Goal: Book appointment/travel/reservation

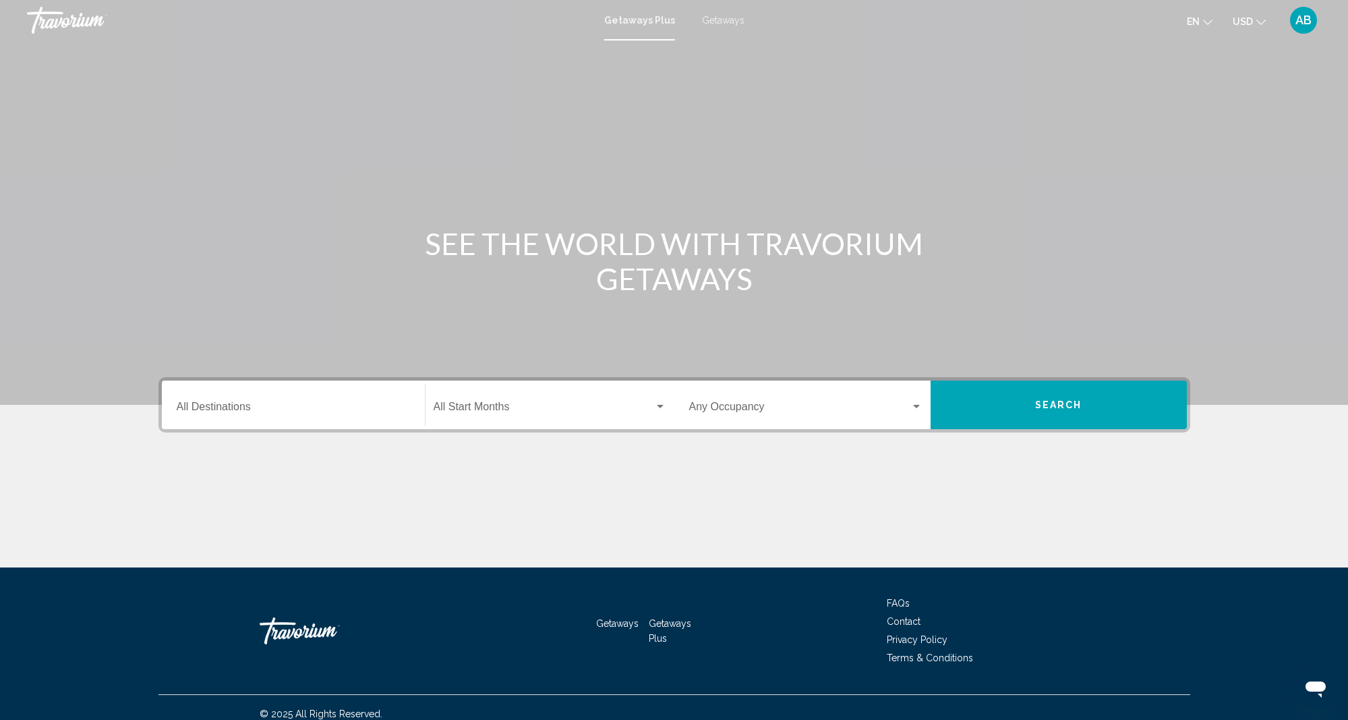
click at [722, 20] on span "Getaways" at bounding box center [723, 20] width 42 height 11
click at [181, 407] on input "Destination All Destinations" at bounding box center [293, 409] width 233 height 12
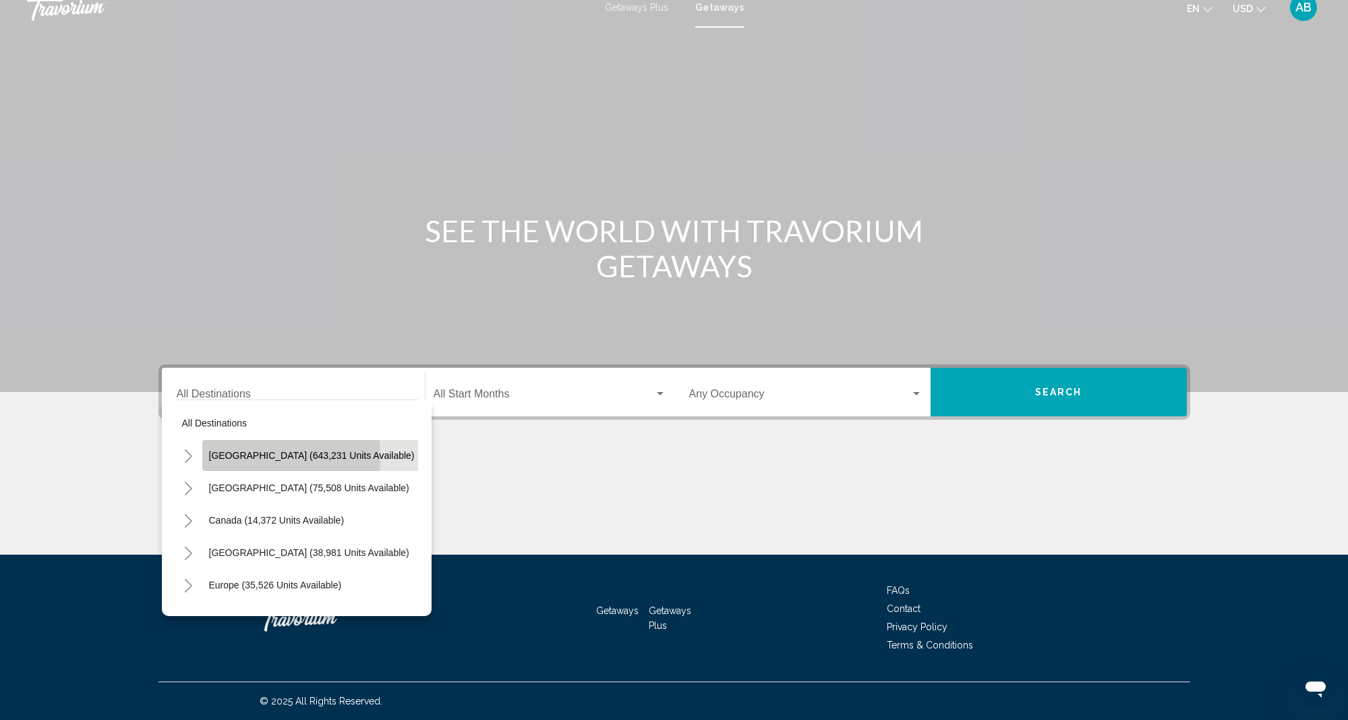
click at [227, 457] on span "[GEOGRAPHIC_DATA] (643,231 units available)" at bounding box center [312, 455] width 206 height 11
type input "**********"
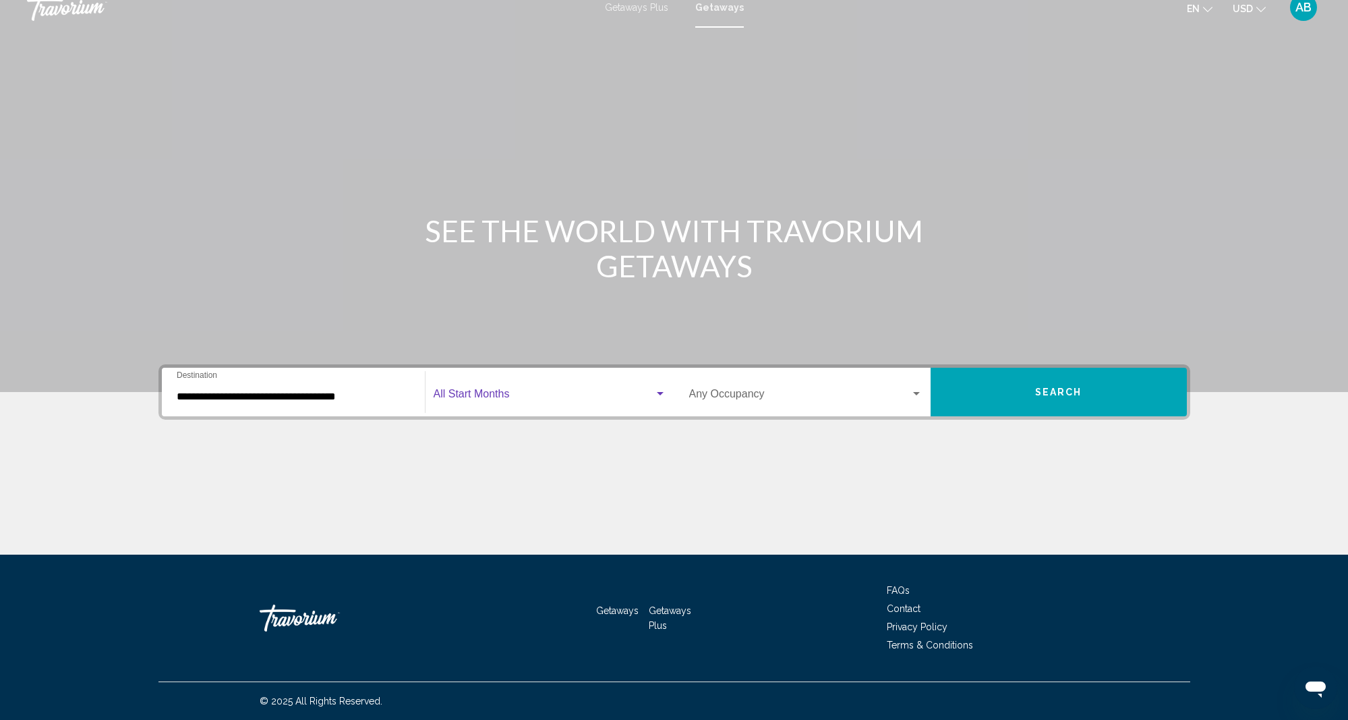
click at [661, 394] on div "Search widget" at bounding box center [660, 393] width 7 height 3
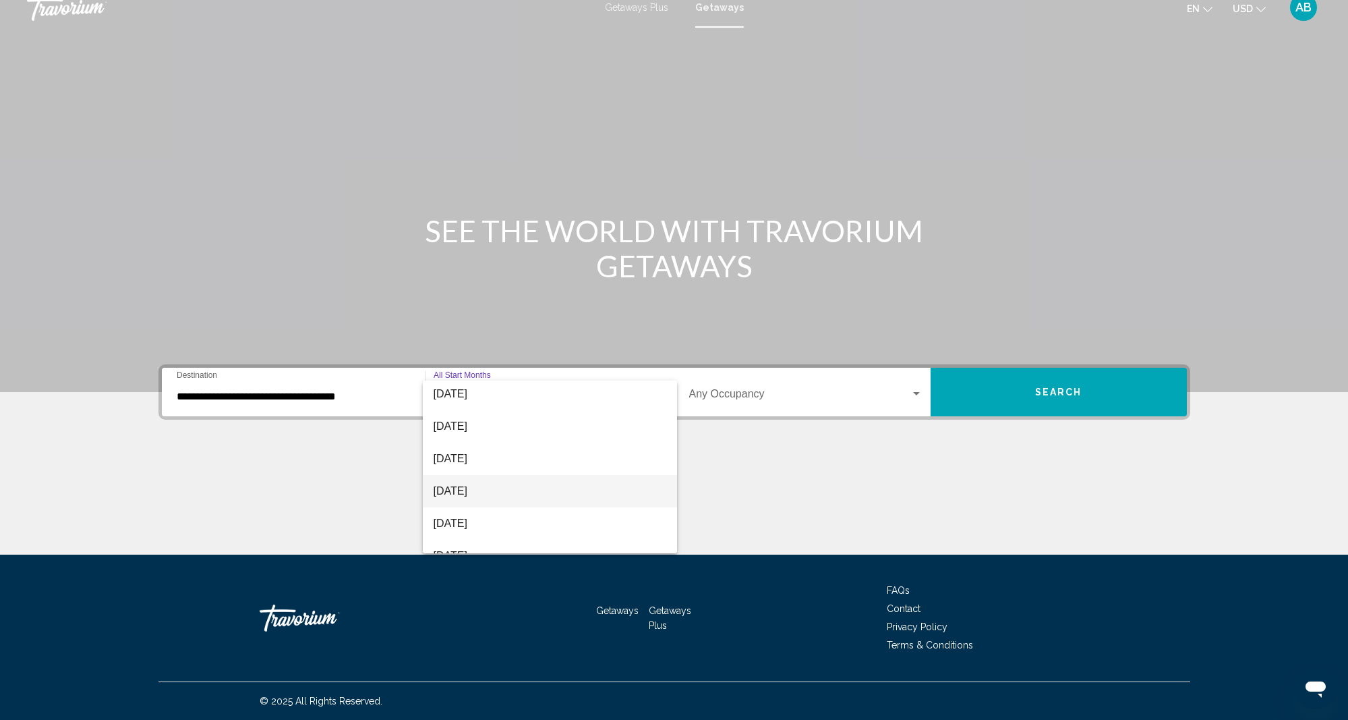
scroll to position [133, 0]
click at [491, 458] on span "[DATE]" at bounding box center [550, 458] width 233 height 32
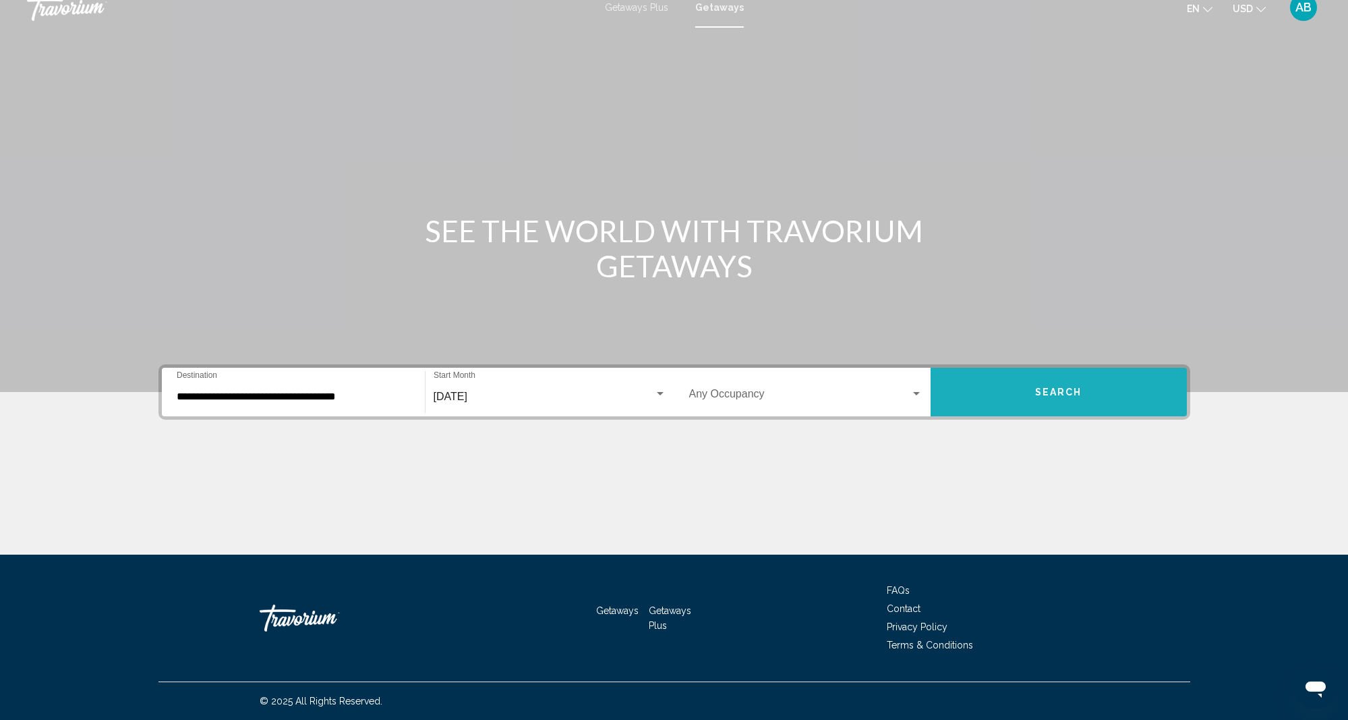
click at [1010, 395] on button "Search" at bounding box center [1059, 392] width 256 height 49
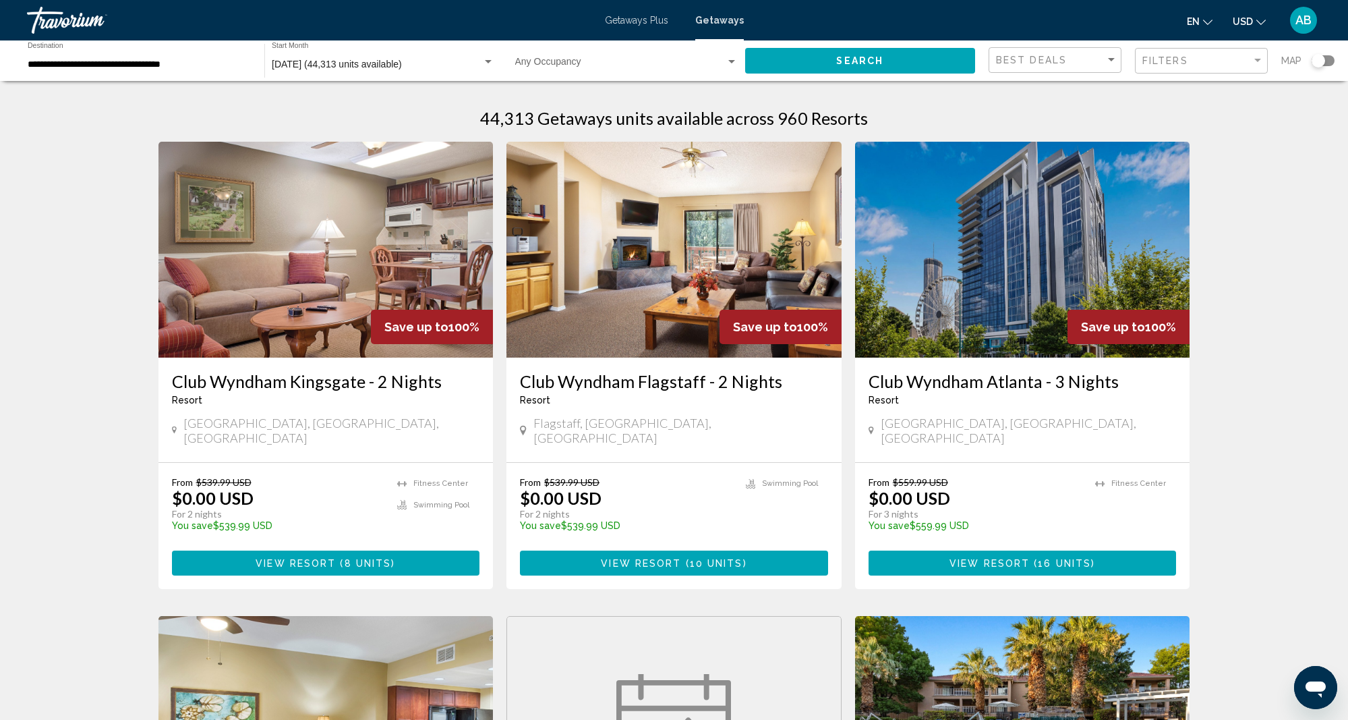
click at [1320, 58] on div "Search widget" at bounding box center [1318, 60] width 13 height 13
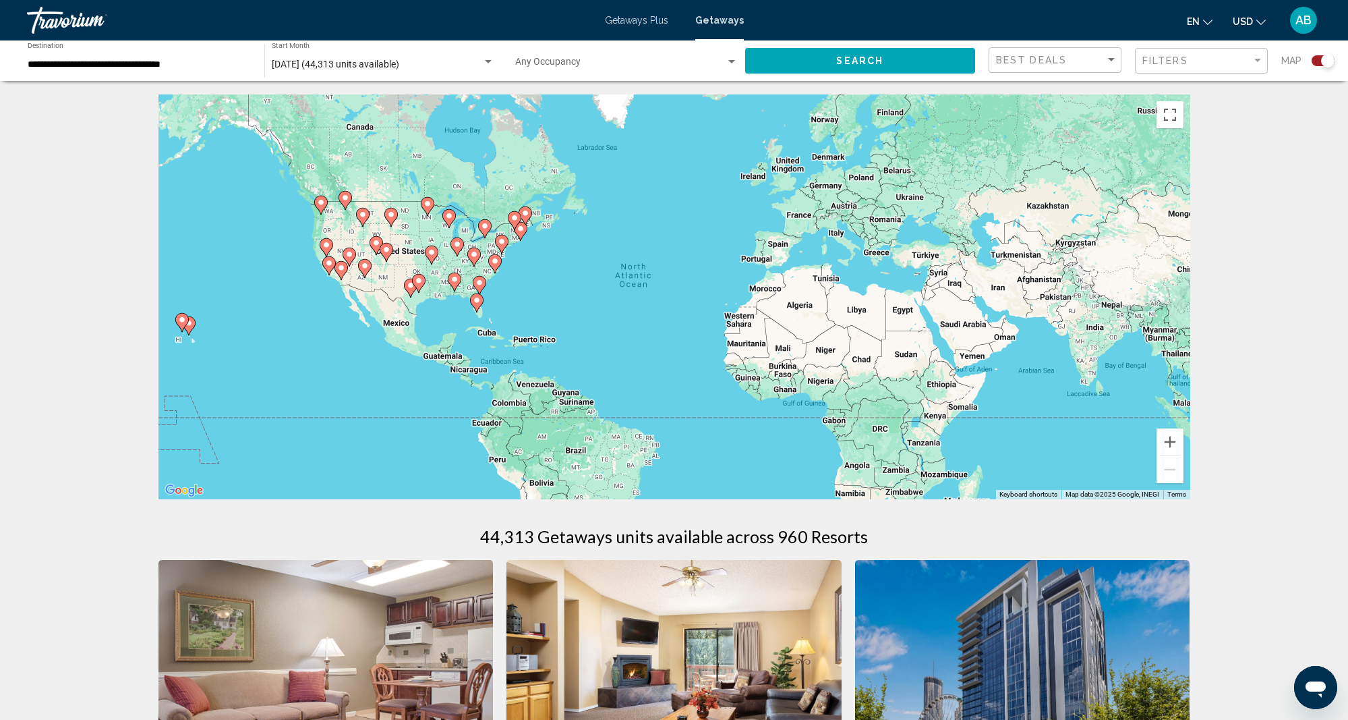
scroll to position [0, 1]
click at [523, 225] on icon "Main content" at bounding box center [520, 232] width 12 height 18
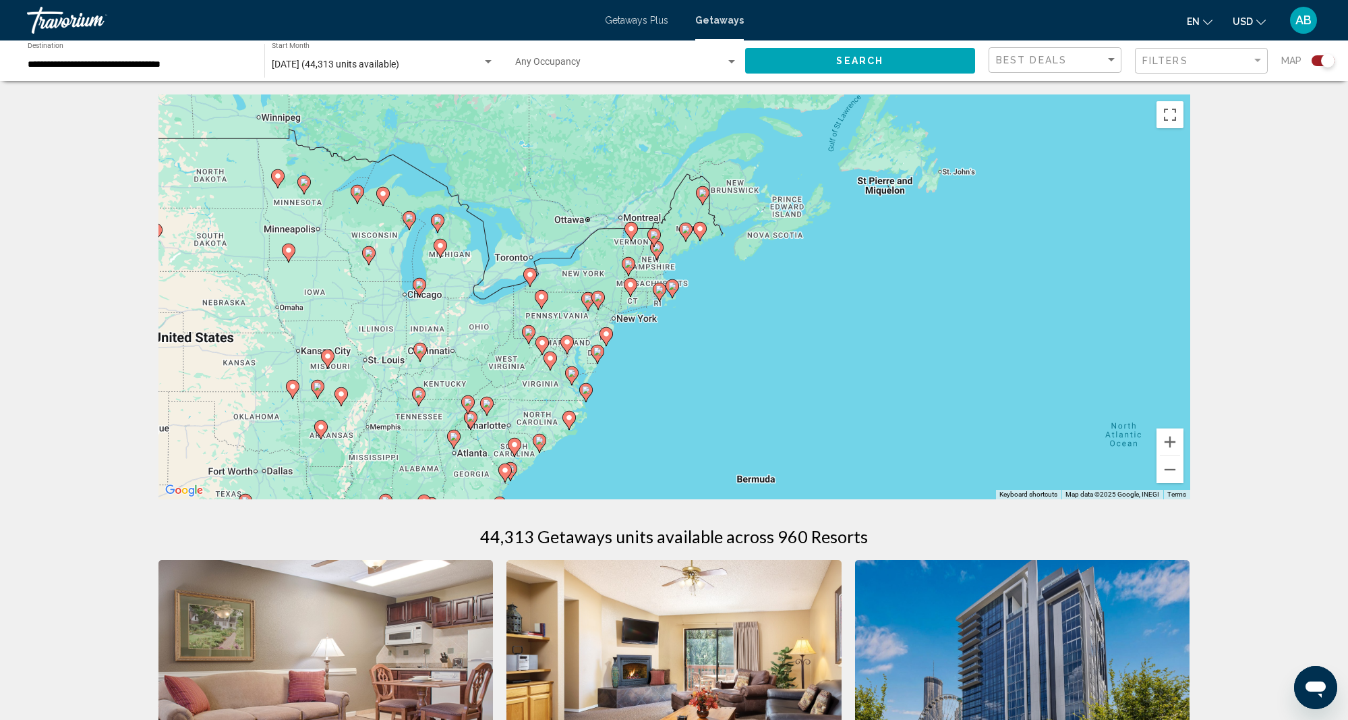
click at [630, 240] on gmp-advanced-marker "Main content" at bounding box center [631, 231] width 13 height 20
type input "**********"
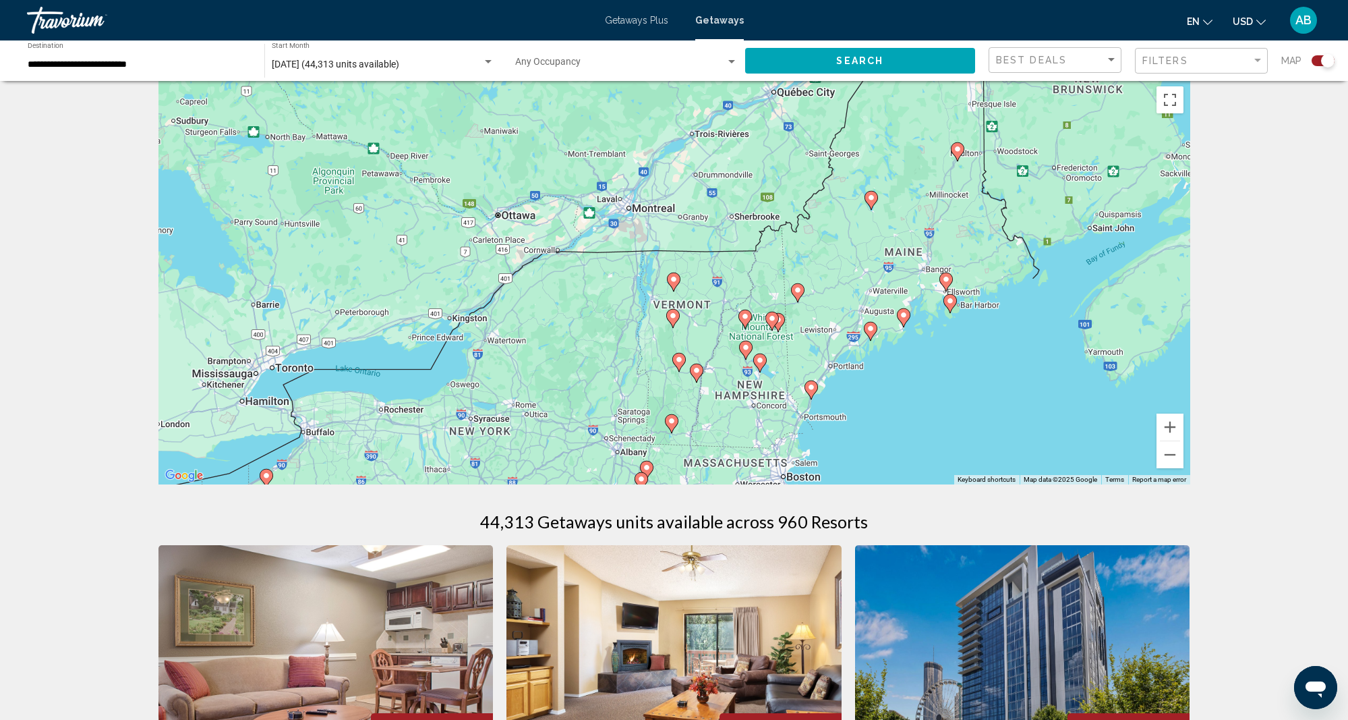
scroll to position [13, 1]
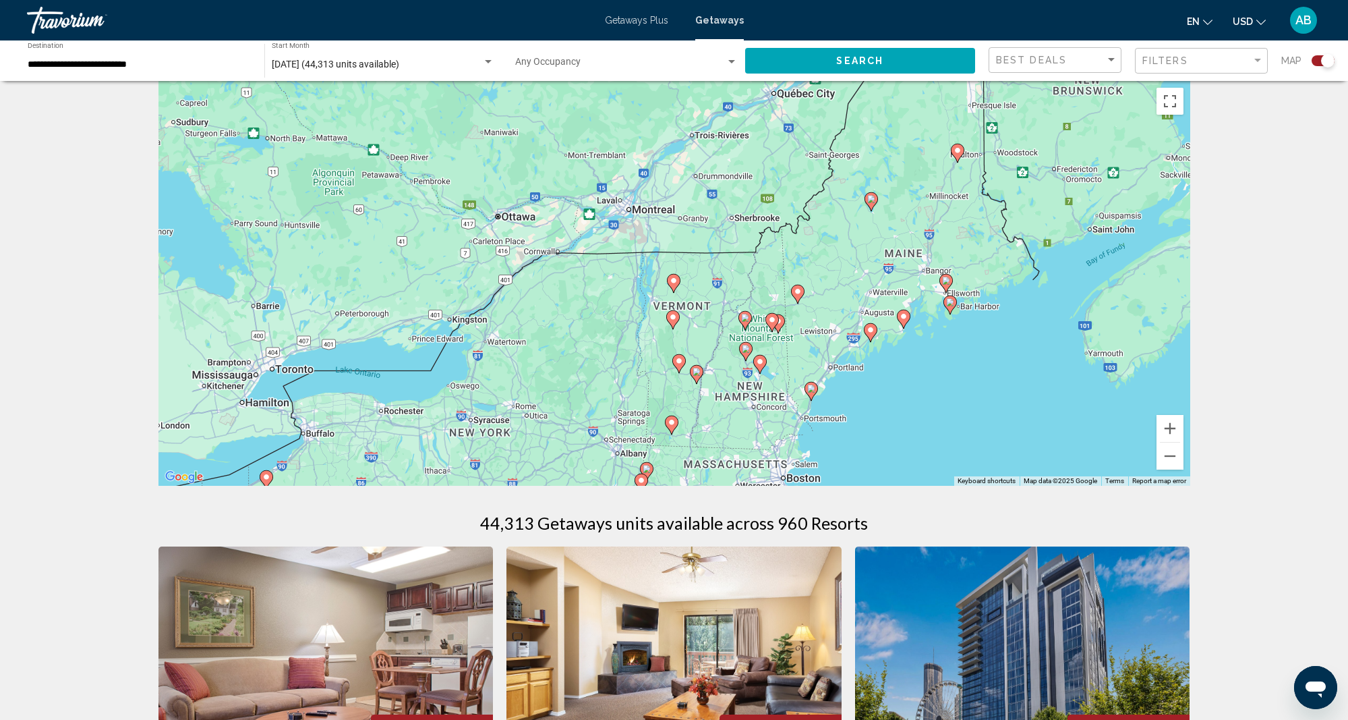
click at [713, 394] on div "To navigate, press the arrow keys. To activate drag with keyboard, press Alt + …" at bounding box center [674, 283] width 1032 height 405
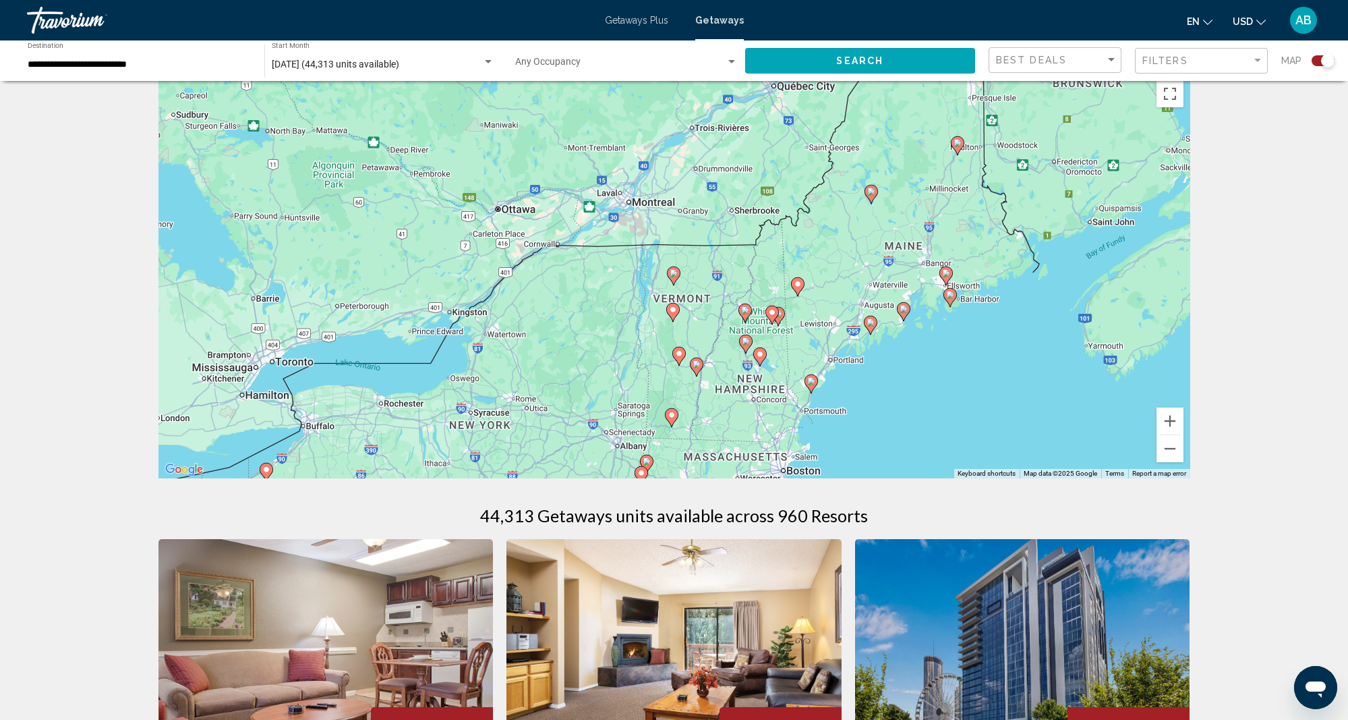
scroll to position [24, 0]
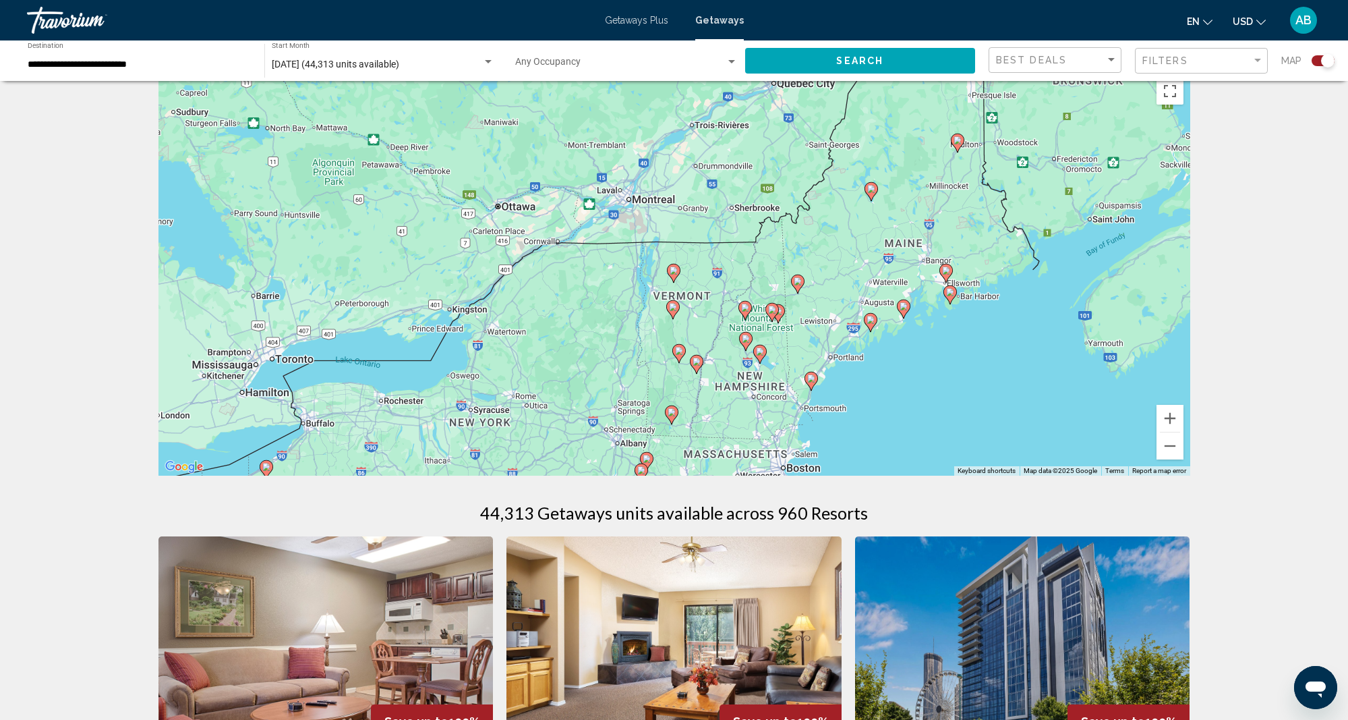
click at [666, 357] on div "To navigate, press the arrow keys. To activate drag with keyboard, press Alt + …" at bounding box center [674, 273] width 1032 height 405
click at [1170, 420] on button "Zoom in" at bounding box center [1170, 418] width 27 height 27
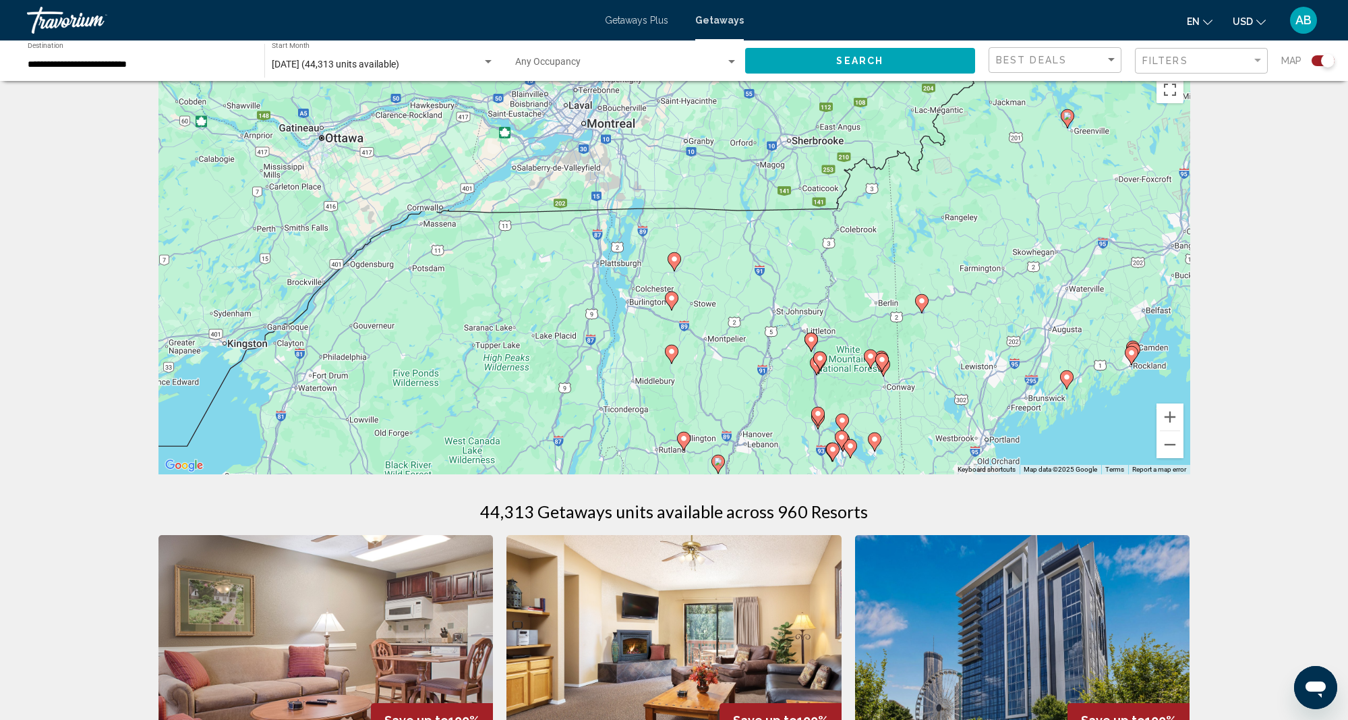
scroll to position [25, 1]
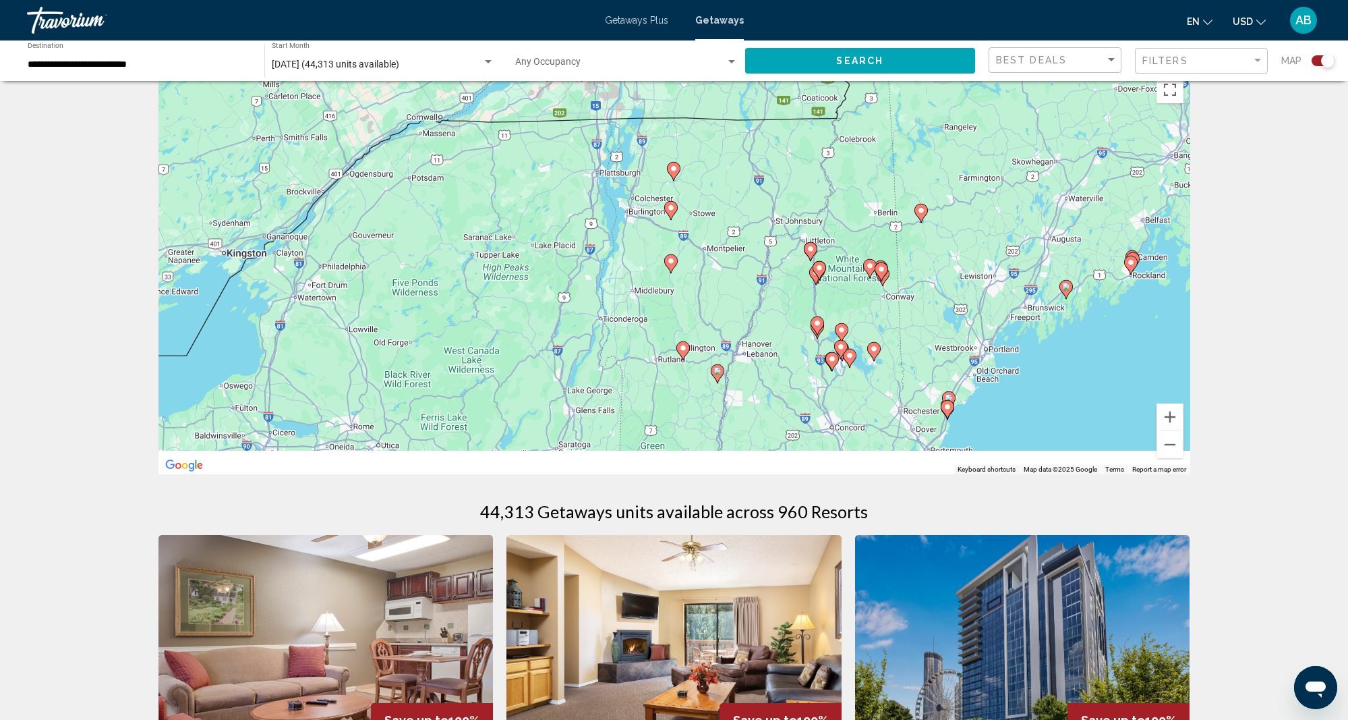
drag, startPoint x: 933, startPoint y: 380, endPoint x: 888, endPoint y: 214, distance: 172.1
click at [908, 236] on div "To navigate, press the arrow keys. To activate drag with keyboard, press Alt + …" at bounding box center [674, 271] width 1032 height 405
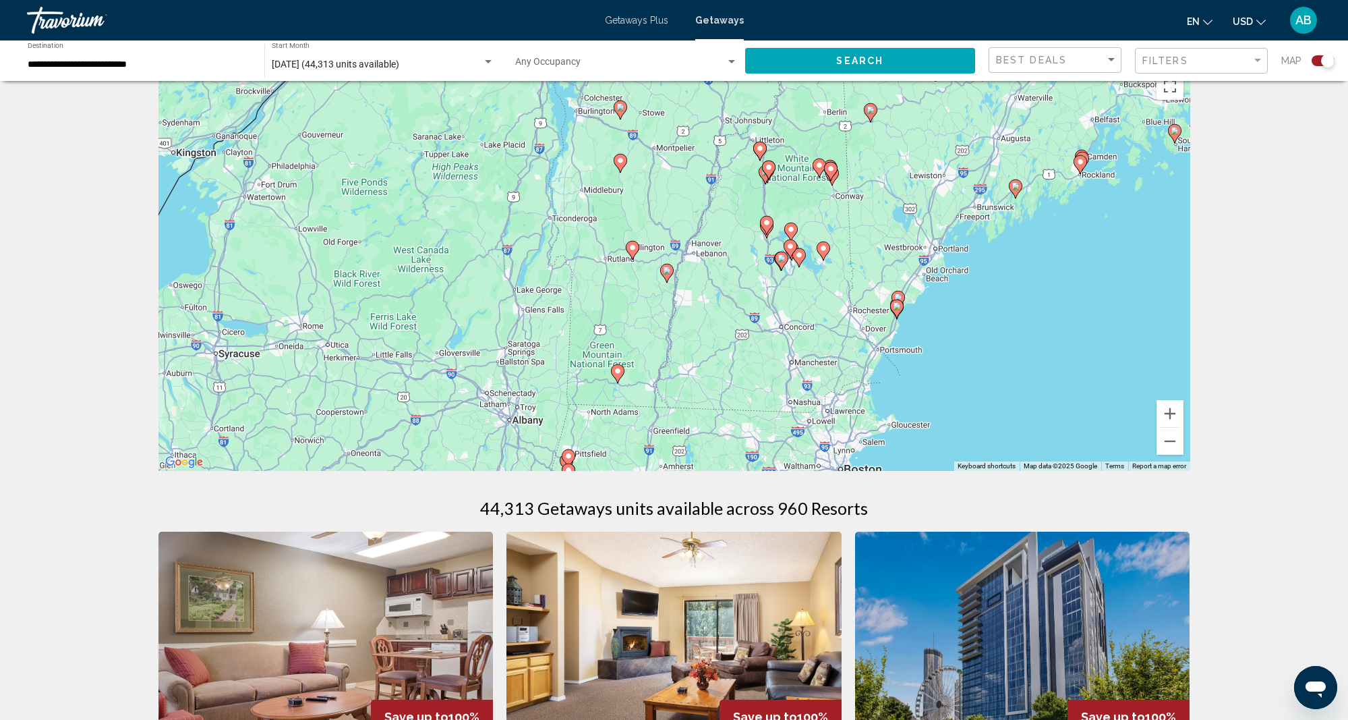
scroll to position [34, 0]
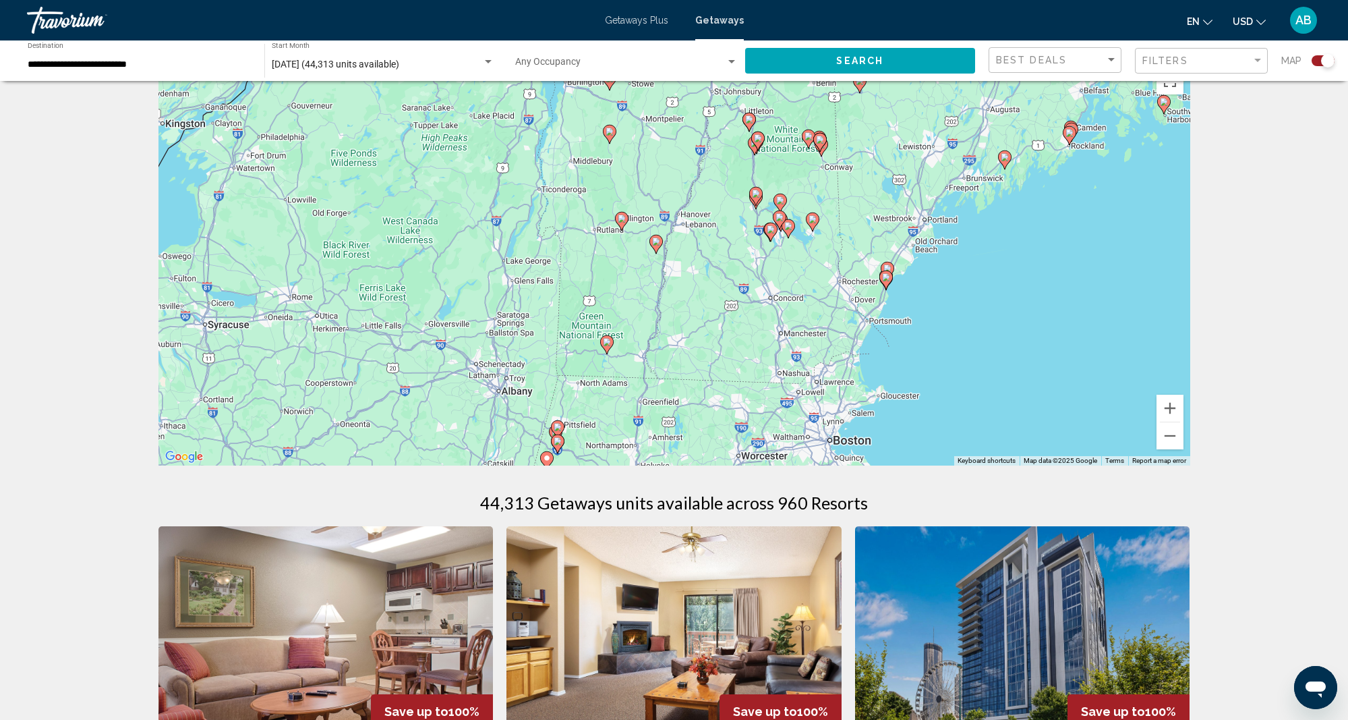
drag, startPoint x: 901, startPoint y: 257, endPoint x: 852, endPoint y: 192, distance: 81.5
click at [852, 192] on div "To navigate, press the arrow keys. To activate drag with keyboard, press Alt + …" at bounding box center [674, 263] width 1032 height 405
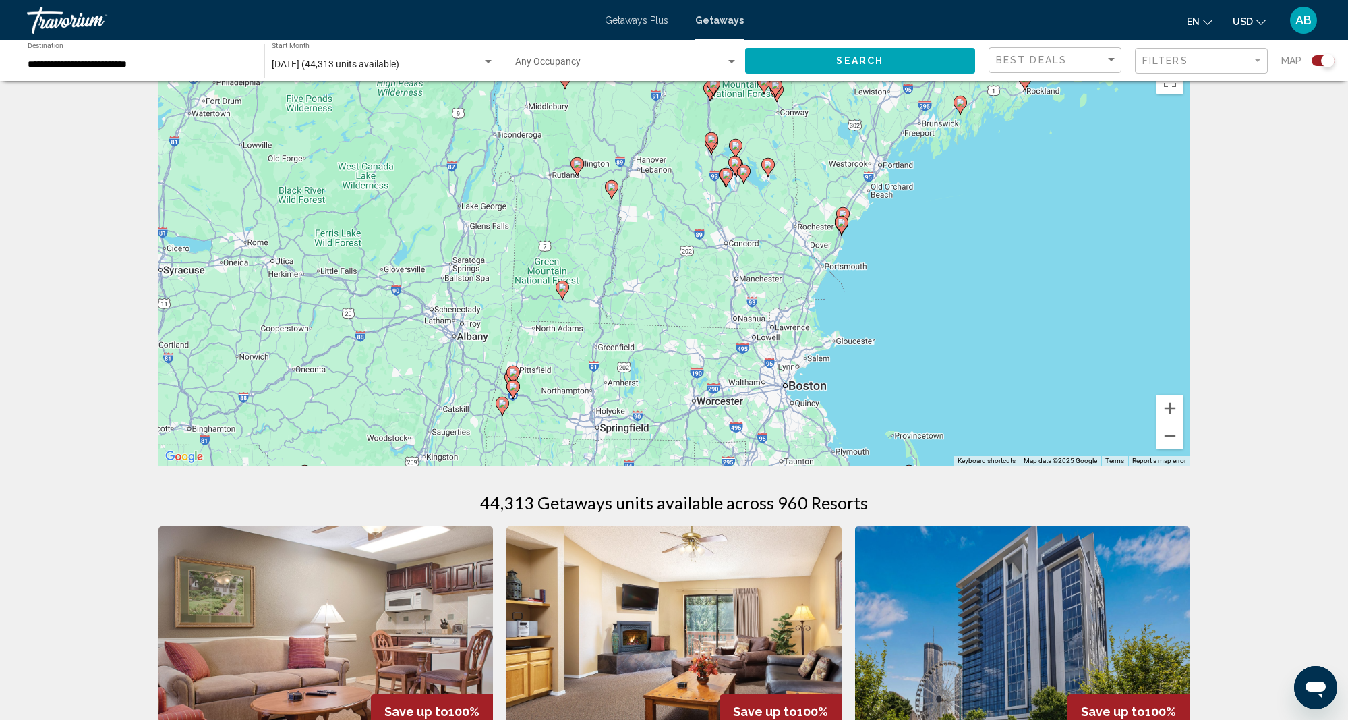
click at [563, 289] on image "Main content" at bounding box center [562, 287] width 8 height 8
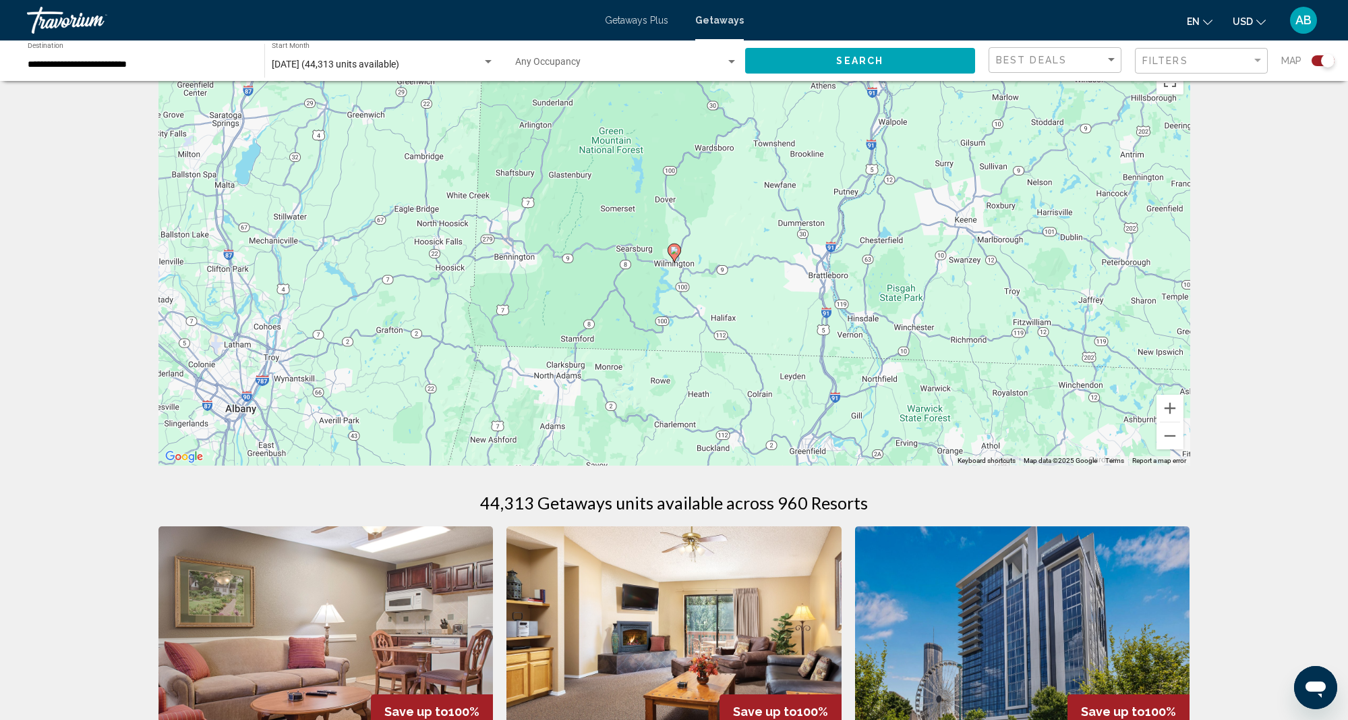
click at [676, 250] on image "Main content" at bounding box center [674, 250] width 8 height 8
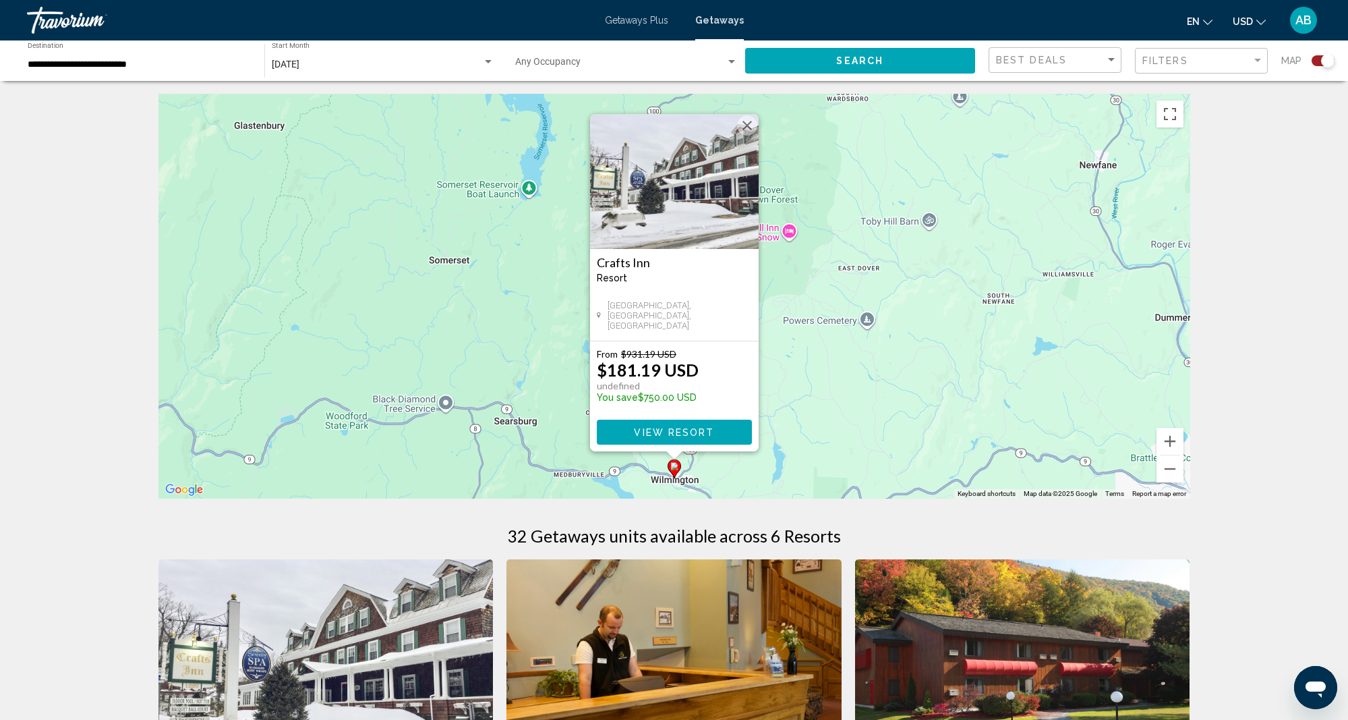
scroll to position [1, 1]
click at [872, 356] on div "To activate drag with keyboard, press Alt + Enter. Once in keyboard drag state,…" at bounding box center [674, 296] width 1032 height 405
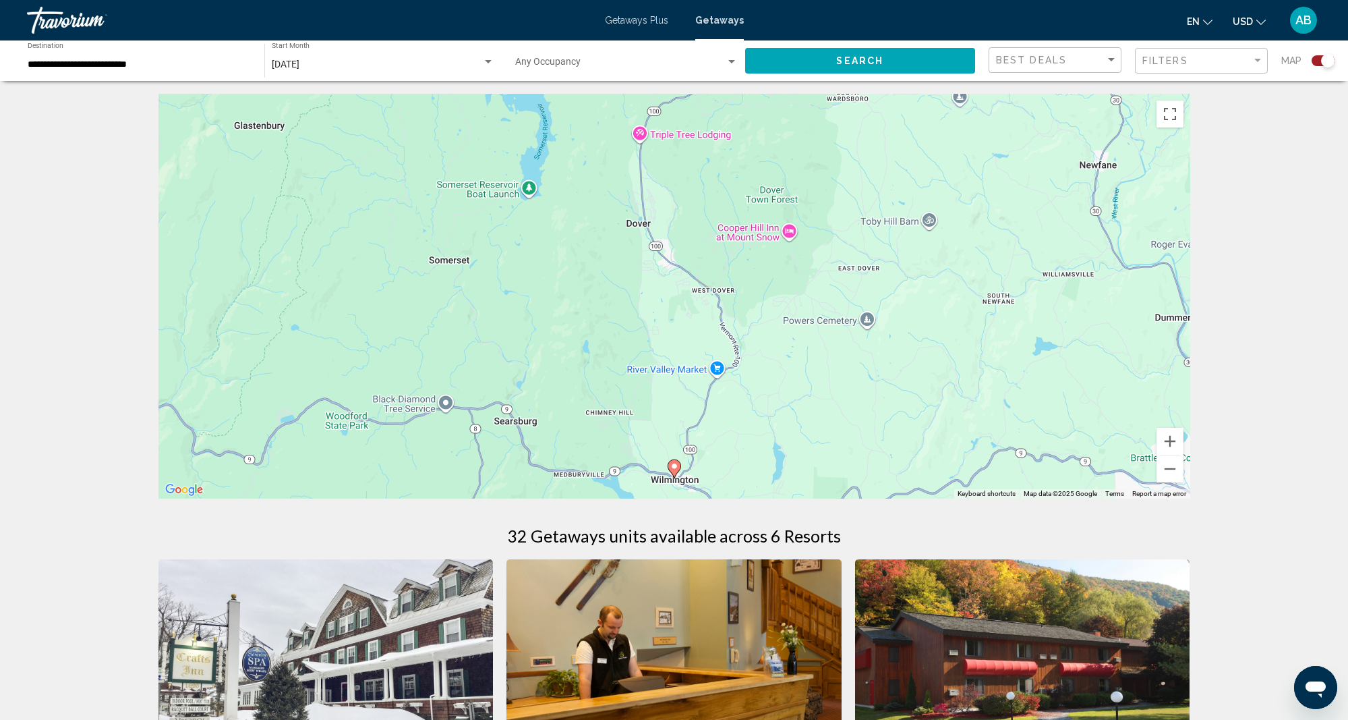
scroll to position [1, 0]
click at [1169, 465] on button "Zoom out" at bounding box center [1170, 468] width 27 height 27
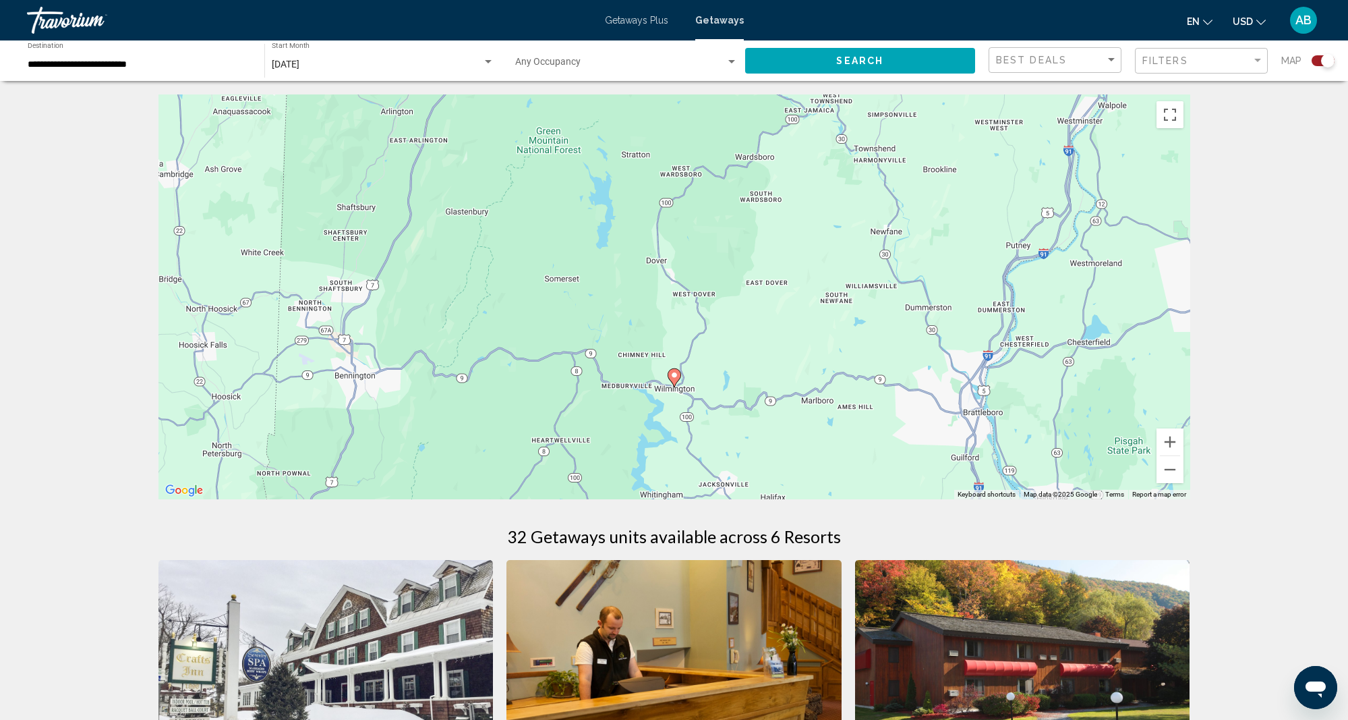
scroll to position [0, 0]
click at [1171, 468] on button "Zoom out" at bounding box center [1170, 469] width 27 height 27
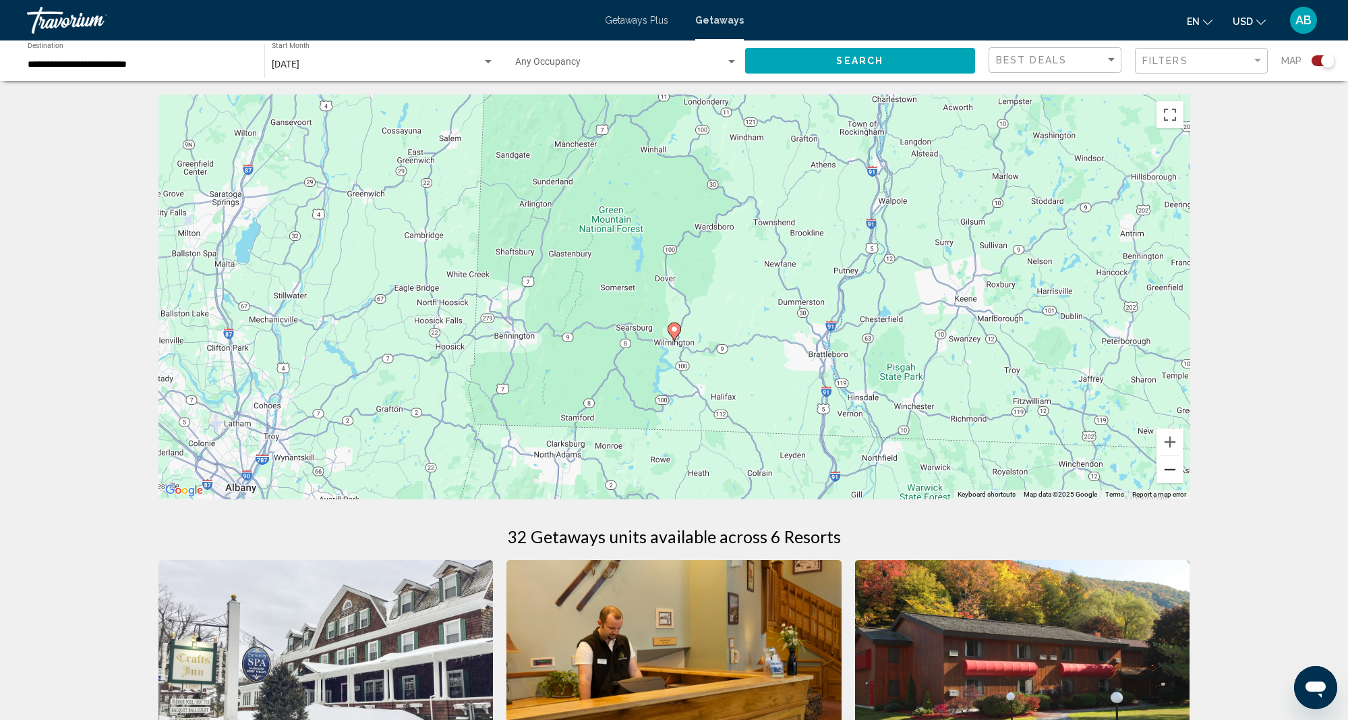
click at [1175, 468] on button "Zoom out" at bounding box center [1170, 469] width 27 height 27
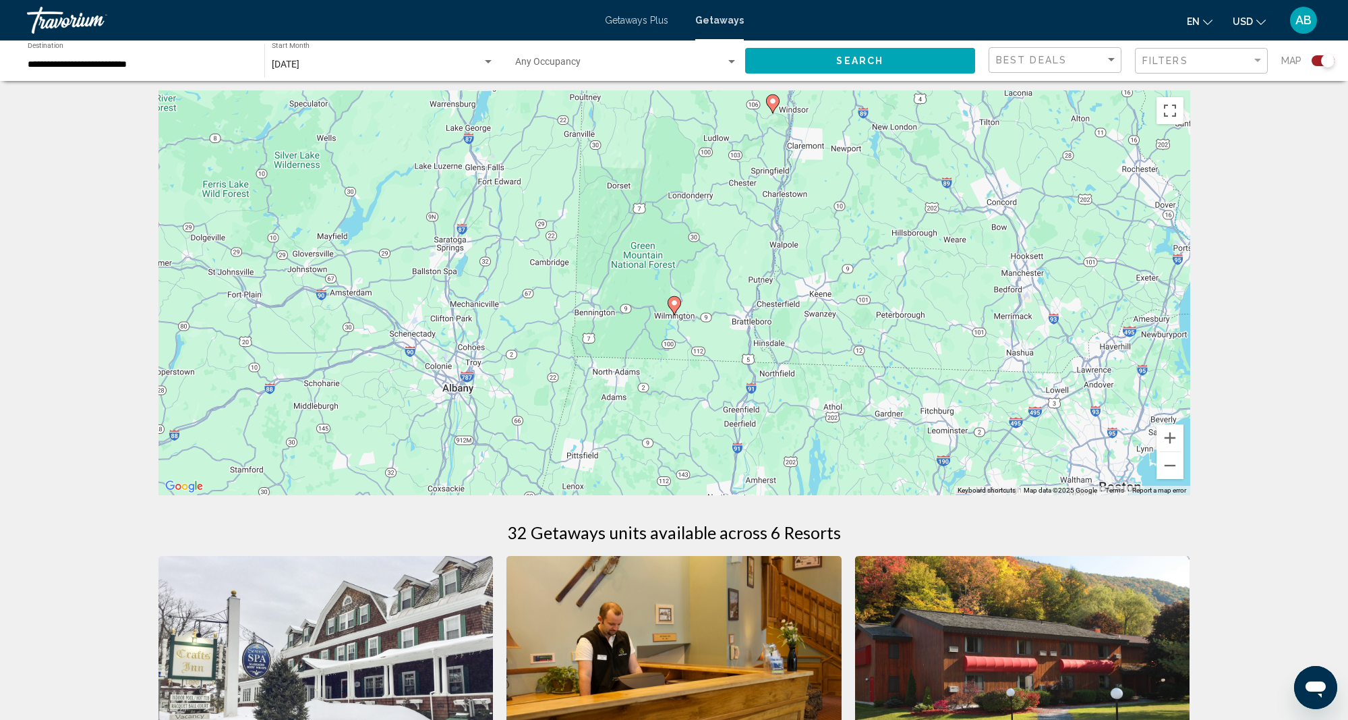
scroll to position [4, 1]
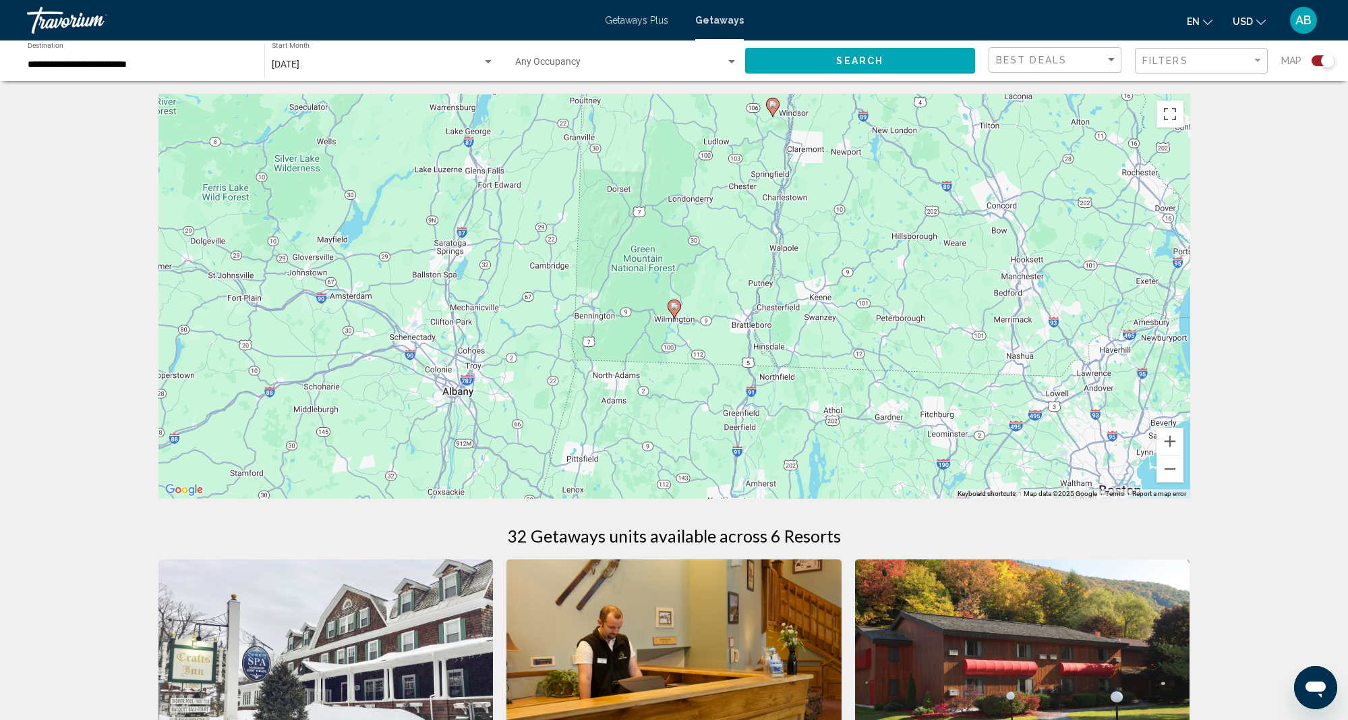
click at [770, 100] on g "Main content" at bounding box center [772, 107] width 13 height 19
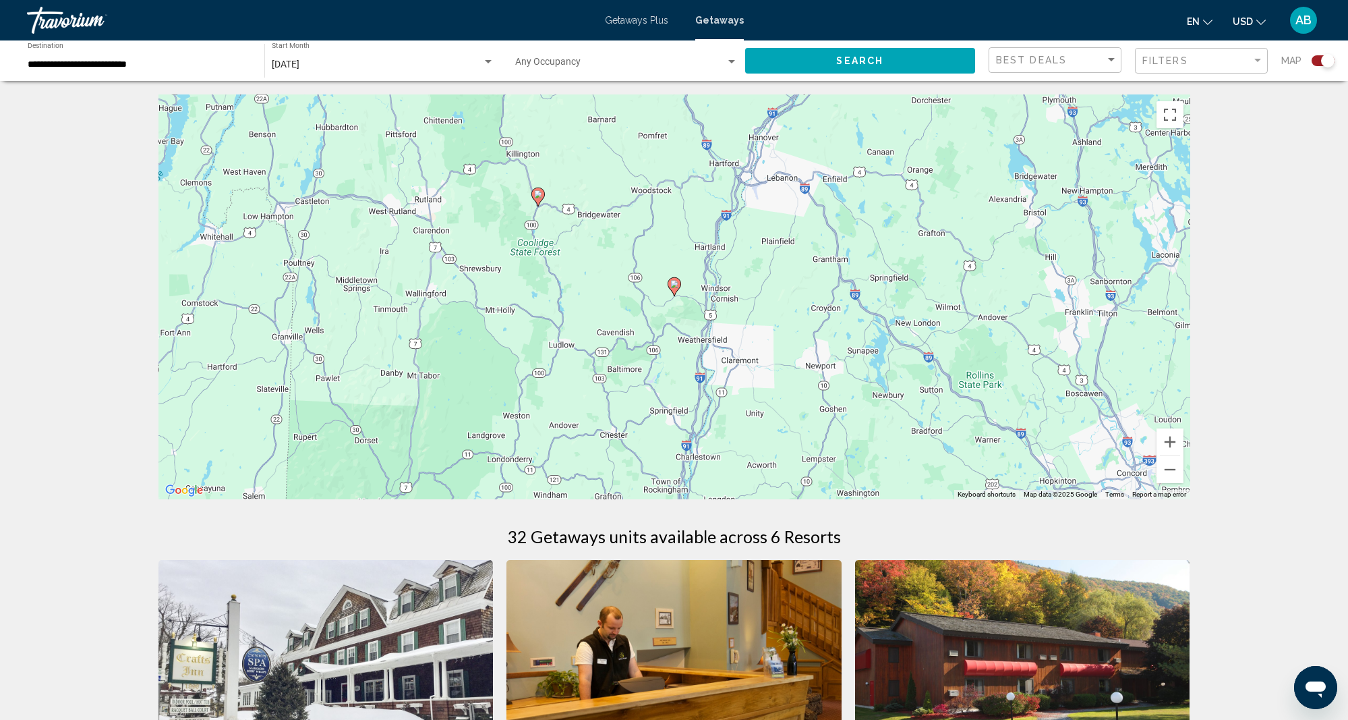
click at [672, 285] on image "Main content" at bounding box center [674, 284] width 8 height 8
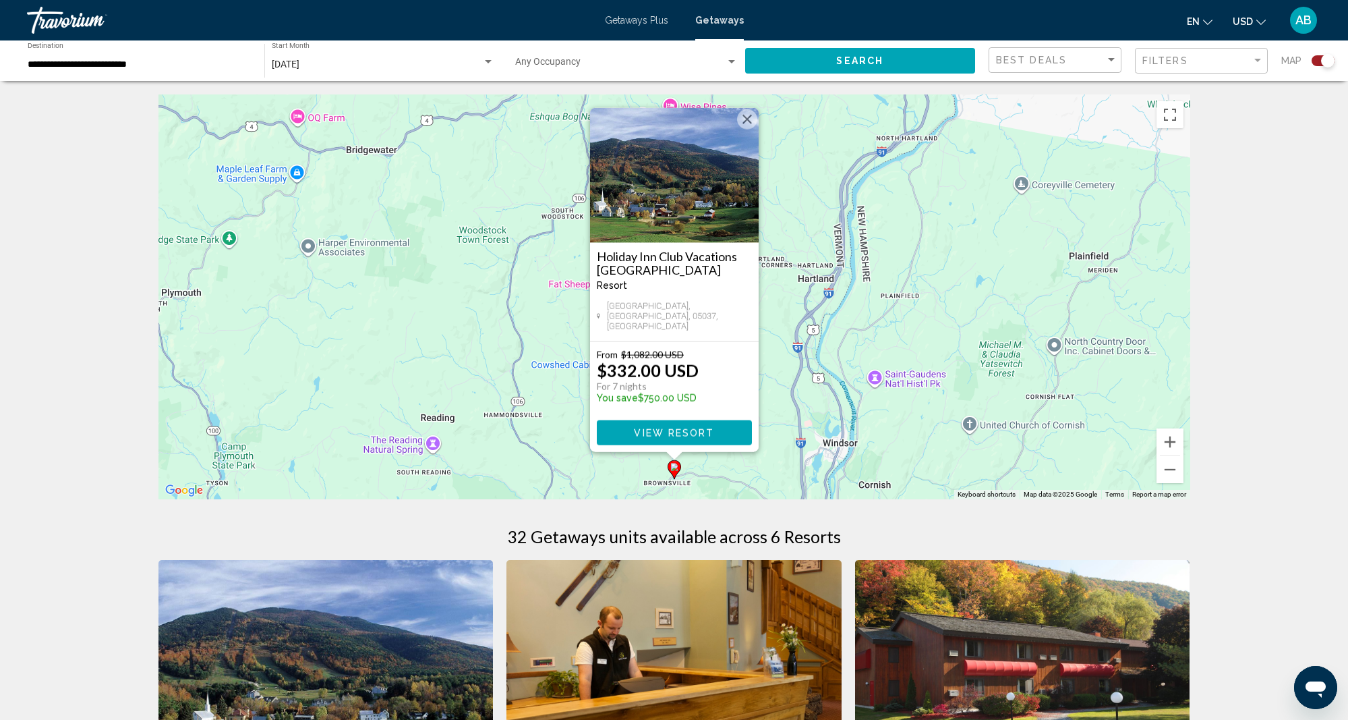
click at [911, 423] on div "To activate drag with keyboard, press Alt + Enter. Once in keyboard drag state,…" at bounding box center [674, 296] width 1032 height 405
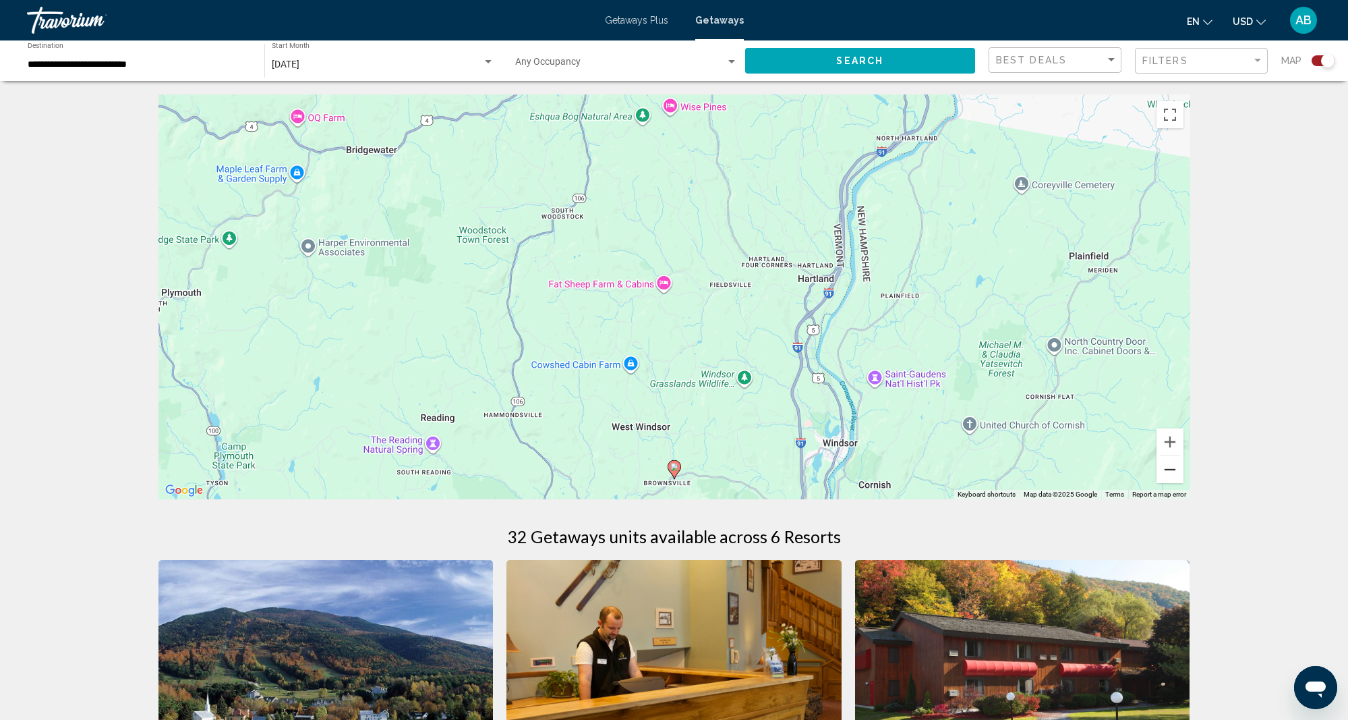
scroll to position [0, 1]
click at [1170, 466] on button "Zoom out" at bounding box center [1170, 469] width 27 height 27
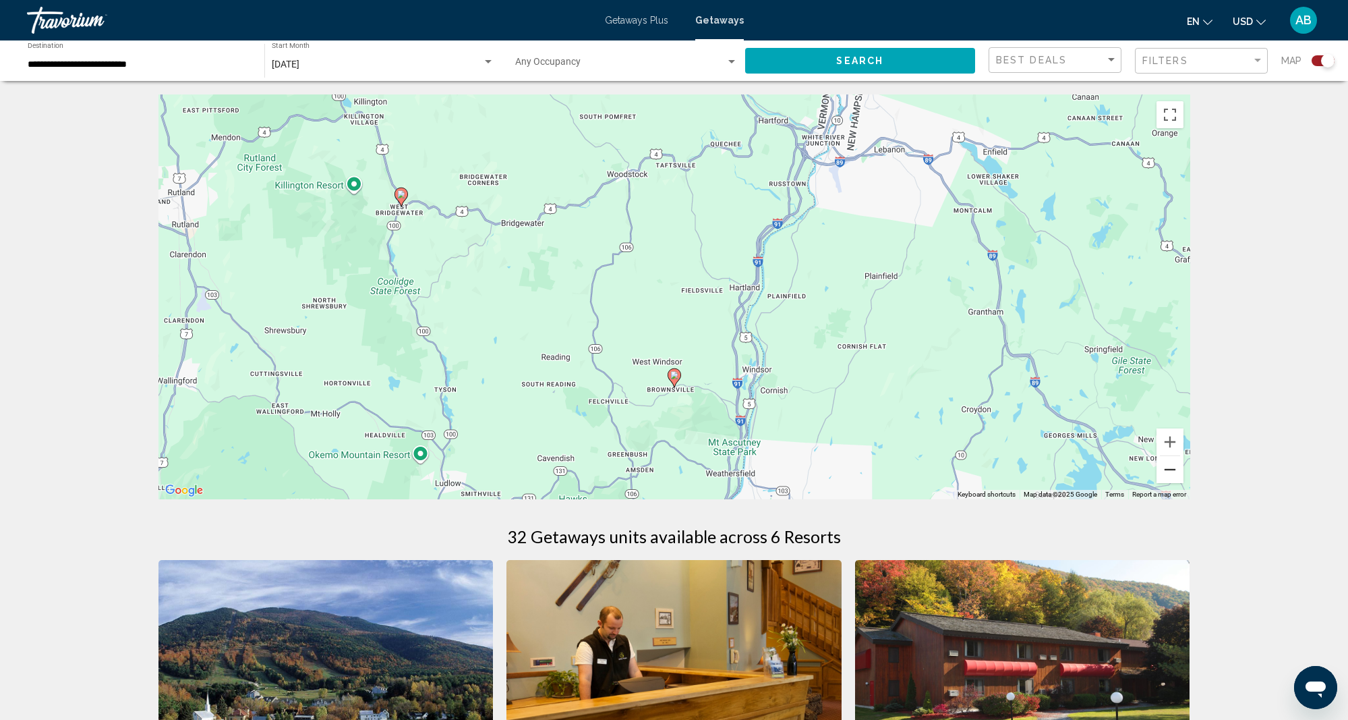
click at [1167, 462] on button "Zoom out" at bounding box center [1170, 469] width 27 height 27
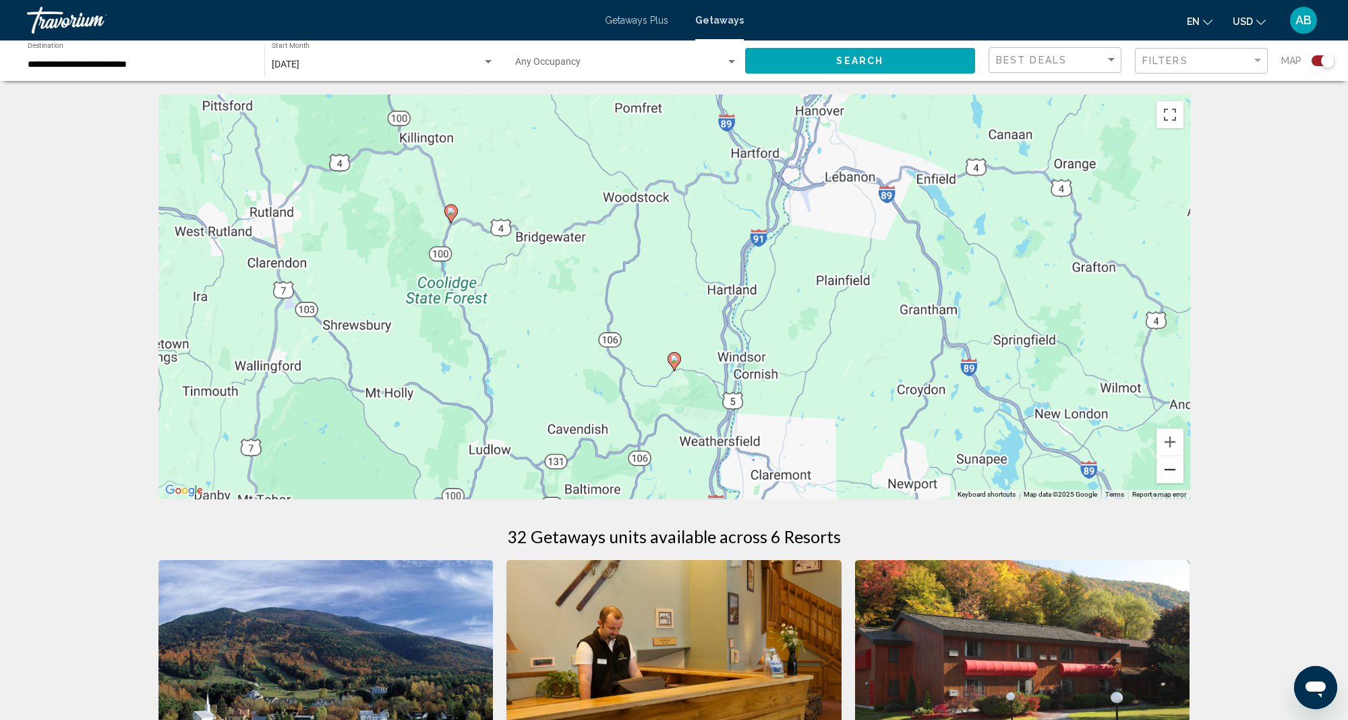
scroll to position [0, 0]
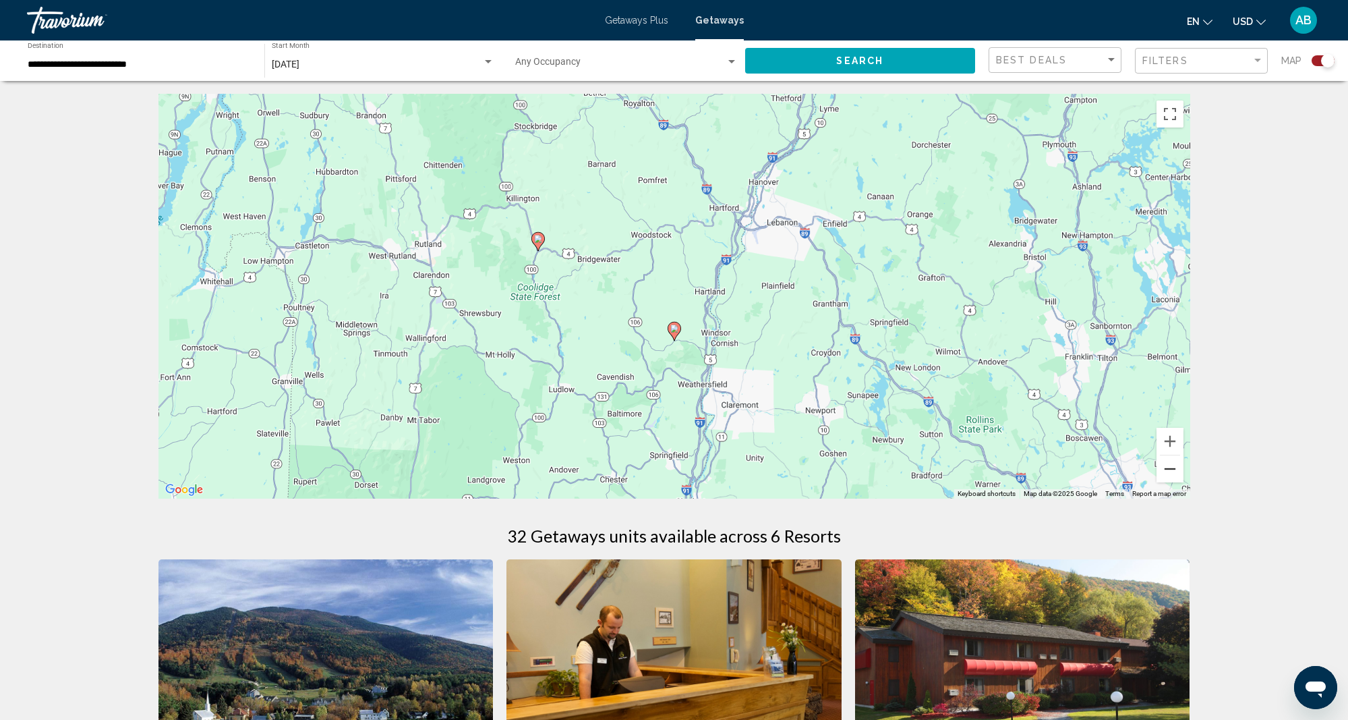
click at [1166, 462] on button "Zoom out" at bounding box center [1170, 468] width 27 height 27
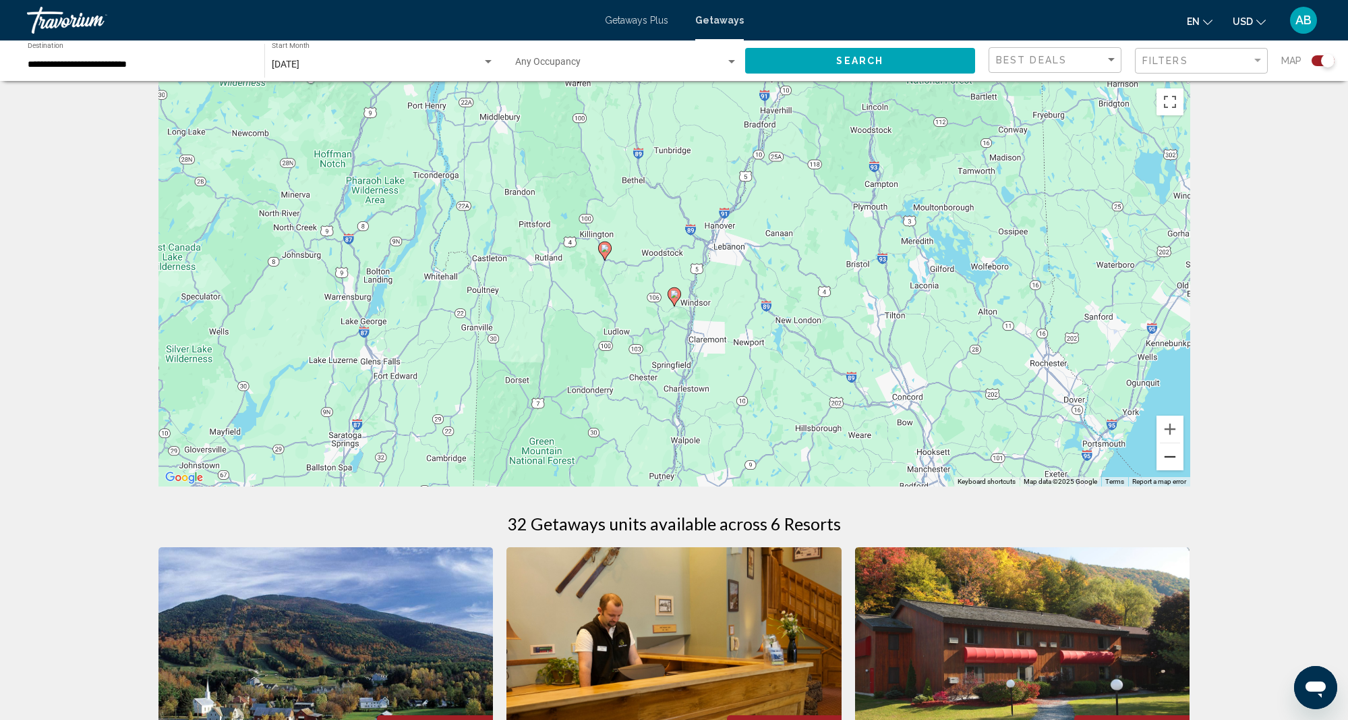
scroll to position [18, 0]
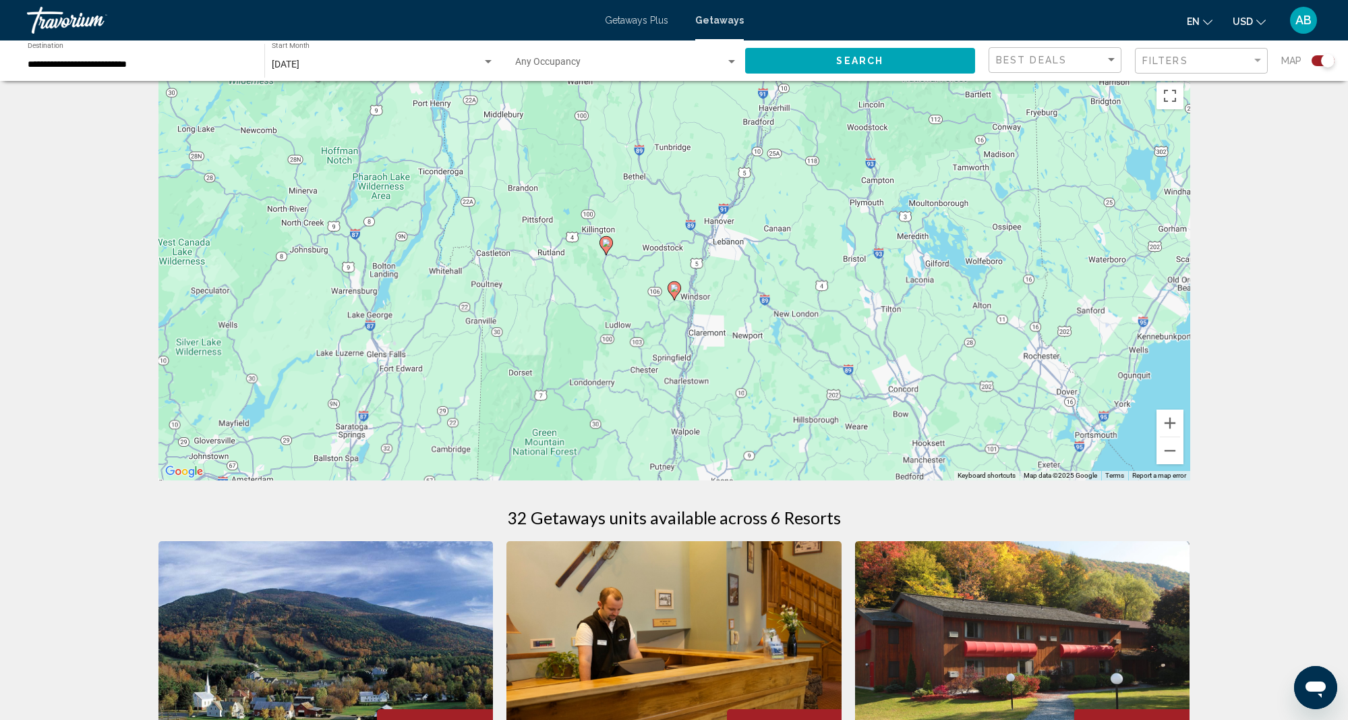
click at [1166, 462] on button "Zoom out" at bounding box center [1170, 450] width 27 height 27
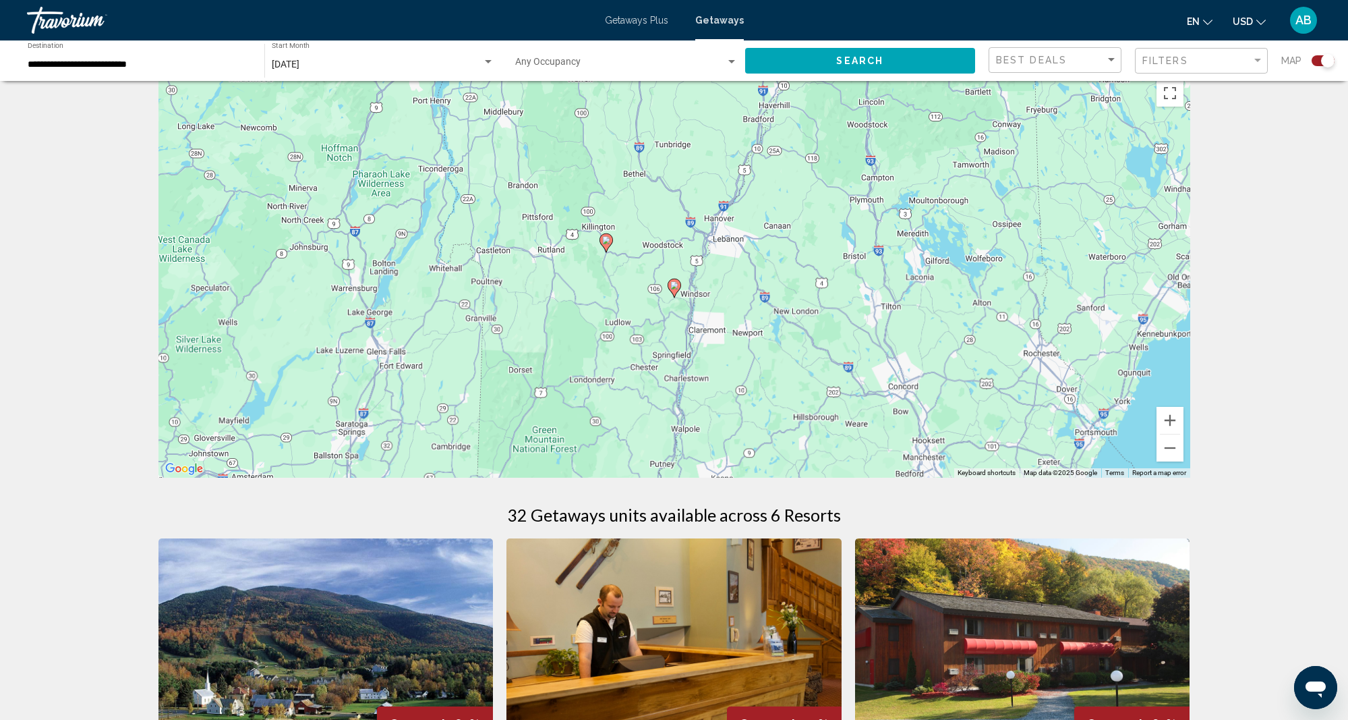
scroll to position [22, 0]
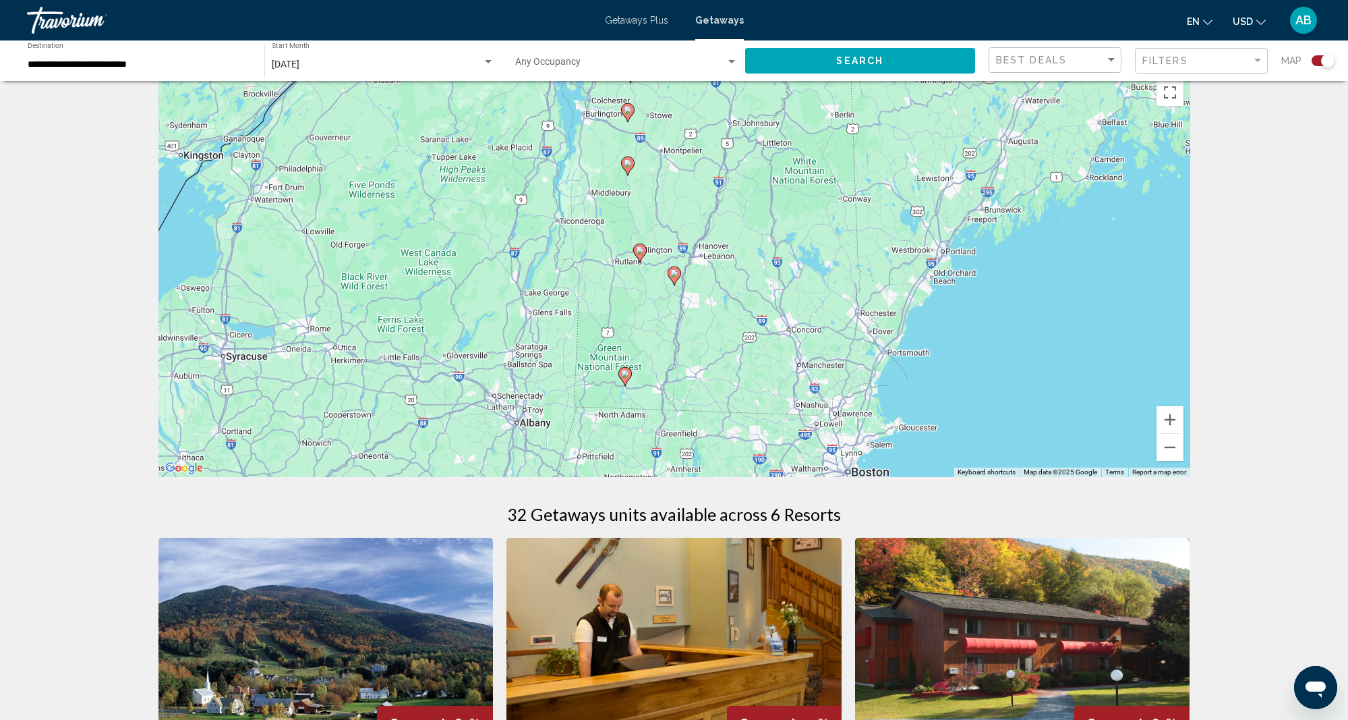
click at [640, 252] on image "Main content" at bounding box center [640, 250] width 8 height 8
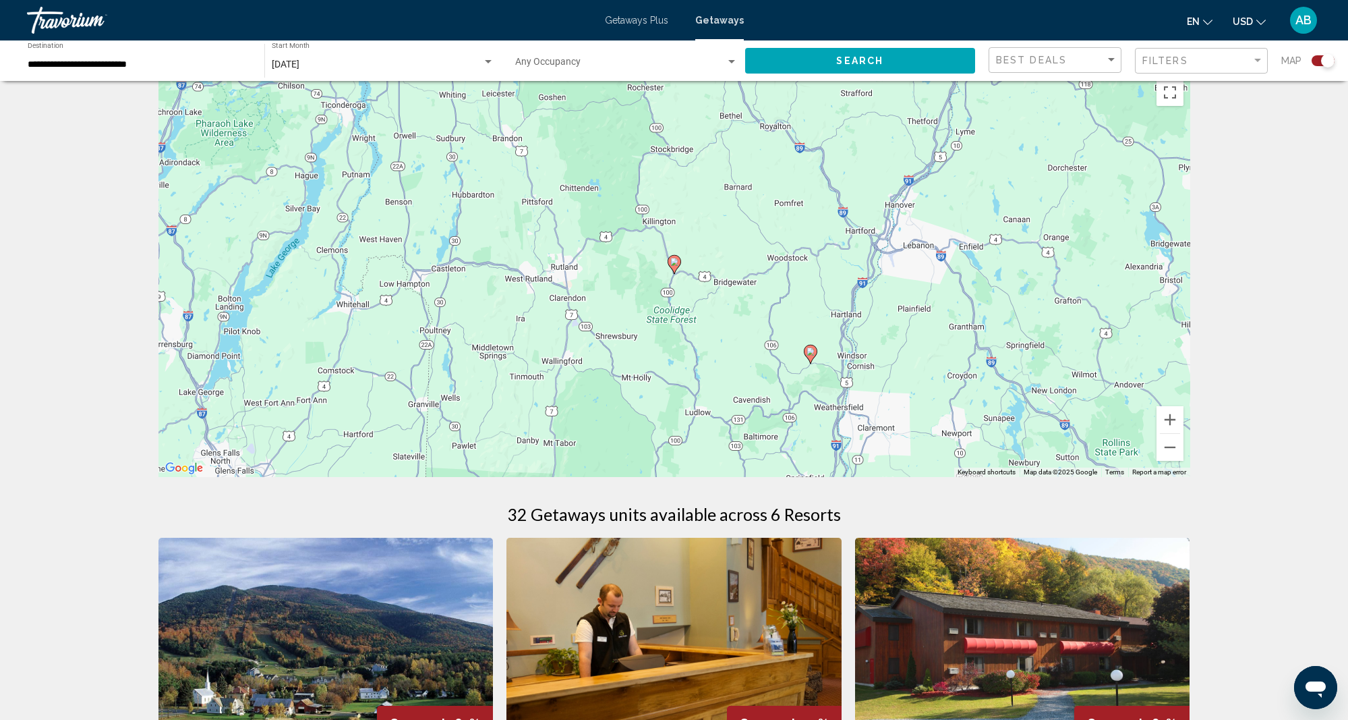
click at [674, 264] on image "Main content" at bounding box center [674, 262] width 8 height 8
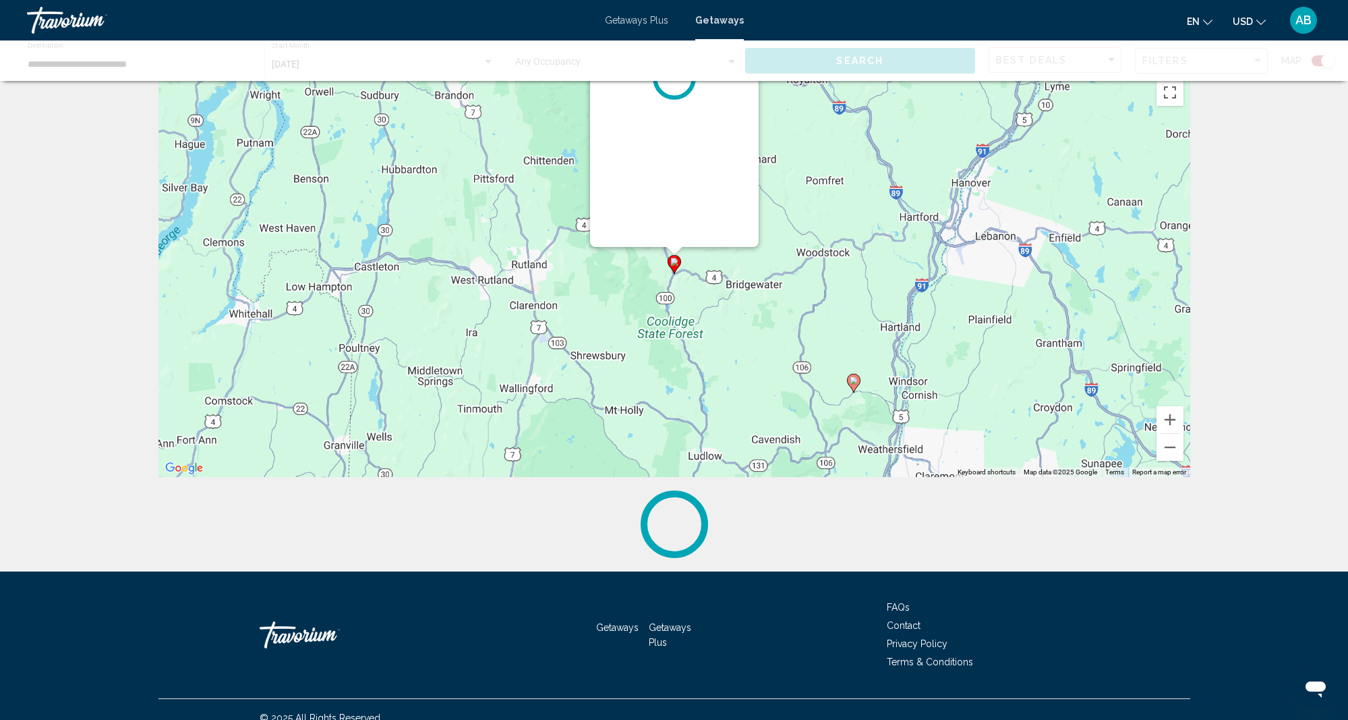
scroll to position [0, 0]
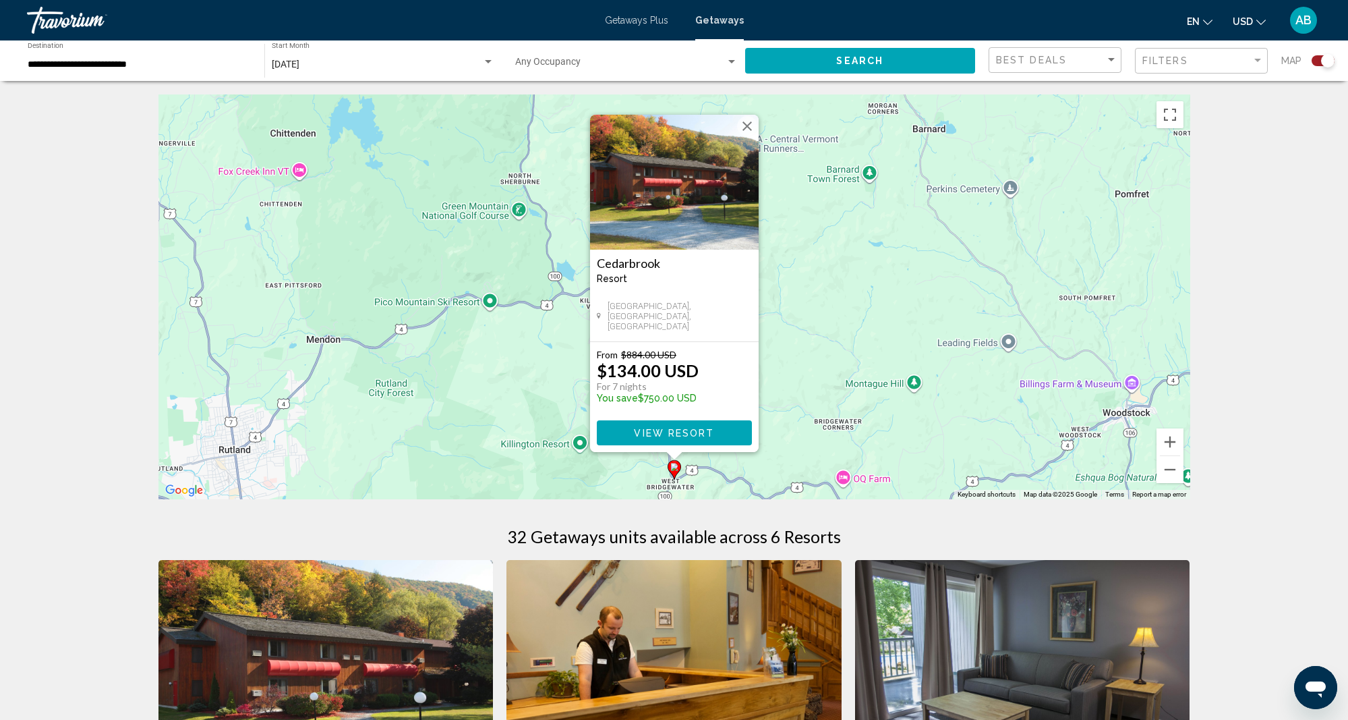
click at [828, 320] on div "To activate drag with keyboard, press Alt + Enter. Once in keyboard drag state,…" at bounding box center [674, 296] width 1032 height 405
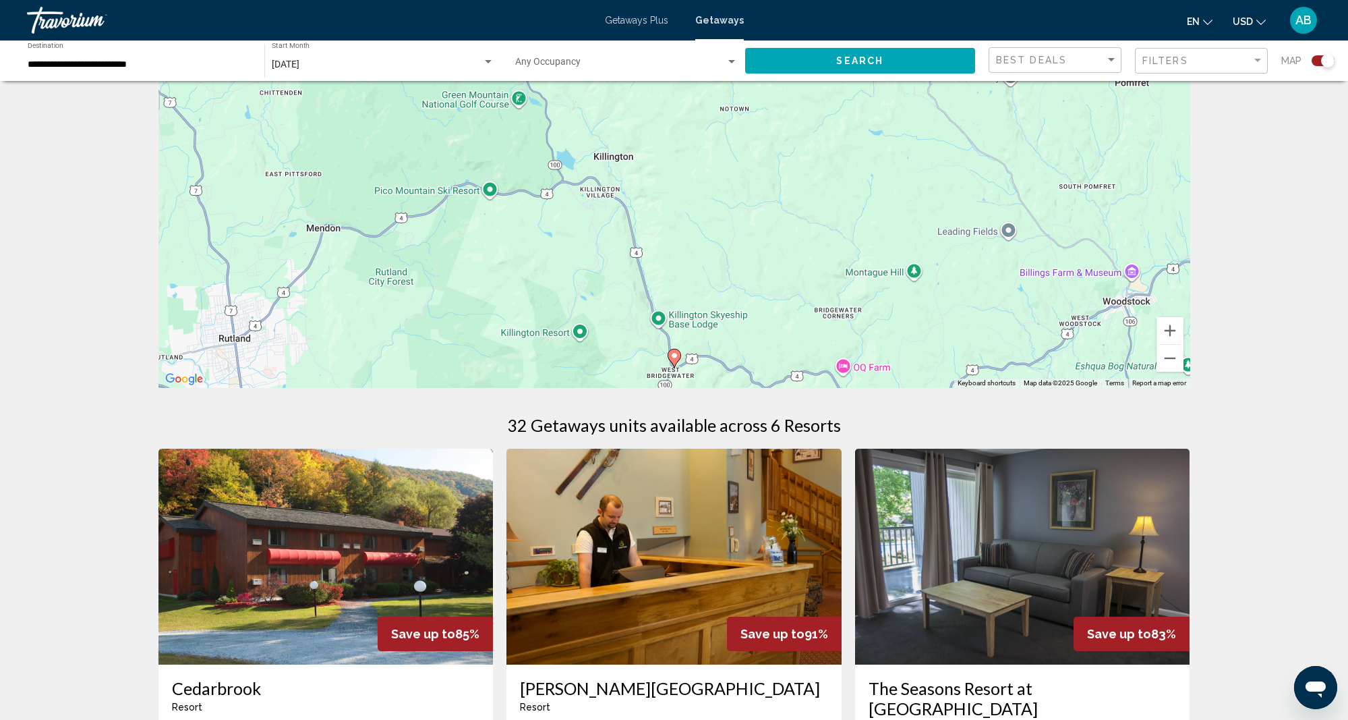
scroll to position [112, 0]
click at [1169, 356] on button "Zoom out" at bounding box center [1170, 357] width 27 height 27
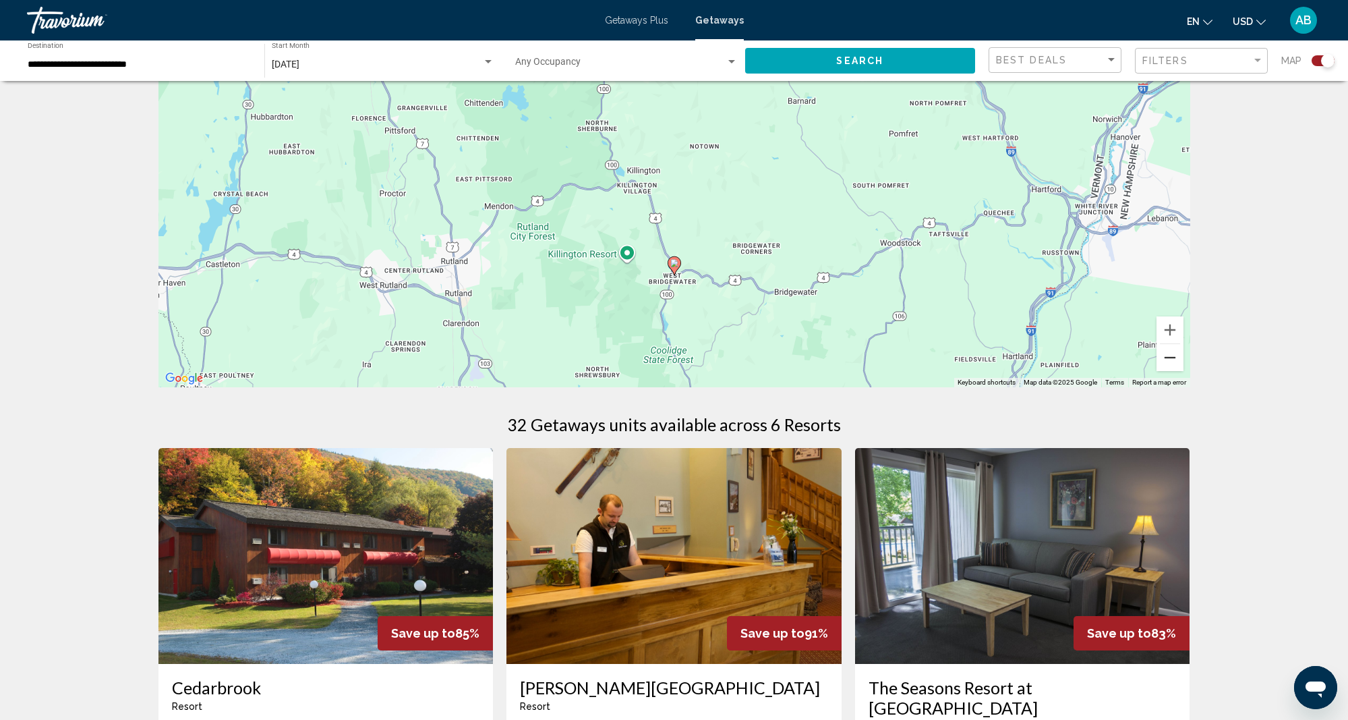
click at [1169, 356] on button "Zoom out" at bounding box center [1170, 357] width 27 height 27
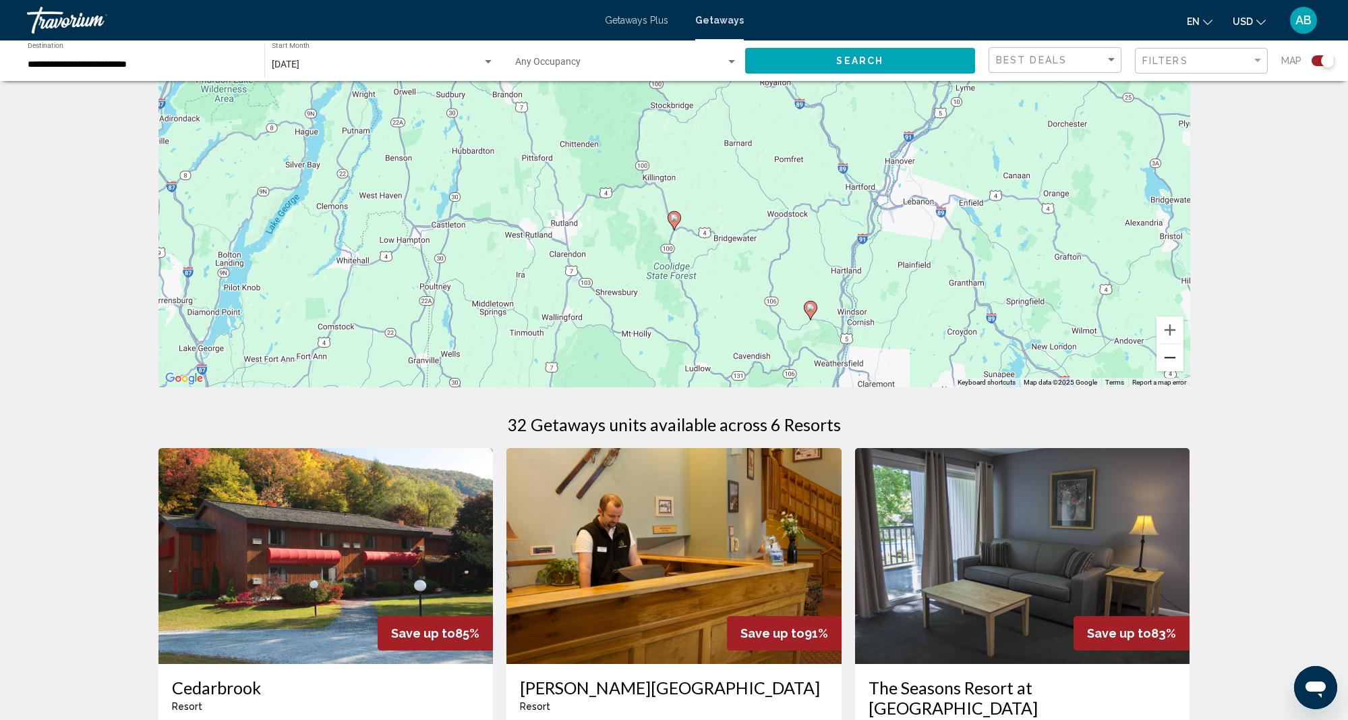
click at [1169, 356] on button "Zoom out" at bounding box center [1170, 357] width 27 height 27
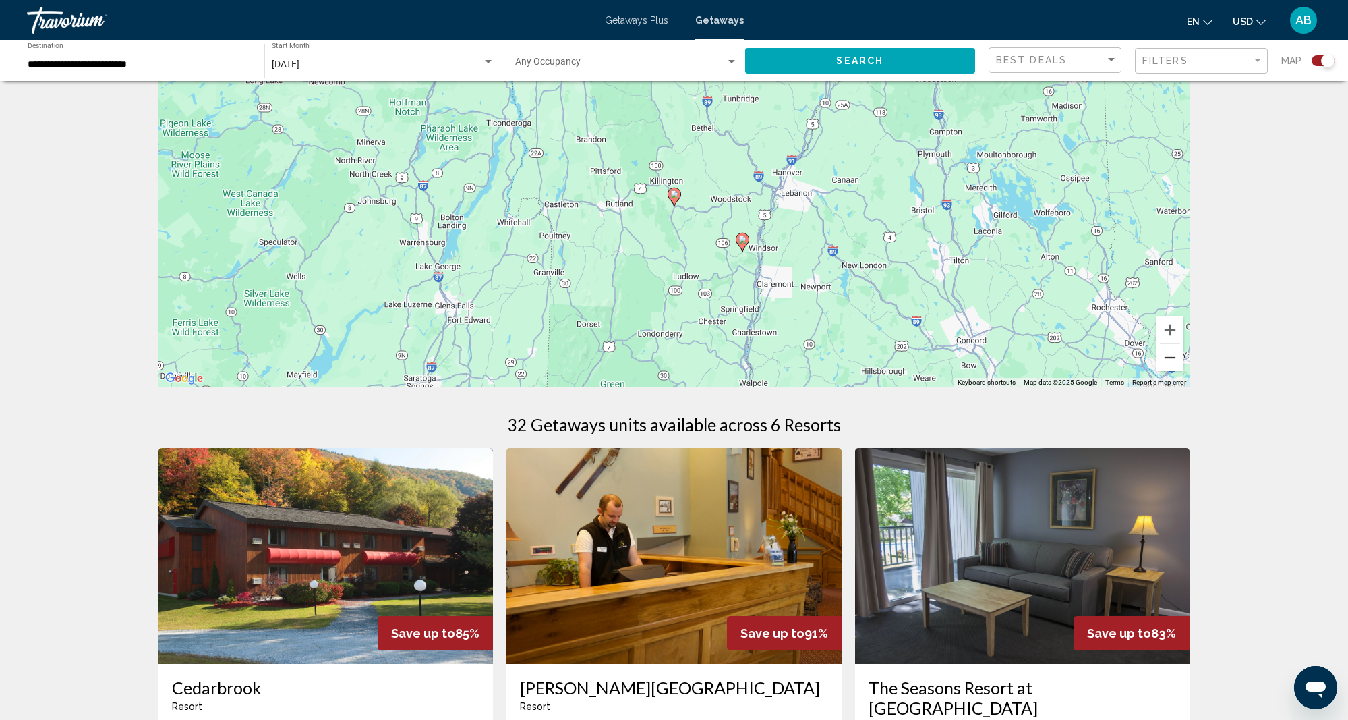
click at [1174, 358] on button "Zoom out" at bounding box center [1170, 357] width 27 height 27
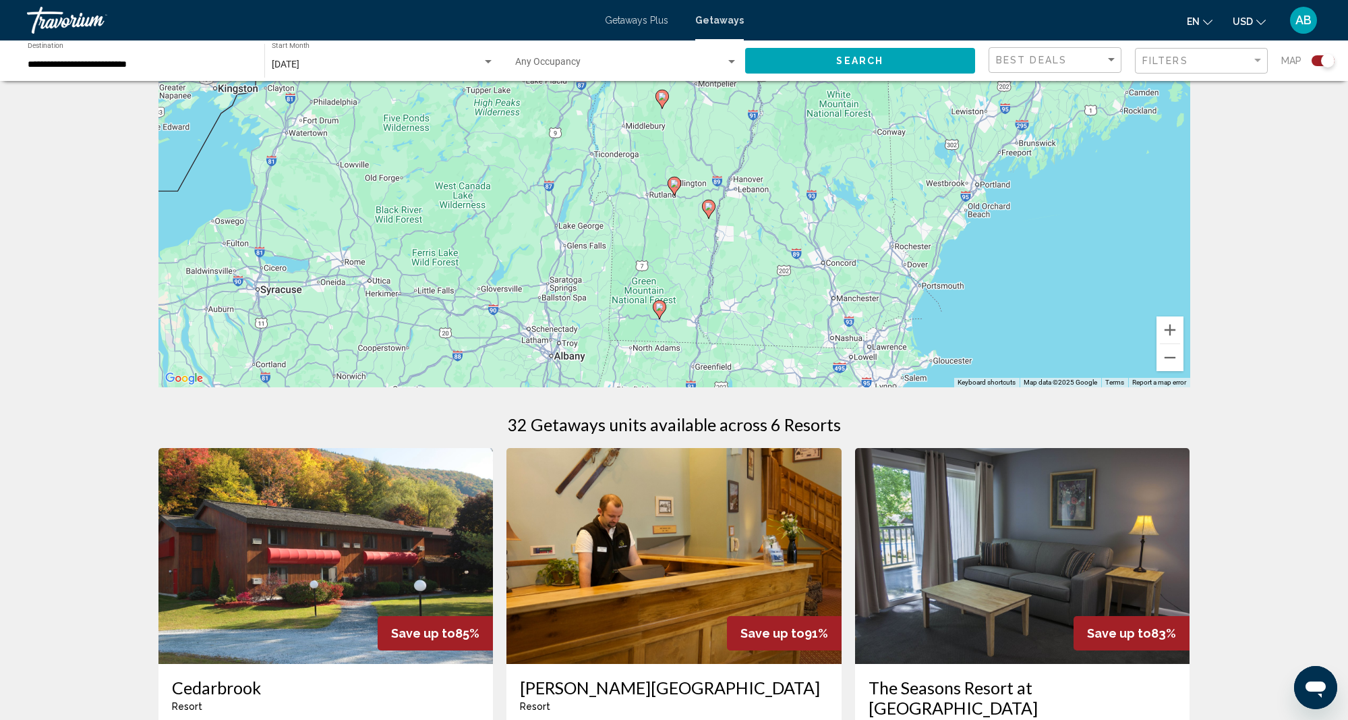
click at [707, 206] on image "Main content" at bounding box center [709, 206] width 8 height 8
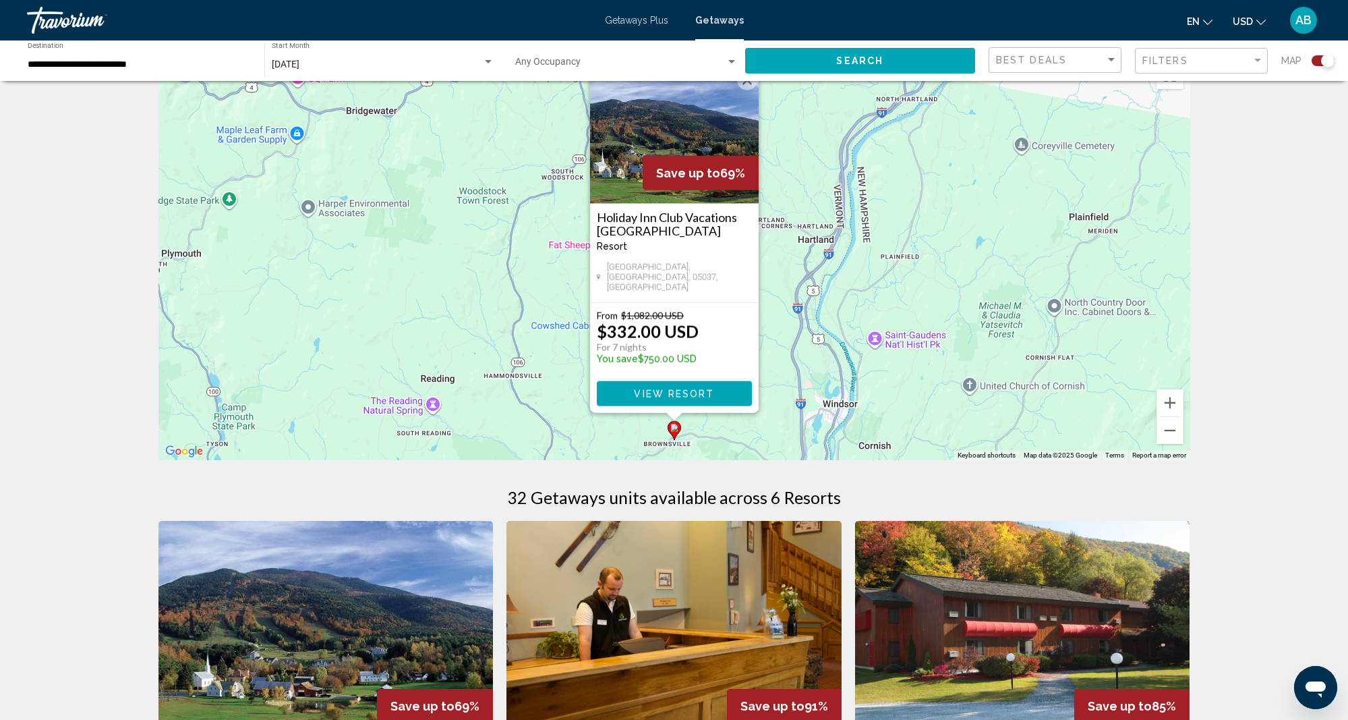
click at [914, 300] on div "To activate drag with keyboard, press Alt + Enter. Once in keyboard drag state,…" at bounding box center [674, 257] width 1032 height 405
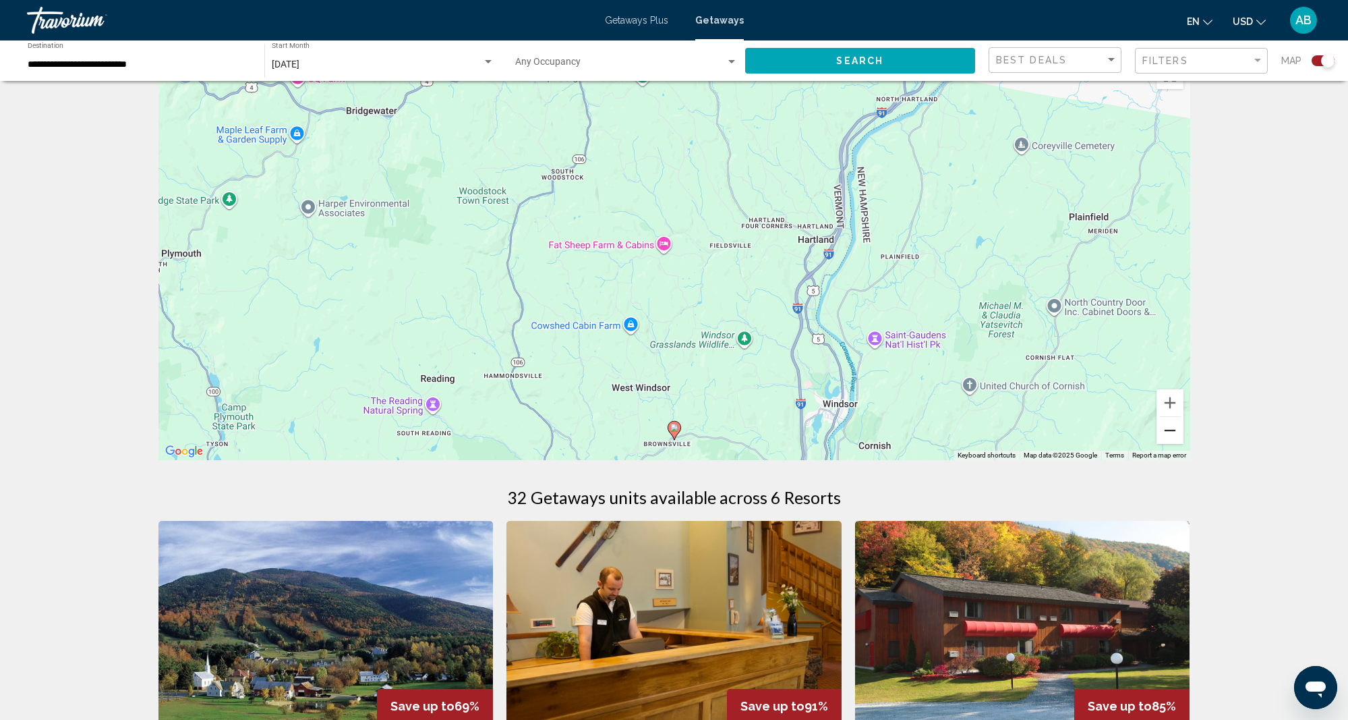
click at [1174, 426] on button "Zoom out" at bounding box center [1170, 430] width 27 height 27
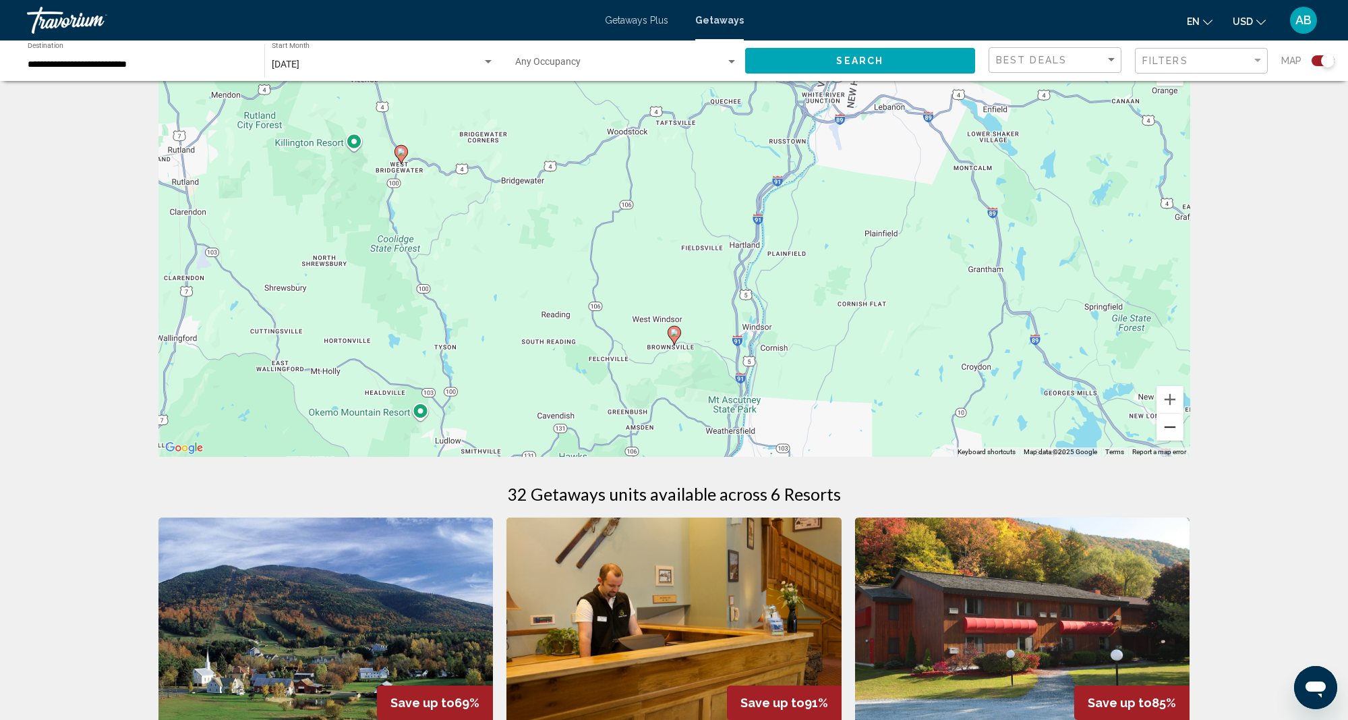
scroll to position [38, 1]
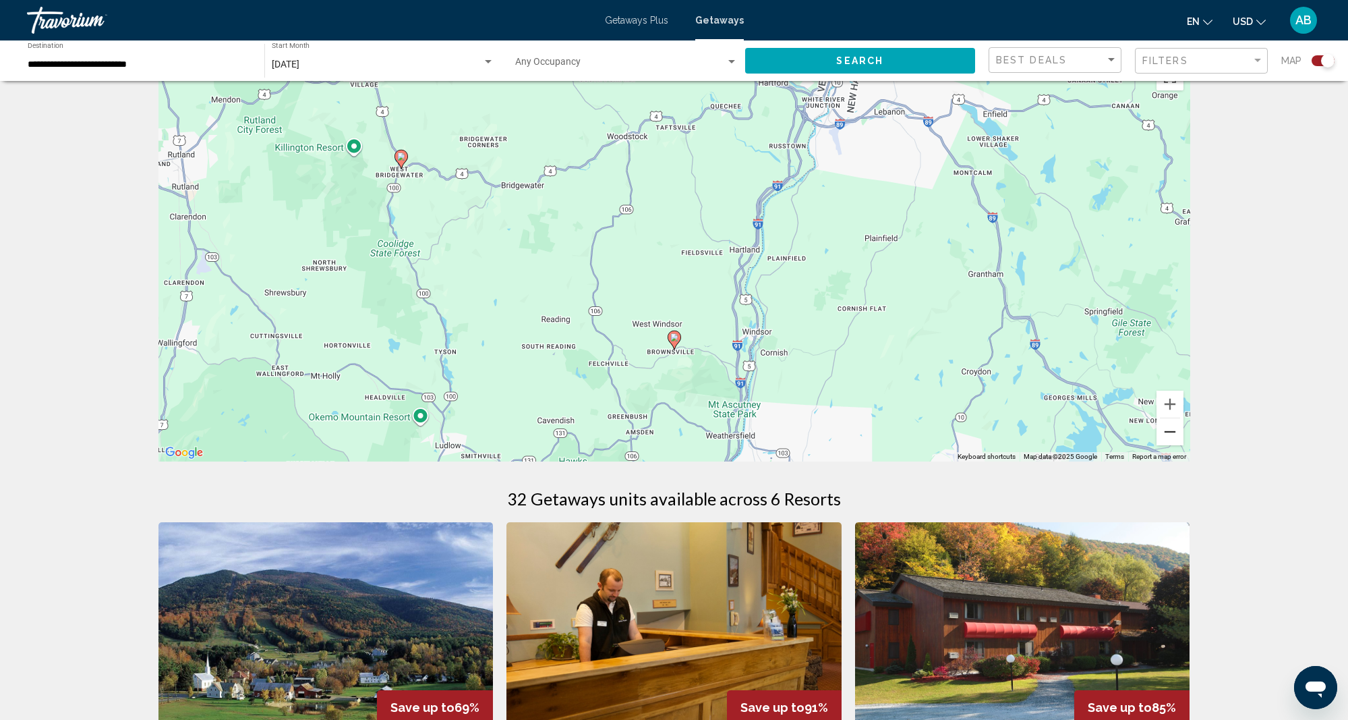
click at [1173, 429] on button "Zoom out" at bounding box center [1170, 431] width 27 height 27
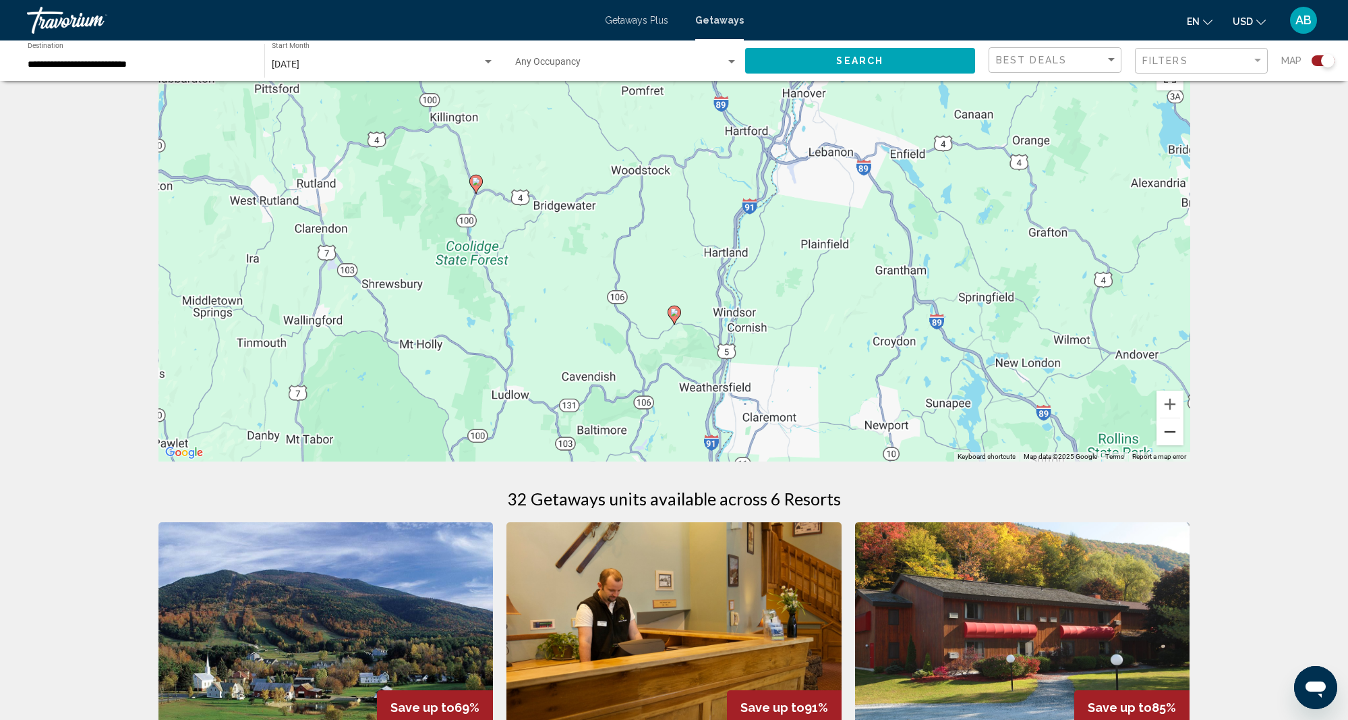
scroll to position [38, 0]
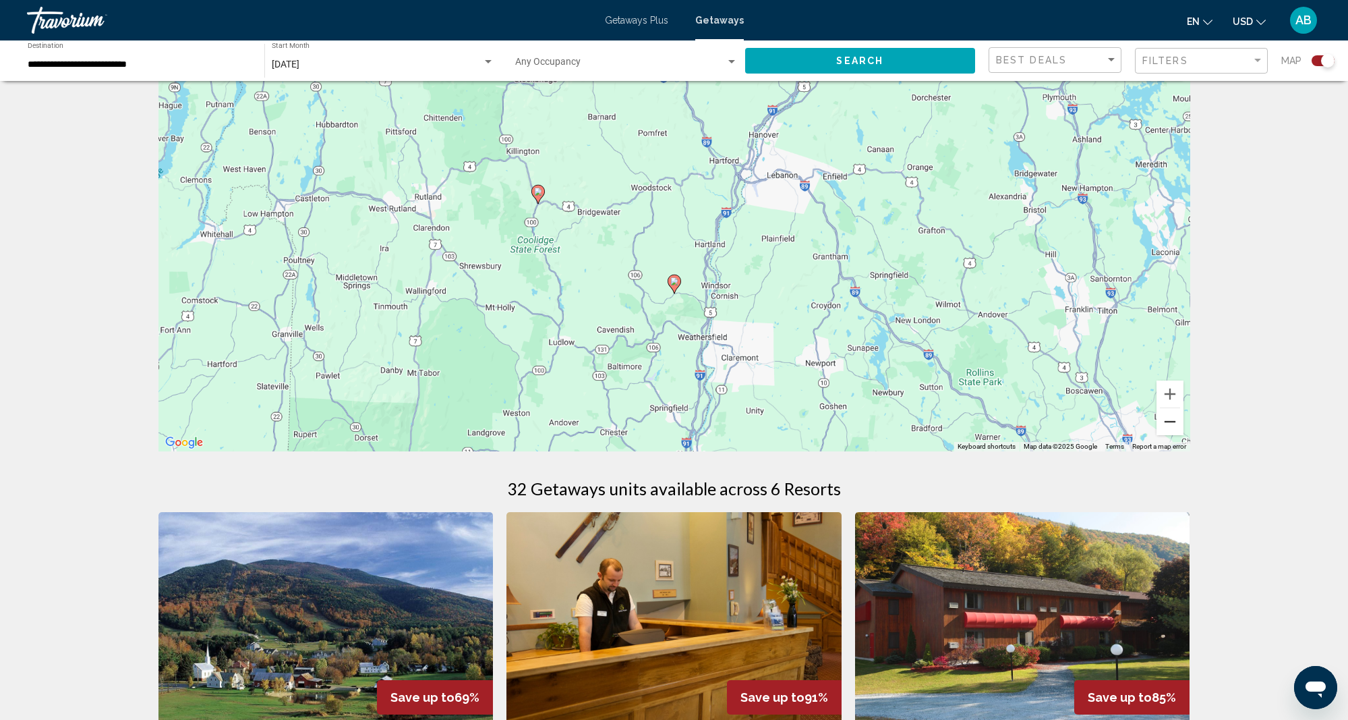
click at [1172, 416] on button "Zoom out" at bounding box center [1170, 421] width 27 height 27
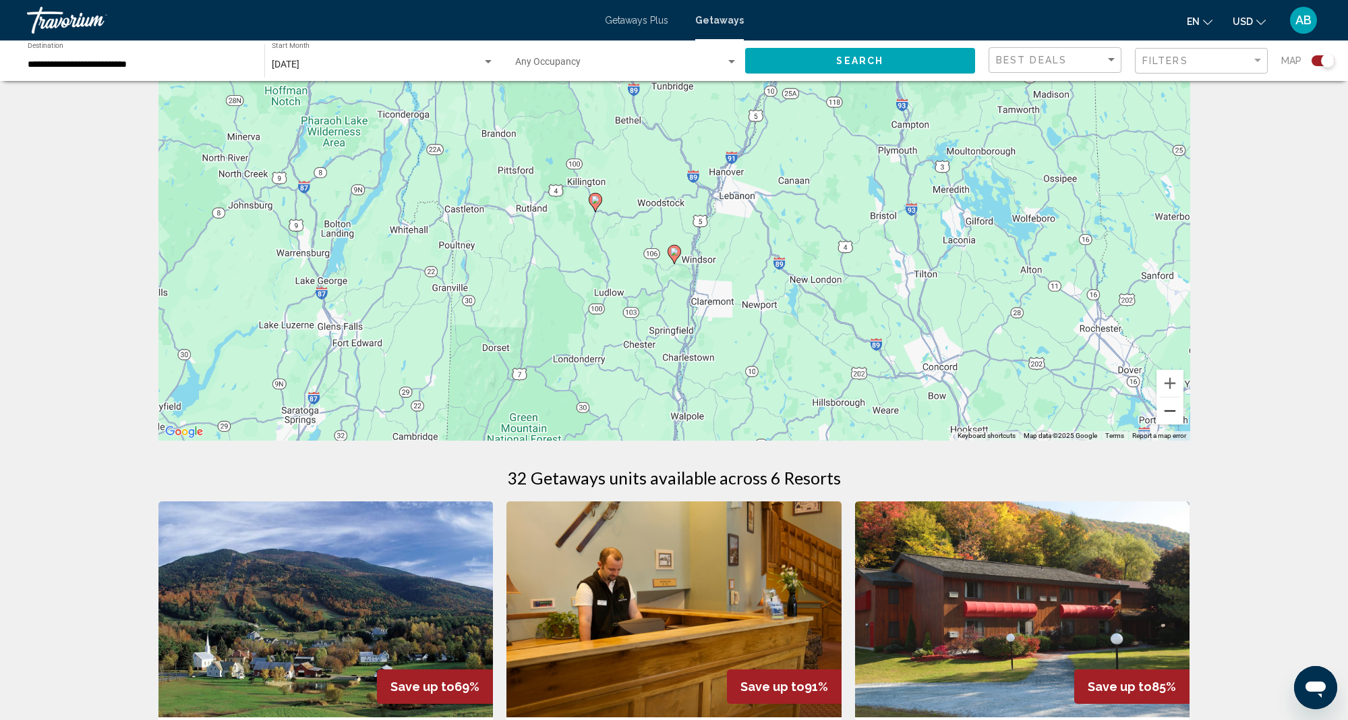
scroll to position [61, 0]
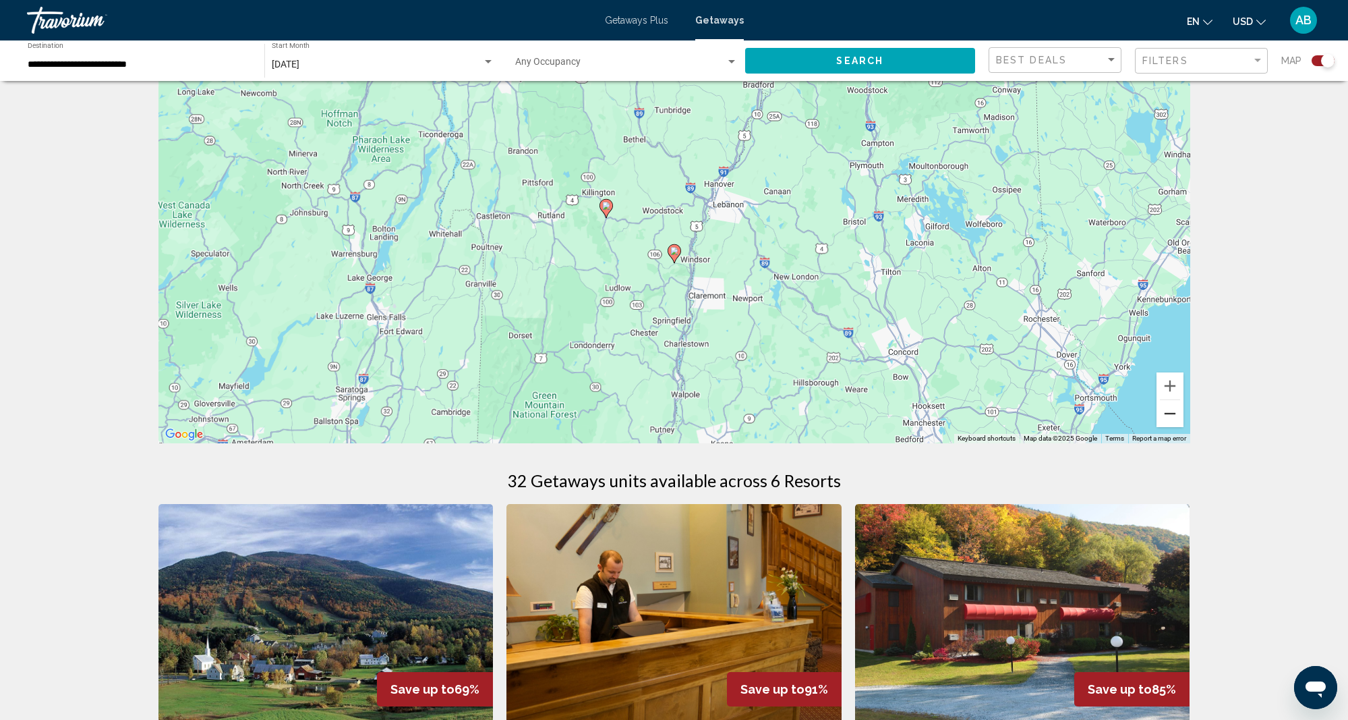
click at [1172, 416] on button "Zoom out" at bounding box center [1170, 413] width 27 height 27
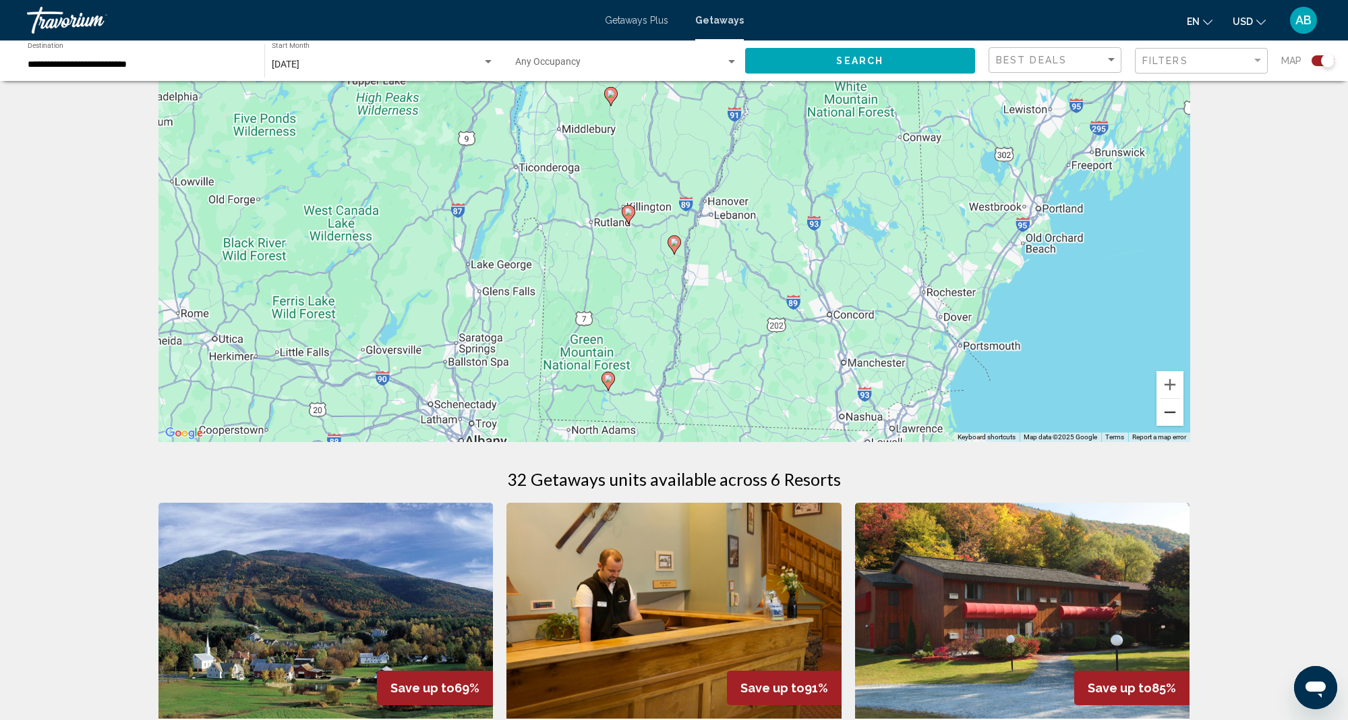
scroll to position [60, 0]
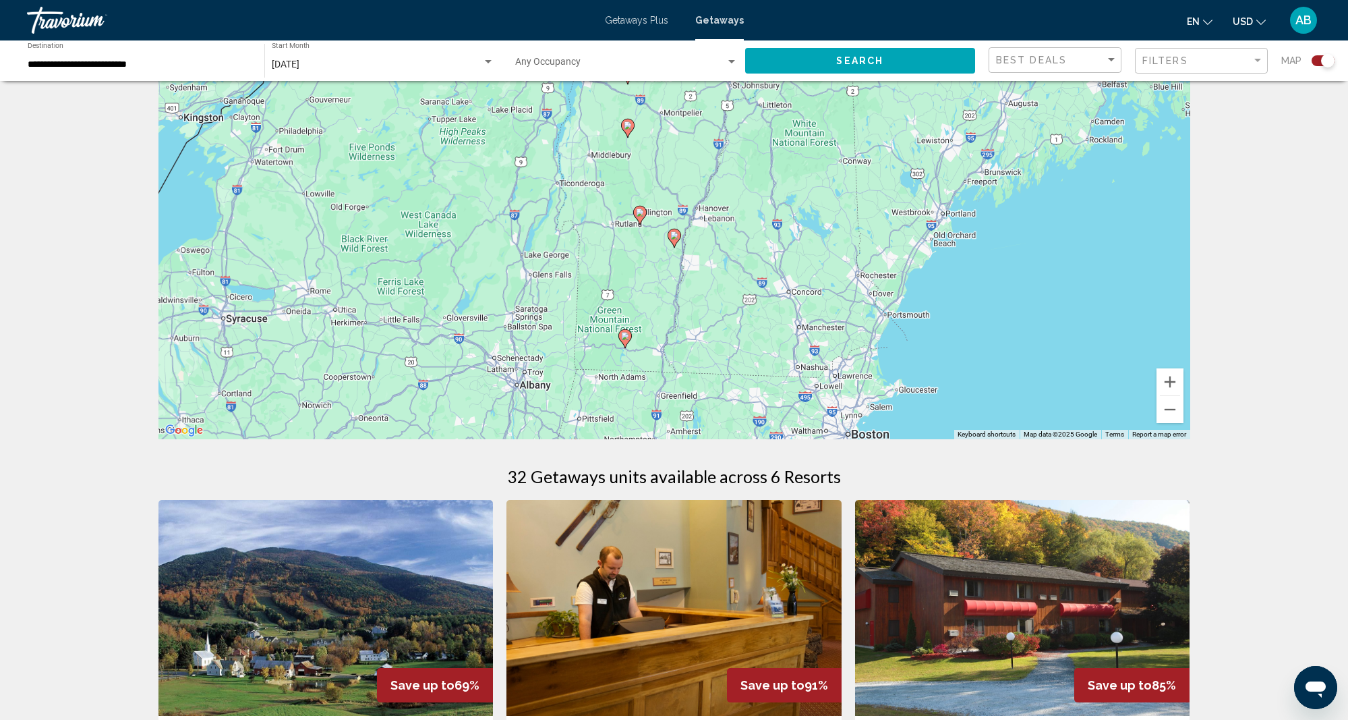
click at [623, 335] on image "Main content" at bounding box center [625, 336] width 8 height 8
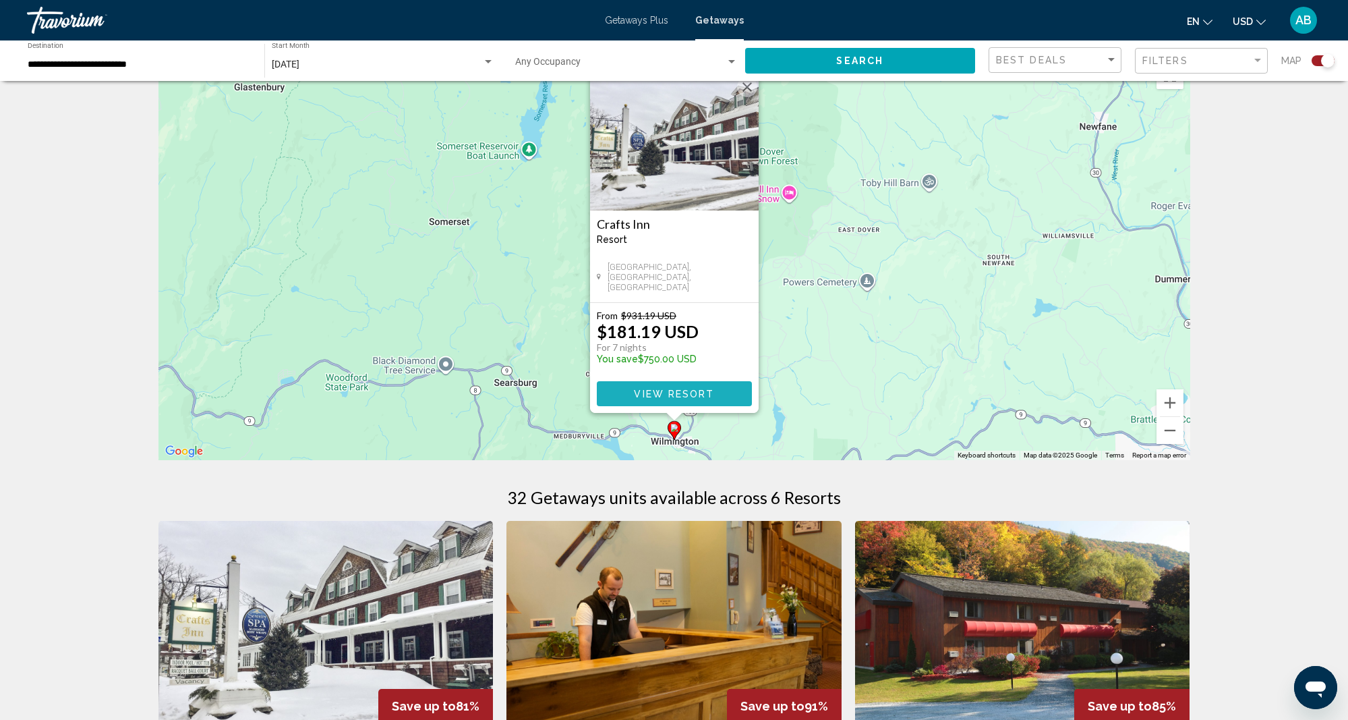
click at [682, 391] on span "View Resort" at bounding box center [674, 393] width 80 height 11
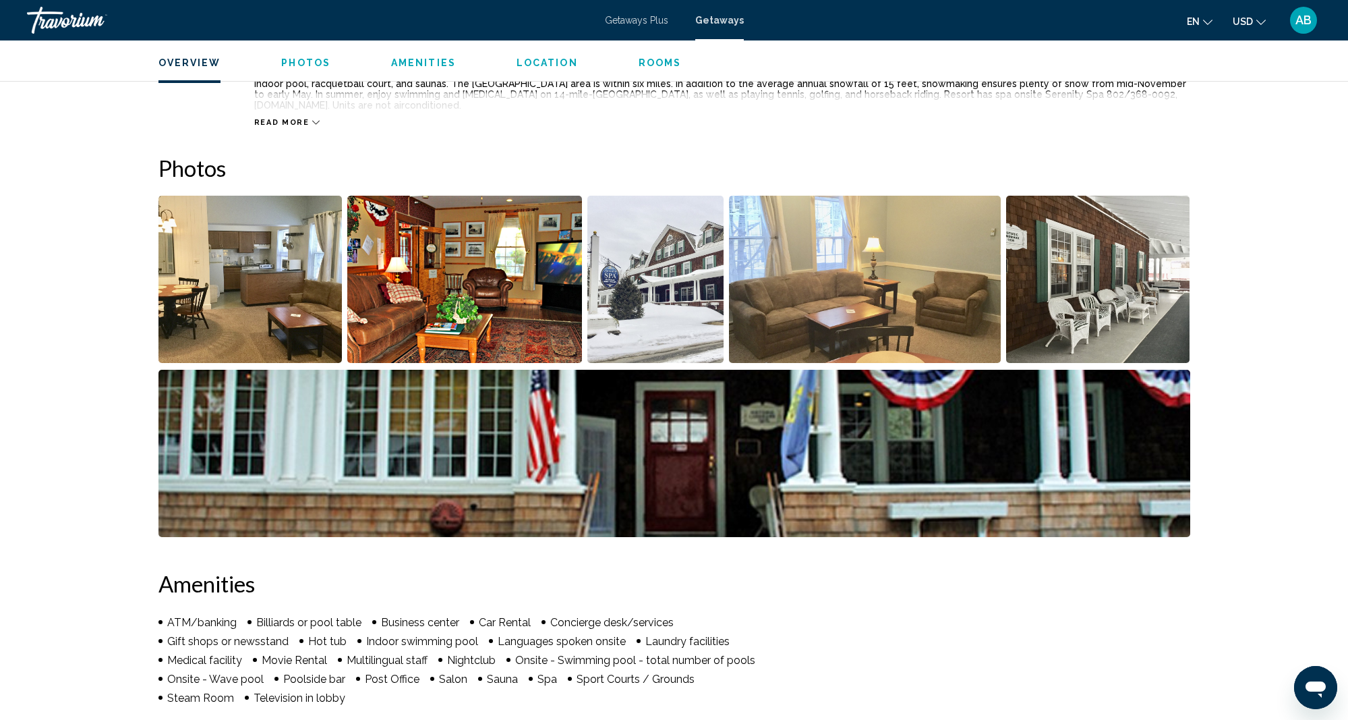
scroll to position [551, 0]
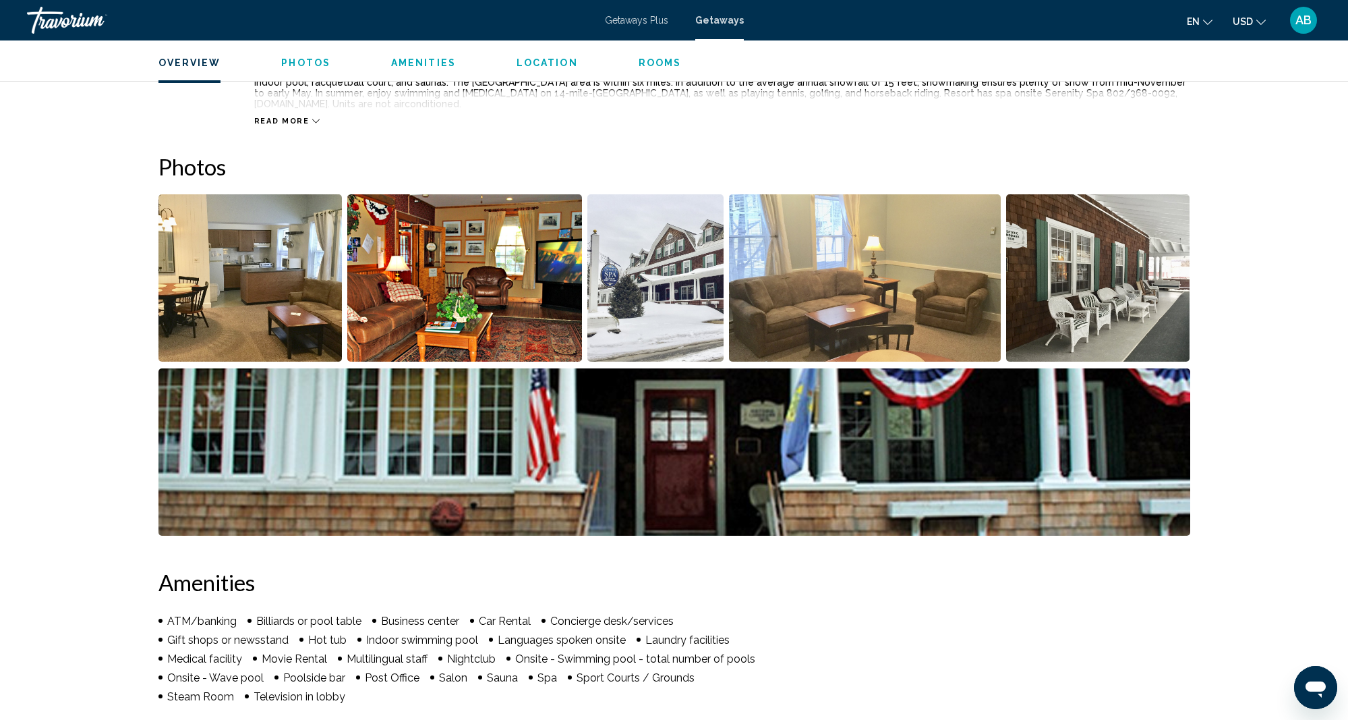
click at [233, 263] on img "Open full-screen image slider" at bounding box center [250, 277] width 184 height 167
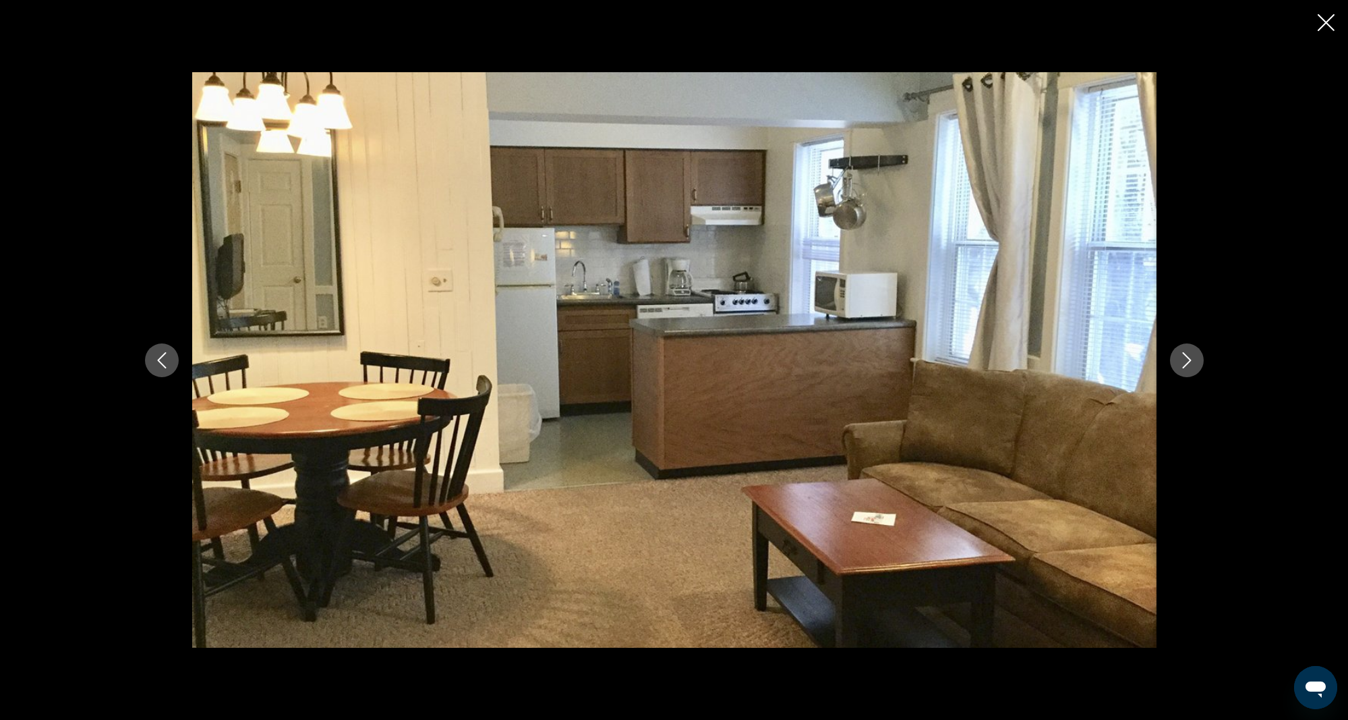
click at [1182, 352] on icon "Next image" at bounding box center [1187, 360] width 16 height 16
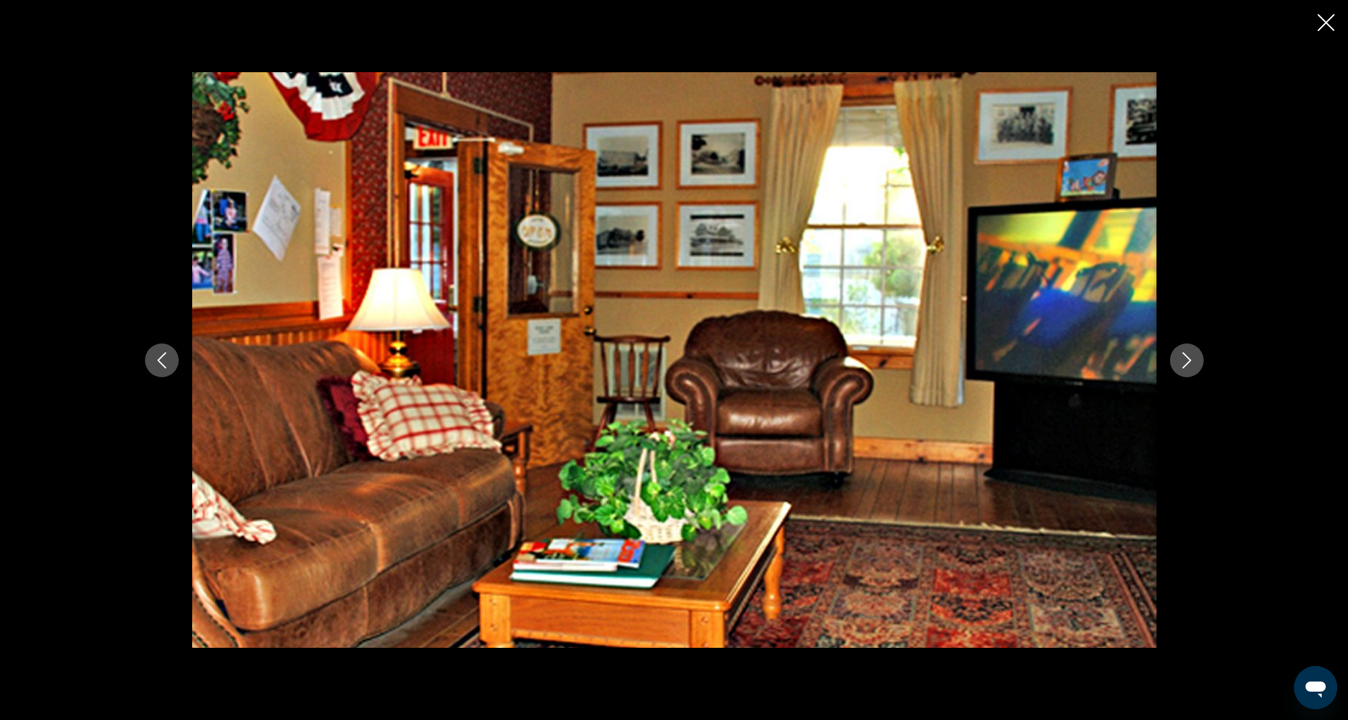
scroll to position [552, 1]
click at [1188, 357] on icon "Next image" at bounding box center [1186, 360] width 9 height 16
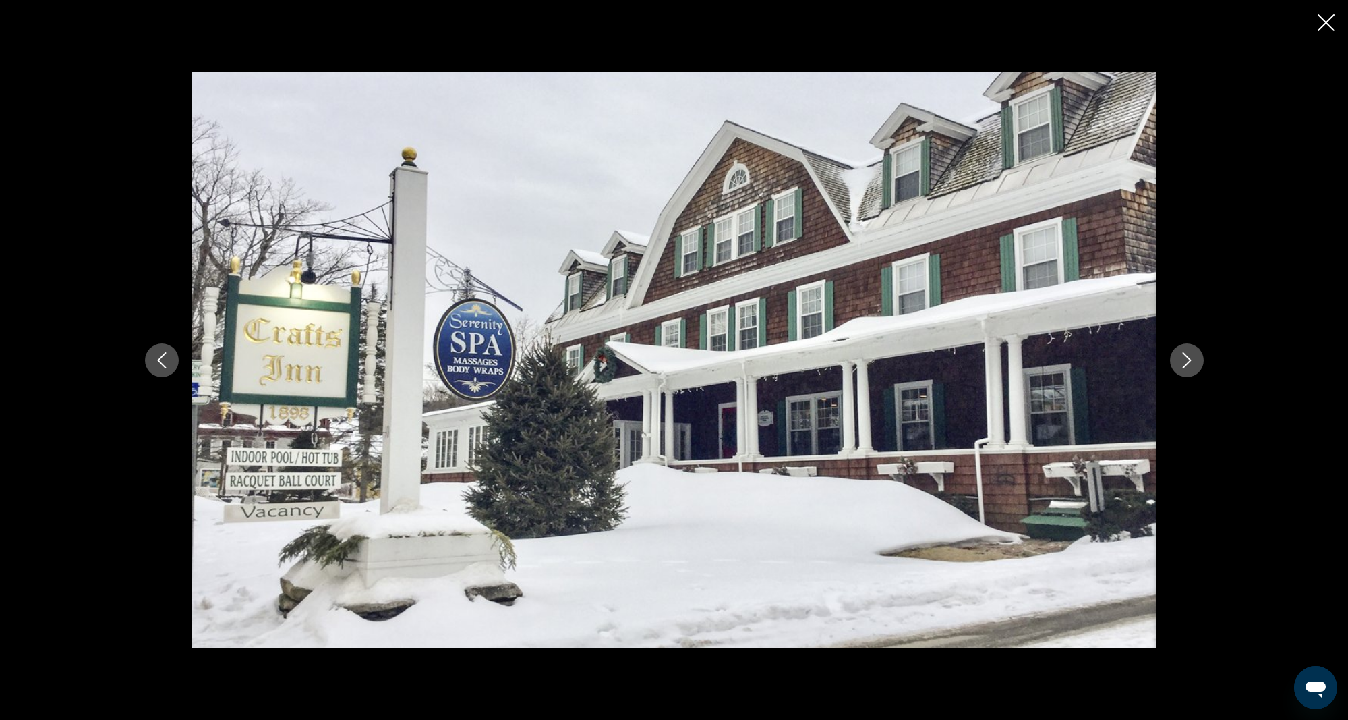
scroll to position [555, 1]
click at [1187, 357] on icon "Next image" at bounding box center [1186, 360] width 9 height 16
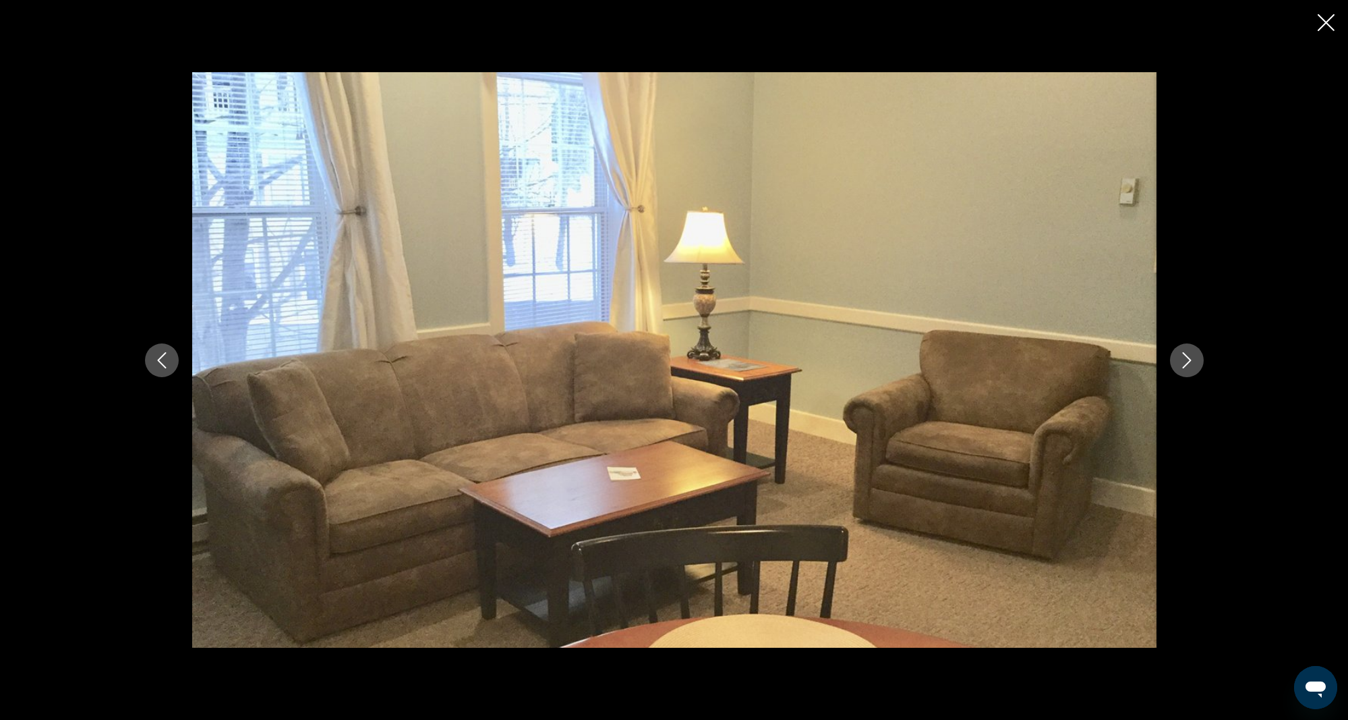
scroll to position [556, 1]
click at [1187, 357] on icon "Next image" at bounding box center [1186, 360] width 9 height 16
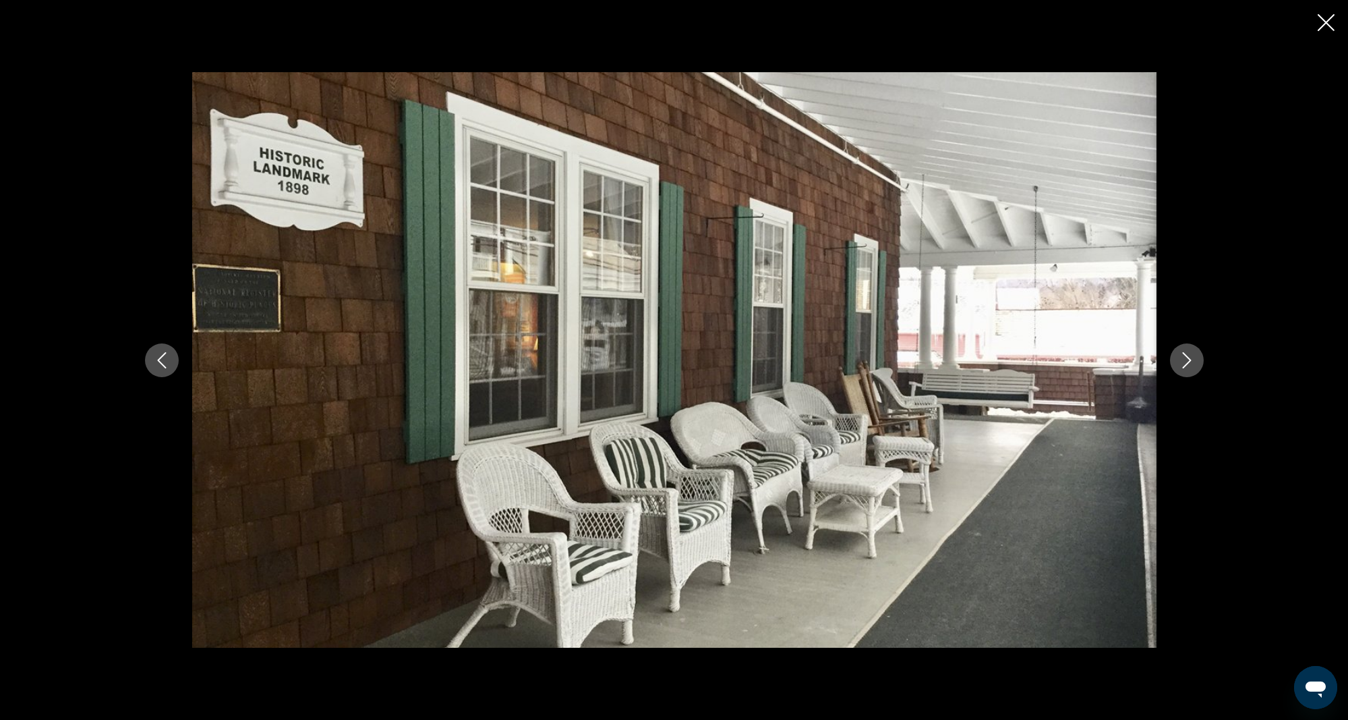
scroll to position [553, 1]
click at [1187, 357] on icon "Next image" at bounding box center [1186, 360] width 9 height 16
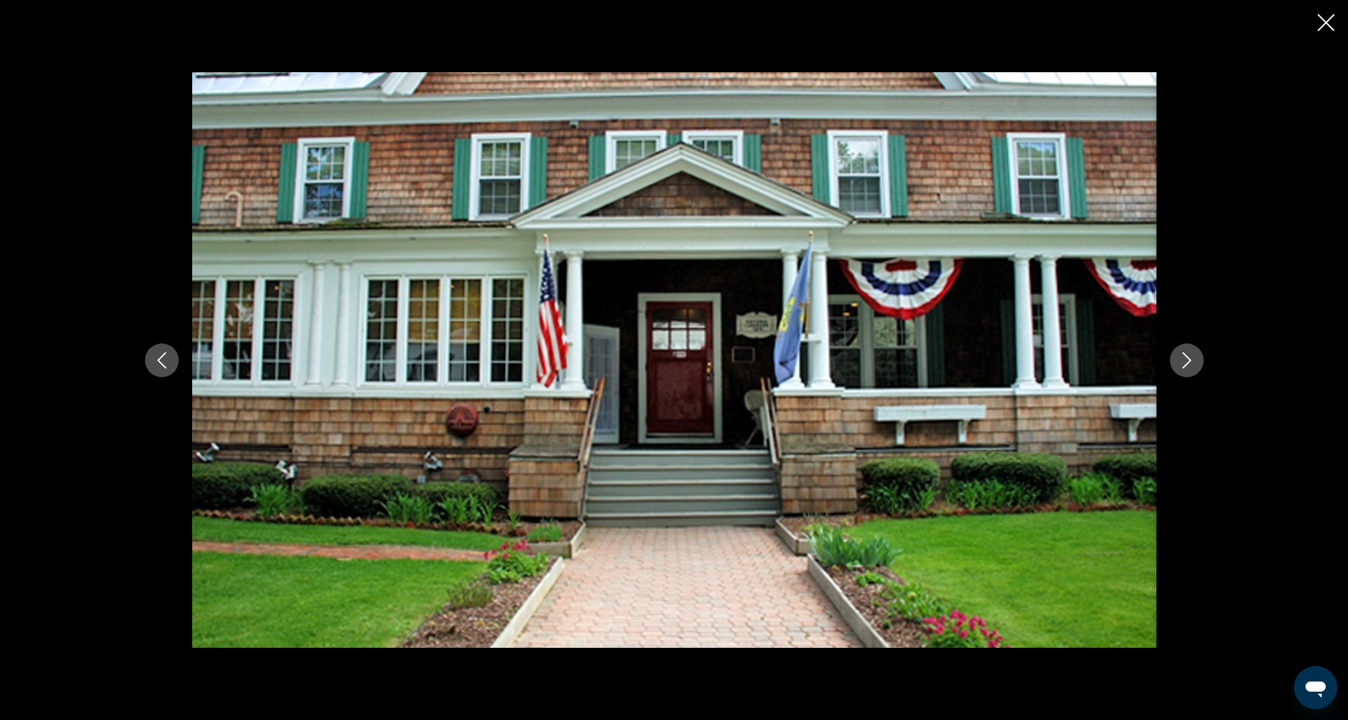
scroll to position [554, 1]
click at [1187, 357] on icon "Next image" at bounding box center [1186, 360] width 9 height 16
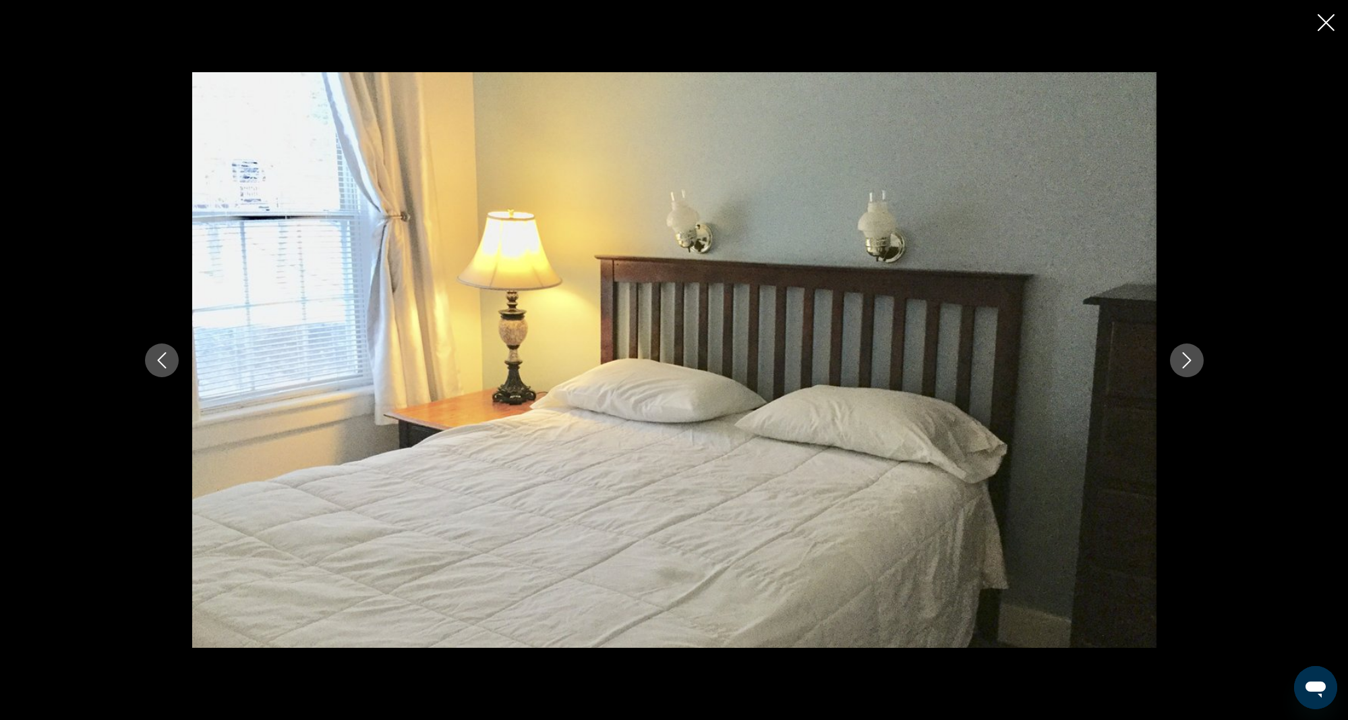
scroll to position [558, 1]
click at [1187, 357] on icon "Next image" at bounding box center [1186, 360] width 9 height 16
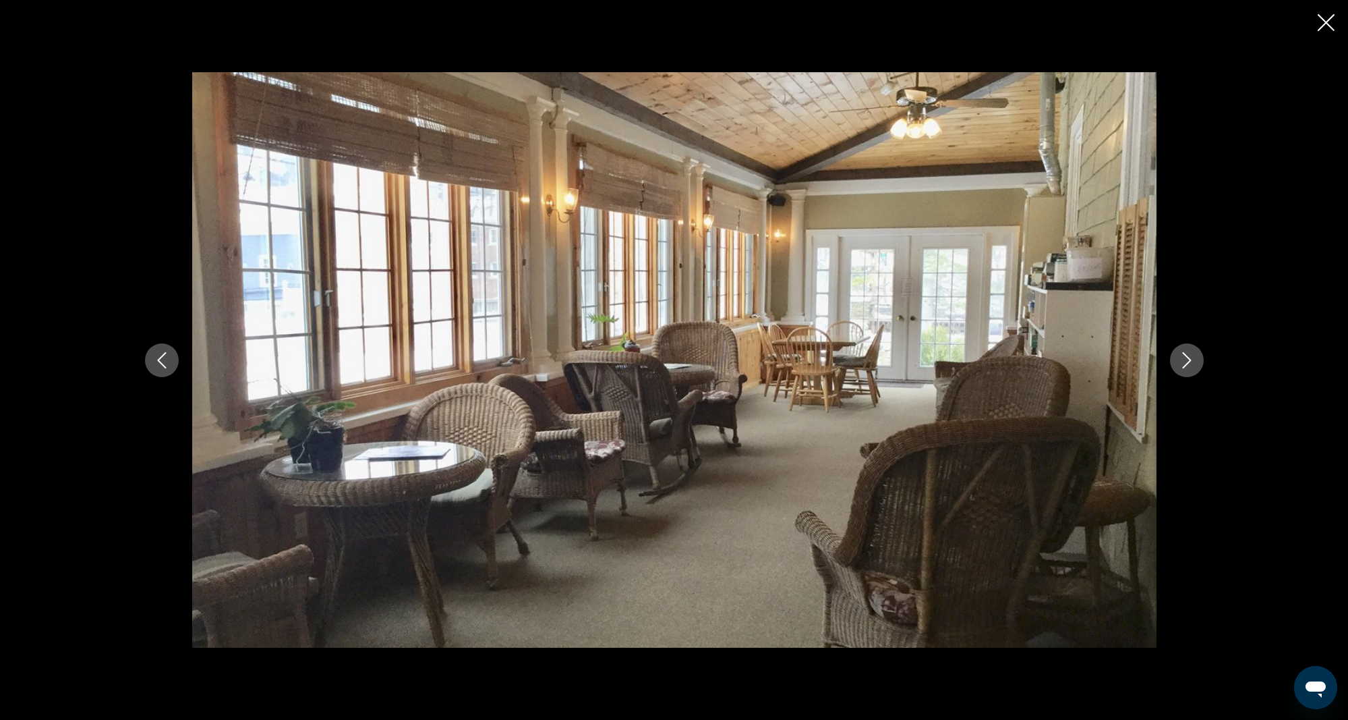
click at [1187, 357] on icon "Next image" at bounding box center [1186, 360] width 9 height 16
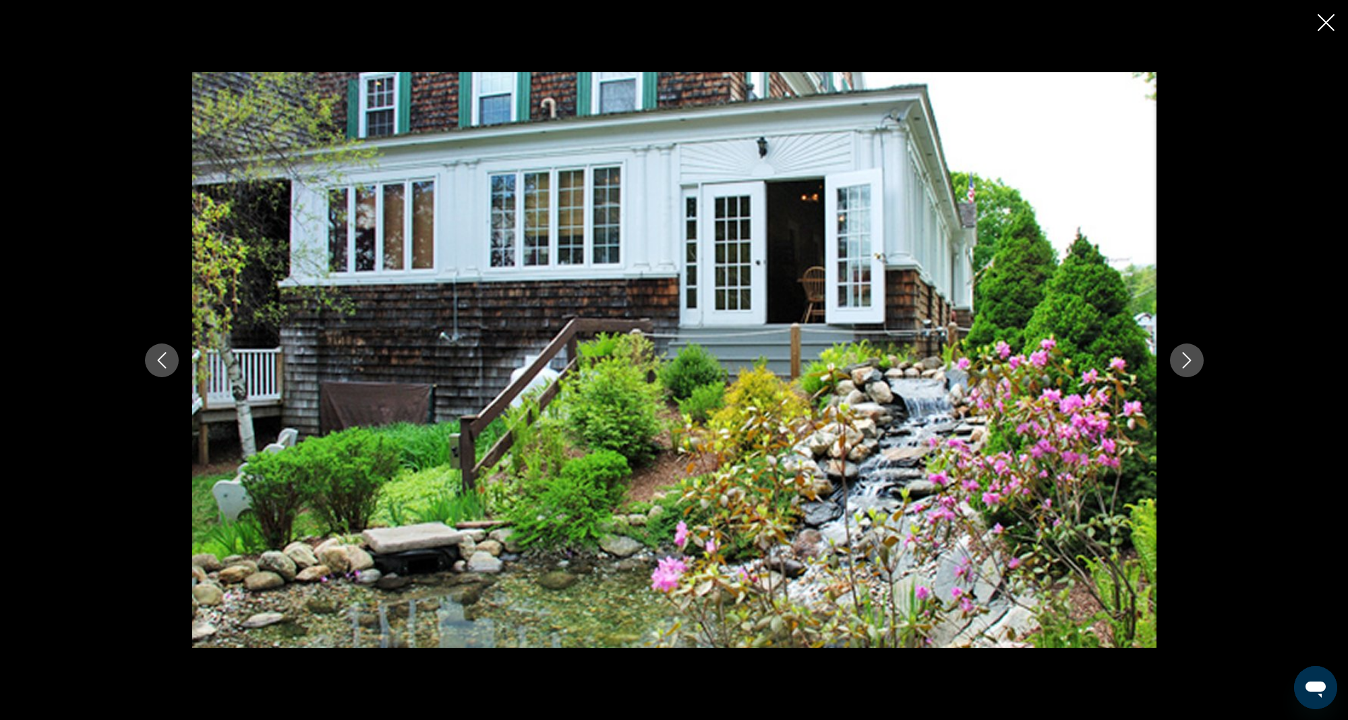
scroll to position [556, 1]
click at [1187, 357] on icon "Next image" at bounding box center [1186, 360] width 9 height 16
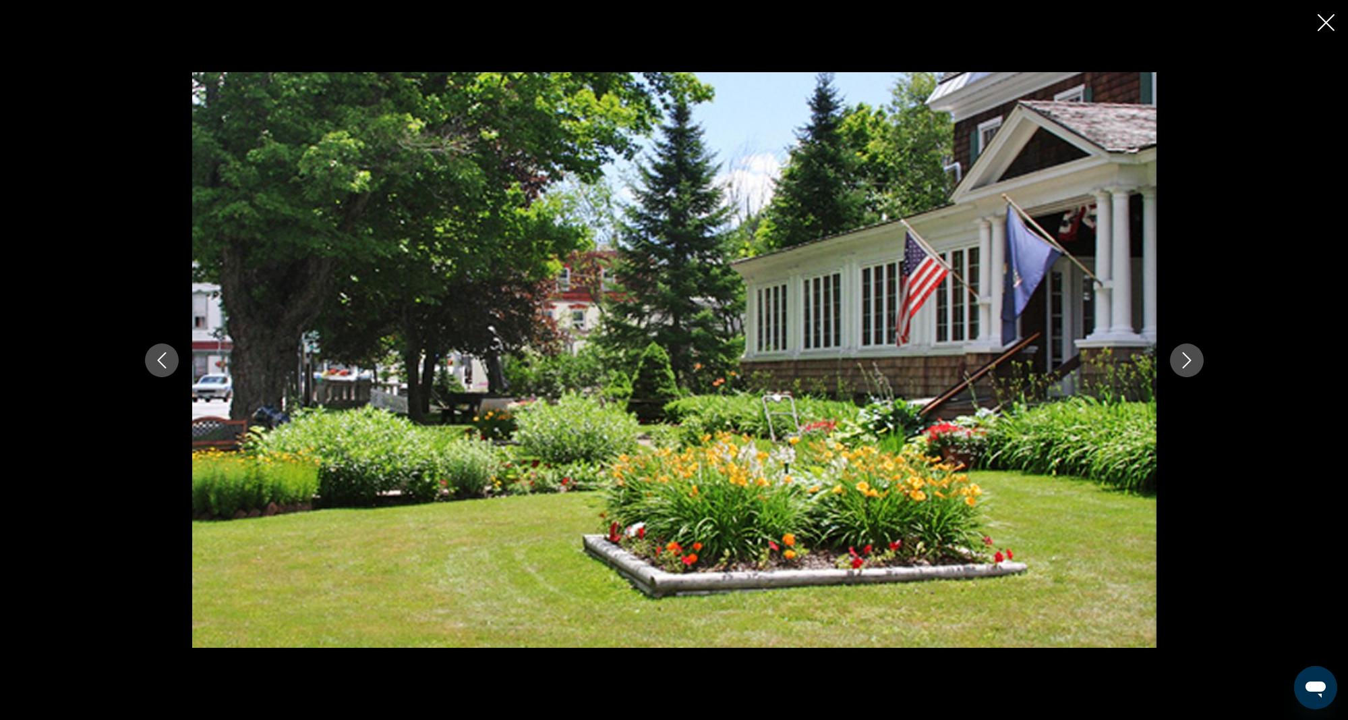
scroll to position [563, 1]
click at [1187, 357] on icon "Next image" at bounding box center [1186, 360] width 9 height 16
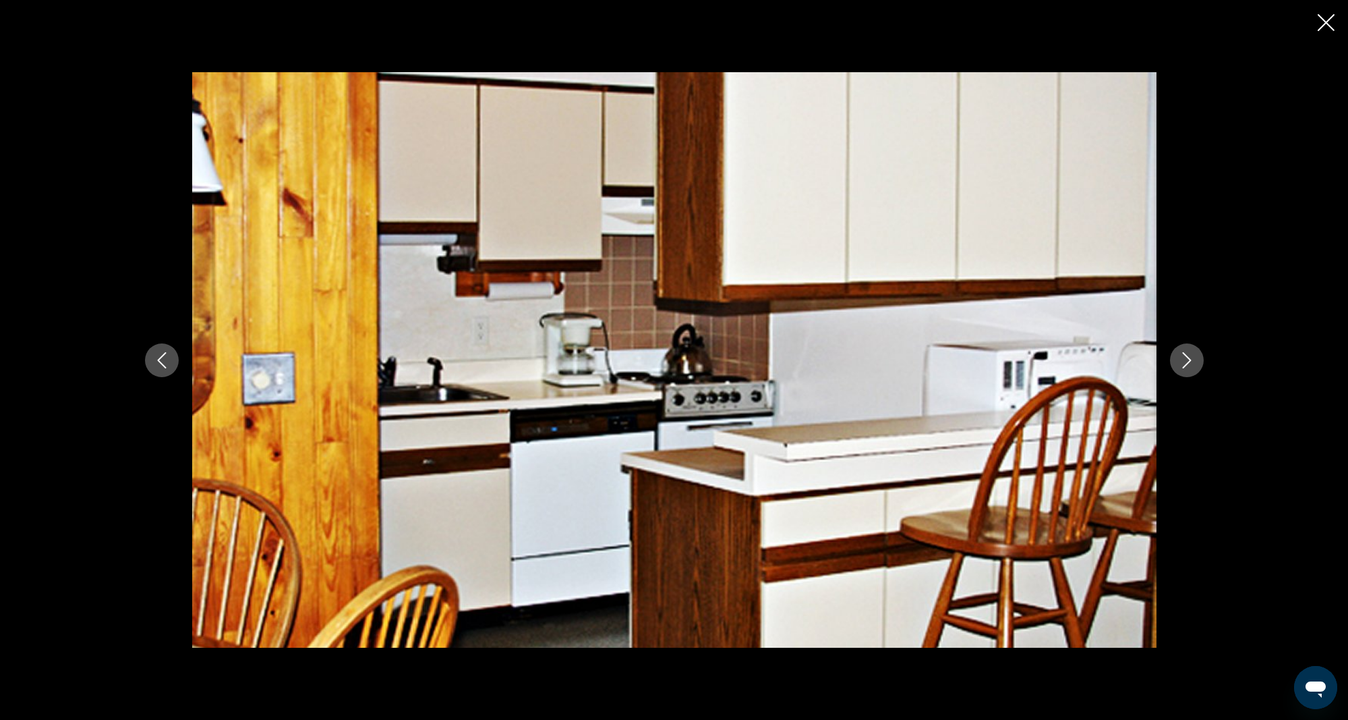
scroll to position [571, 1]
click at [1187, 357] on icon "Next image" at bounding box center [1186, 360] width 9 height 16
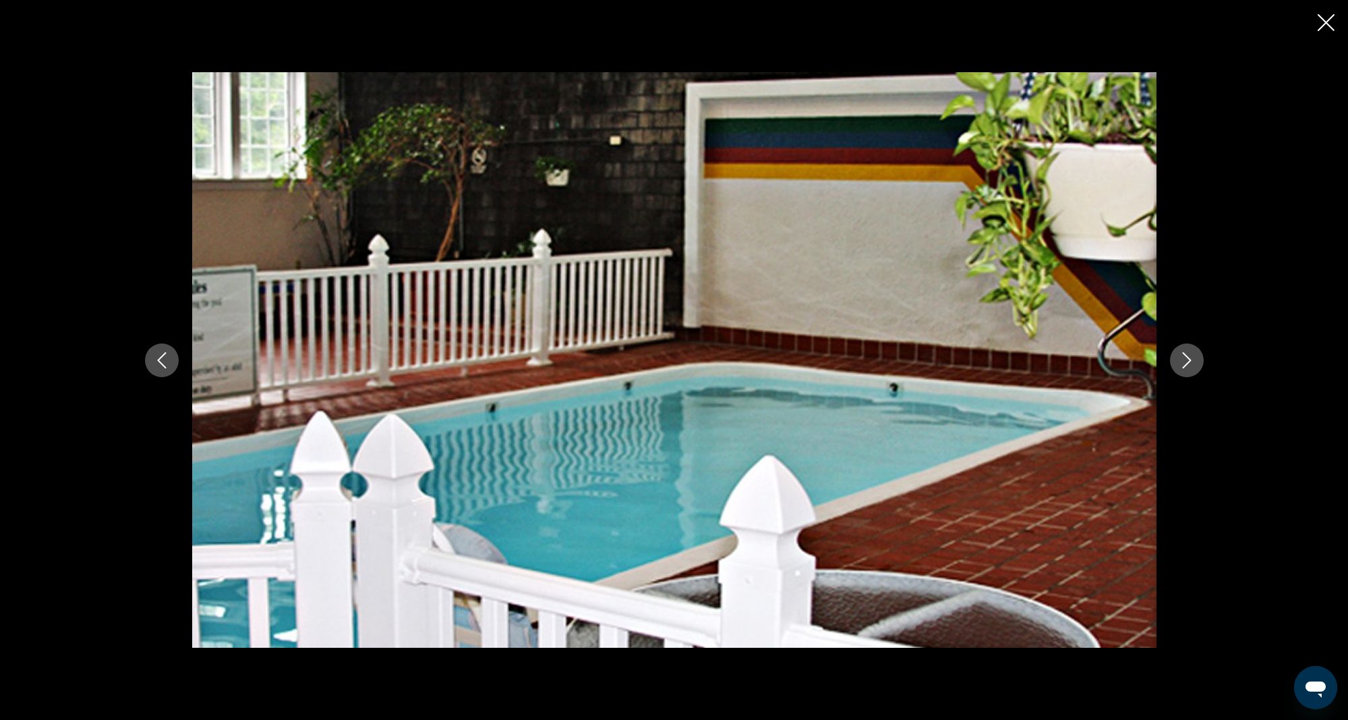
scroll to position [585, 0]
click at [1187, 357] on icon "Next image" at bounding box center [1186, 360] width 9 height 16
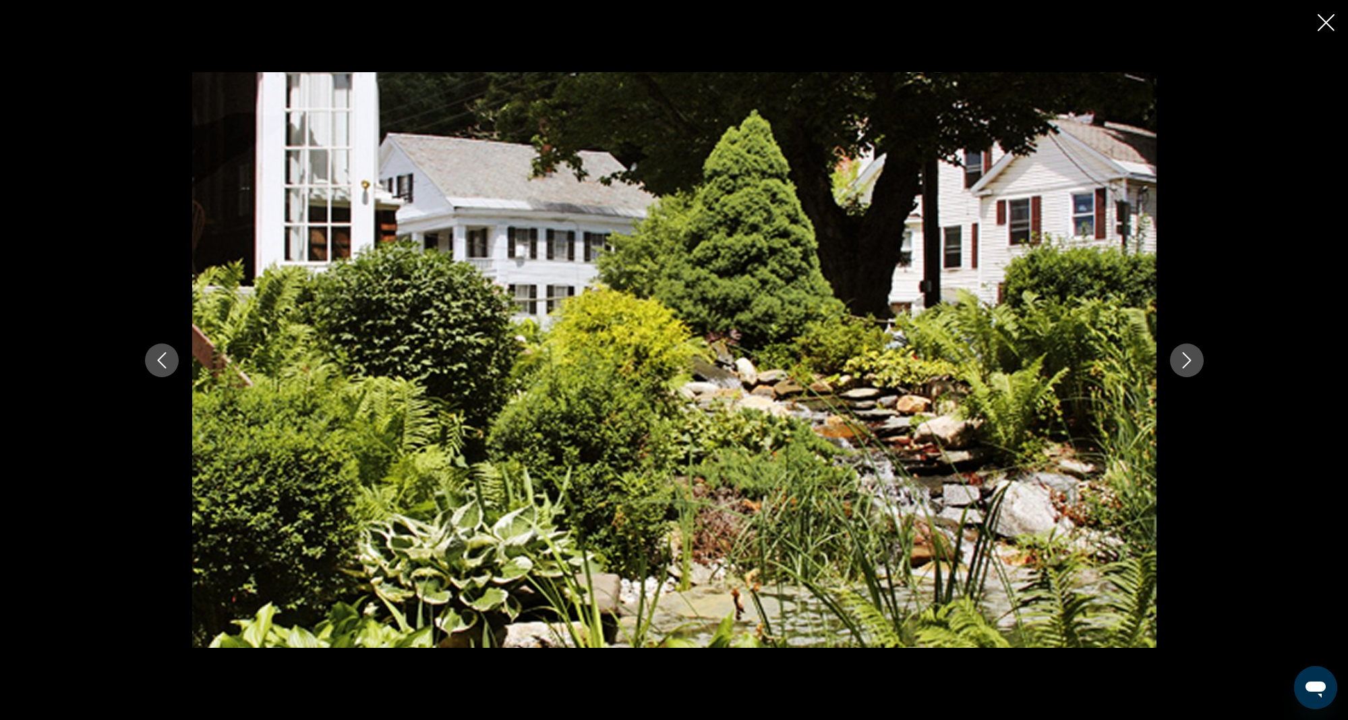
scroll to position [0, 0]
click at [1187, 357] on icon "Next image" at bounding box center [1186, 360] width 9 height 16
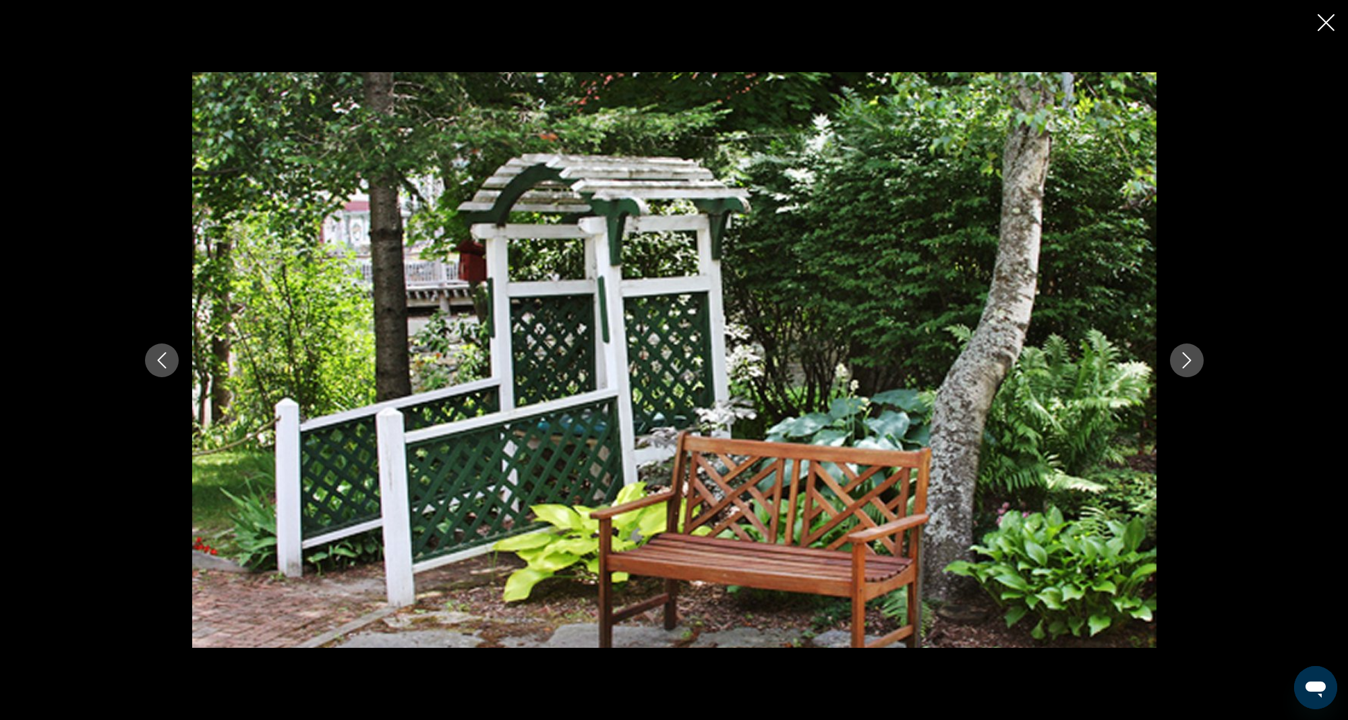
click at [1187, 357] on icon "Next image" at bounding box center [1186, 360] width 9 height 16
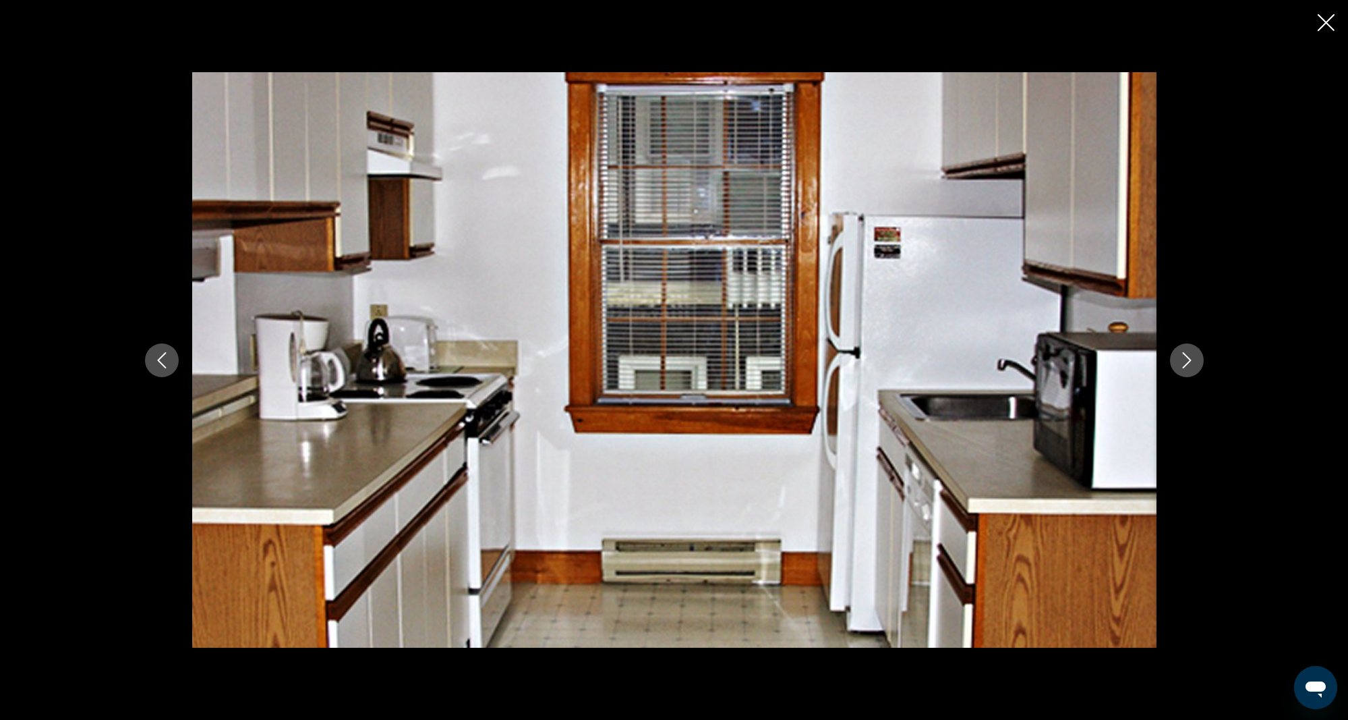
click at [1187, 357] on icon "Next image" at bounding box center [1186, 360] width 9 height 16
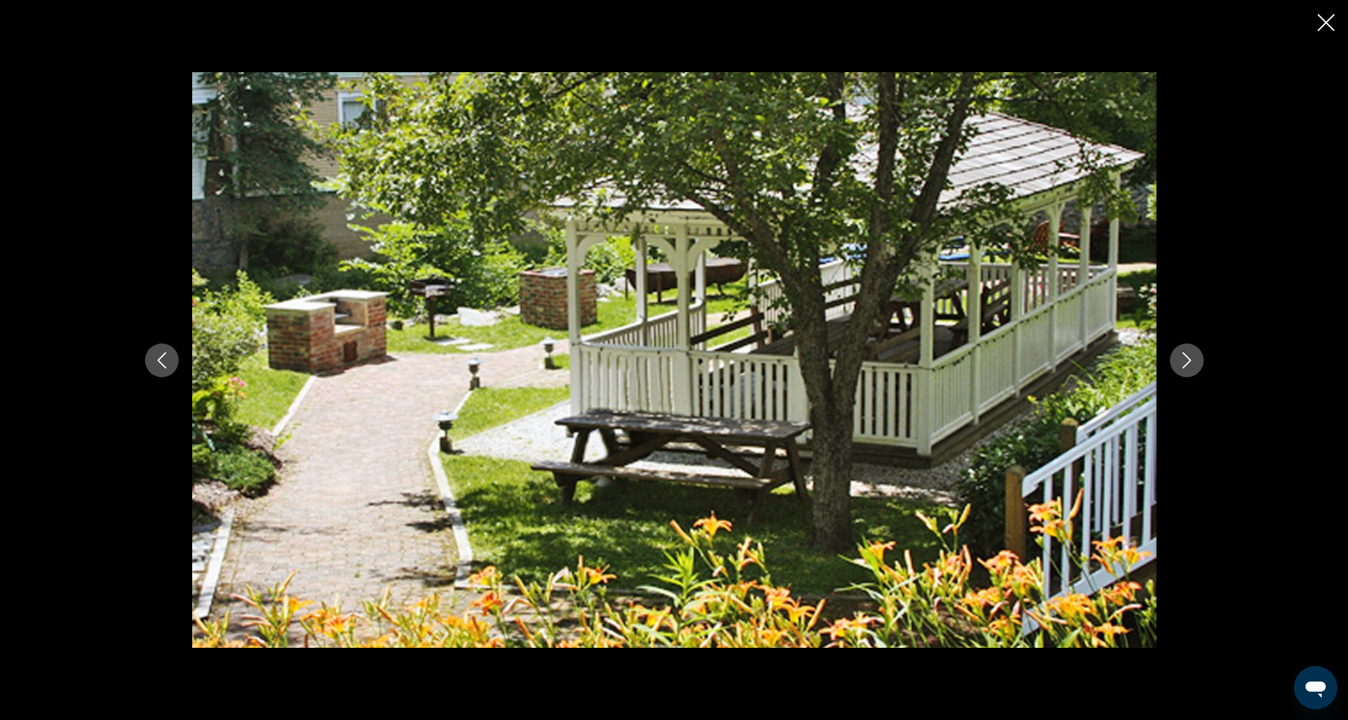
click at [1187, 357] on icon "Next image" at bounding box center [1186, 360] width 9 height 16
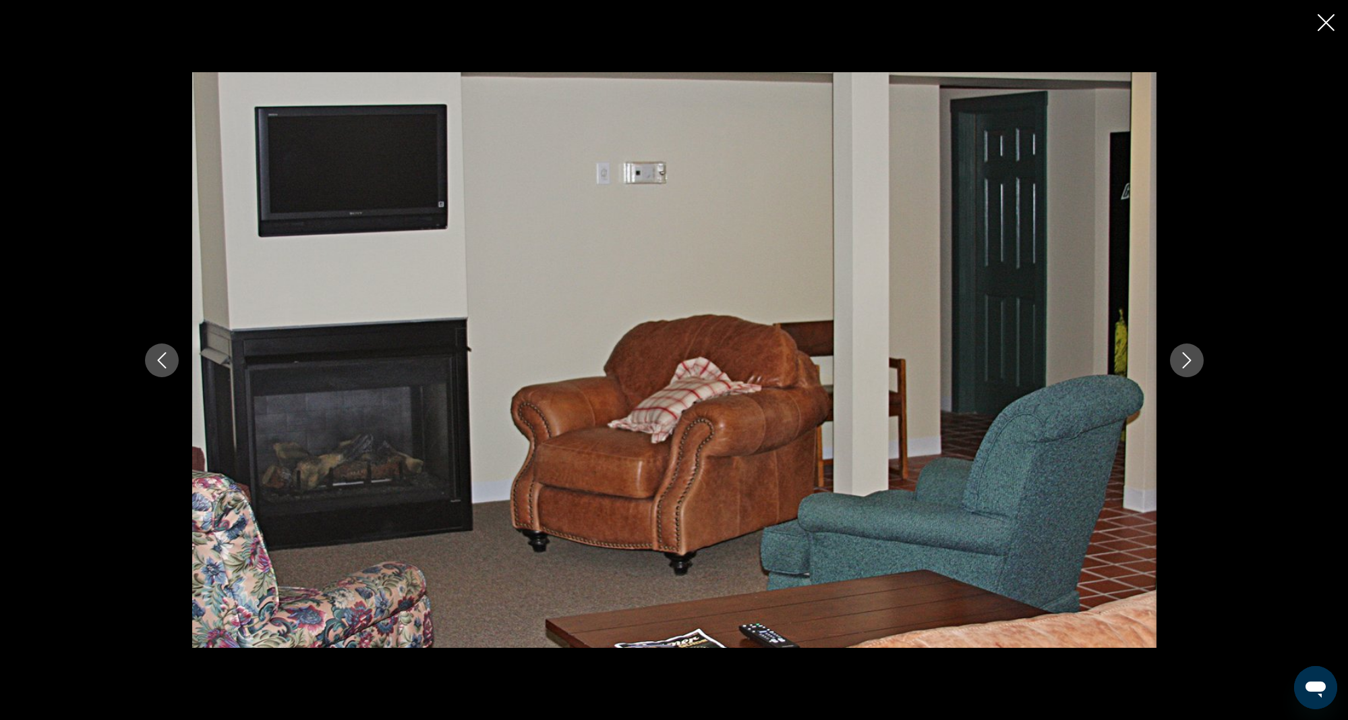
click at [1187, 357] on icon "Next image" at bounding box center [1186, 360] width 9 height 16
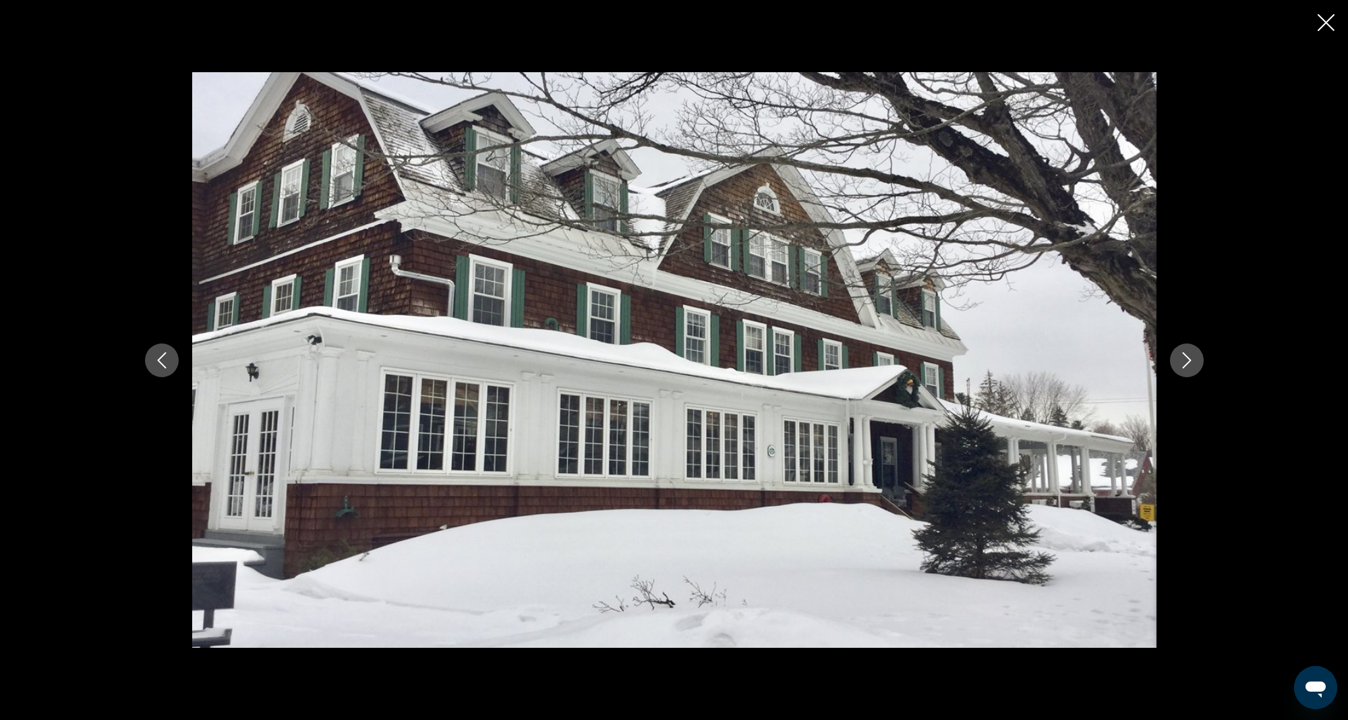
click at [1187, 357] on icon "Next image" at bounding box center [1186, 360] width 9 height 16
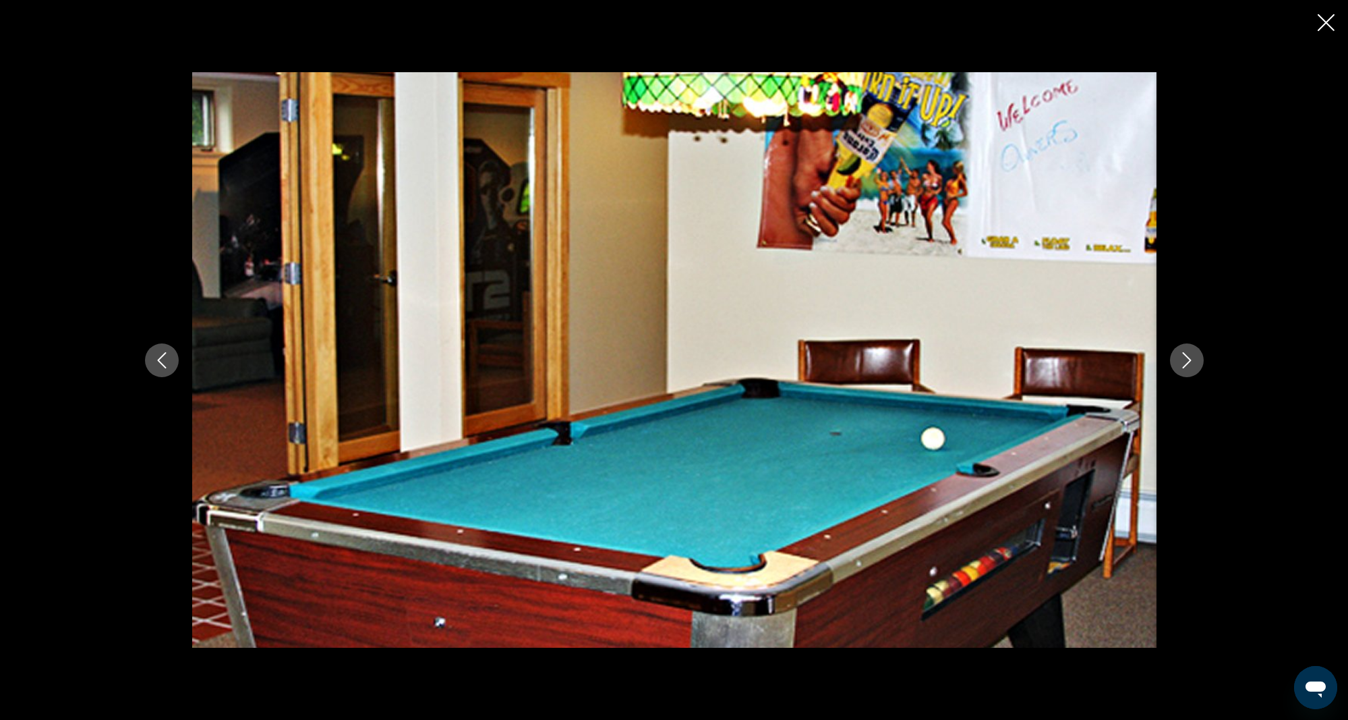
click at [1187, 357] on icon "Next image" at bounding box center [1186, 360] width 9 height 16
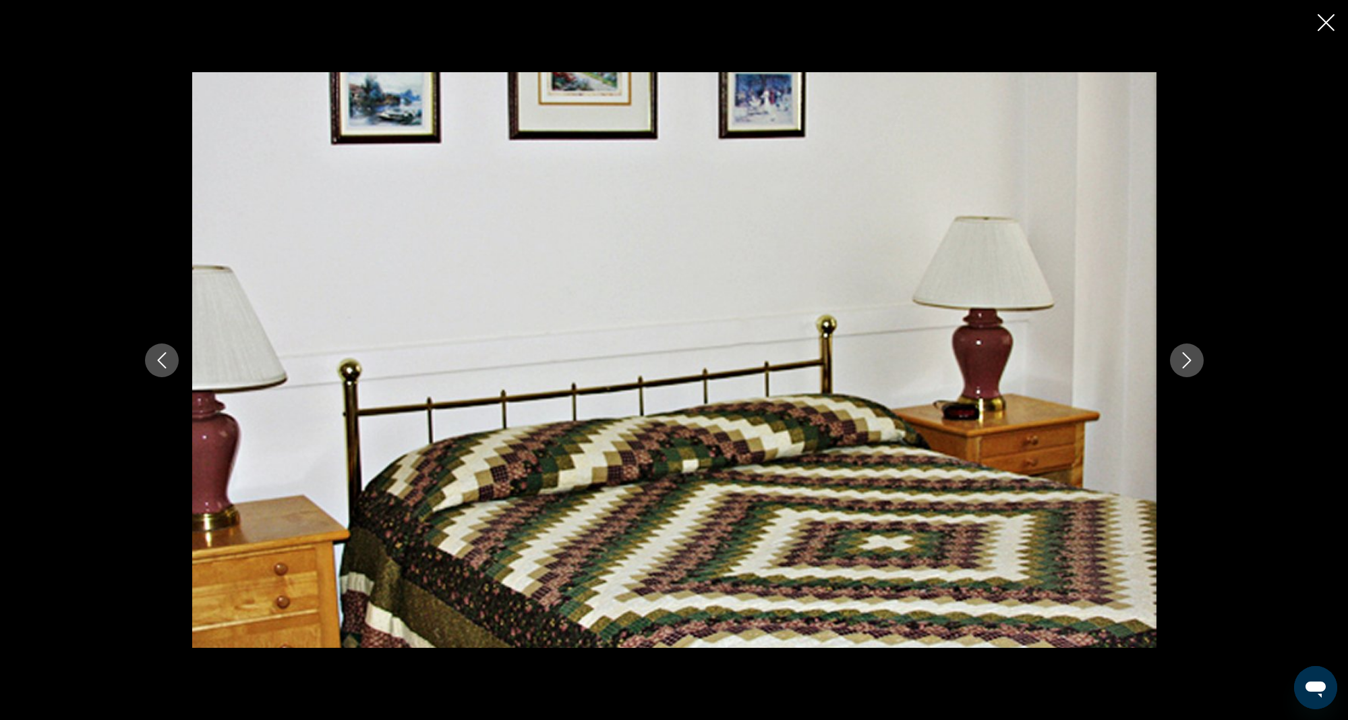
click at [1187, 357] on icon "Next image" at bounding box center [1186, 360] width 9 height 16
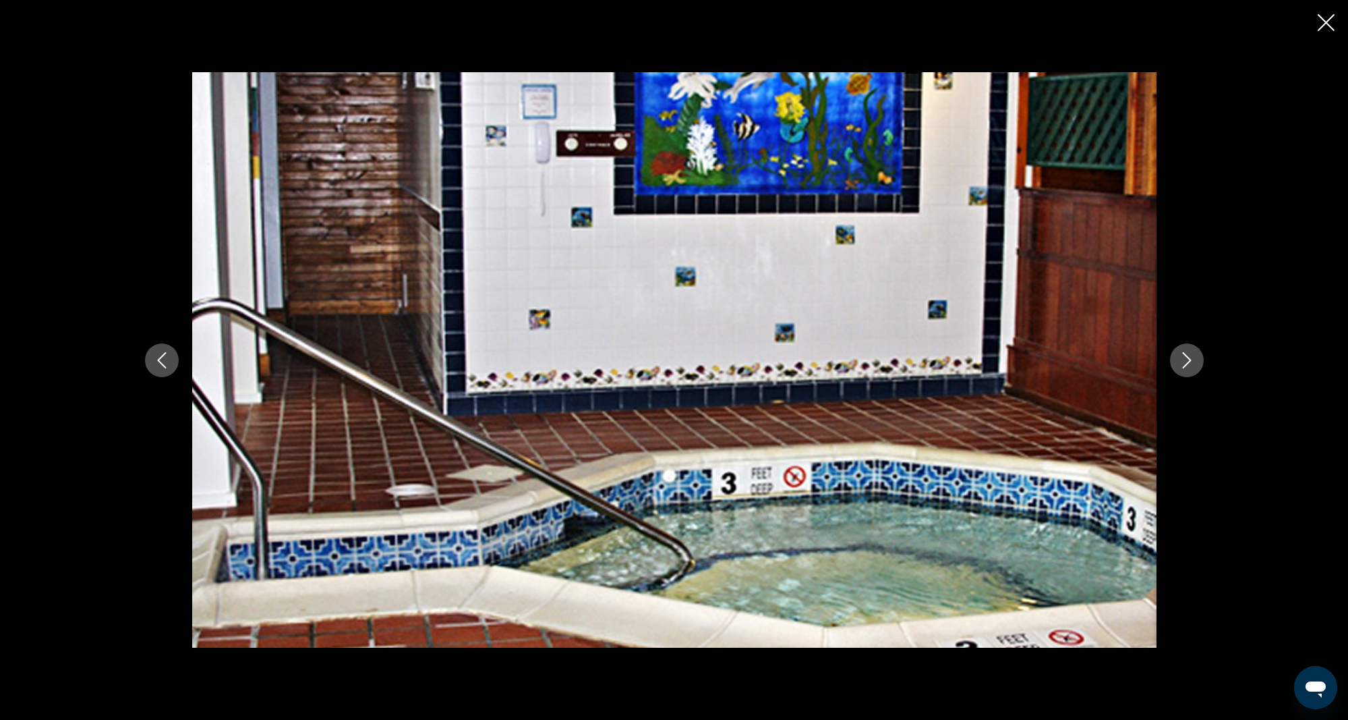
click at [1187, 357] on icon "Next image" at bounding box center [1186, 360] width 9 height 16
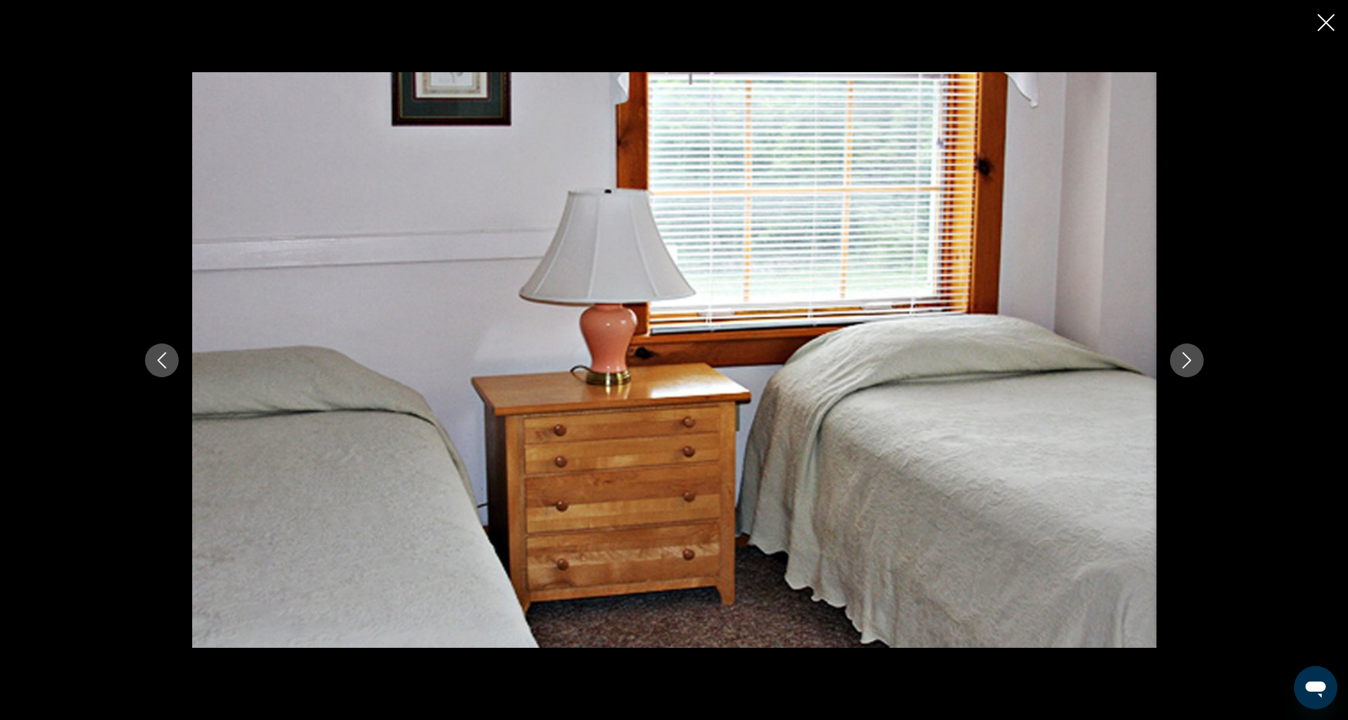
click at [1187, 357] on icon "Next image" at bounding box center [1186, 360] width 9 height 16
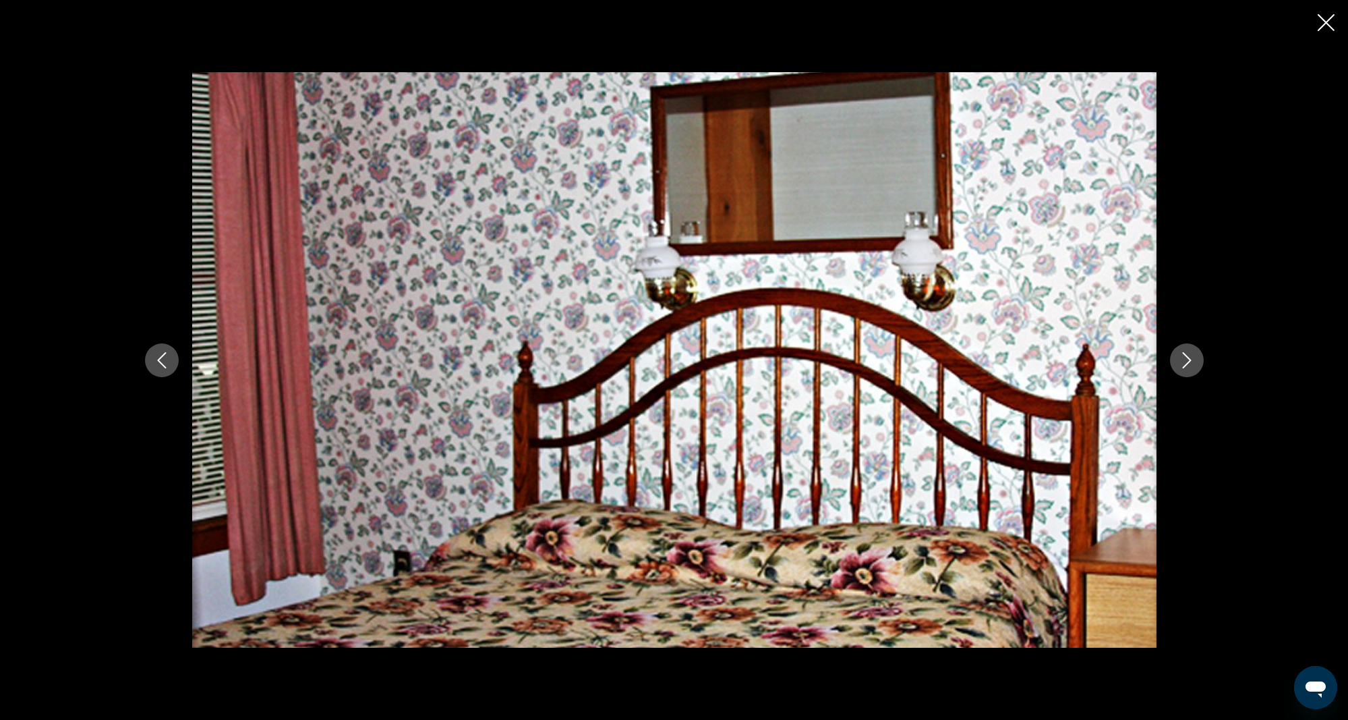
click at [1187, 357] on icon "Next image" at bounding box center [1186, 360] width 9 height 16
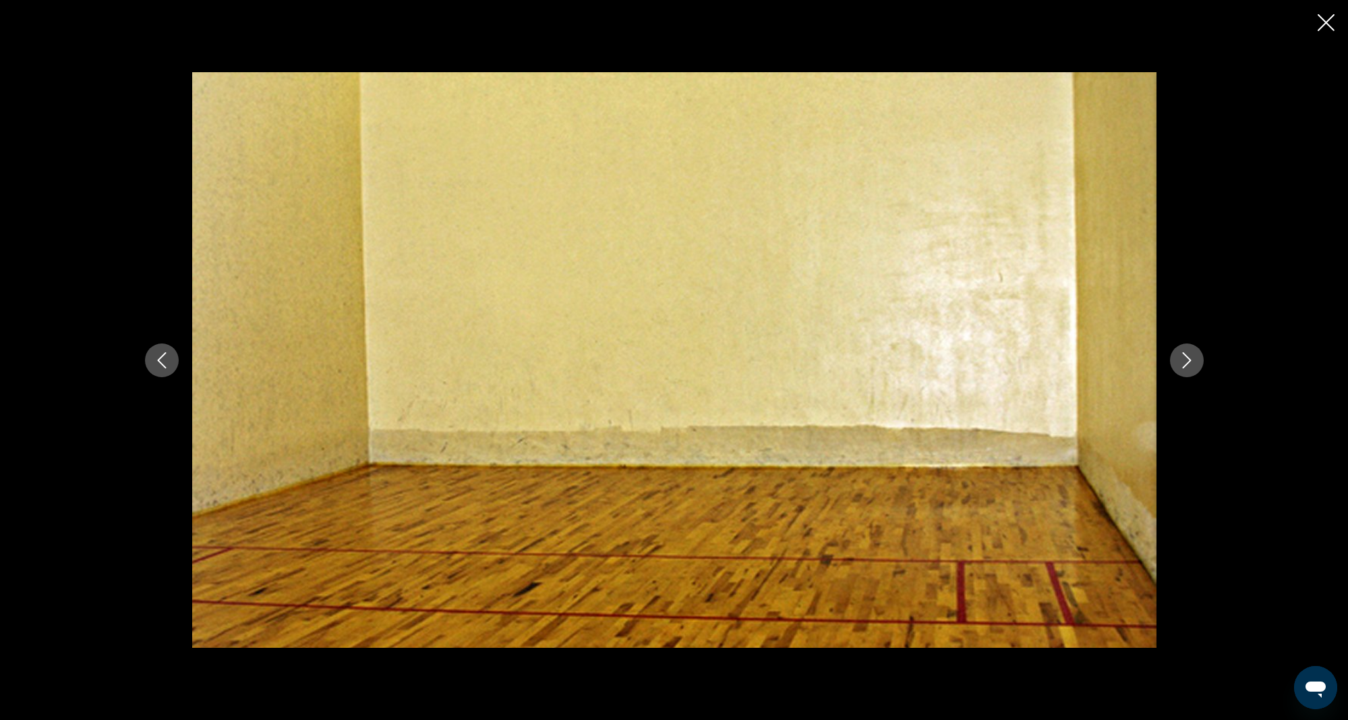
click at [1187, 357] on icon "Next image" at bounding box center [1186, 360] width 9 height 16
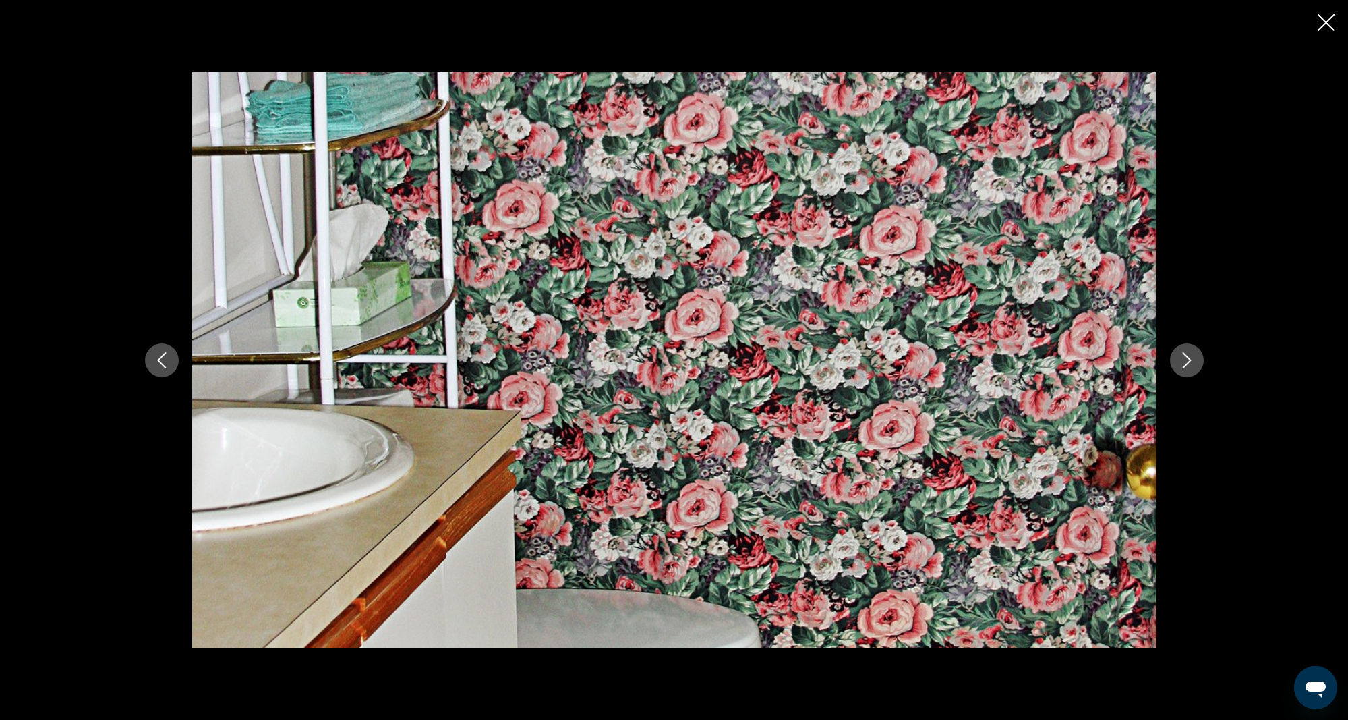
click at [1187, 357] on icon "Next image" at bounding box center [1186, 360] width 9 height 16
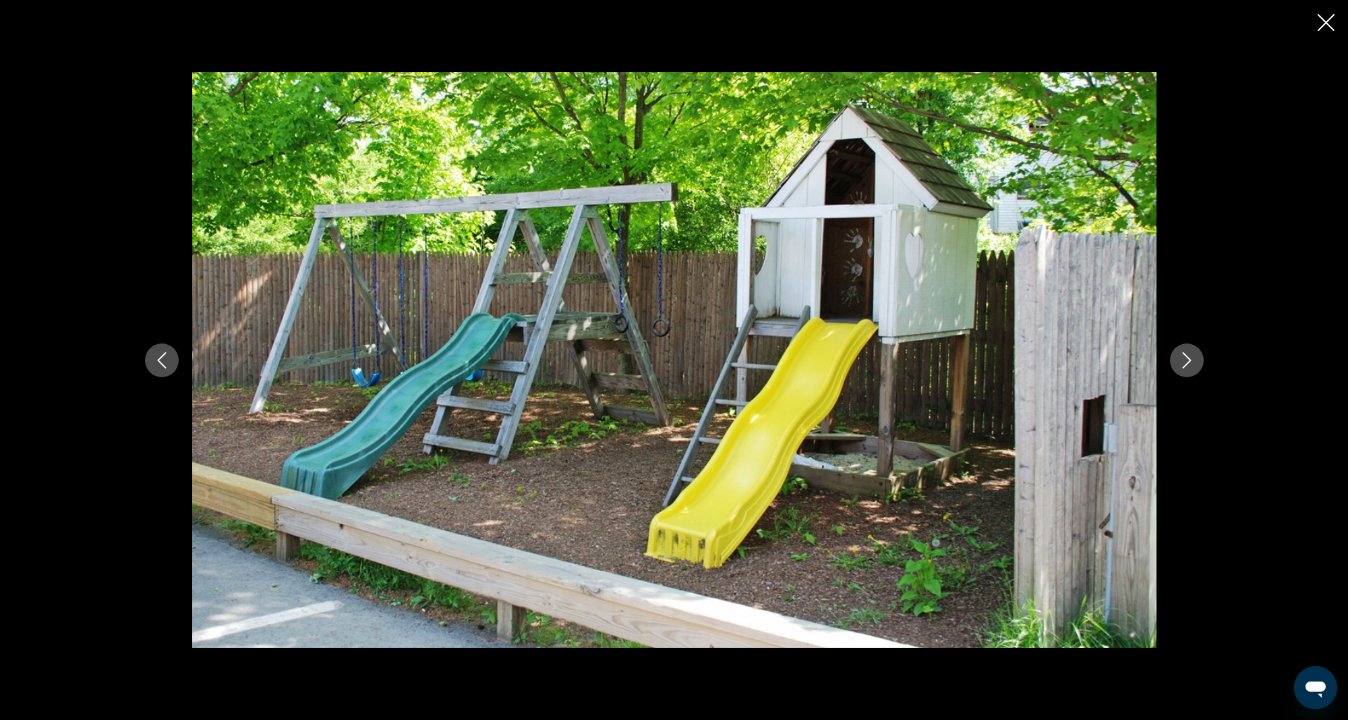
click at [1187, 357] on icon "Next image" at bounding box center [1186, 360] width 9 height 16
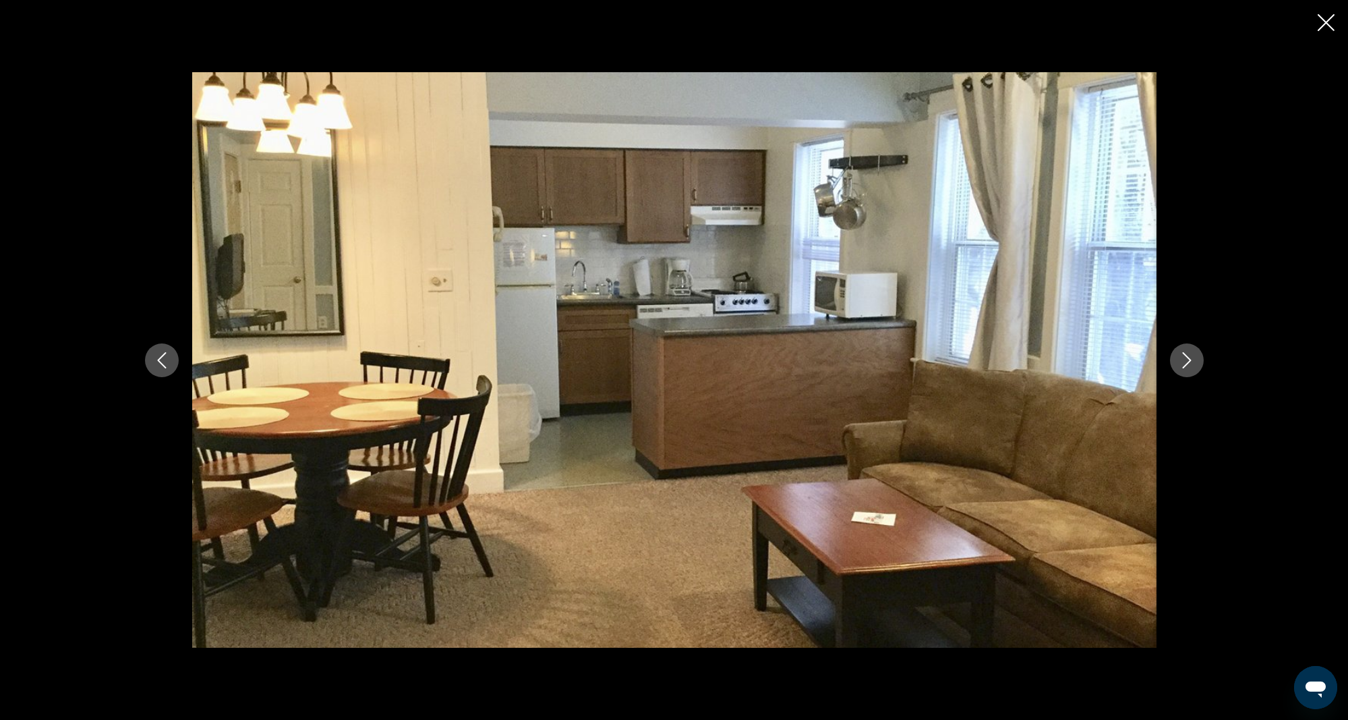
click at [1327, 20] on icon "Close slideshow" at bounding box center [1326, 22] width 17 height 17
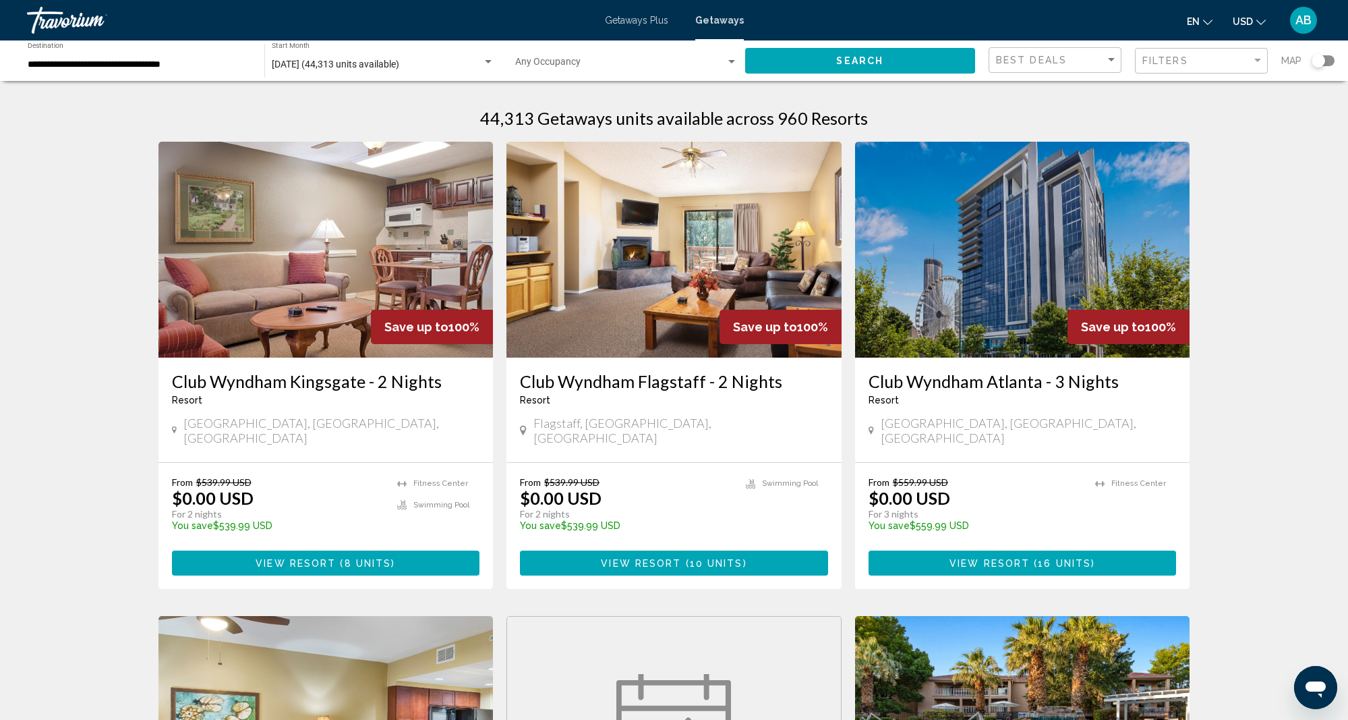
click at [1320, 57] on div "Search widget" at bounding box center [1318, 60] width 13 height 13
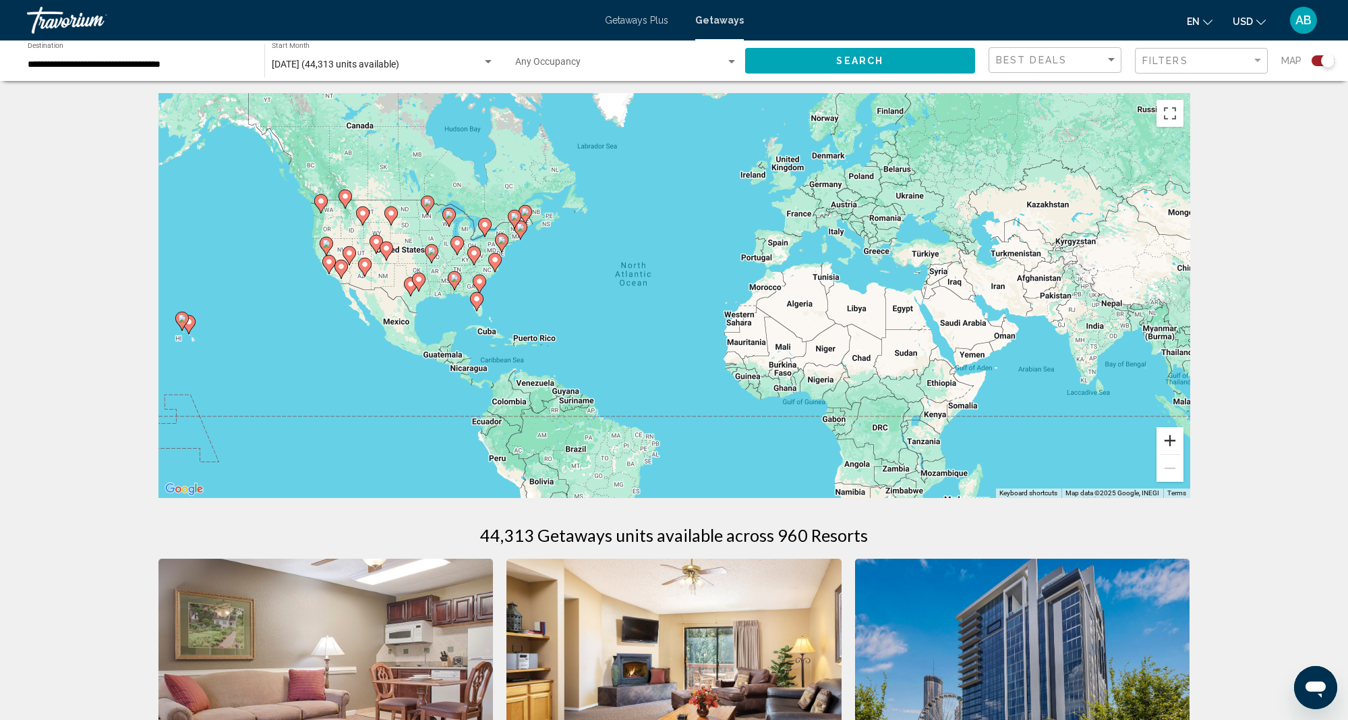
click at [1169, 437] on button "Zoom in" at bounding box center [1170, 440] width 27 height 27
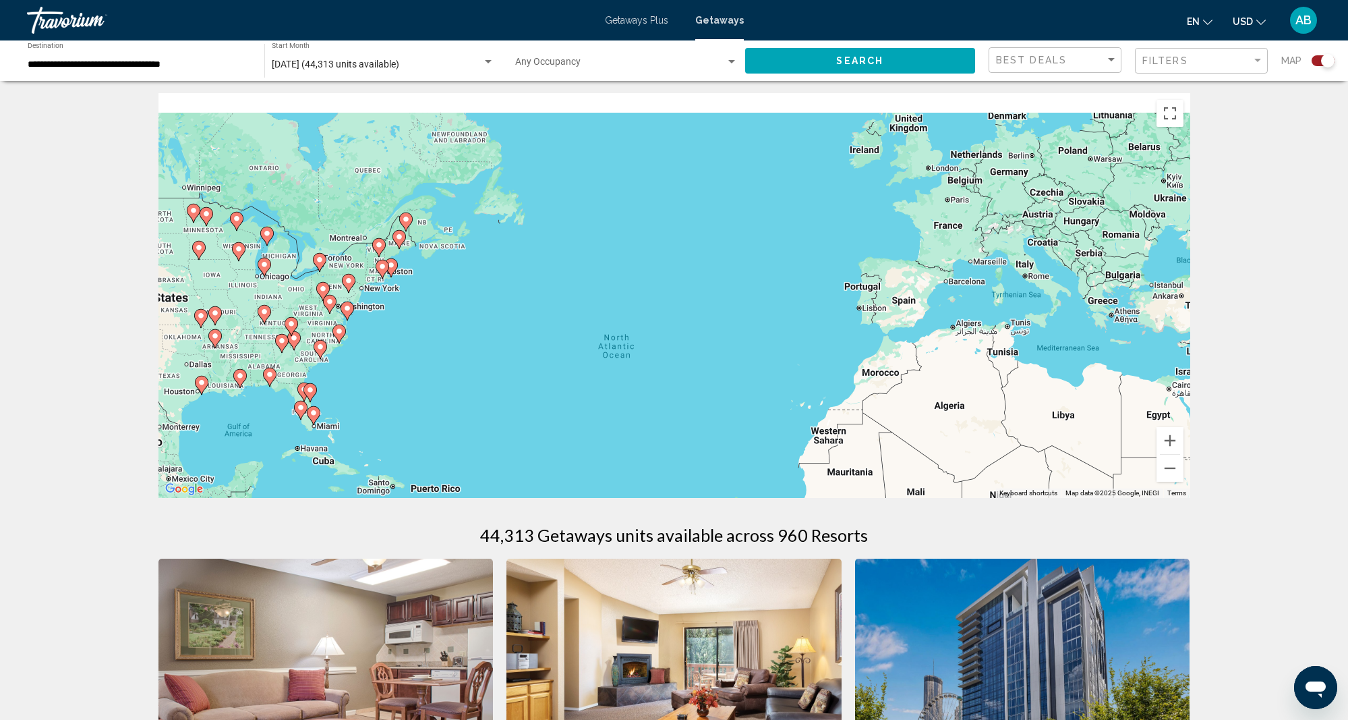
drag, startPoint x: 433, startPoint y: 191, endPoint x: 681, endPoint y: 377, distance: 309.7
click at [652, 371] on div "To activate drag with keyboard, press Alt + Enter. Once in keyboard drag state,…" at bounding box center [674, 295] width 1032 height 405
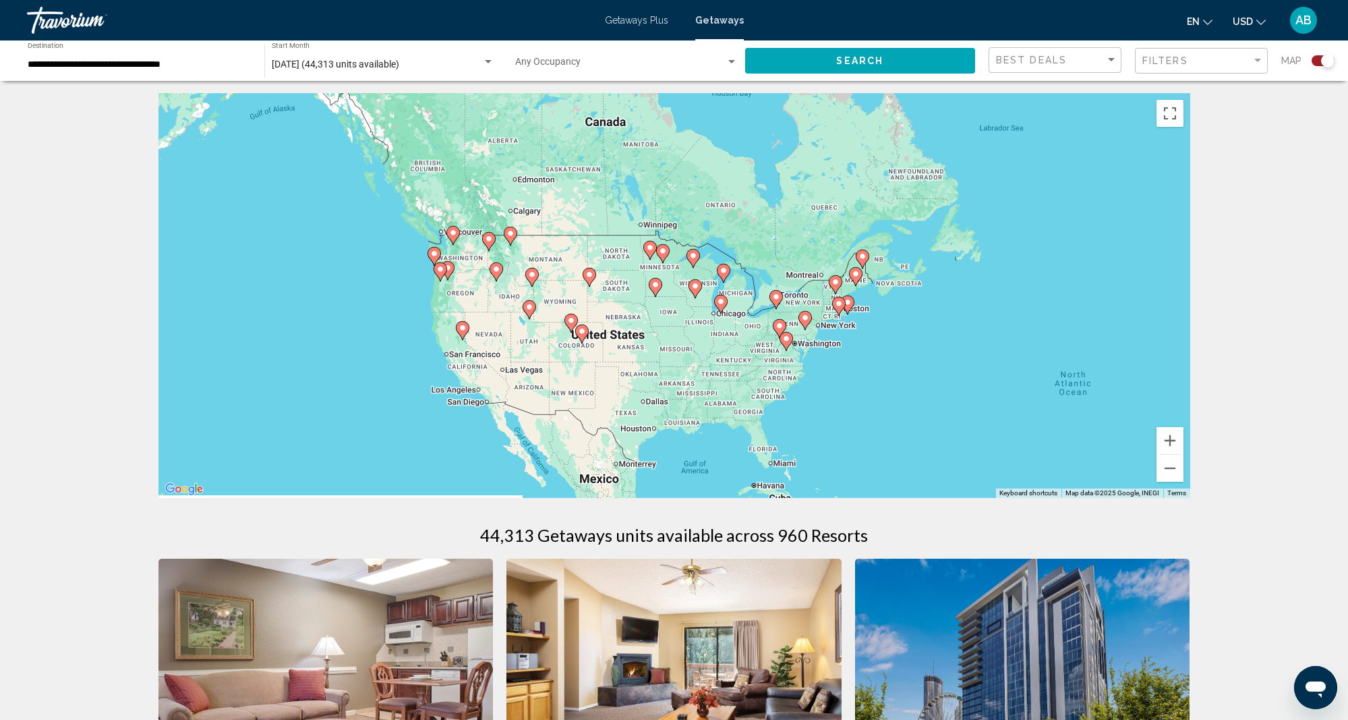
drag, startPoint x: 706, startPoint y: 353, endPoint x: 668, endPoint y: 200, distance: 157.2
click at [668, 200] on div "To activate drag with keyboard, press Alt + Enter. Once in keyboard drag state,…" at bounding box center [674, 295] width 1032 height 405
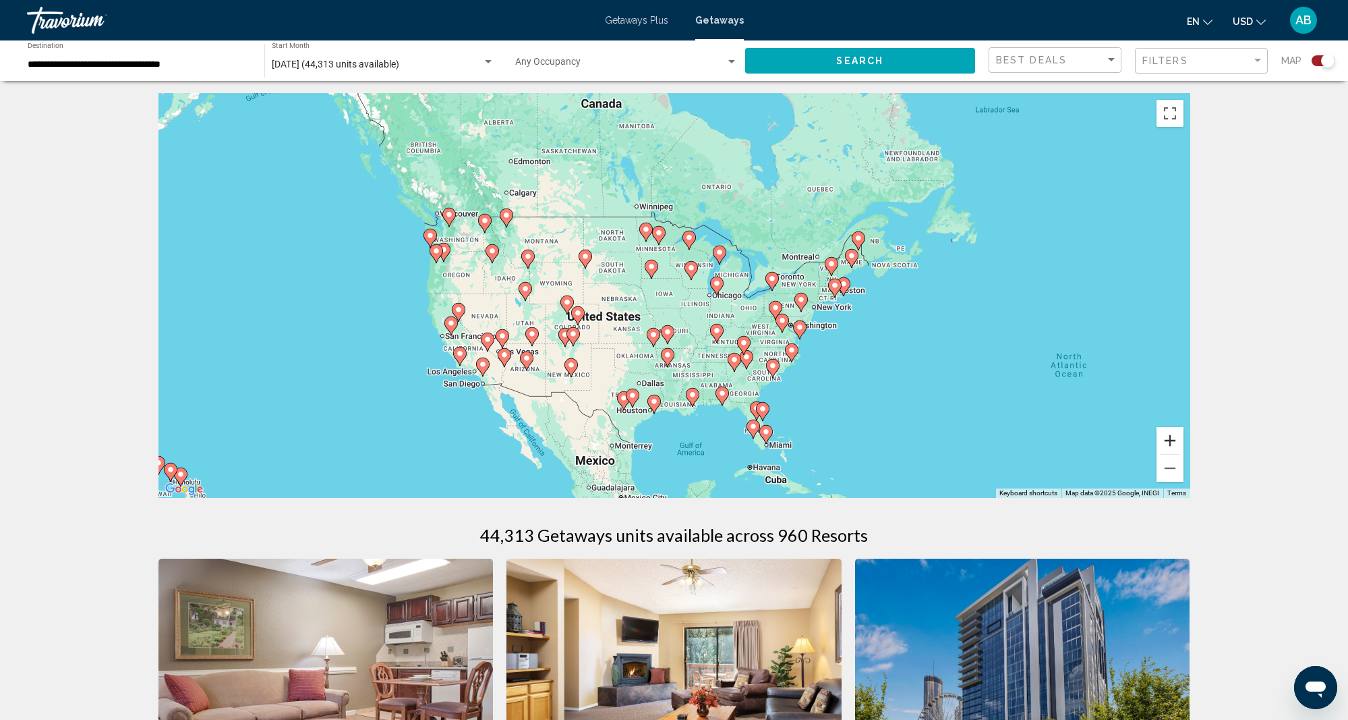
click at [1165, 438] on button "Zoom in" at bounding box center [1170, 440] width 27 height 27
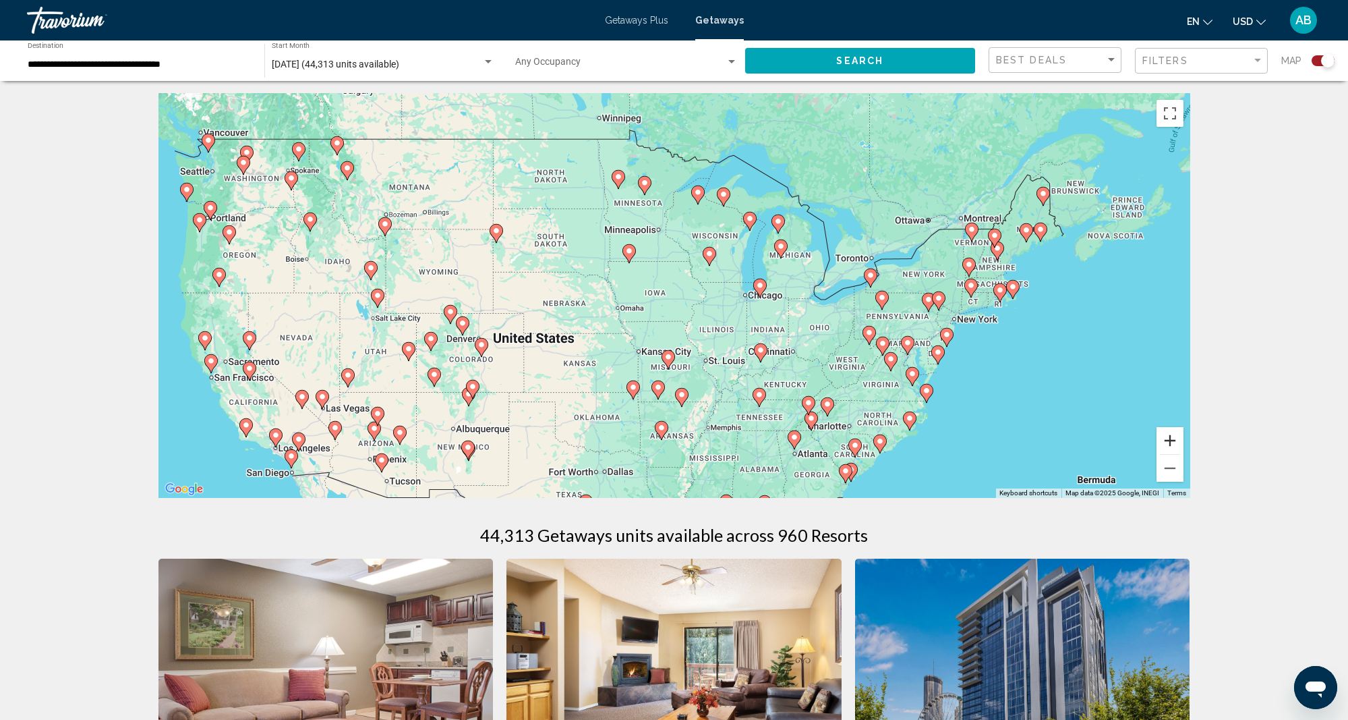
click at [1171, 438] on button "Zoom in" at bounding box center [1170, 440] width 27 height 27
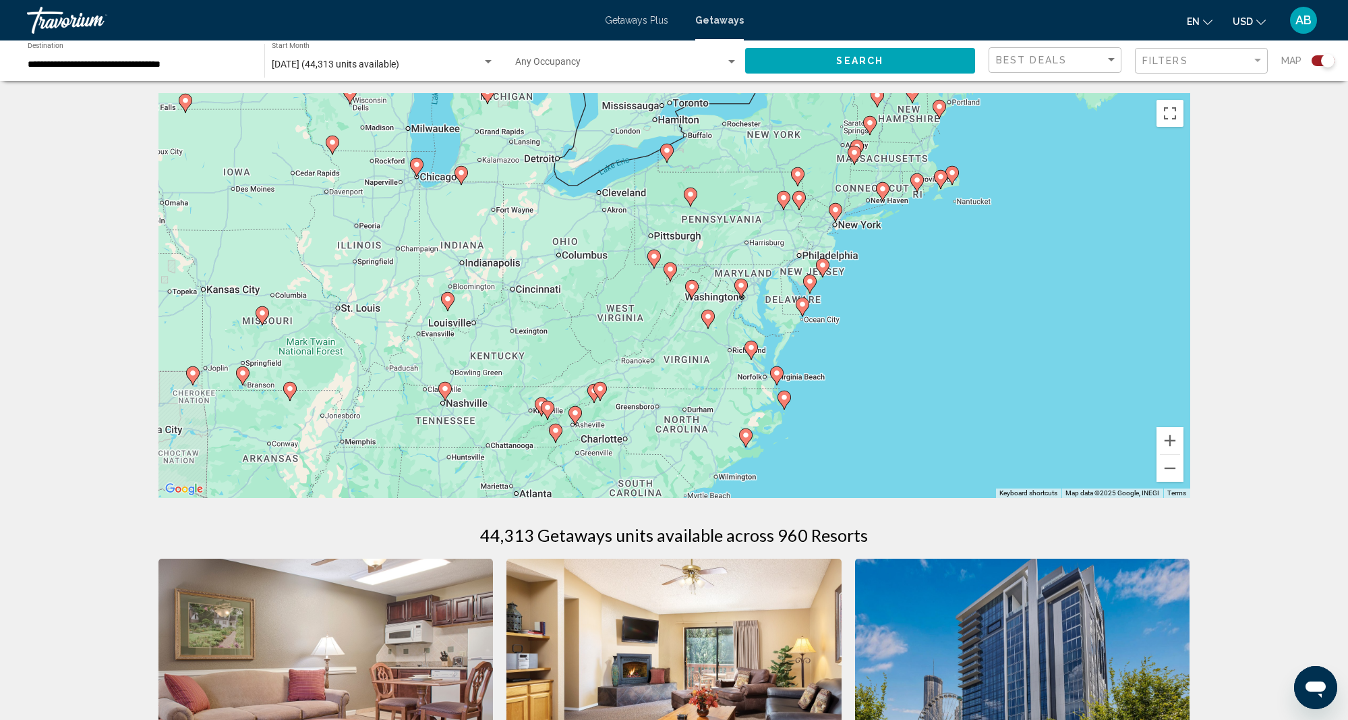
drag, startPoint x: 1065, startPoint y: 385, endPoint x: 664, endPoint y: 269, distance: 417.7
click at [664, 269] on div "To activate drag with keyboard, press Alt + Enter. Once in keyboard drag state,…" at bounding box center [674, 295] width 1032 height 405
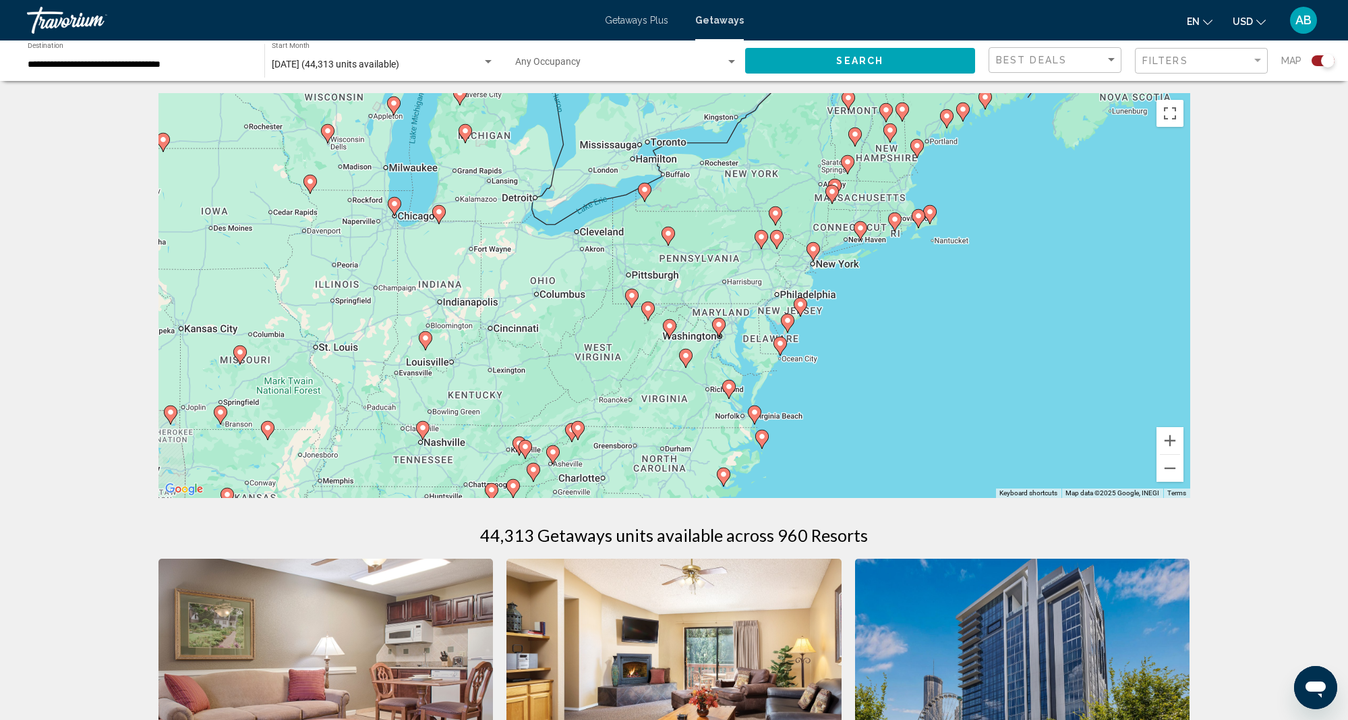
drag, startPoint x: 864, startPoint y: 194, endPoint x: 860, endPoint y: 277, distance: 83.7
click at [859, 259] on div "To activate drag with keyboard, press Alt + Enter. Once in keyboard drag state,…" at bounding box center [674, 295] width 1032 height 405
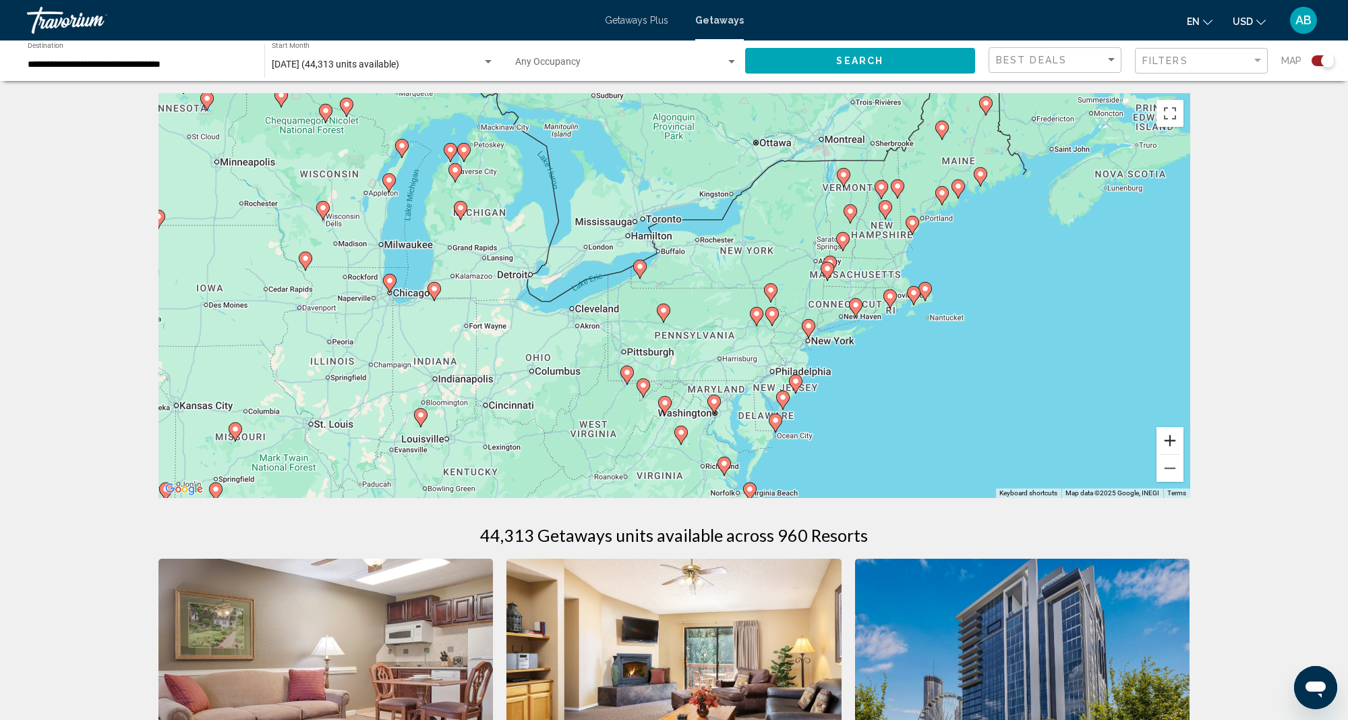
click at [1171, 437] on button "Zoom in" at bounding box center [1170, 440] width 27 height 27
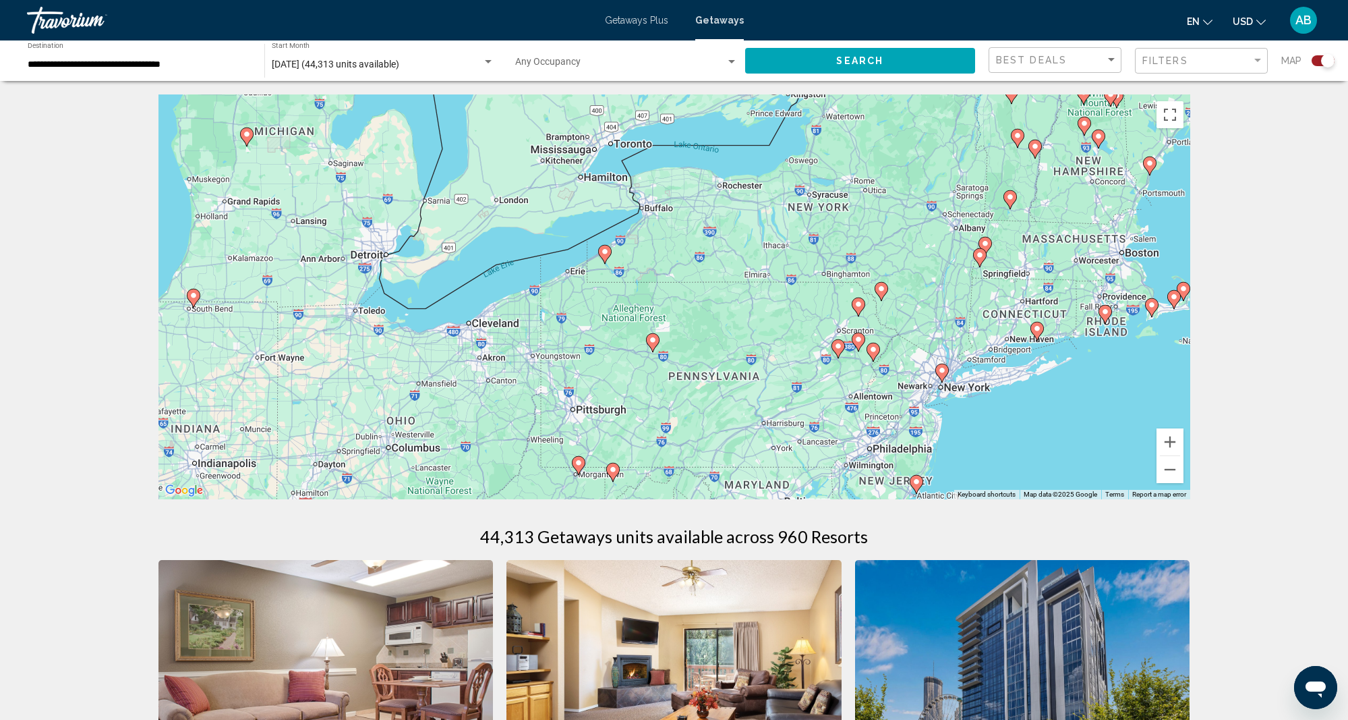
click at [985, 240] on image "Main content" at bounding box center [985, 243] width 8 height 8
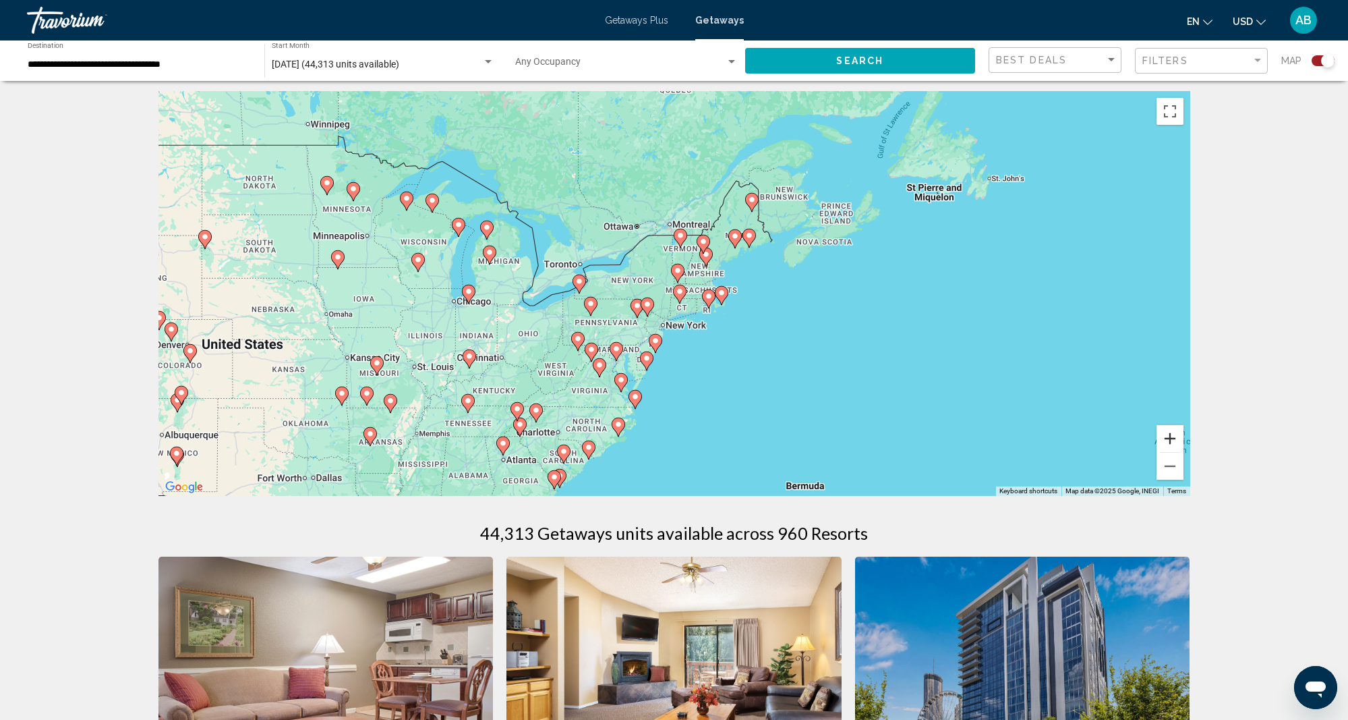
click at [1167, 436] on button "Zoom in" at bounding box center [1170, 438] width 27 height 27
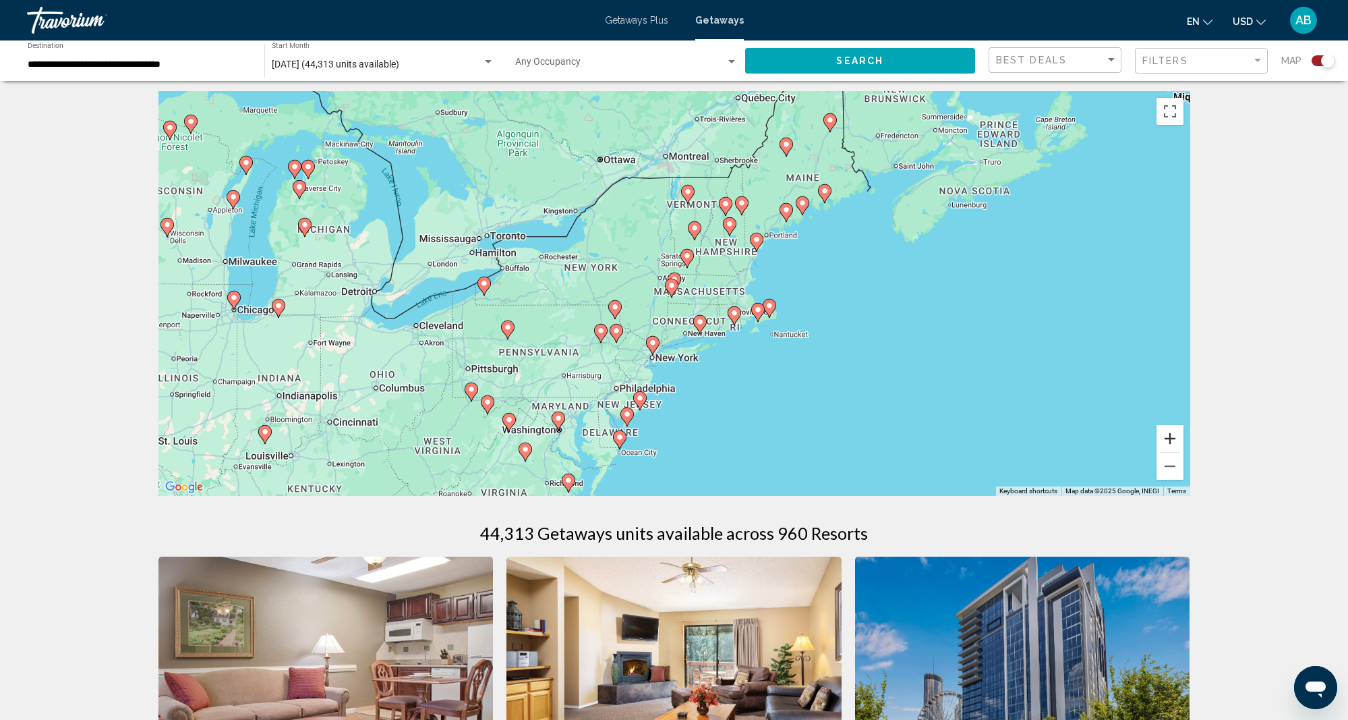
click at [1167, 436] on button "Zoom in" at bounding box center [1170, 438] width 27 height 27
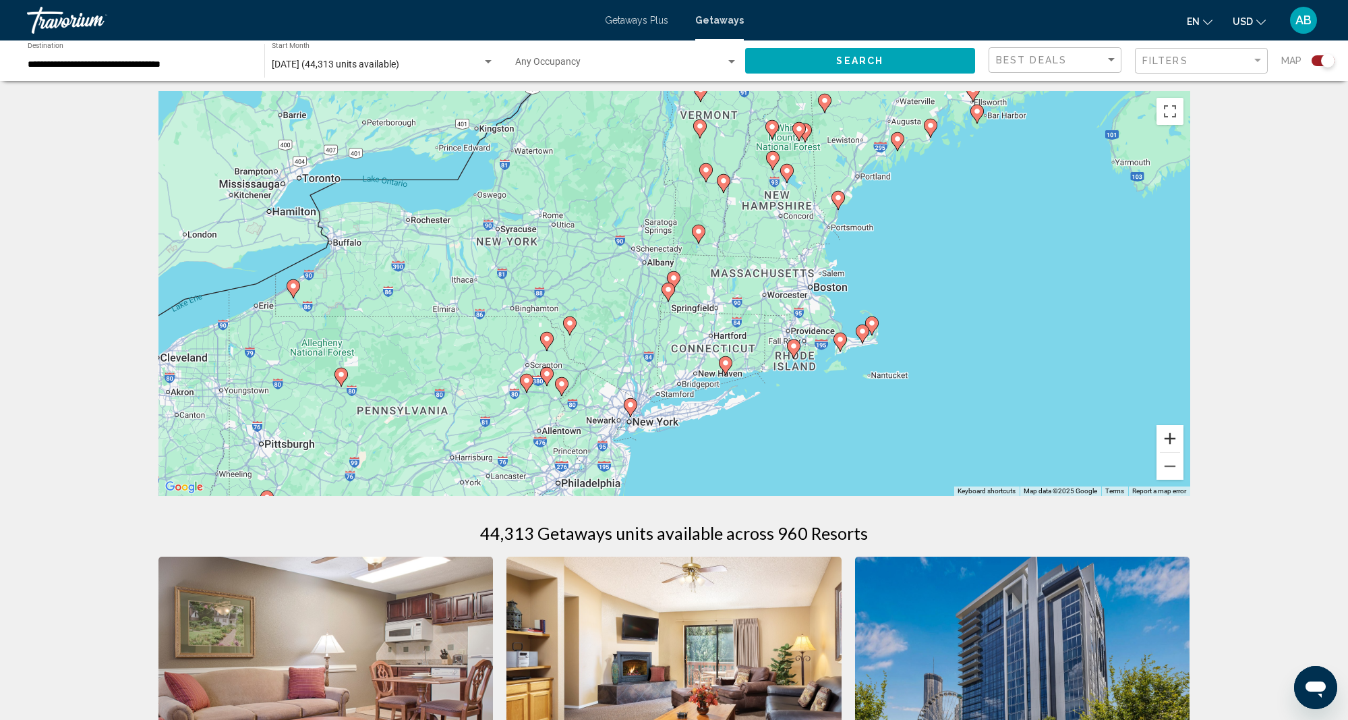
click at [1167, 436] on button "Zoom in" at bounding box center [1170, 438] width 27 height 27
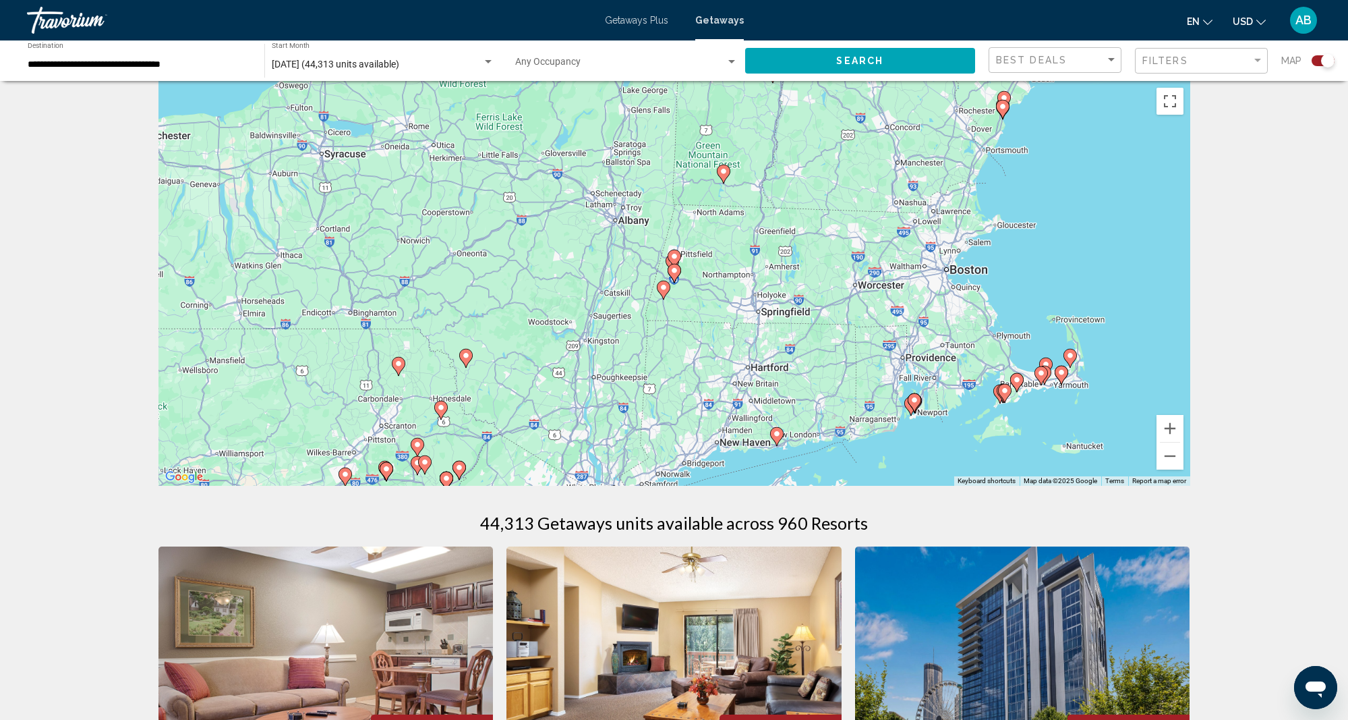
scroll to position [13, 0]
click at [1168, 428] on button "Zoom in" at bounding box center [1170, 428] width 27 height 27
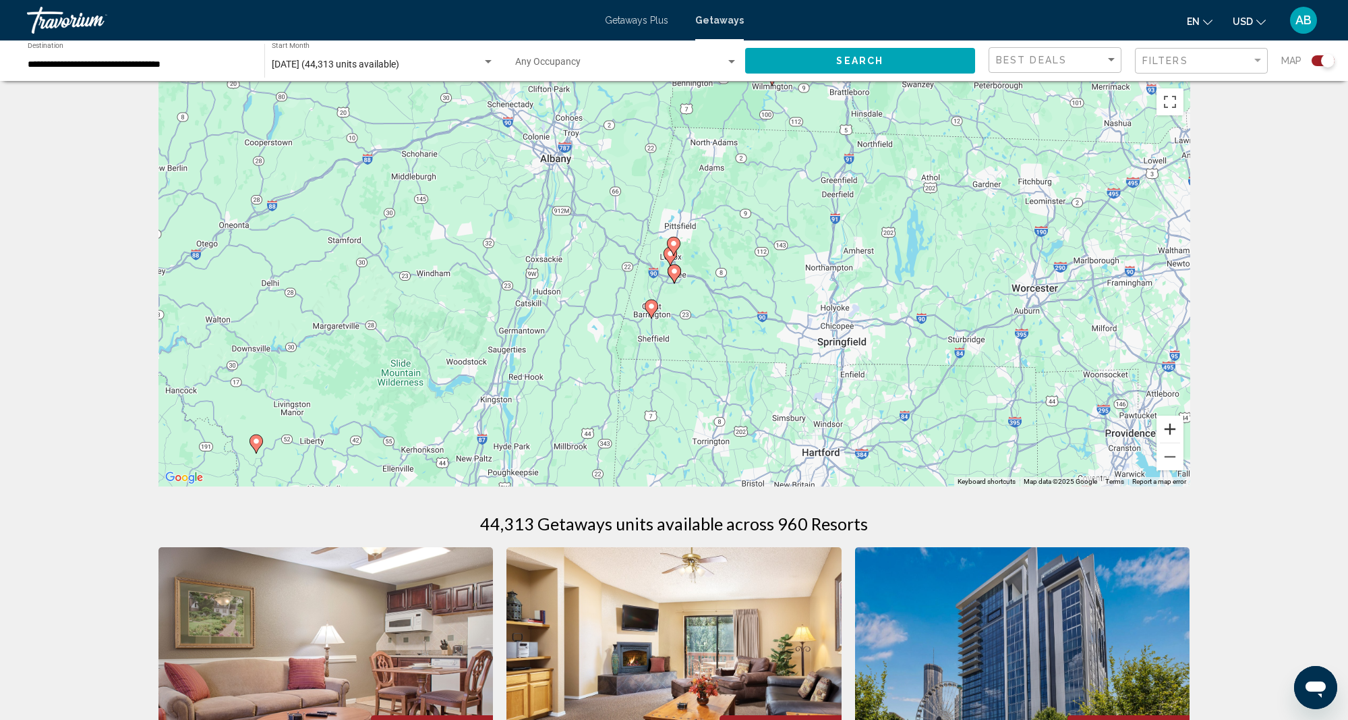
click at [1170, 428] on button "Zoom in" at bounding box center [1170, 428] width 27 height 27
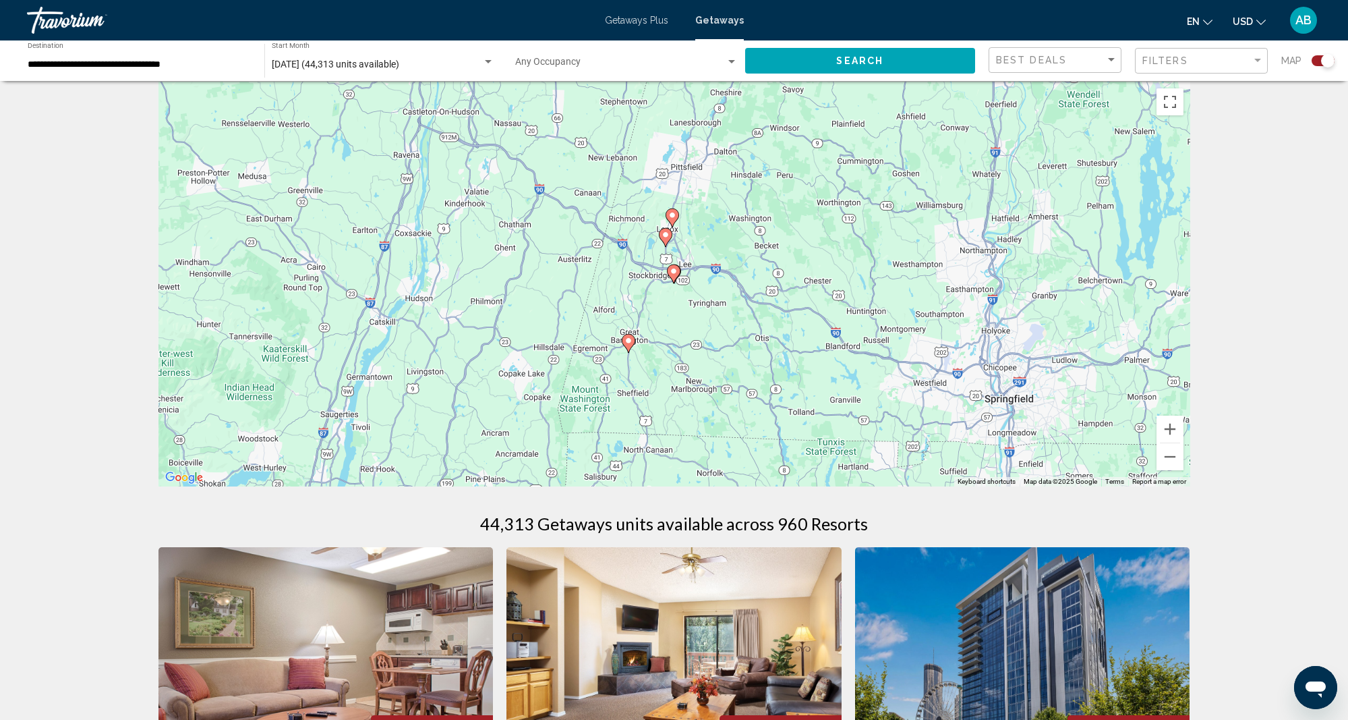
click at [672, 212] on image "Main content" at bounding box center [672, 215] width 8 height 8
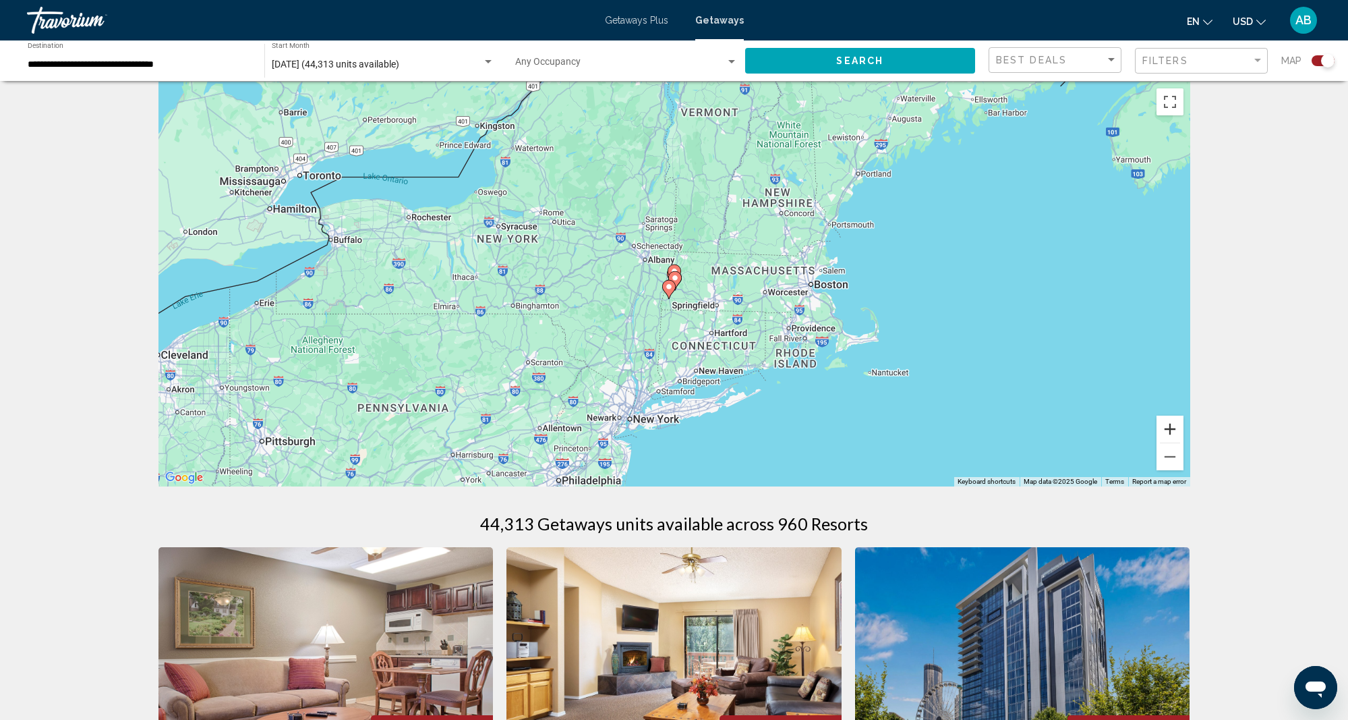
click at [1172, 426] on button "Zoom in" at bounding box center [1170, 428] width 27 height 27
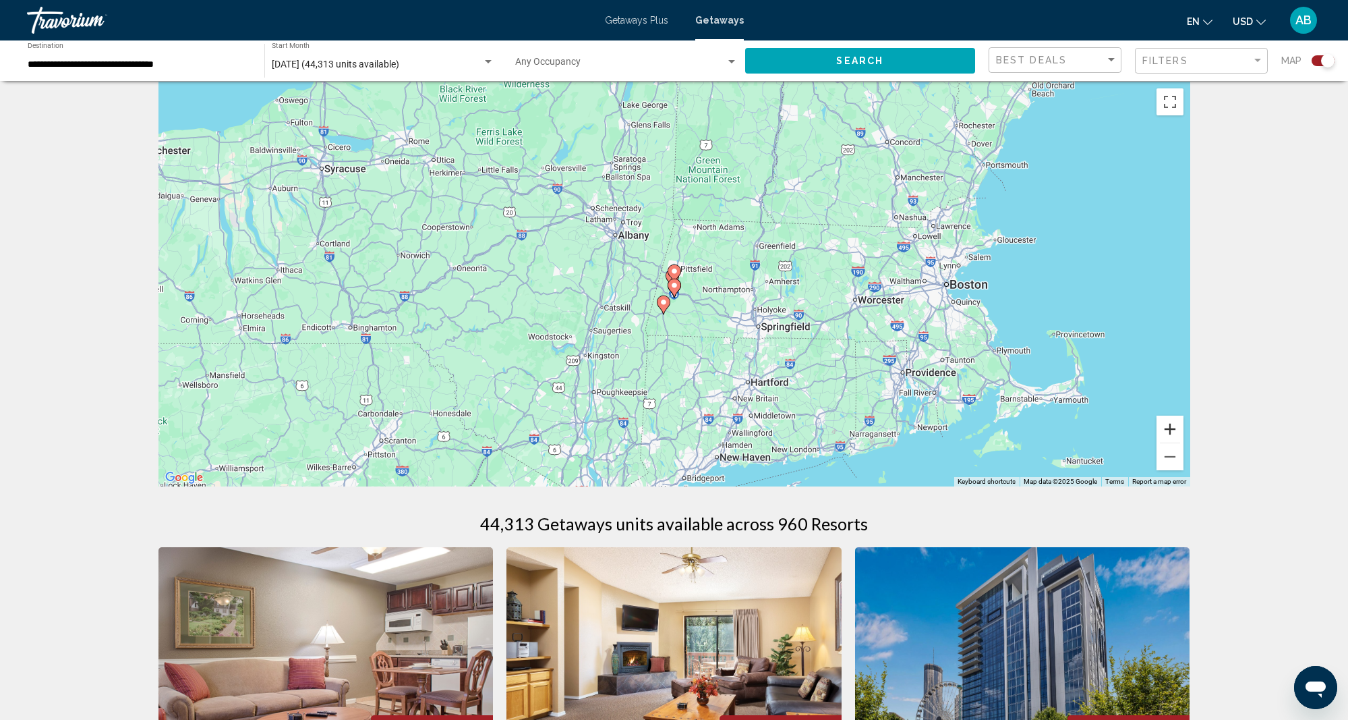
click at [1172, 426] on button "Zoom in" at bounding box center [1170, 428] width 27 height 27
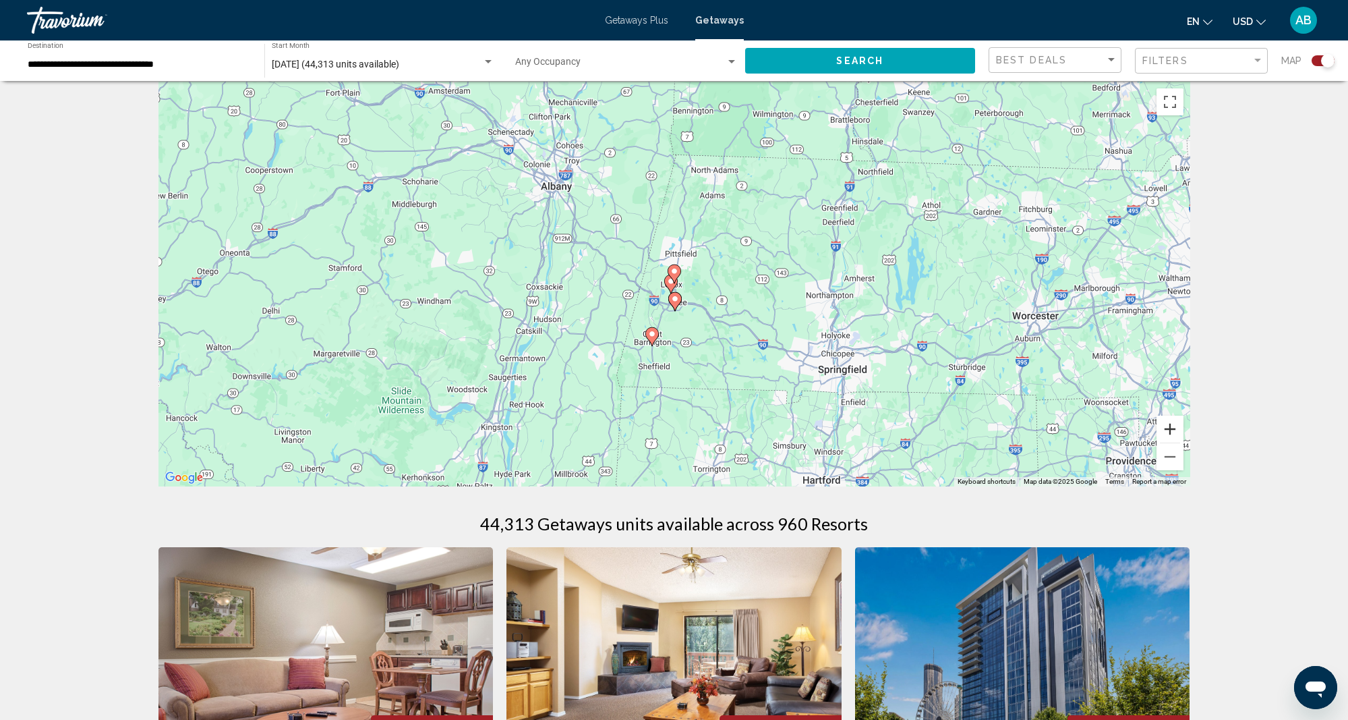
click at [1172, 426] on button "Zoom in" at bounding box center [1170, 428] width 27 height 27
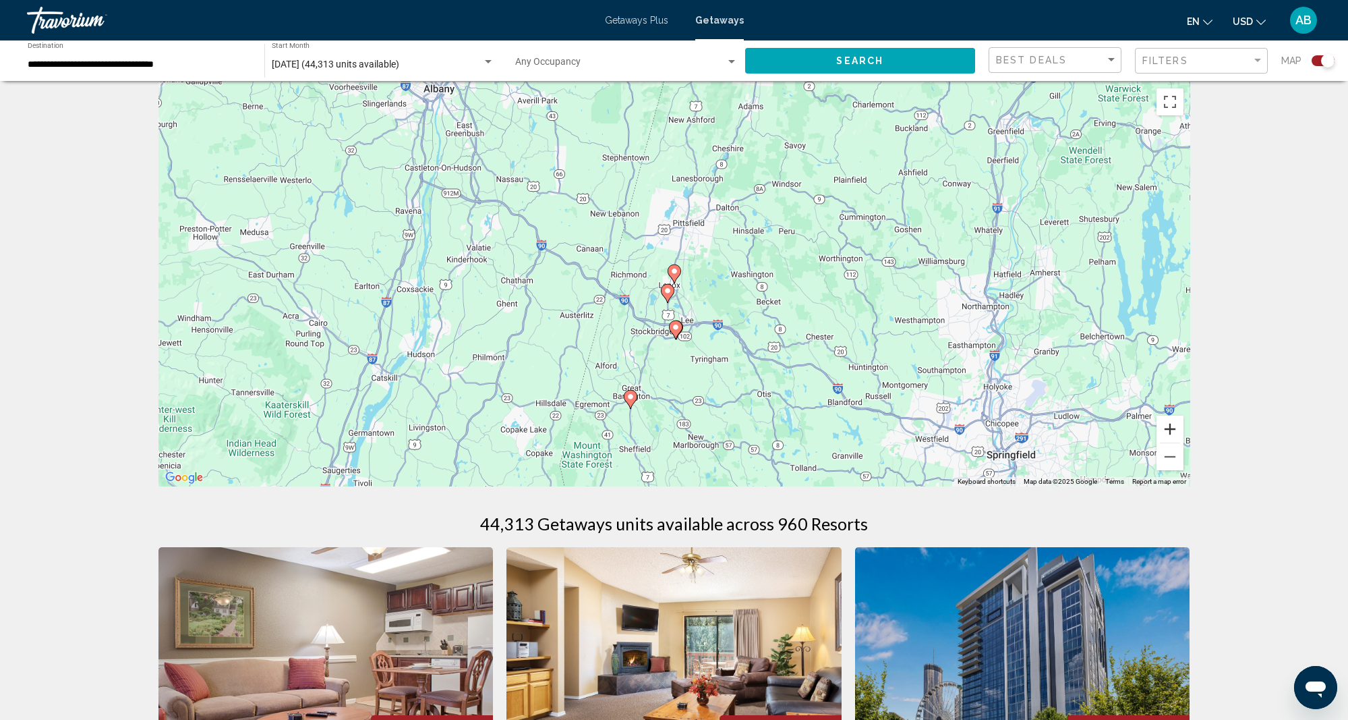
click at [1172, 426] on button "Zoom in" at bounding box center [1170, 428] width 27 height 27
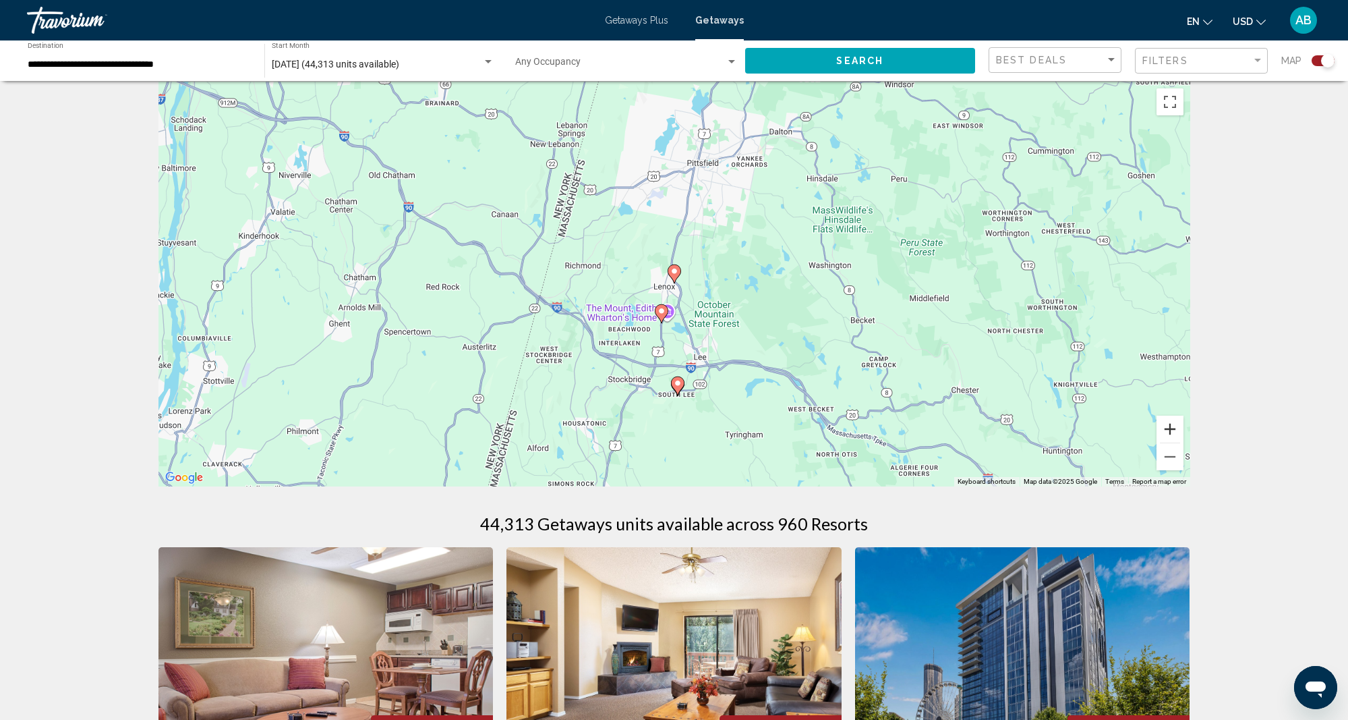
click at [1172, 426] on button "Zoom in" at bounding box center [1170, 428] width 27 height 27
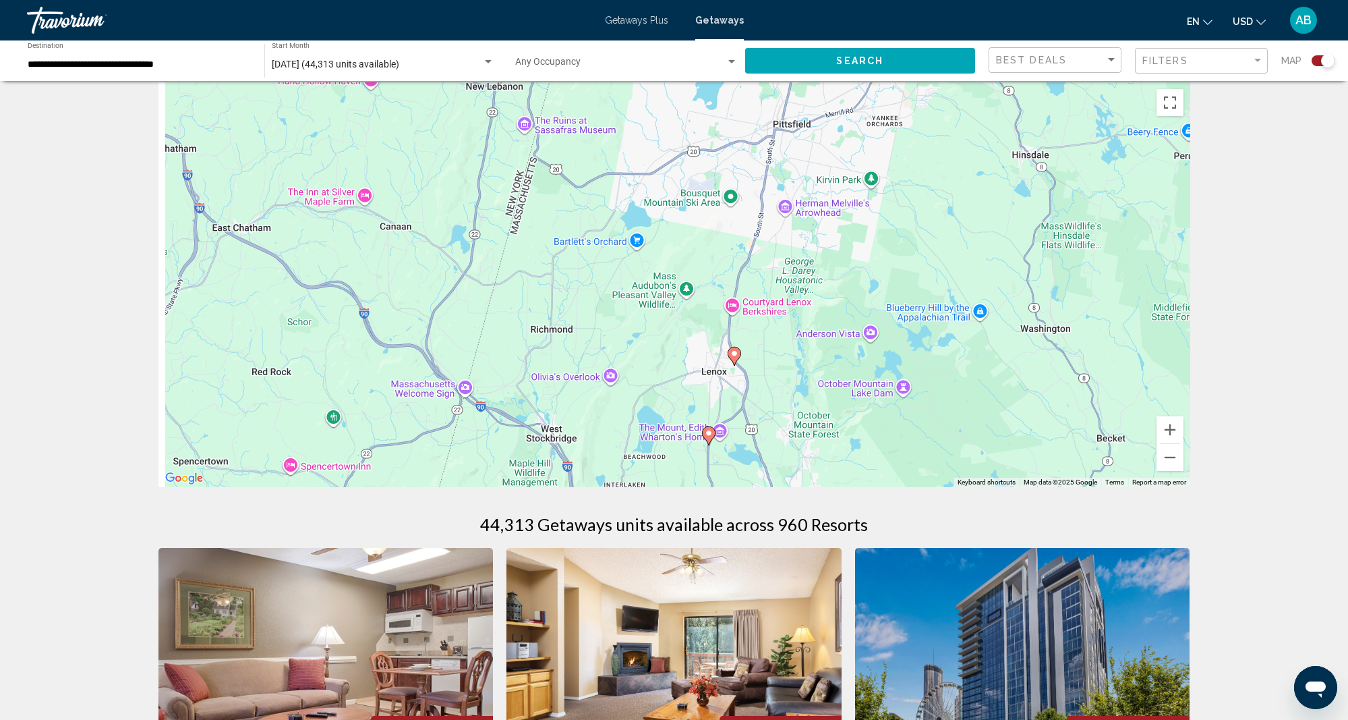
drag, startPoint x: 763, startPoint y: 320, endPoint x: 877, endPoint y: 419, distance: 151.1
click at [872, 417] on div "To activate drag with keyboard, press Alt + Enter. Once in keyboard drag state,…" at bounding box center [674, 284] width 1032 height 405
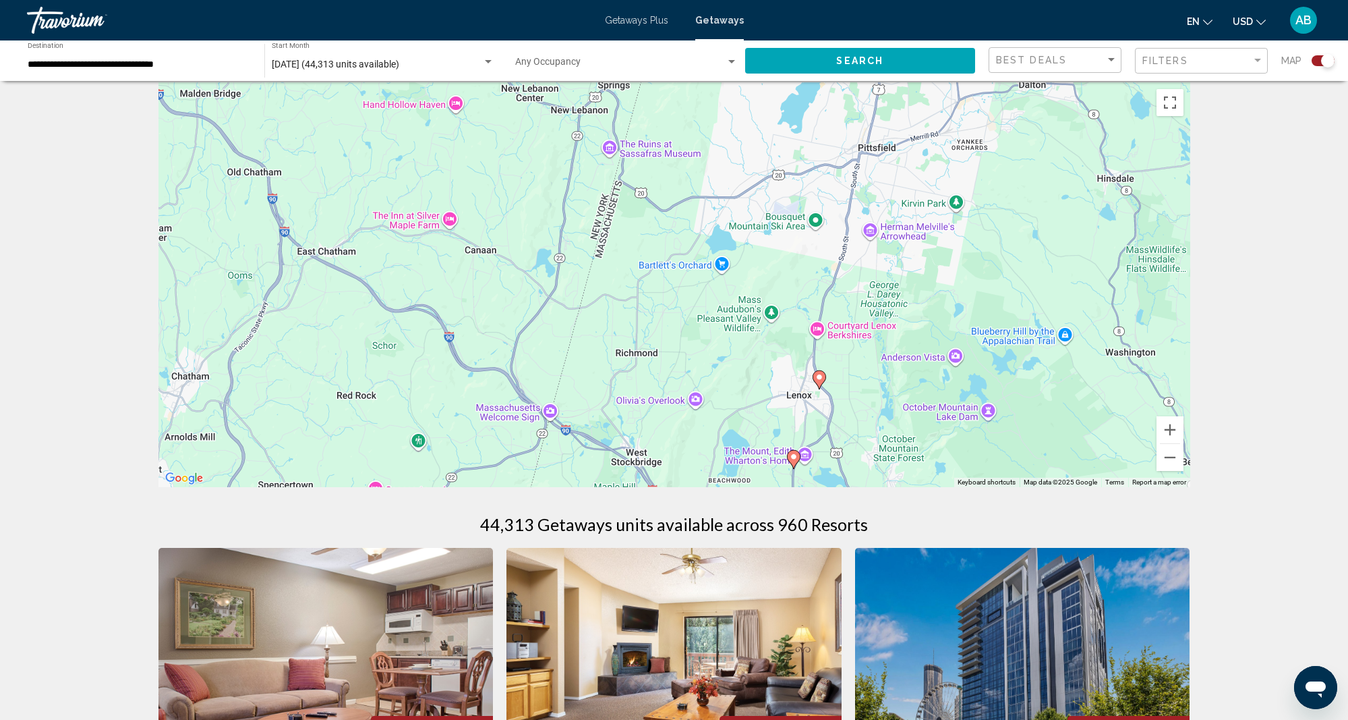
scroll to position [13, 0]
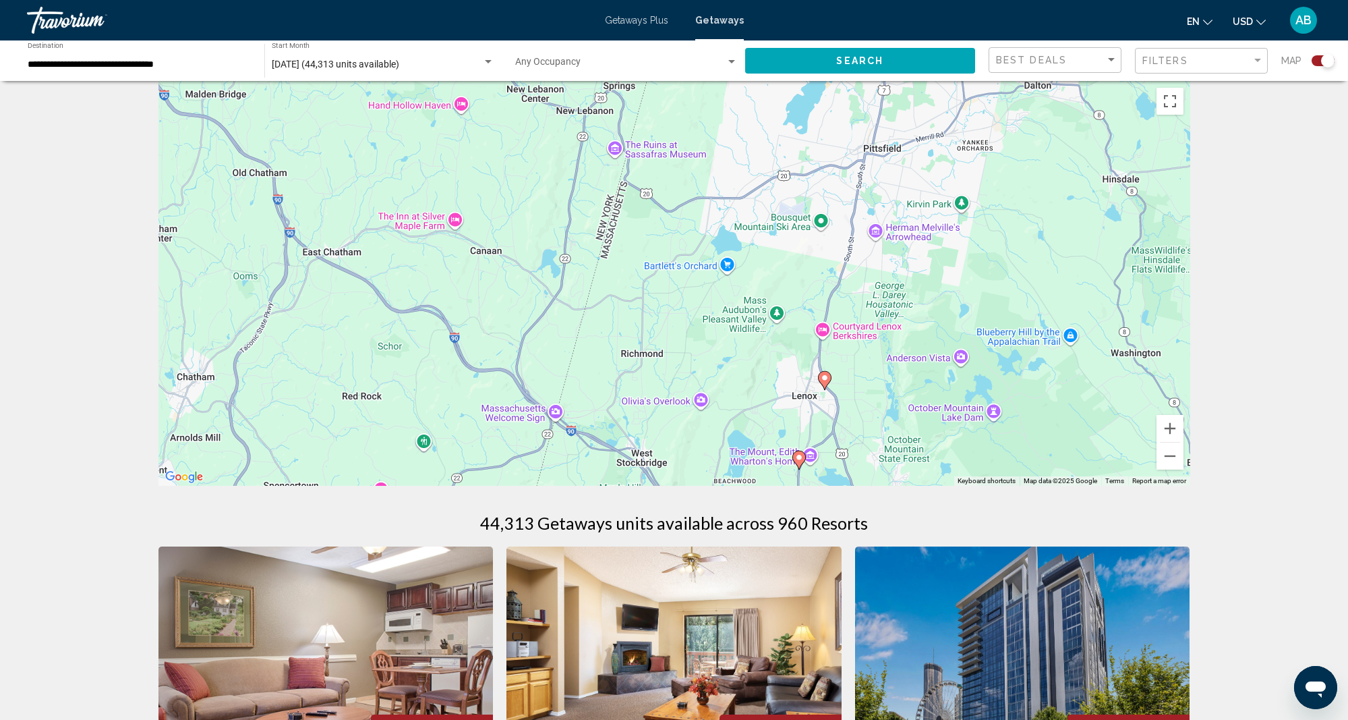
drag, startPoint x: 838, startPoint y: 407, endPoint x: 832, endPoint y: 359, distance: 48.2
click at [836, 370] on div "To activate drag with keyboard, press Alt + Enter. Once in keyboard drag state,…" at bounding box center [674, 283] width 1032 height 405
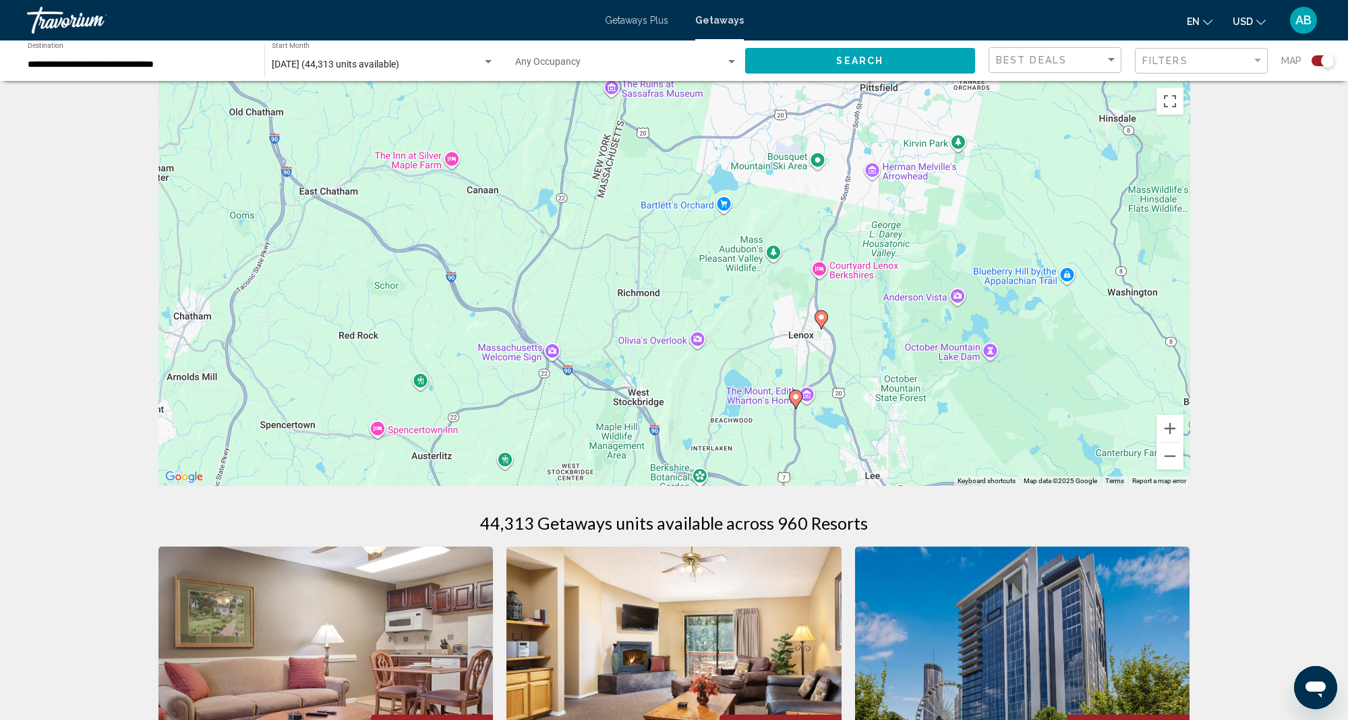
click at [821, 317] on image "Main content" at bounding box center [821, 317] width 8 height 8
type input "**********"
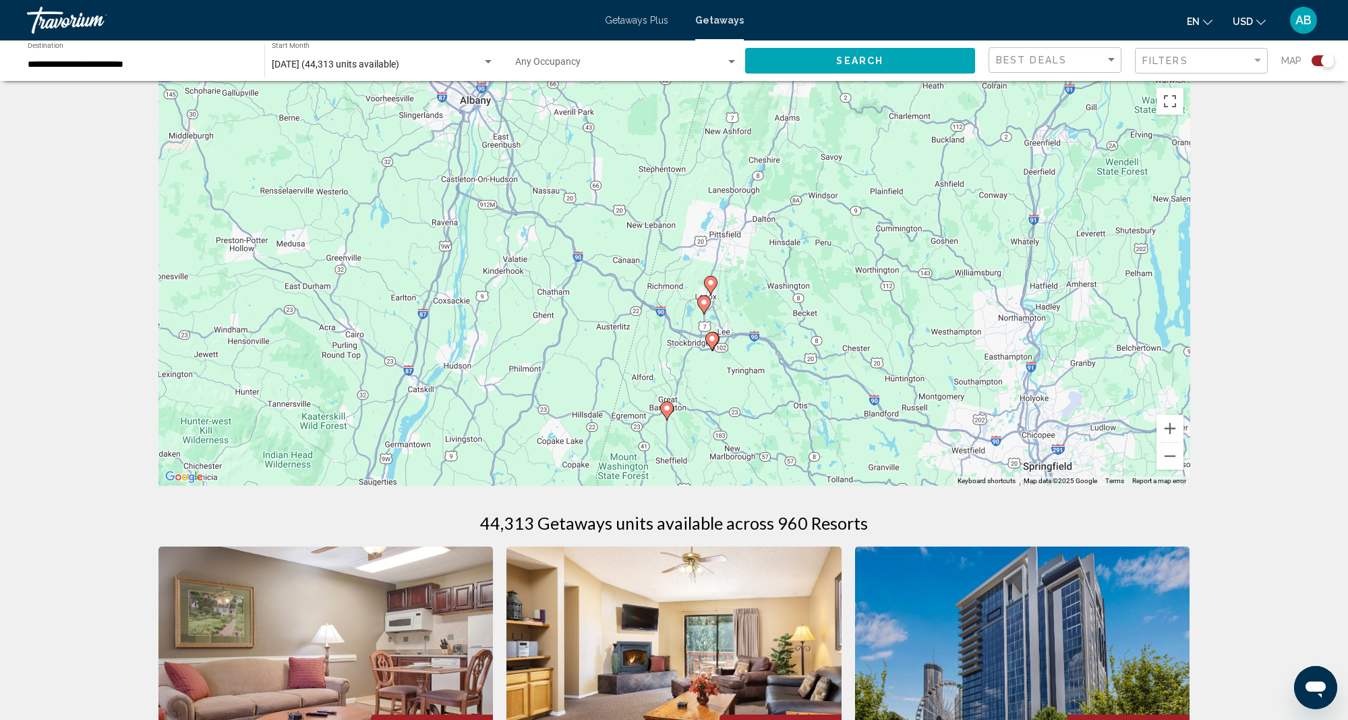
click at [701, 299] on image "Main content" at bounding box center [704, 302] width 8 height 8
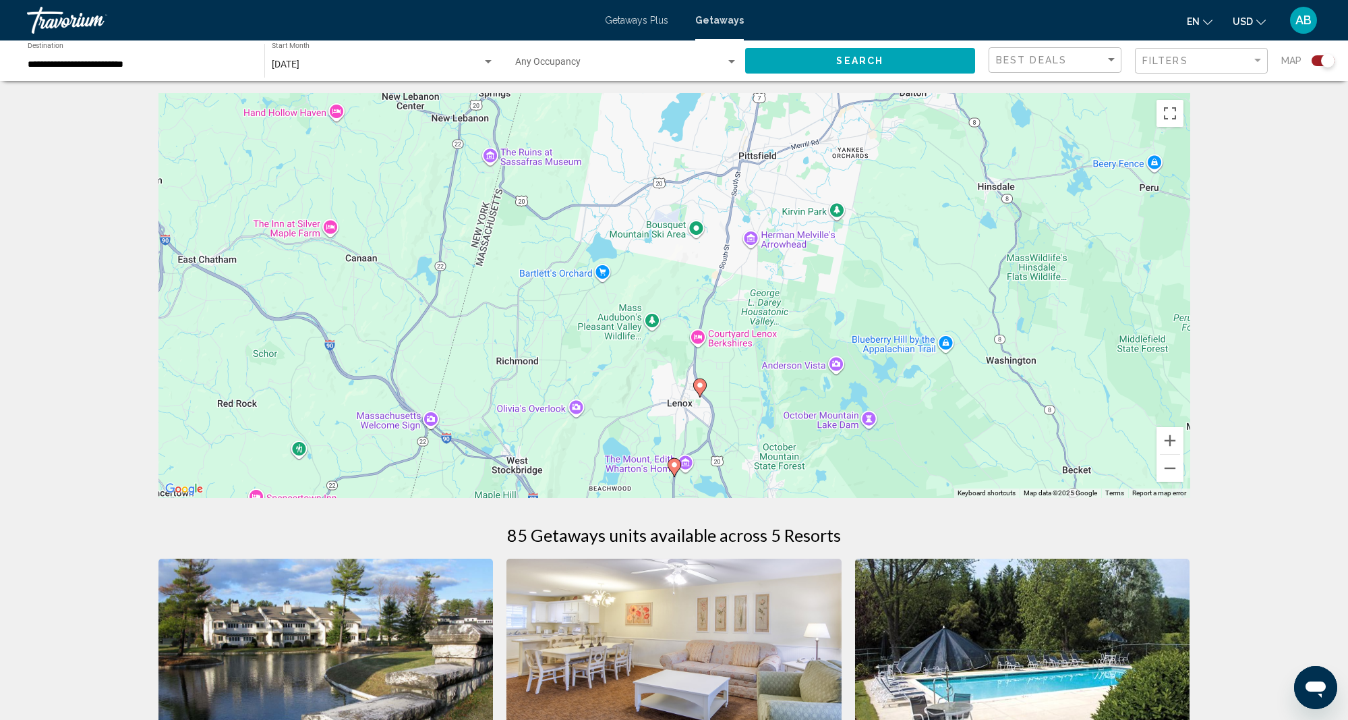
scroll to position [0, 0]
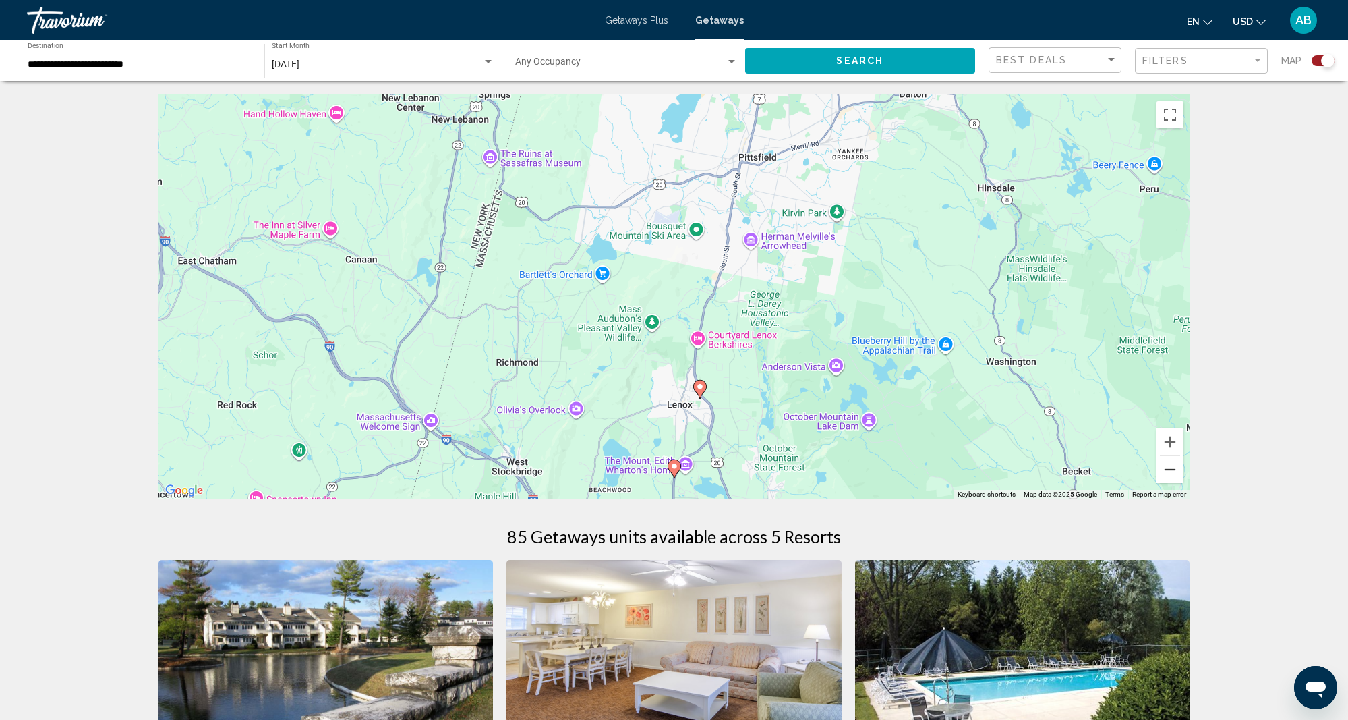
click at [1165, 467] on button "Zoom out" at bounding box center [1170, 469] width 27 height 27
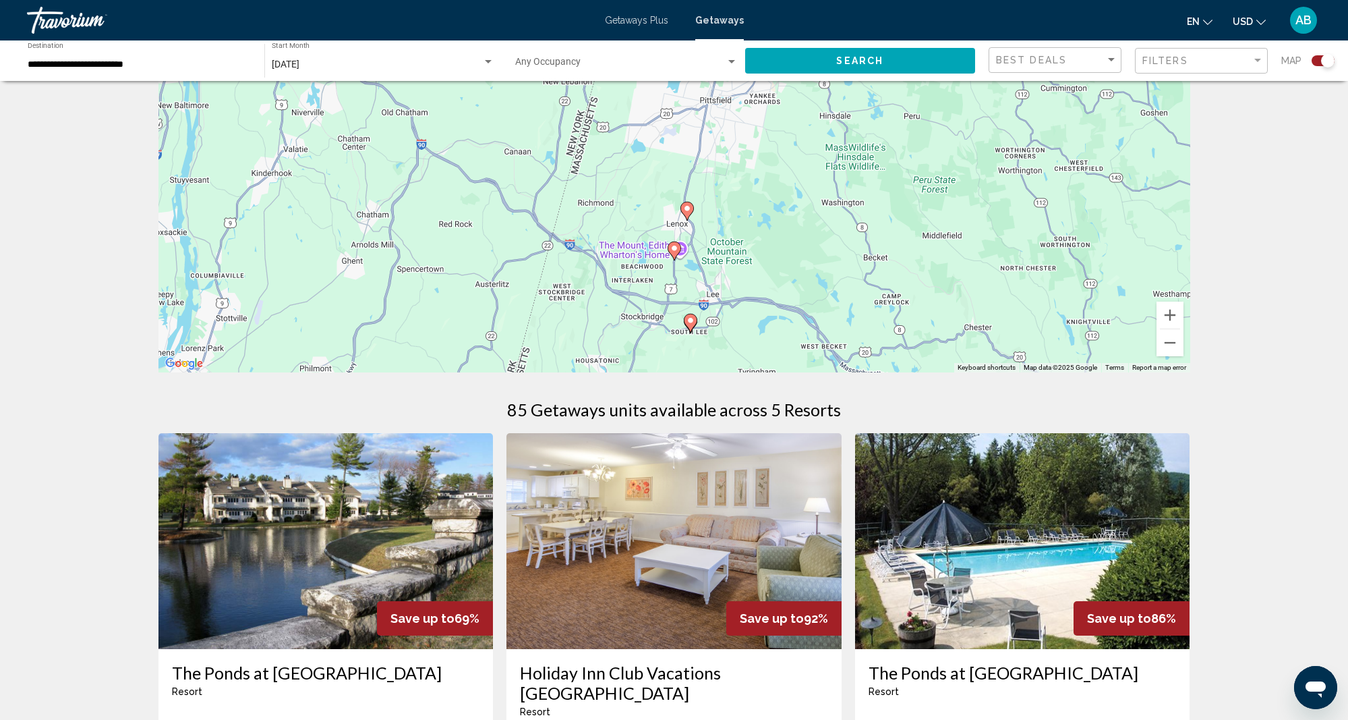
scroll to position [127, 0]
click at [1167, 341] on button "Zoom out" at bounding box center [1170, 341] width 27 height 27
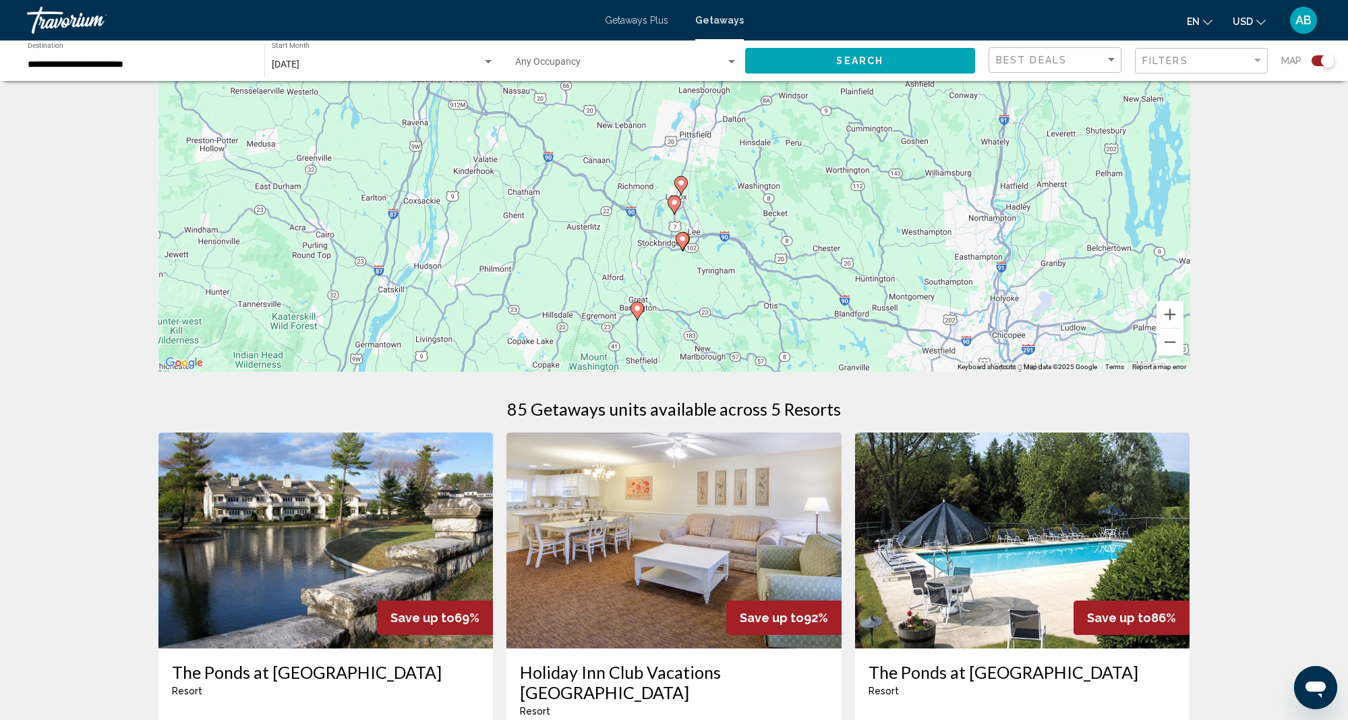
drag, startPoint x: 1026, startPoint y: 315, endPoint x: 1010, endPoint y: 370, distance: 57.2
click at [1014, 351] on div "To activate drag with keyboard, press Alt + Enter. Once in keyboard drag state,…" at bounding box center [674, 169] width 1032 height 405
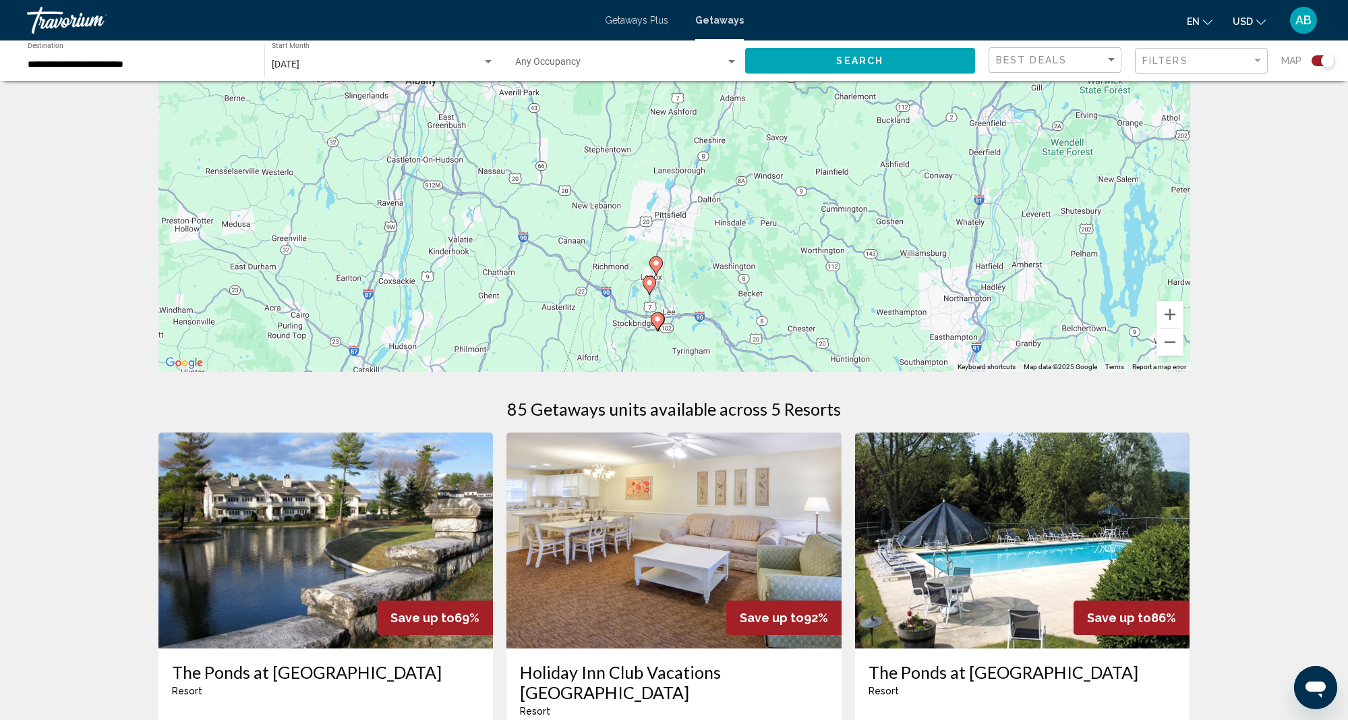
drag, startPoint x: 937, startPoint y: 274, endPoint x: 931, endPoint y: 303, distance: 29.5
click at [931, 302] on div "To activate drag with keyboard, press Alt + Enter. Once in keyboard drag state,…" at bounding box center [674, 169] width 1032 height 405
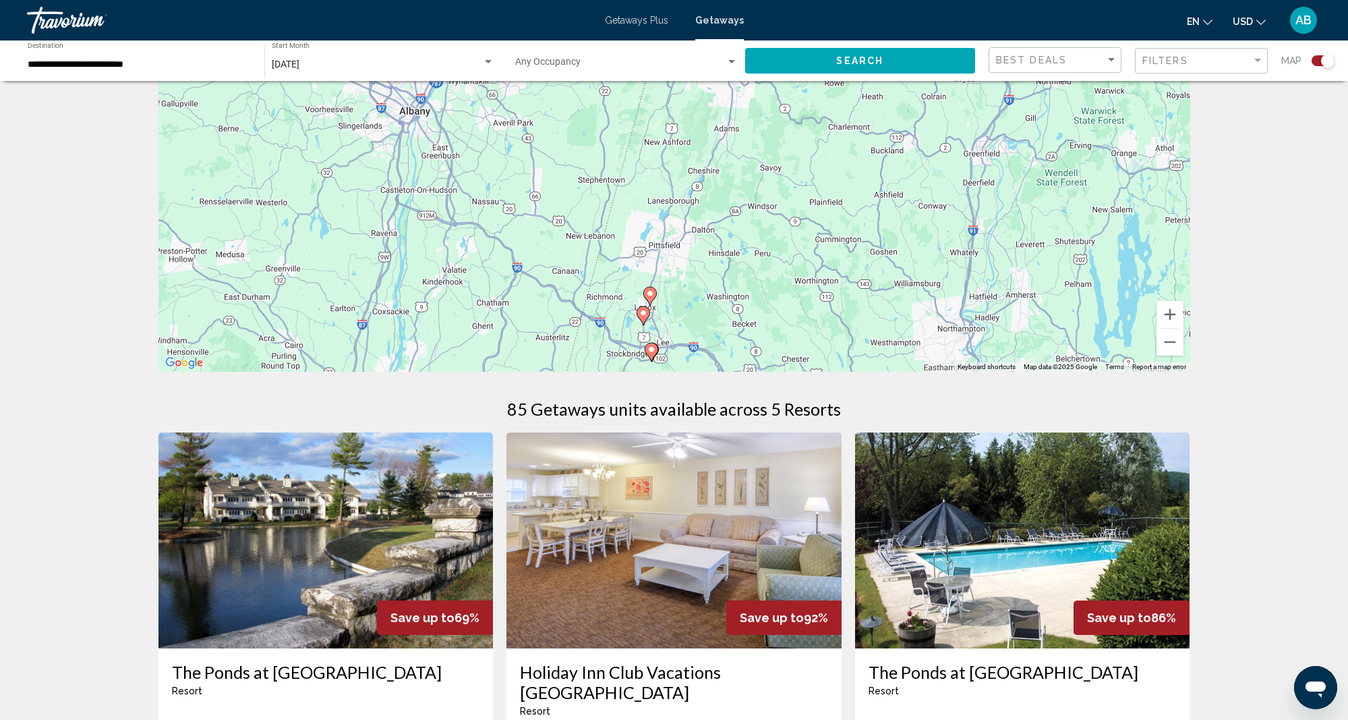
click at [639, 20] on span "Getaways Plus" at bounding box center [636, 20] width 63 height 11
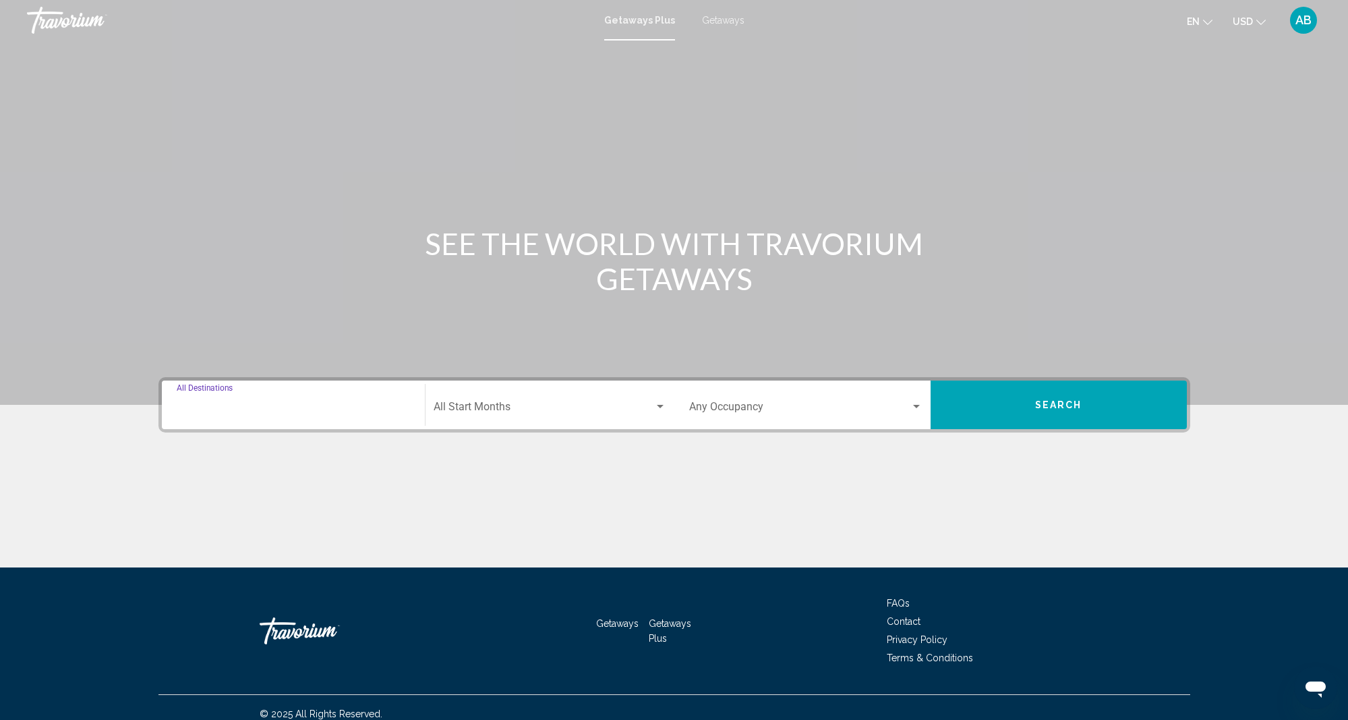
click at [179, 405] on input "Destination All Destinations" at bounding box center [293, 409] width 233 height 12
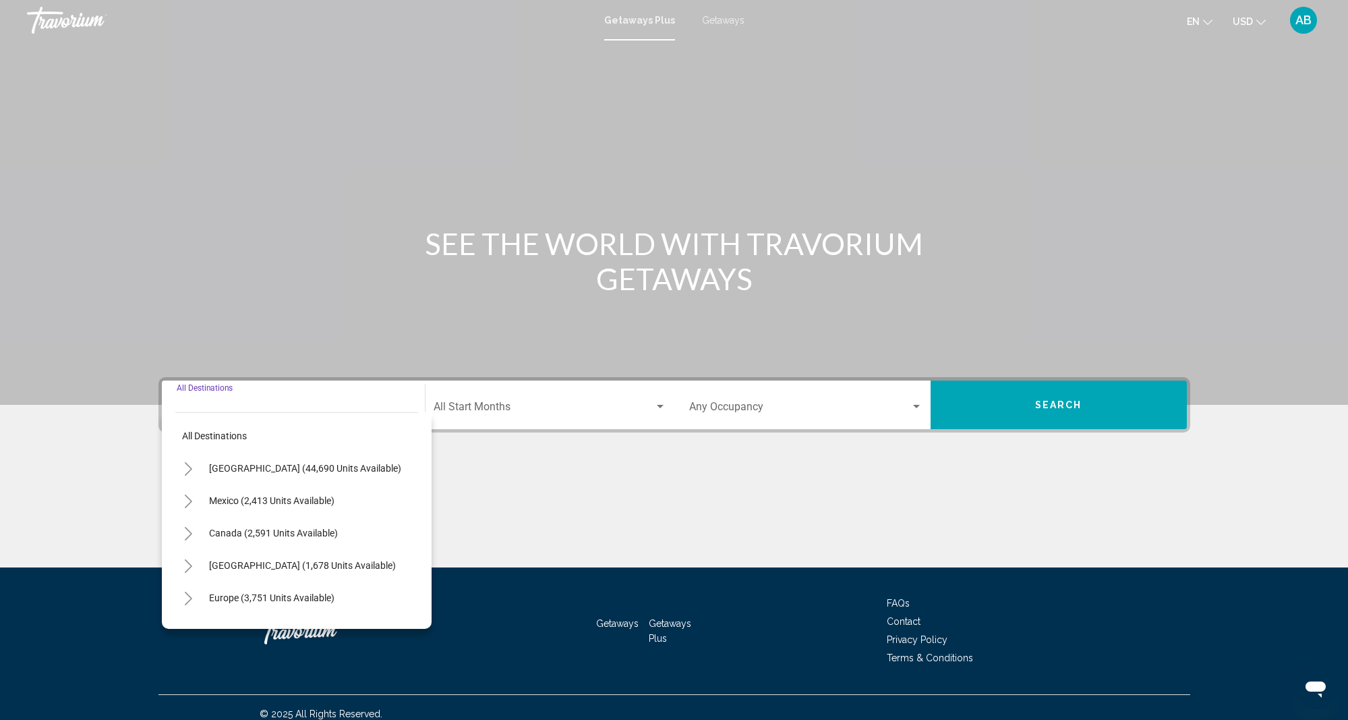
scroll to position [13, 0]
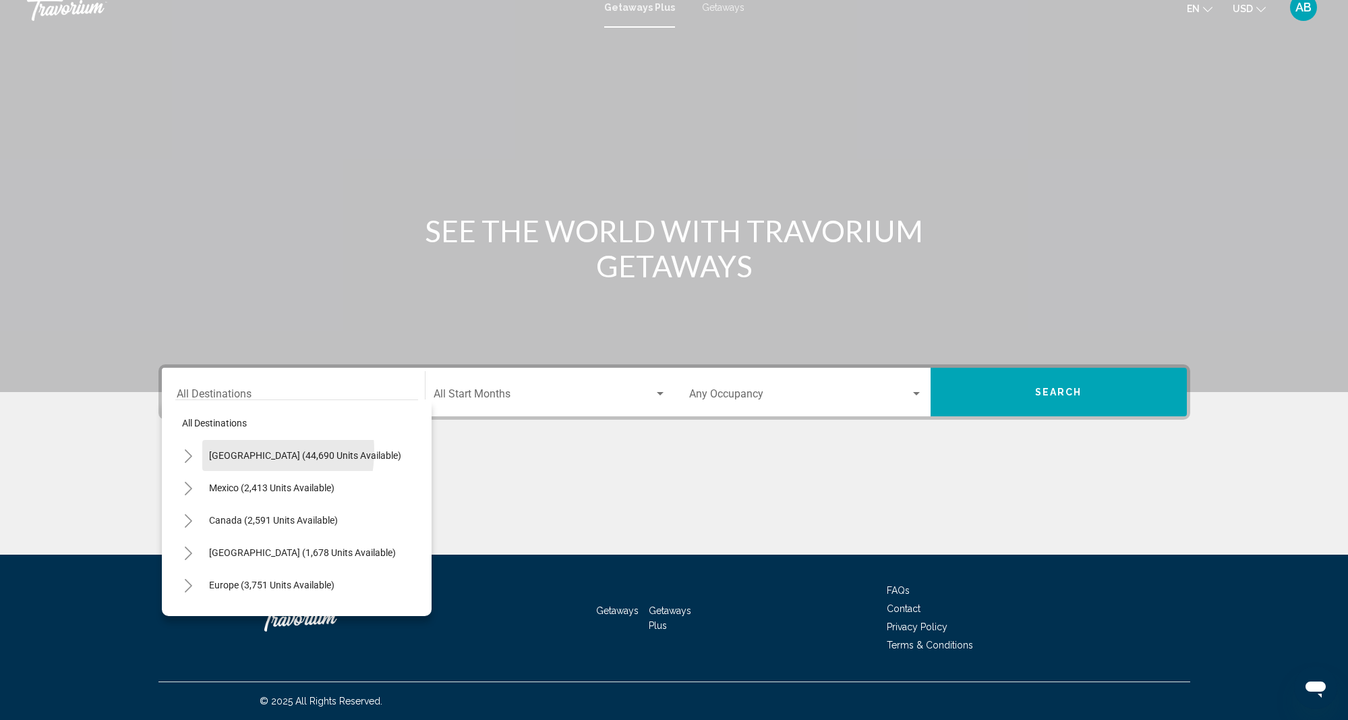
drag, startPoint x: 233, startPoint y: 451, endPoint x: 271, endPoint y: 449, distance: 37.8
click at [233, 451] on span "[GEOGRAPHIC_DATA] (44,690 units available)" at bounding box center [305, 455] width 192 height 11
type input "**********"
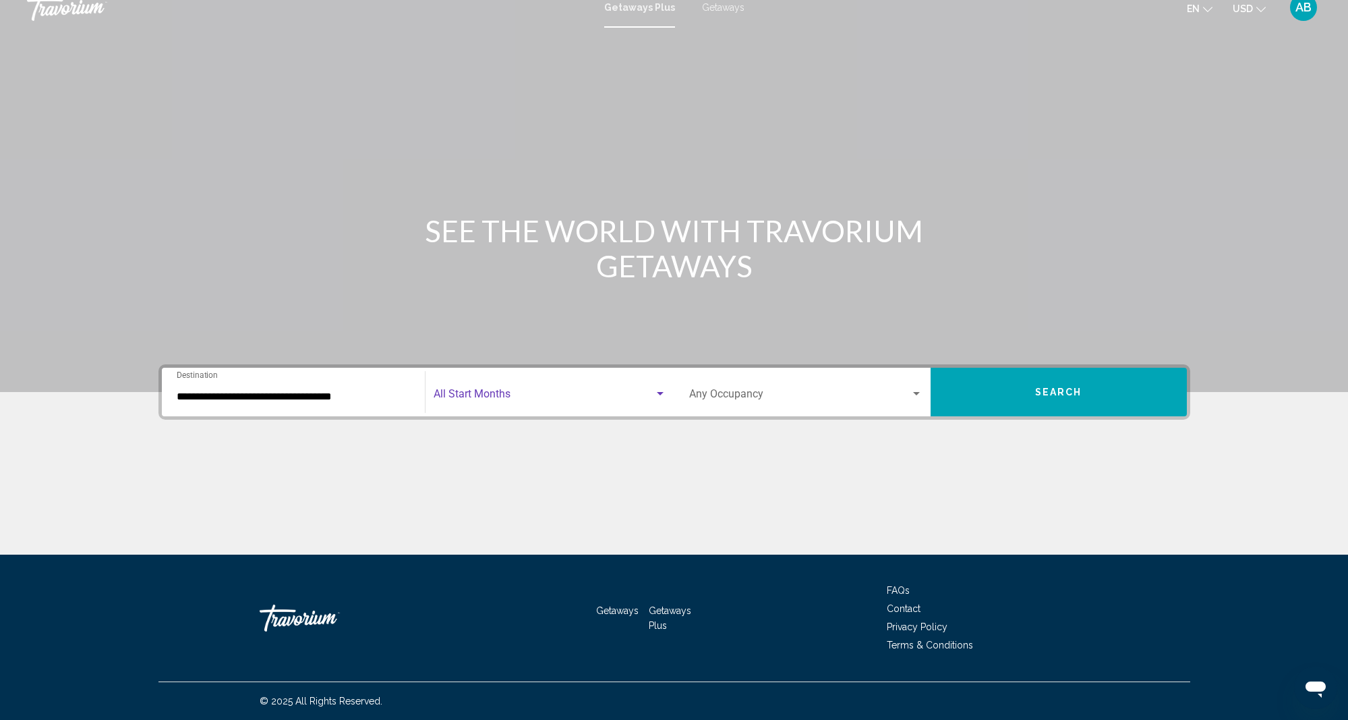
click at [457, 397] on span "Search widget" at bounding box center [544, 397] width 221 height 12
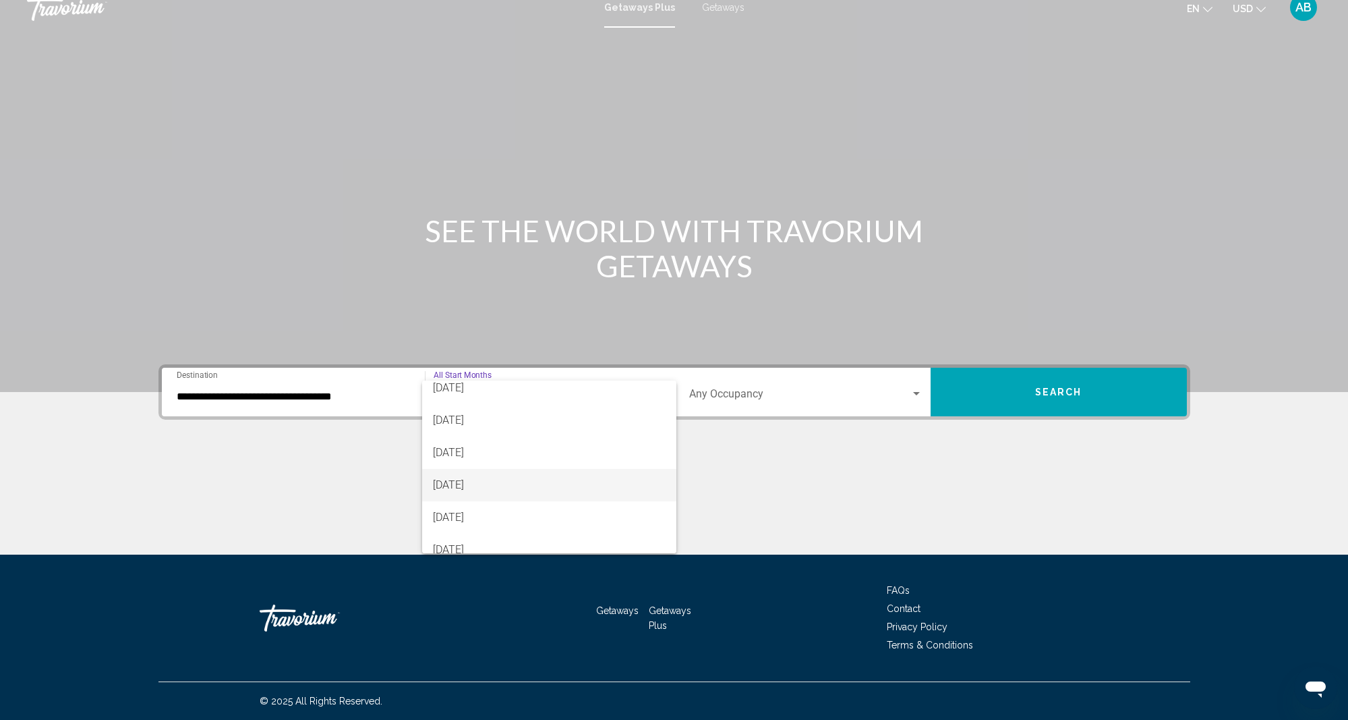
scroll to position [13, 1]
click at [486, 482] on span "[DATE]" at bounding box center [549, 485] width 233 height 32
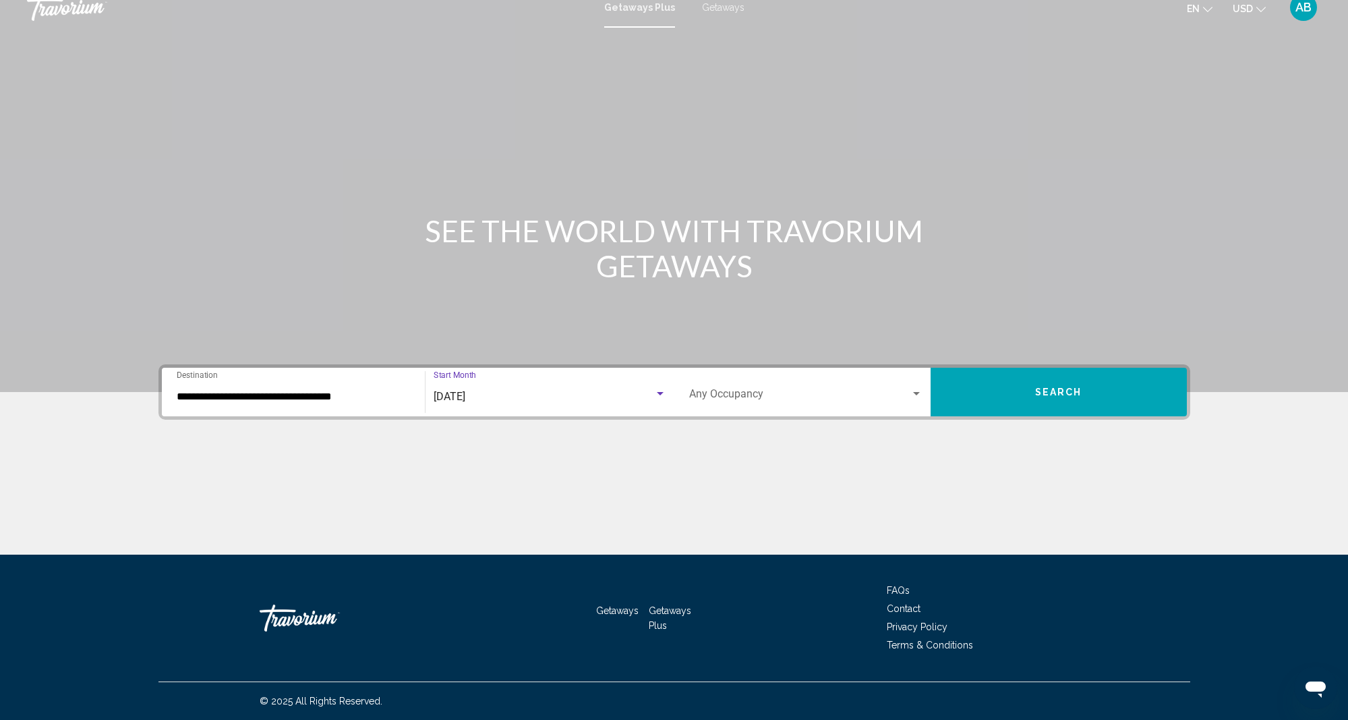
scroll to position [13, 0]
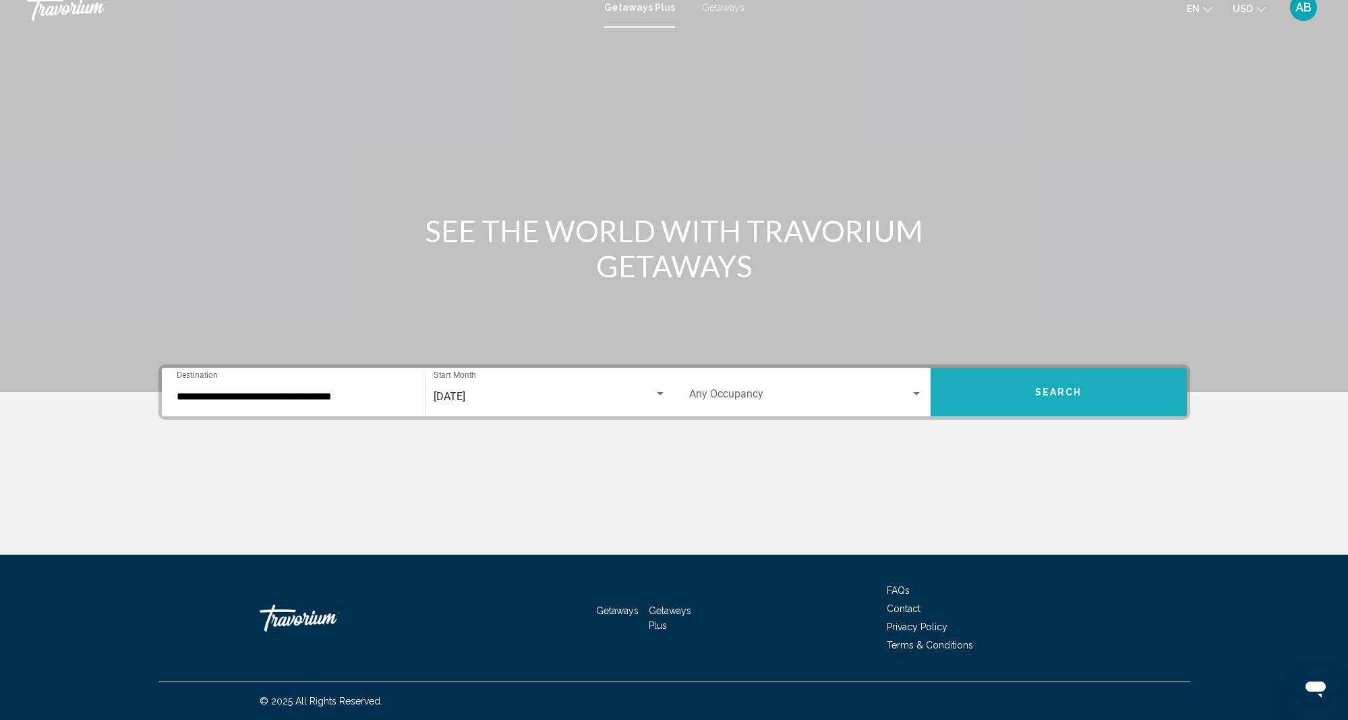
click at [1047, 397] on span "Search" at bounding box center [1058, 392] width 47 height 11
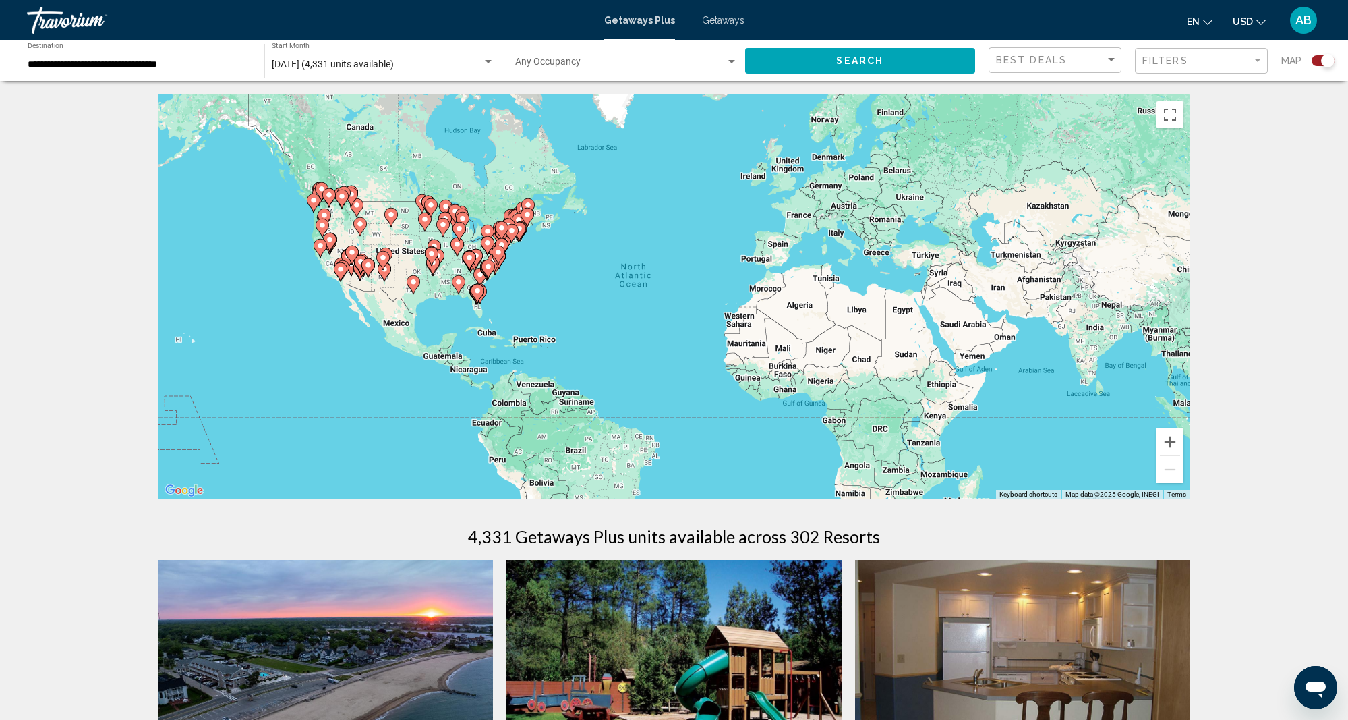
scroll to position [0, 1]
click at [527, 217] on image "Main content" at bounding box center [527, 214] width 8 height 8
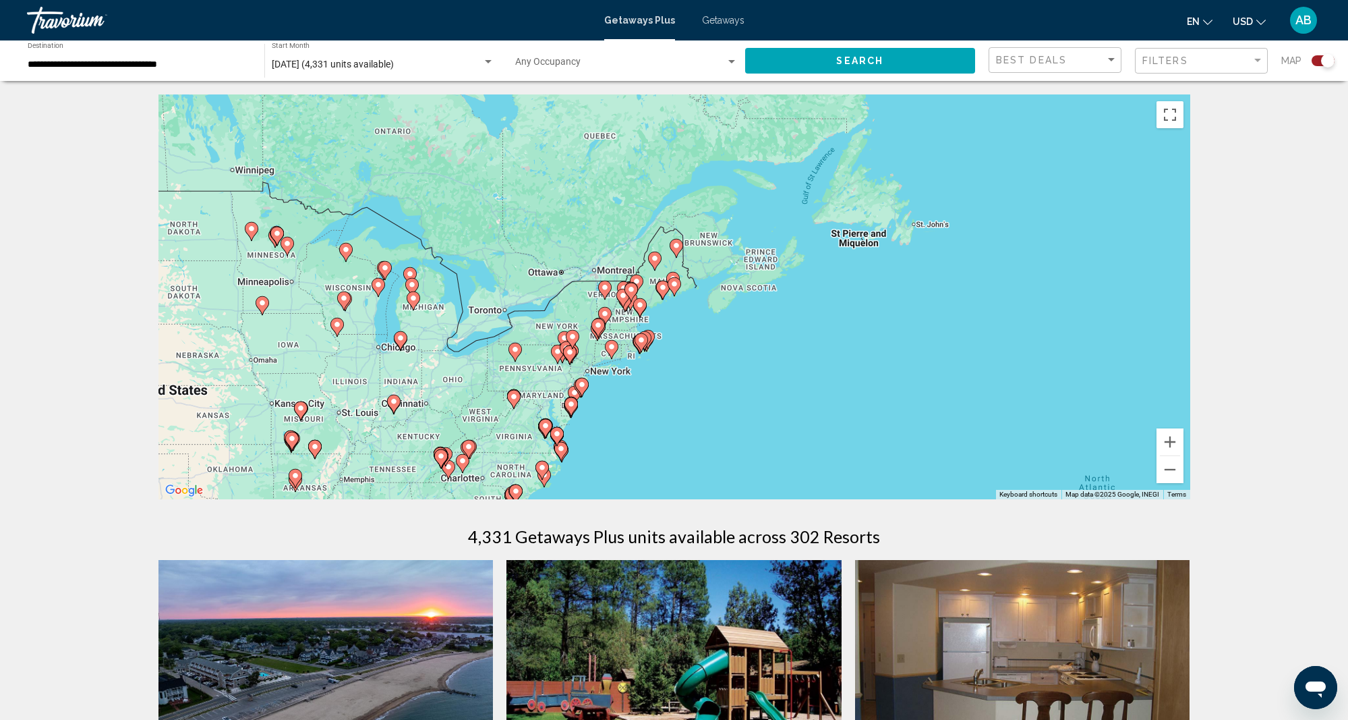
scroll to position [1, 1]
click at [658, 290] on icon "Main content" at bounding box center [662, 290] width 12 height 18
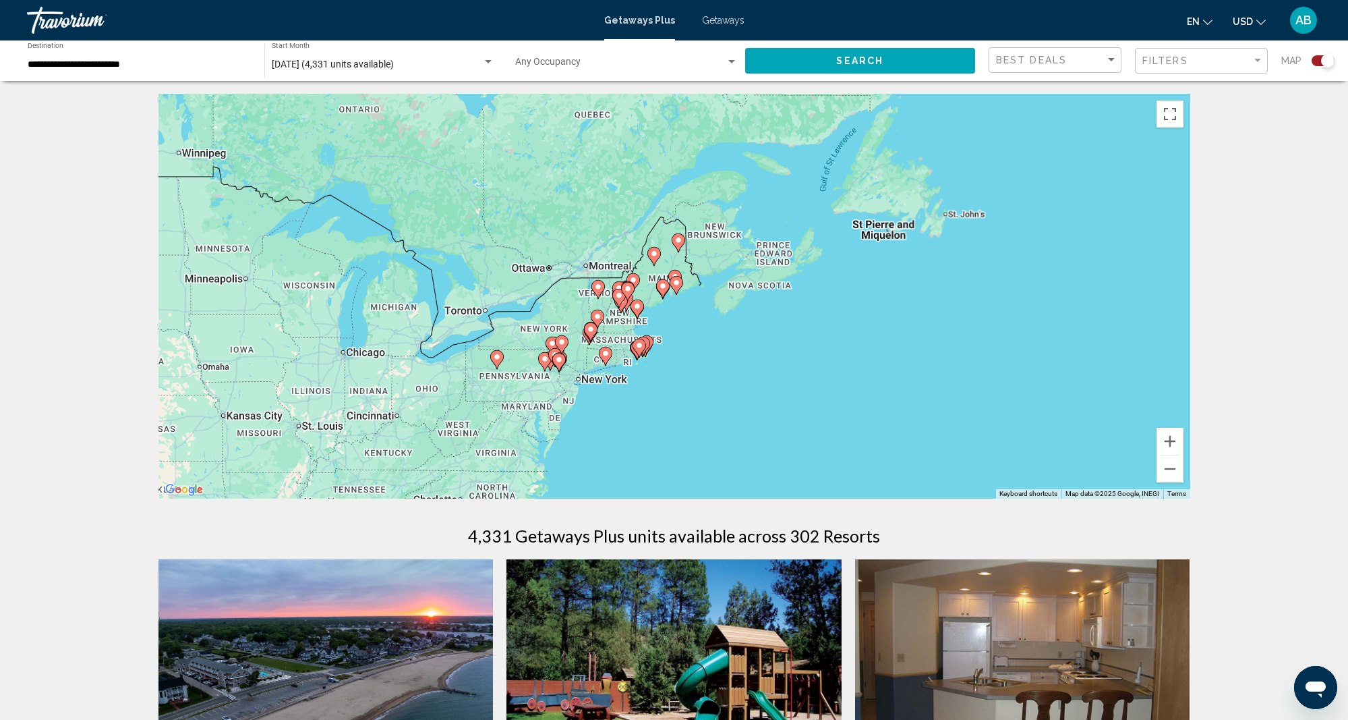
scroll to position [2, 0]
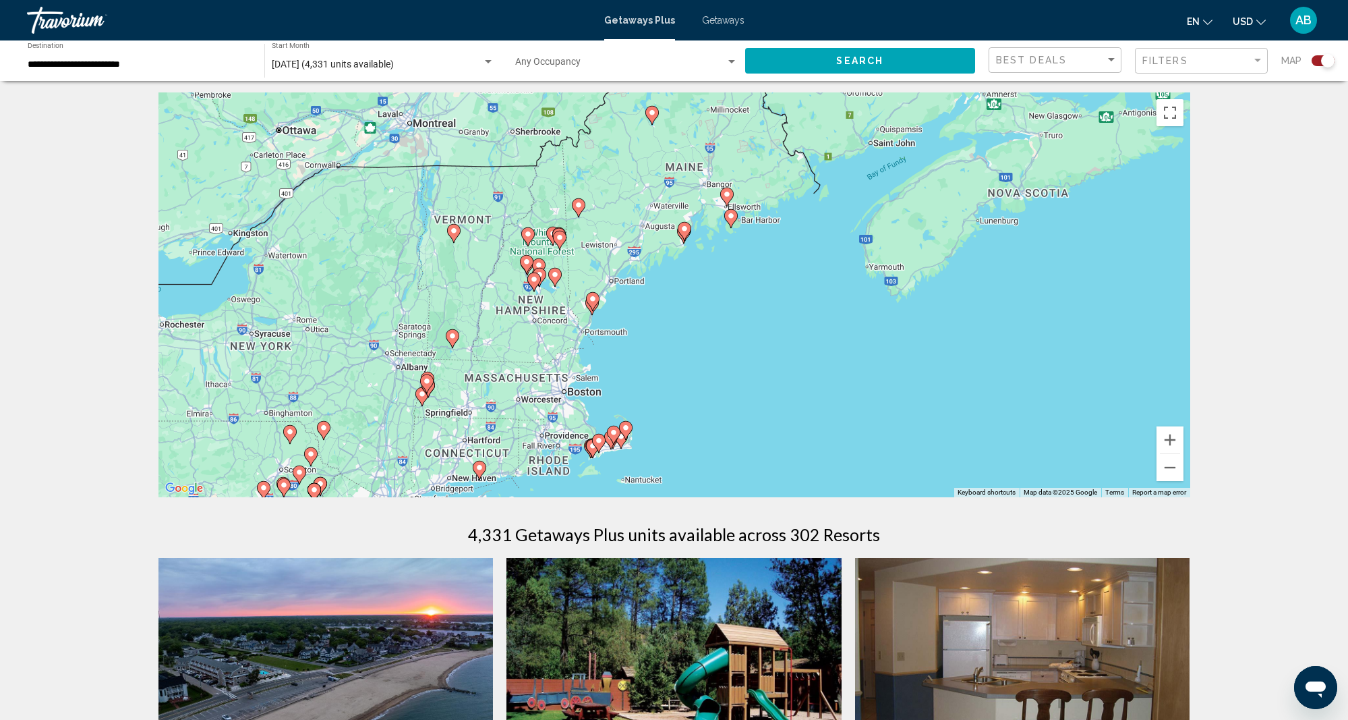
drag, startPoint x: 467, startPoint y: 410, endPoint x: 478, endPoint y: 349, distance: 62.3
click at [478, 349] on div "To activate drag with keyboard, press Alt + Enter. Once in keyboard drag state,…" at bounding box center [674, 294] width 1032 height 405
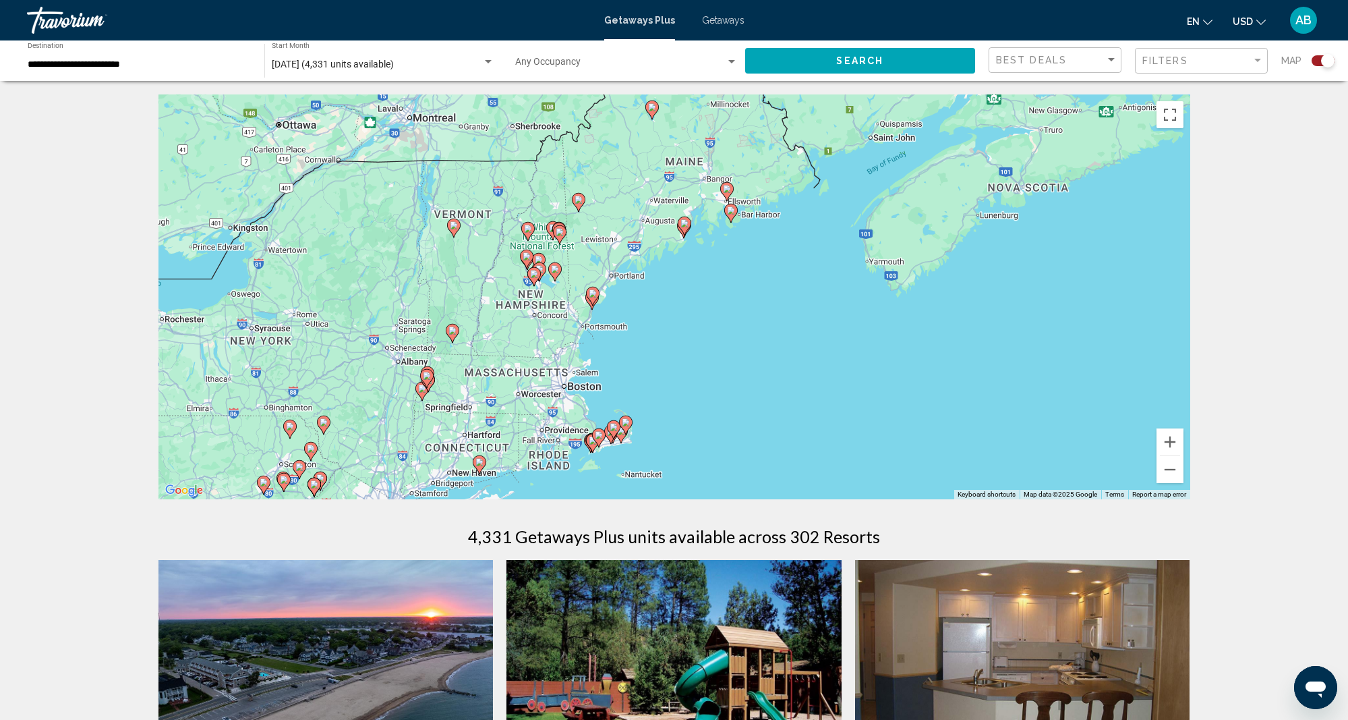
scroll to position [3, 1]
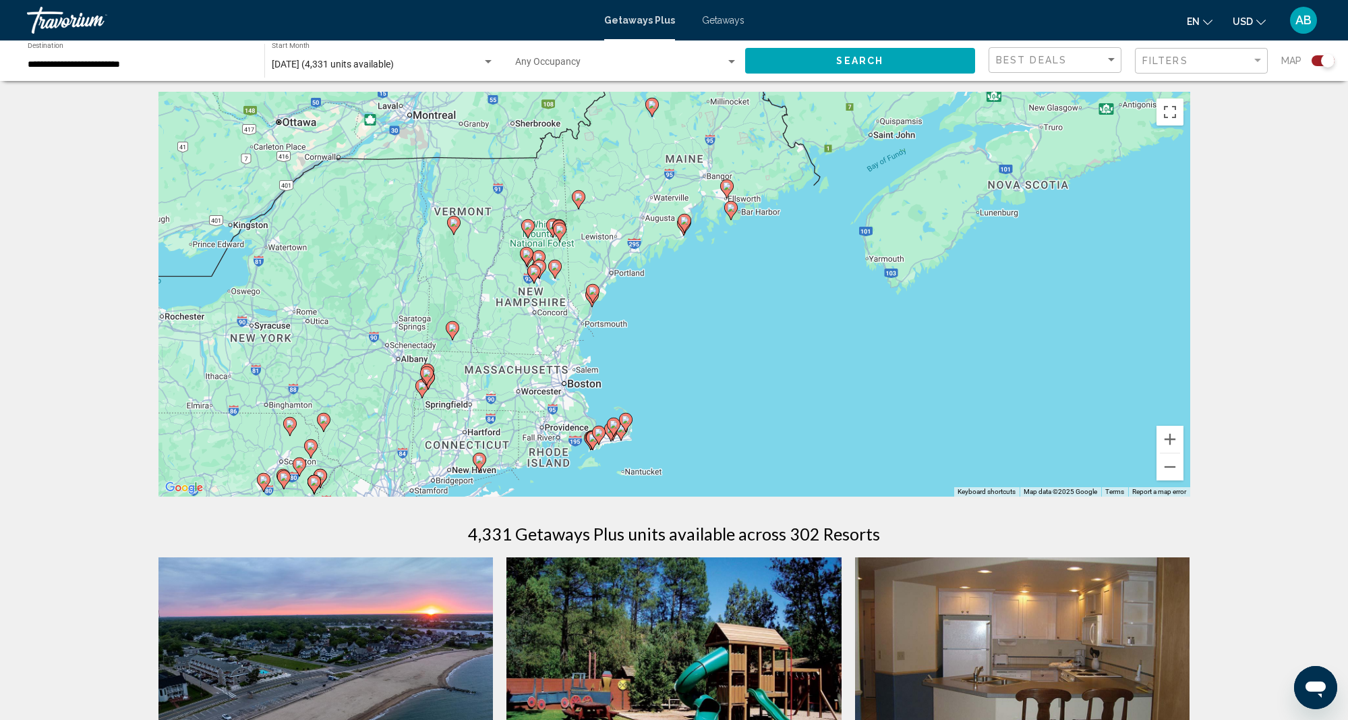
click at [486, 378] on div "To activate drag with keyboard, press Alt + Enter. Once in keyboard drag state,…" at bounding box center [674, 294] width 1032 height 405
click at [1172, 438] on button "Zoom in" at bounding box center [1170, 439] width 27 height 27
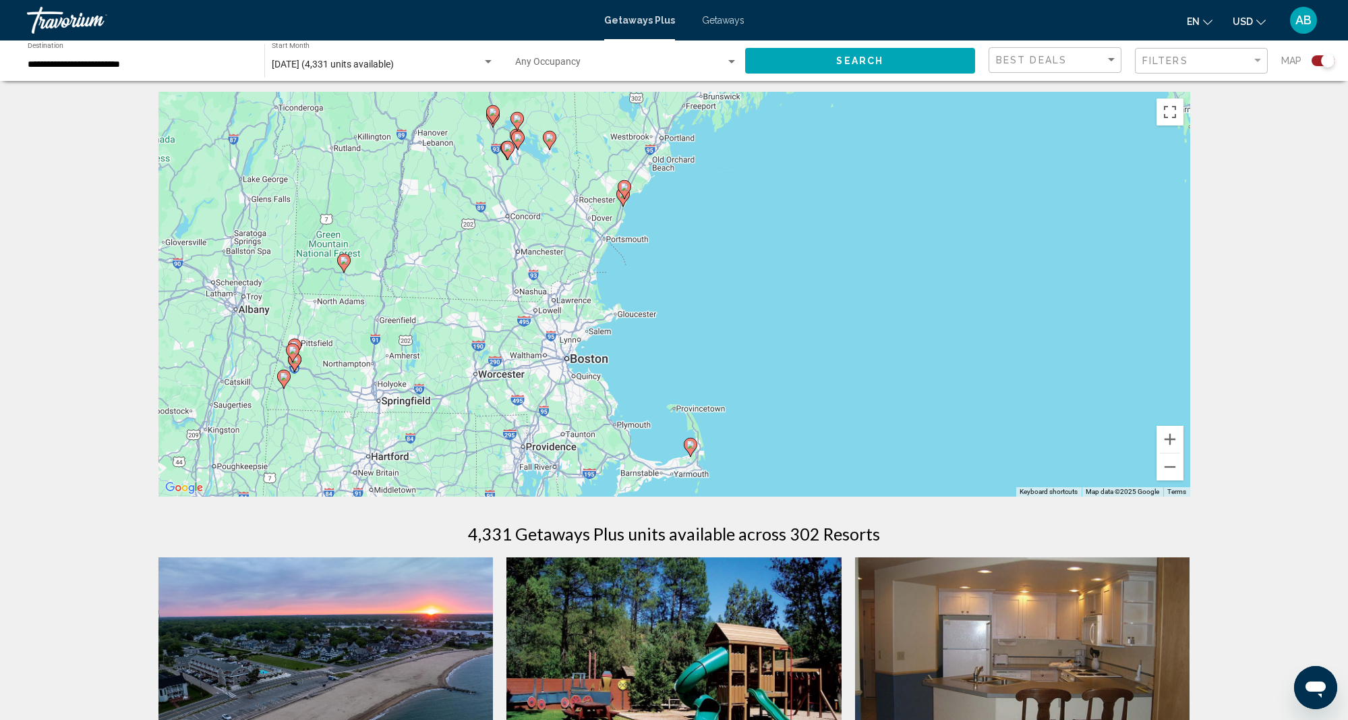
drag, startPoint x: 515, startPoint y: 397, endPoint x: 656, endPoint y: 264, distance: 193.7
click at [631, 280] on div "To activate drag with keyboard, press Alt + Enter. Once in keyboard drag state,…" at bounding box center [674, 294] width 1032 height 405
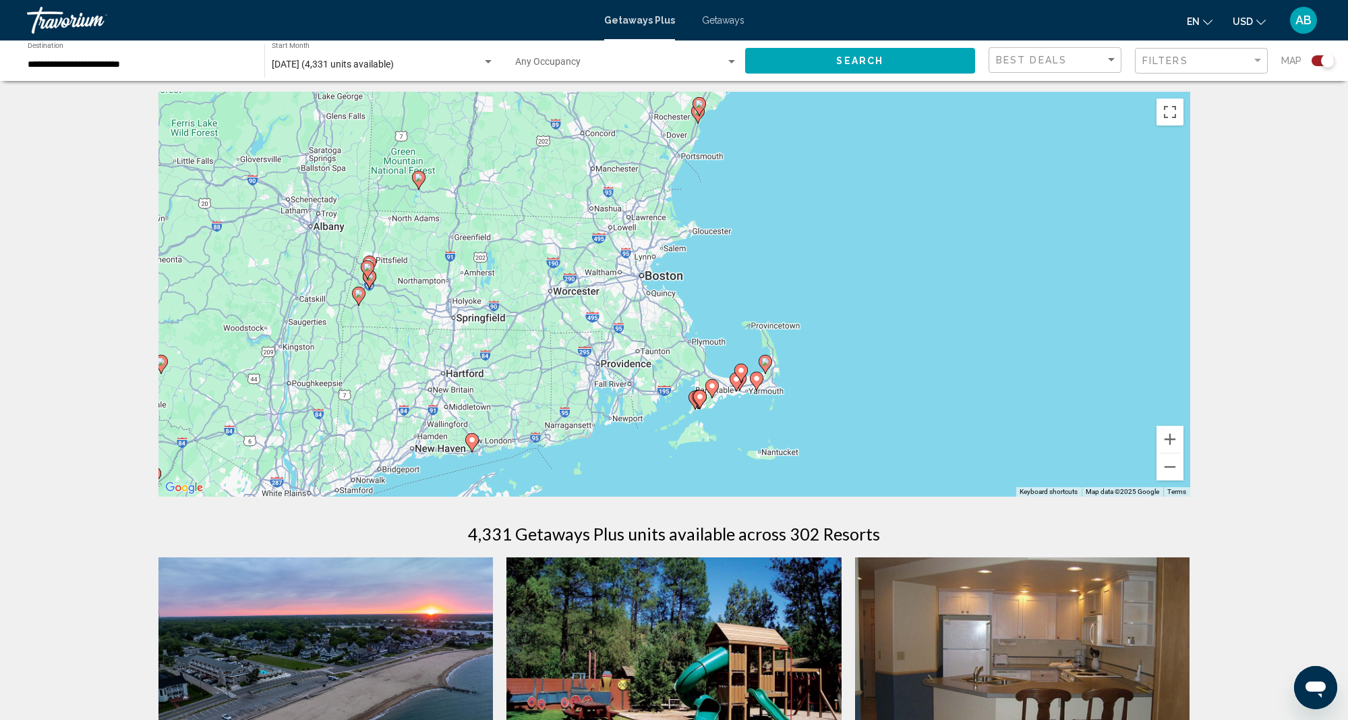
drag, startPoint x: 540, startPoint y: 375, endPoint x: 558, endPoint y: 329, distance: 49.3
click at [553, 344] on div "To activate drag with keyboard, press Alt + Enter. Once in keyboard drag state,…" at bounding box center [674, 294] width 1032 height 405
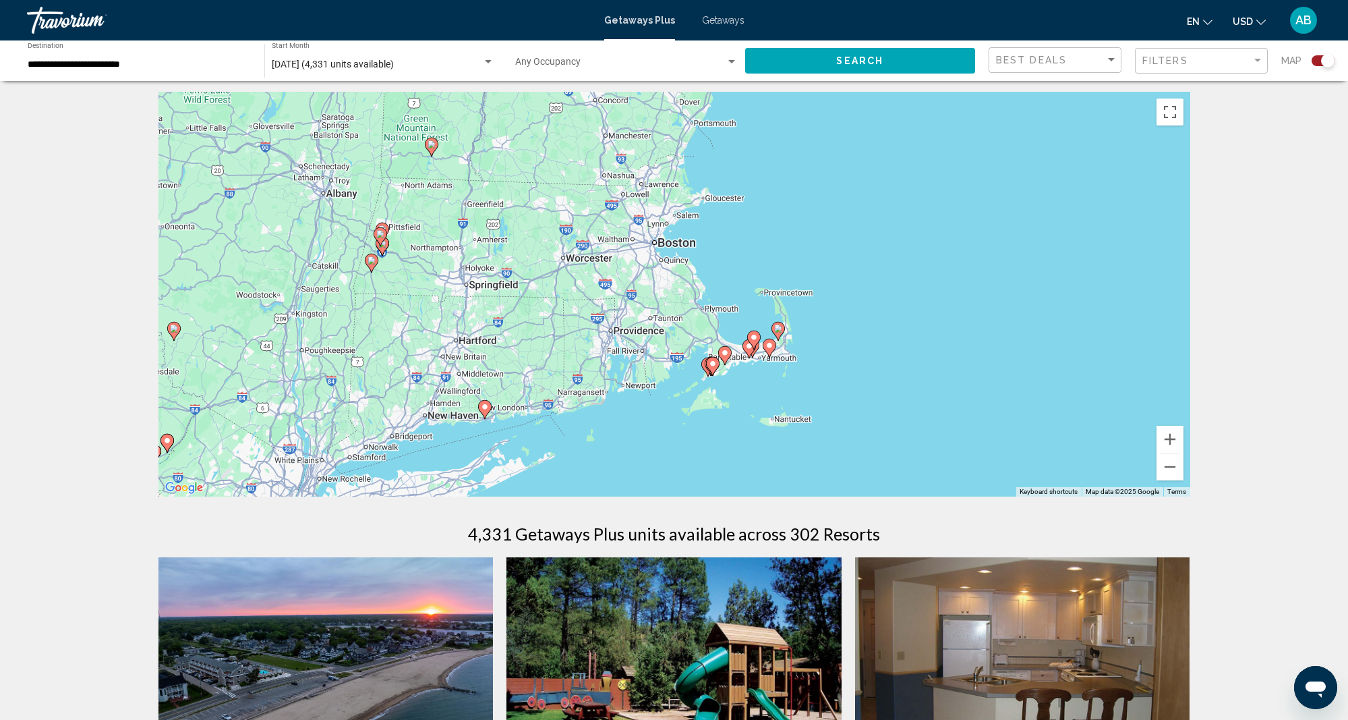
scroll to position [3, 1]
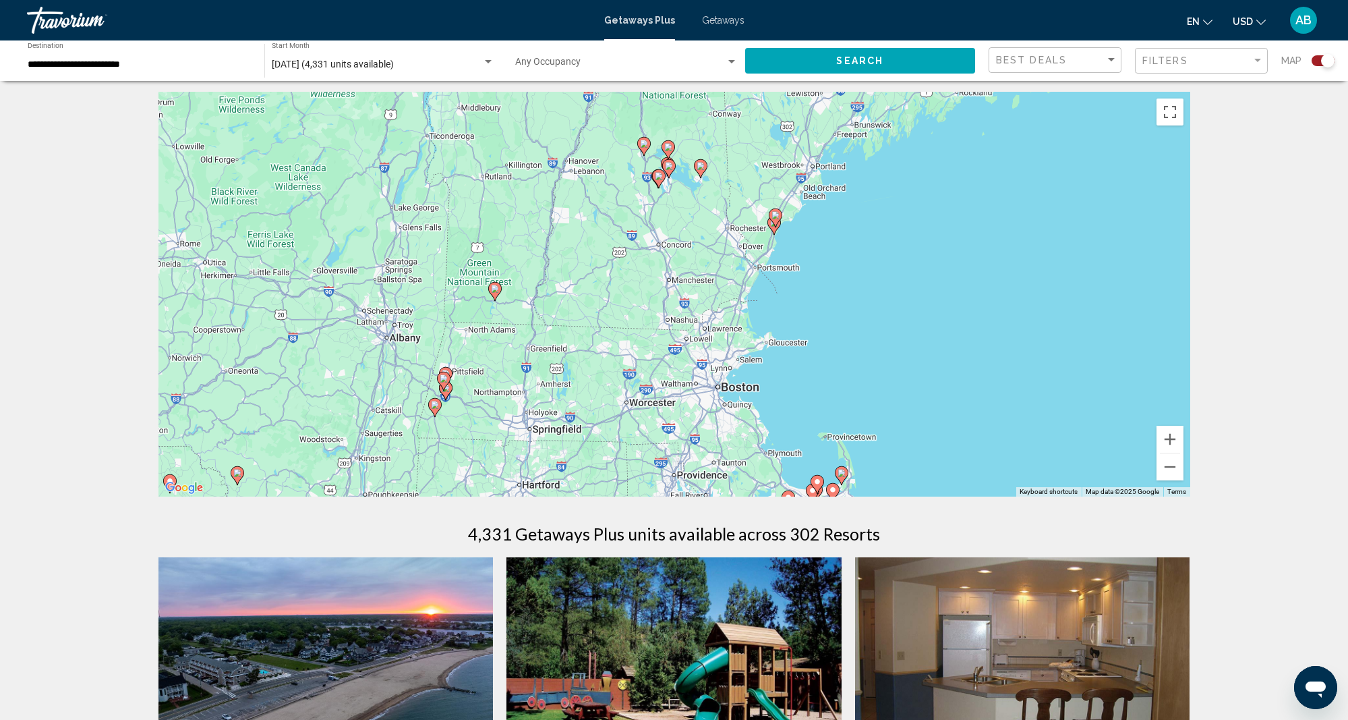
drag, startPoint x: 419, startPoint y: 247, endPoint x: 488, endPoint y: 392, distance: 160.8
click at [483, 394] on div "To activate drag with keyboard, press Alt + Enter. Once in keyboard drag state,…" at bounding box center [674, 294] width 1032 height 405
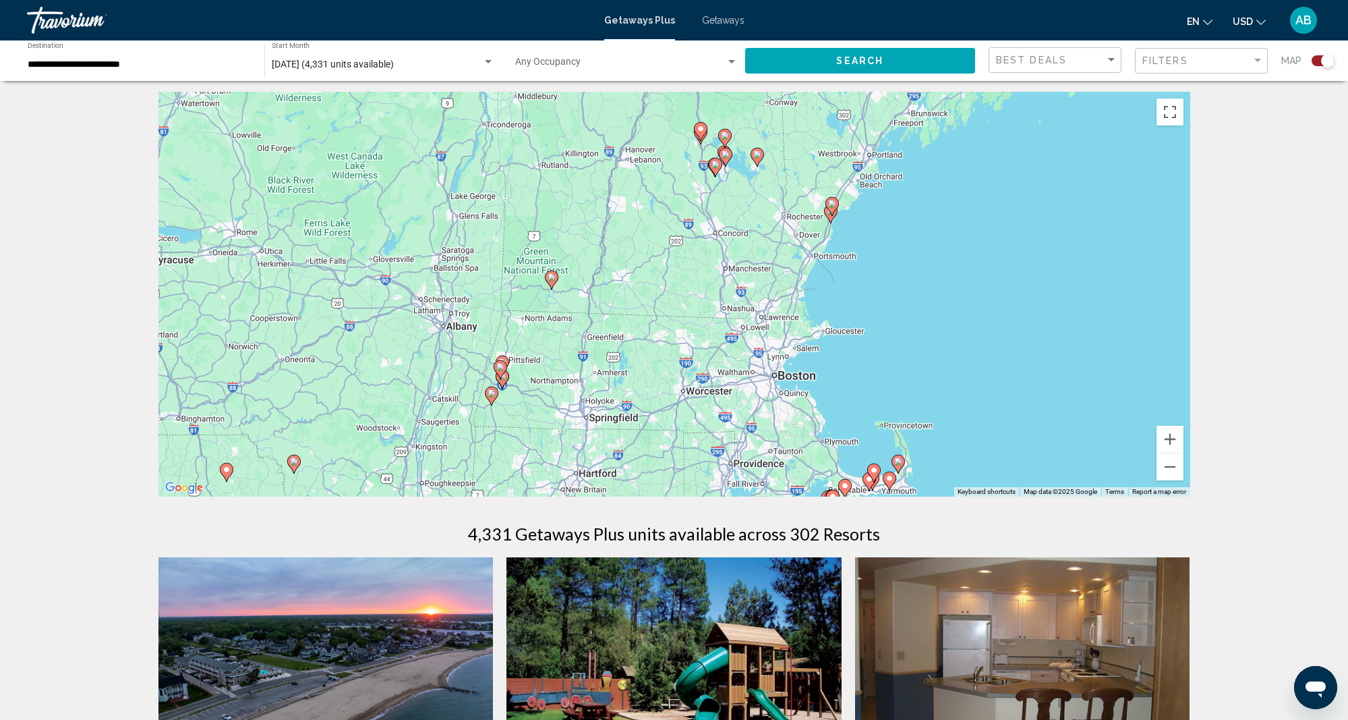
drag, startPoint x: 556, startPoint y: 364, endPoint x: 587, endPoint y: 359, distance: 31.4
click at [589, 349] on div "To activate drag with keyboard, press Alt + Enter. Once in keyboard drag state,…" at bounding box center [674, 294] width 1032 height 405
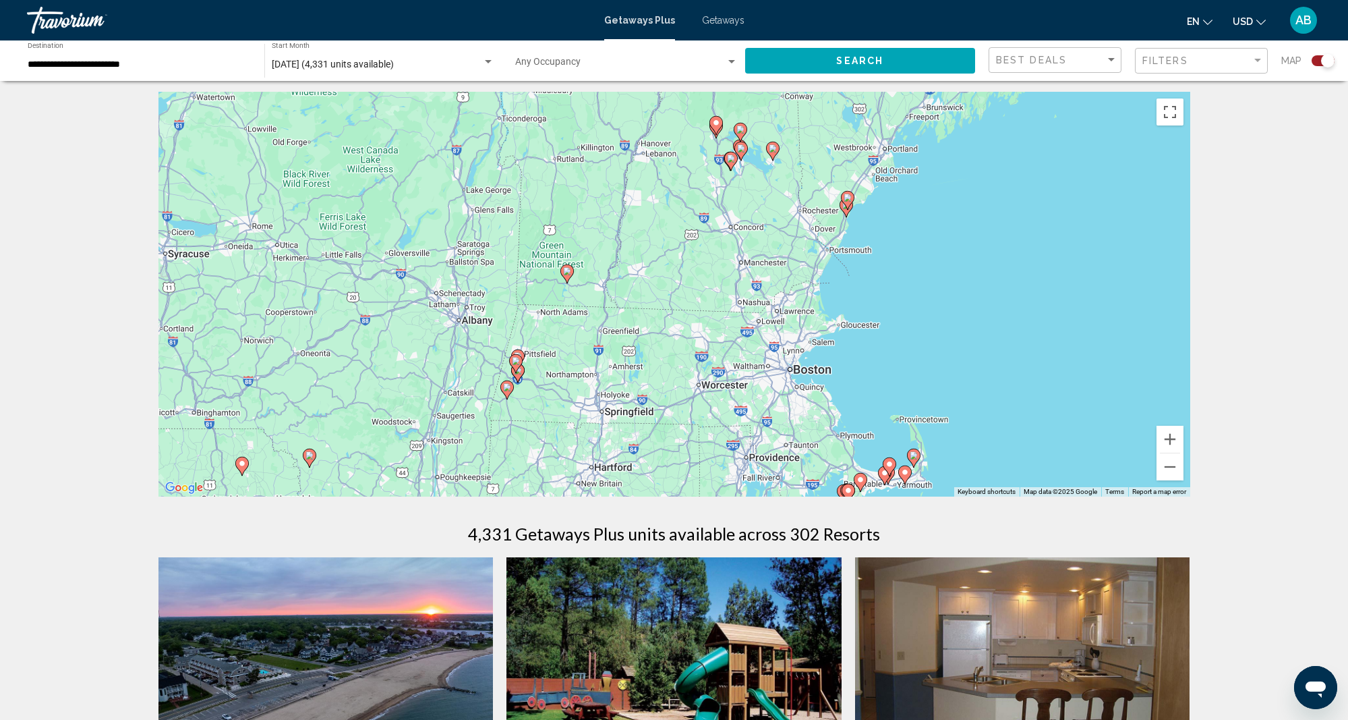
scroll to position [3, 0]
click at [1170, 436] on button "Zoom in" at bounding box center [1170, 439] width 27 height 27
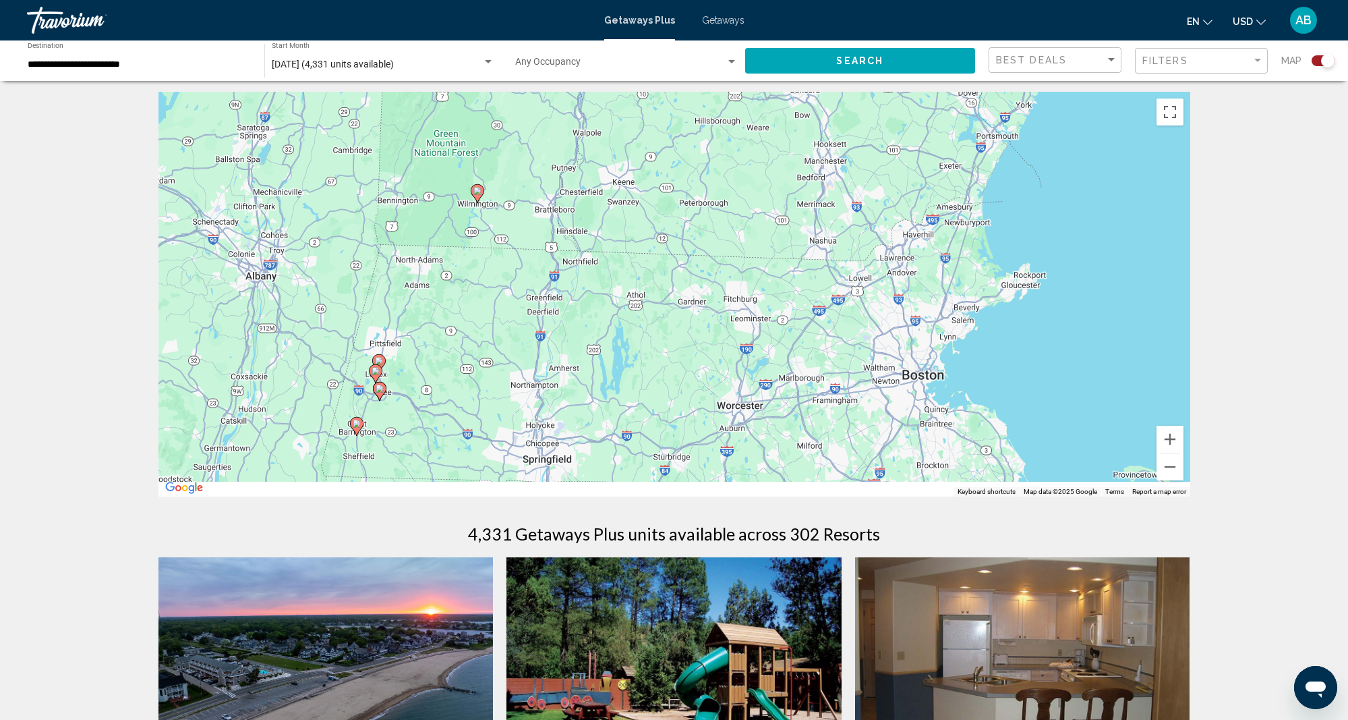
drag, startPoint x: 488, startPoint y: 429, endPoint x: 511, endPoint y: 311, distance: 120.1
click at [511, 311] on div "To activate drag with keyboard, press Alt + Enter. Once in keyboard drag state,…" at bounding box center [674, 294] width 1032 height 405
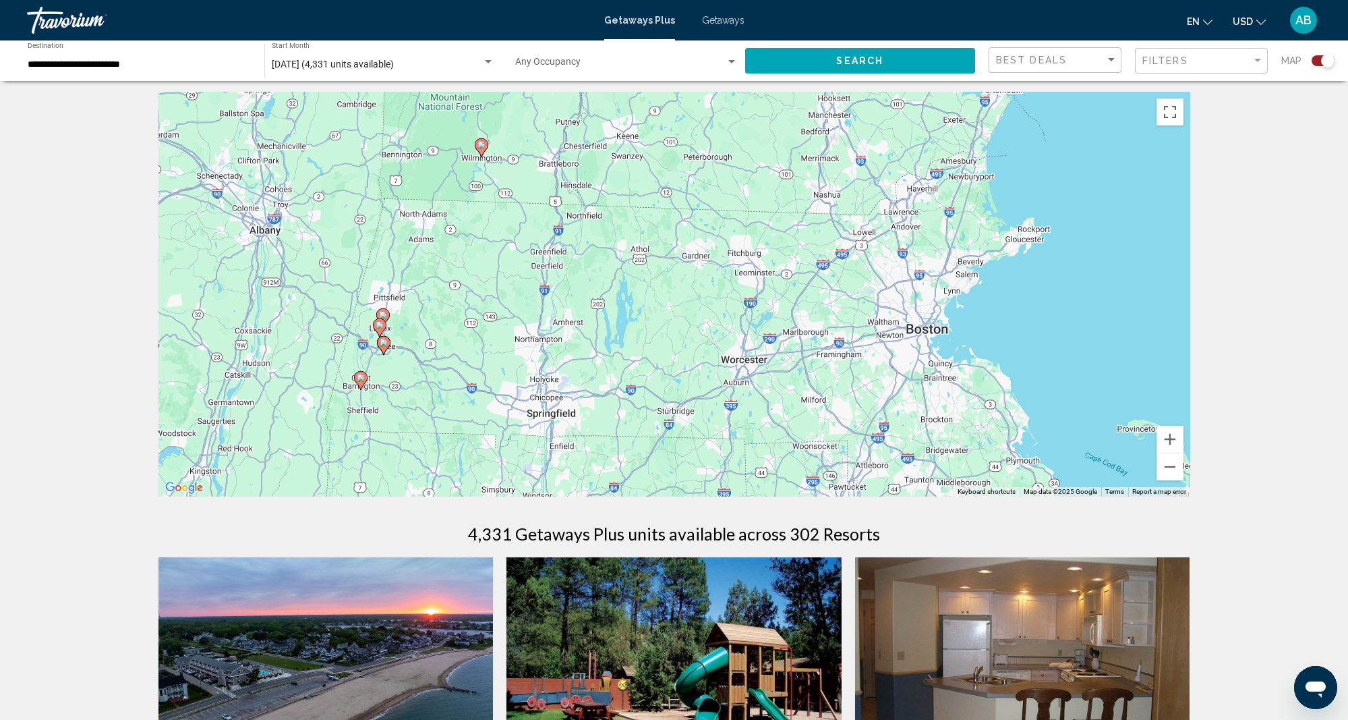
scroll to position [21, 0]
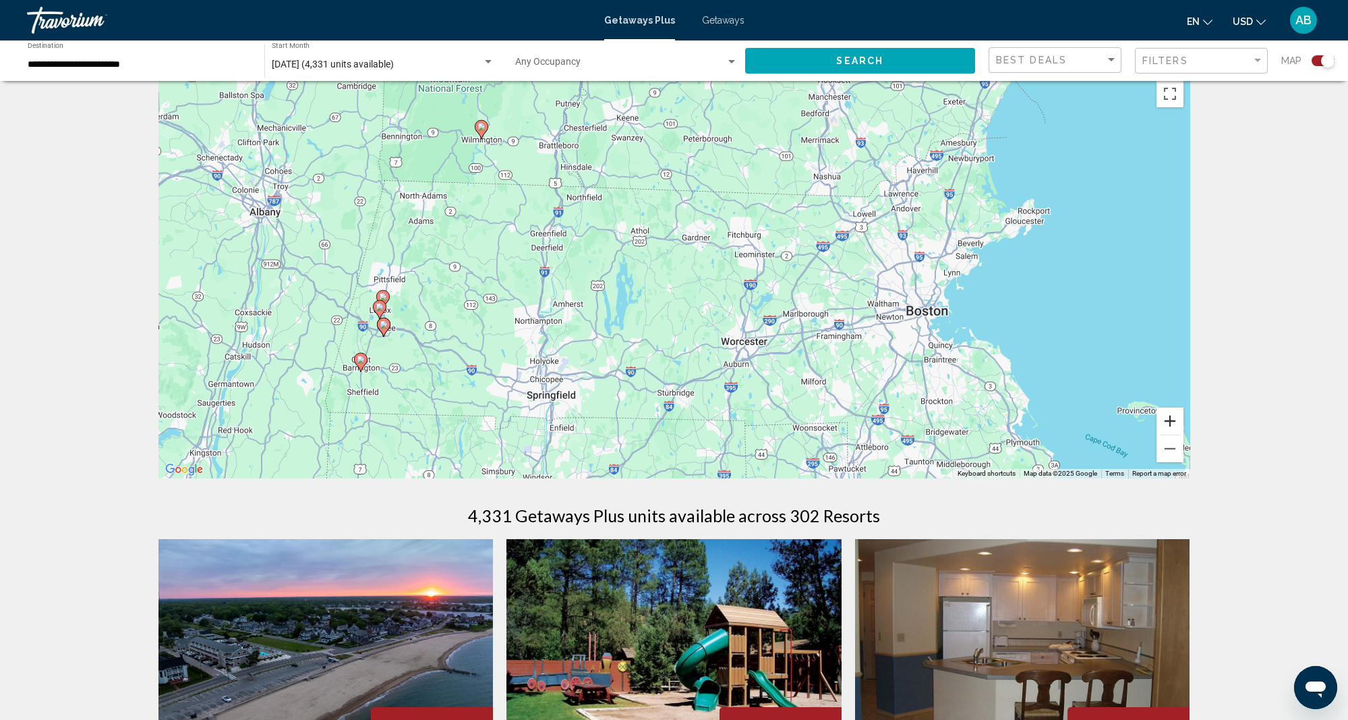
click at [1170, 421] on button "Zoom in" at bounding box center [1170, 420] width 27 height 27
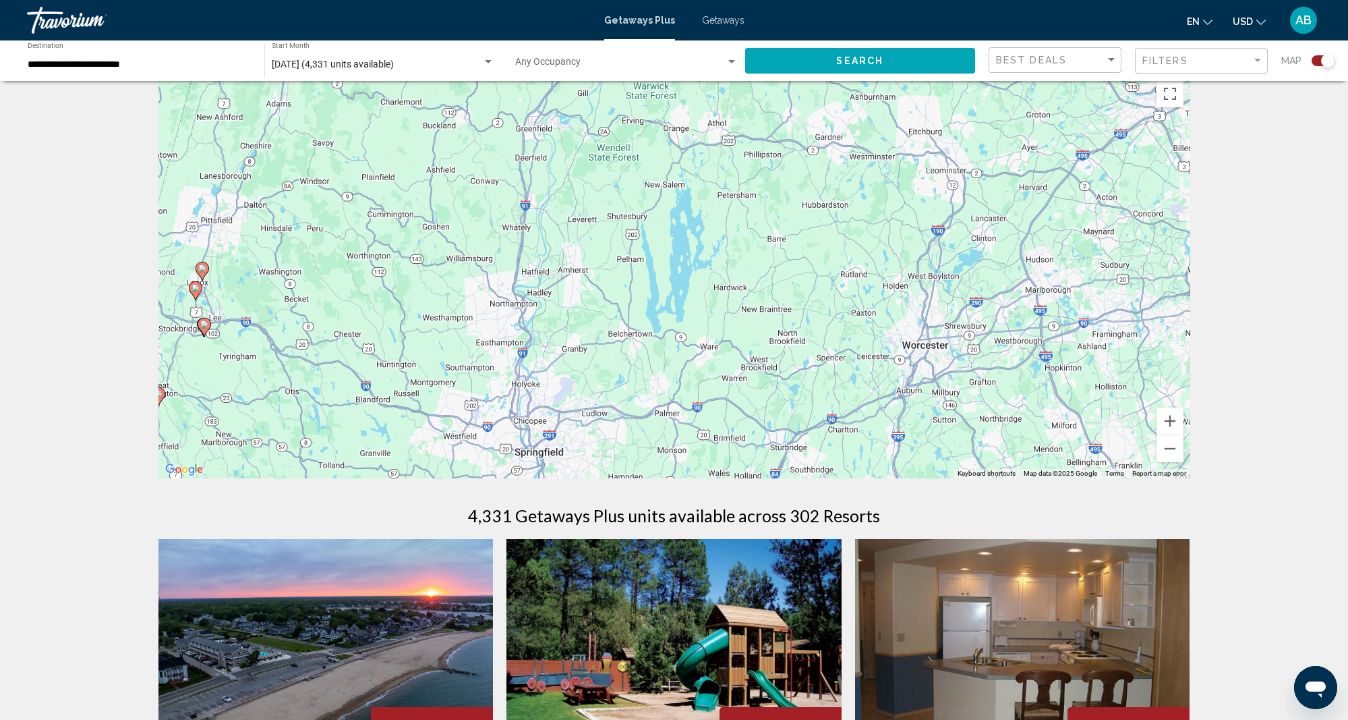
drag, startPoint x: 418, startPoint y: 315, endPoint x: 625, endPoint y: 280, distance: 210.0
click at [613, 279] on div "To activate drag with keyboard, press Alt + Enter. Once in keyboard drag state,…" at bounding box center [674, 276] width 1032 height 405
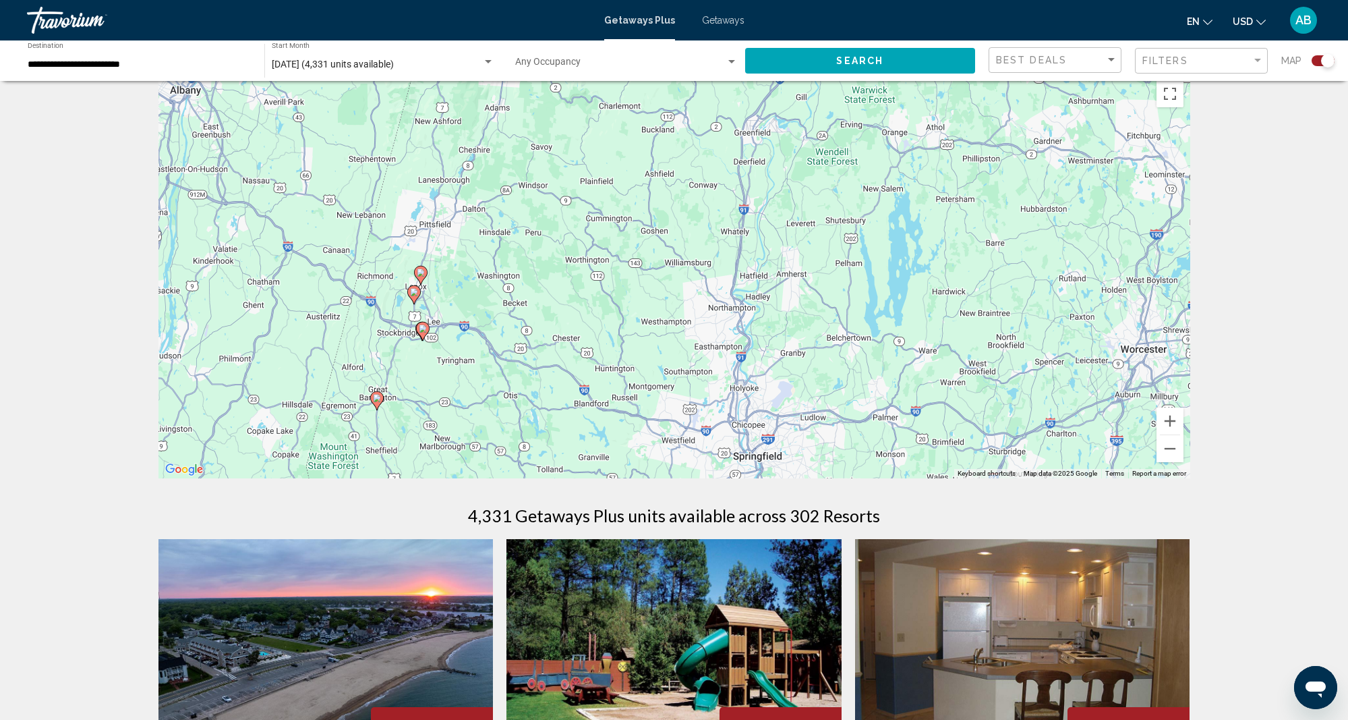
click at [420, 272] on image "Main content" at bounding box center [421, 272] width 8 height 8
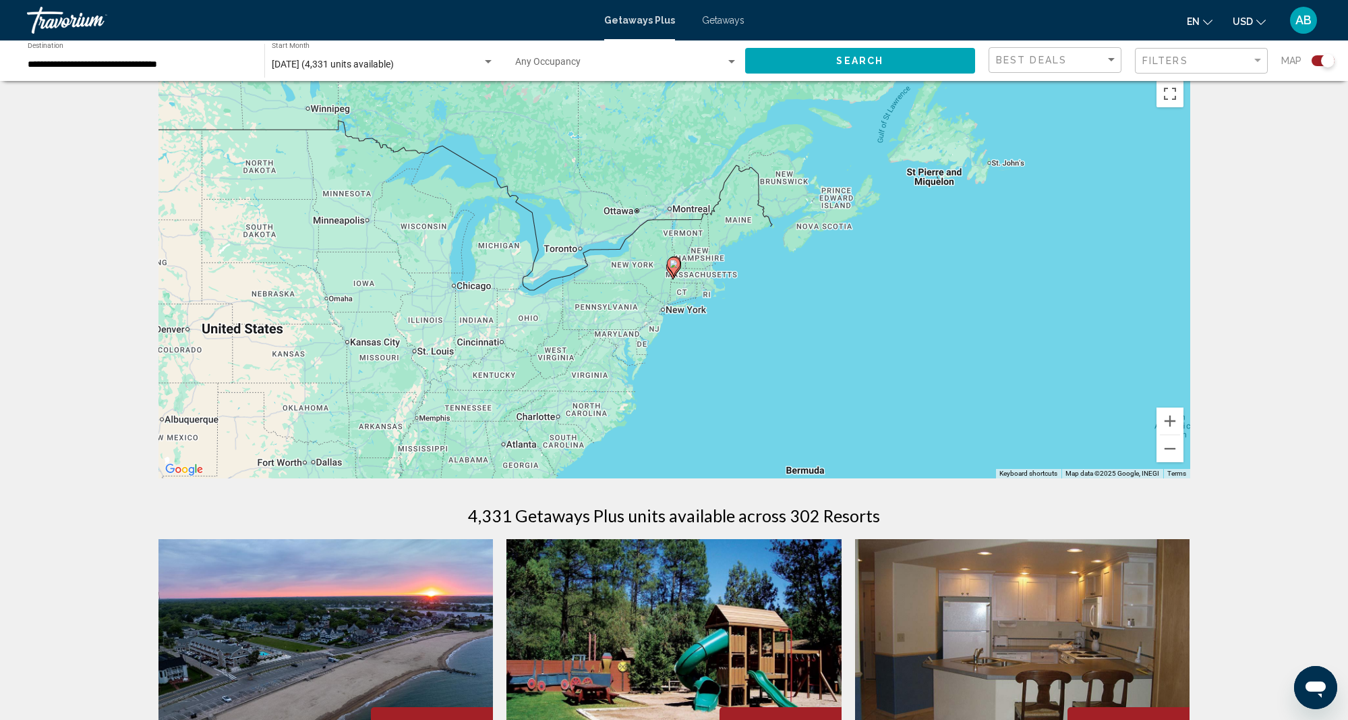
click at [673, 267] on image "Main content" at bounding box center [674, 264] width 8 height 8
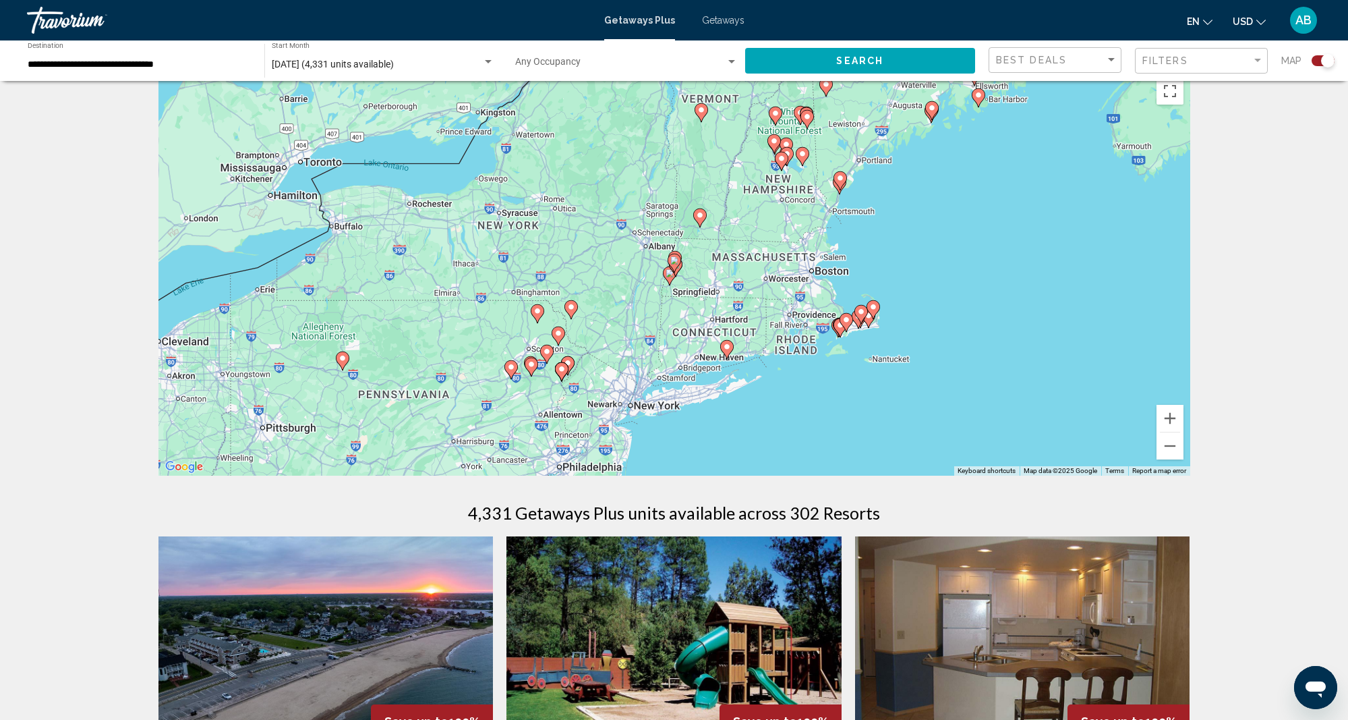
scroll to position [24, 0]
click at [1172, 415] on button "Zoom in" at bounding box center [1170, 418] width 27 height 27
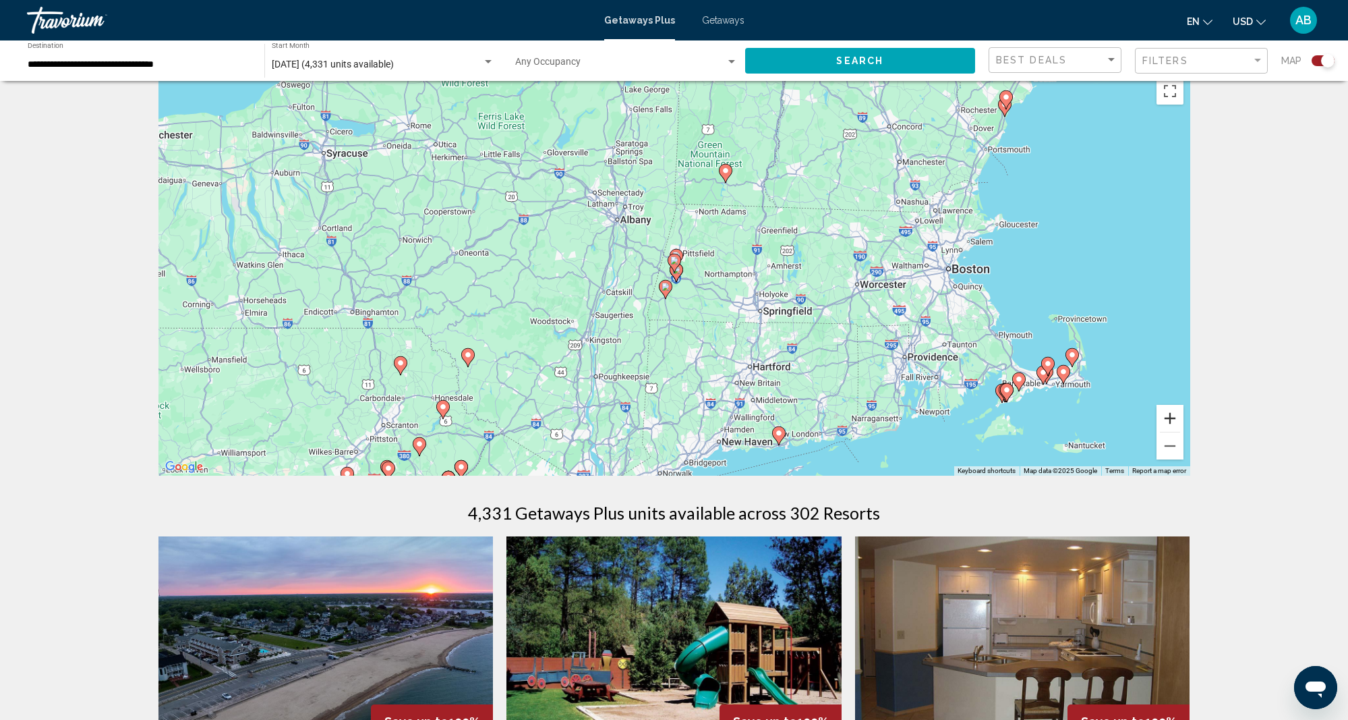
click at [1169, 417] on button "Zoom in" at bounding box center [1170, 418] width 27 height 27
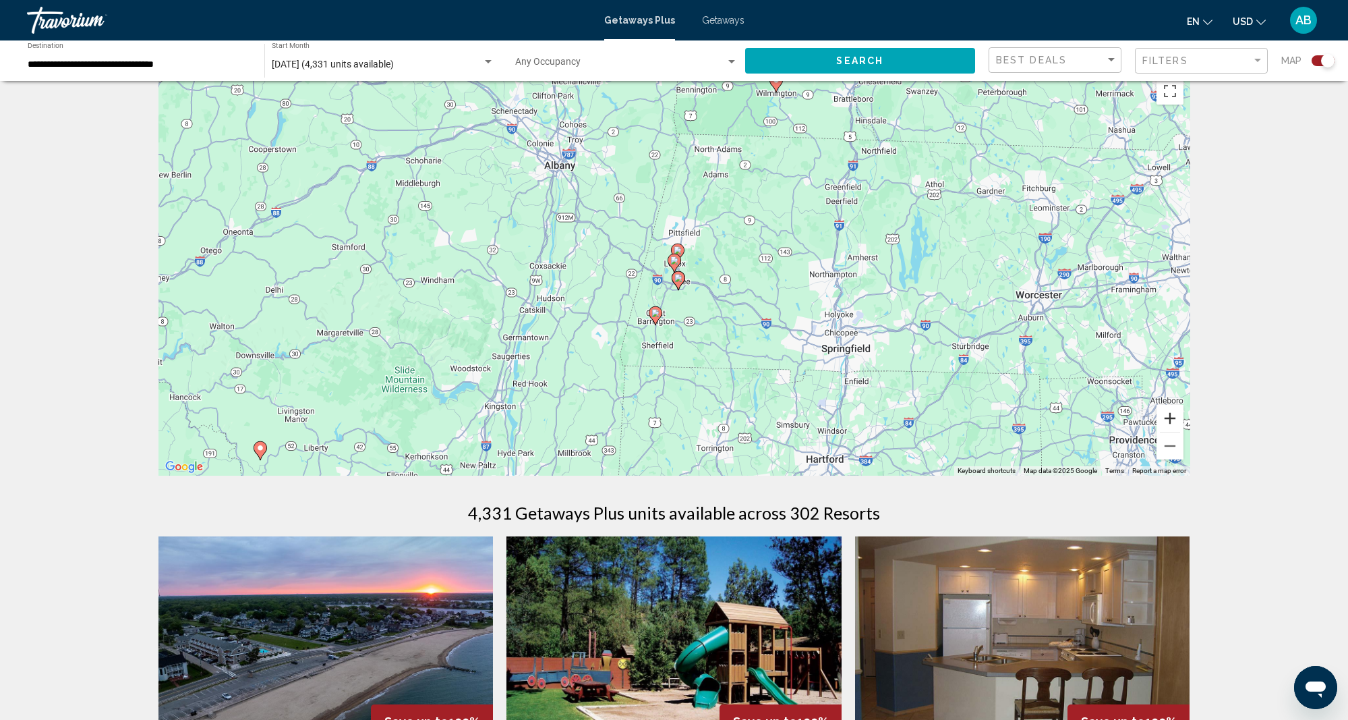
click at [1169, 418] on button "Zoom in" at bounding box center [1170, 418] width 27 height 27
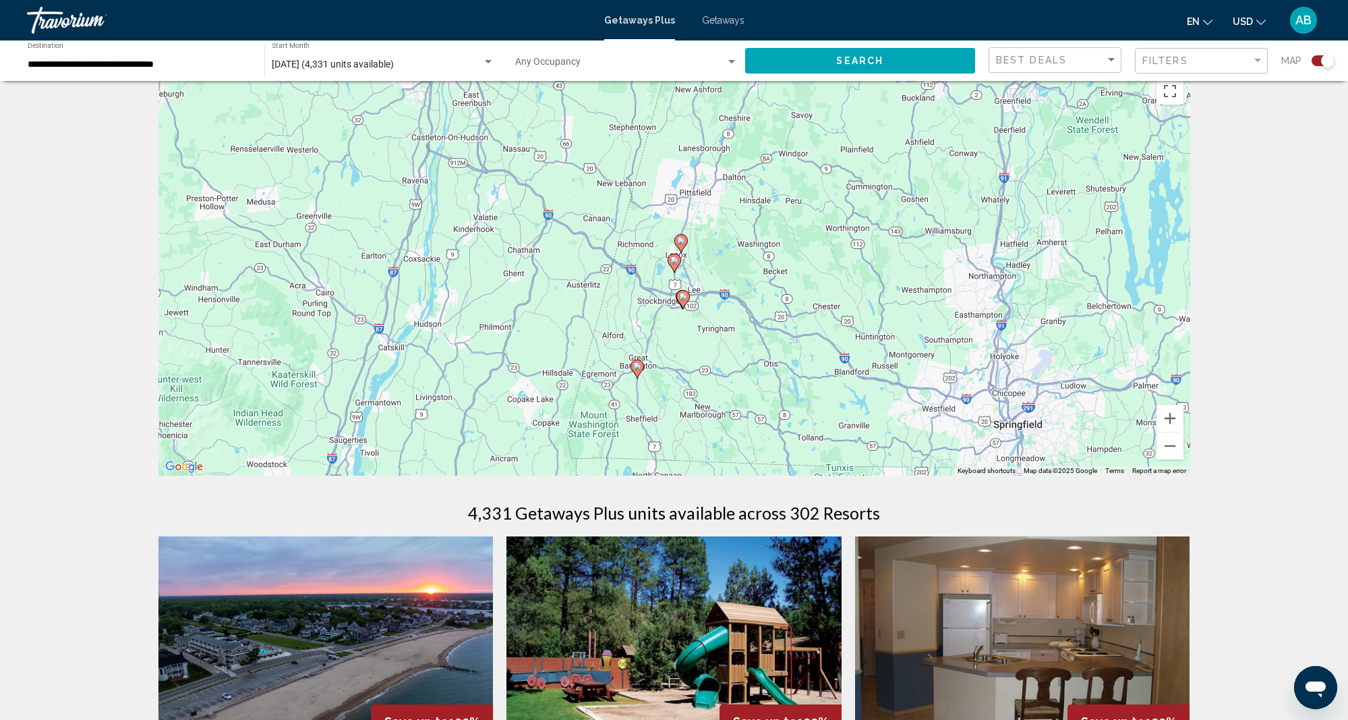
click at [676, 239] on icon "Main content" at bounding box center [680, 244] width 12 height 18
type input "**********"
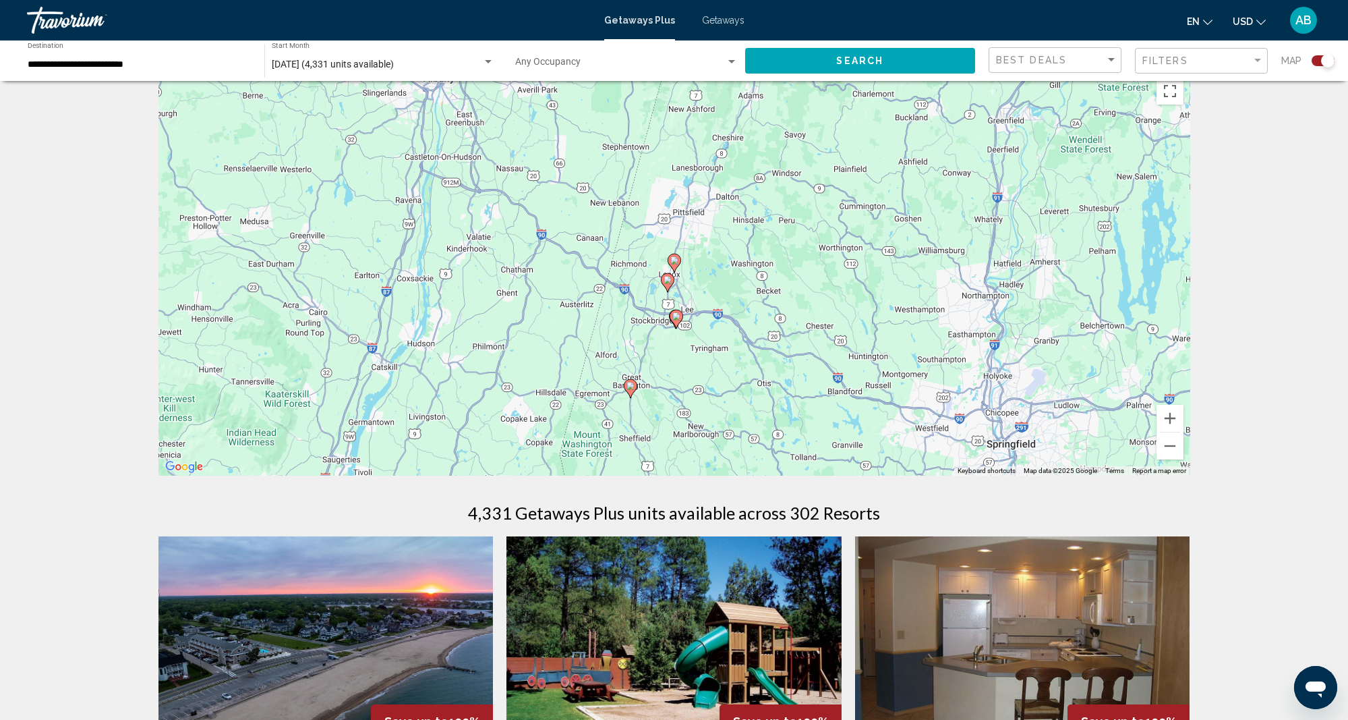
click at [674, 262] on image "Main content" at bounding box center [674, 260] width 8 height 8
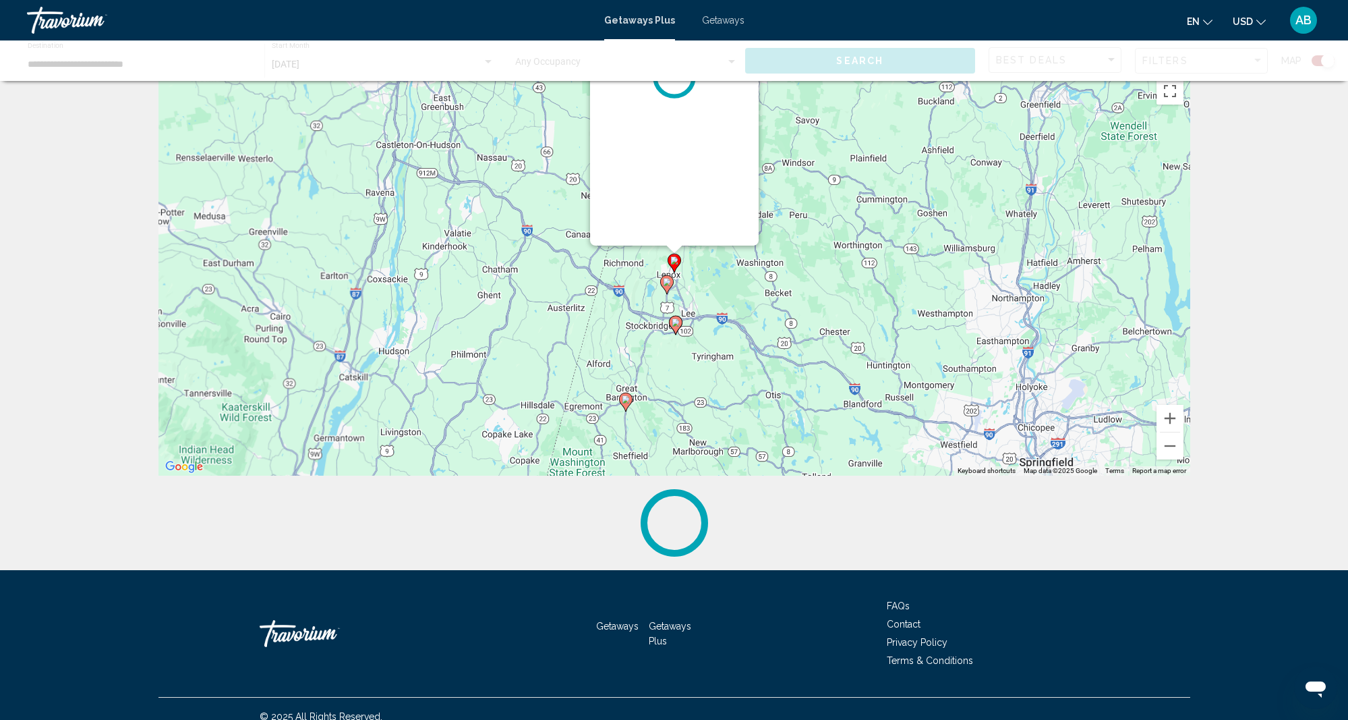
scroll to position [0, 0]
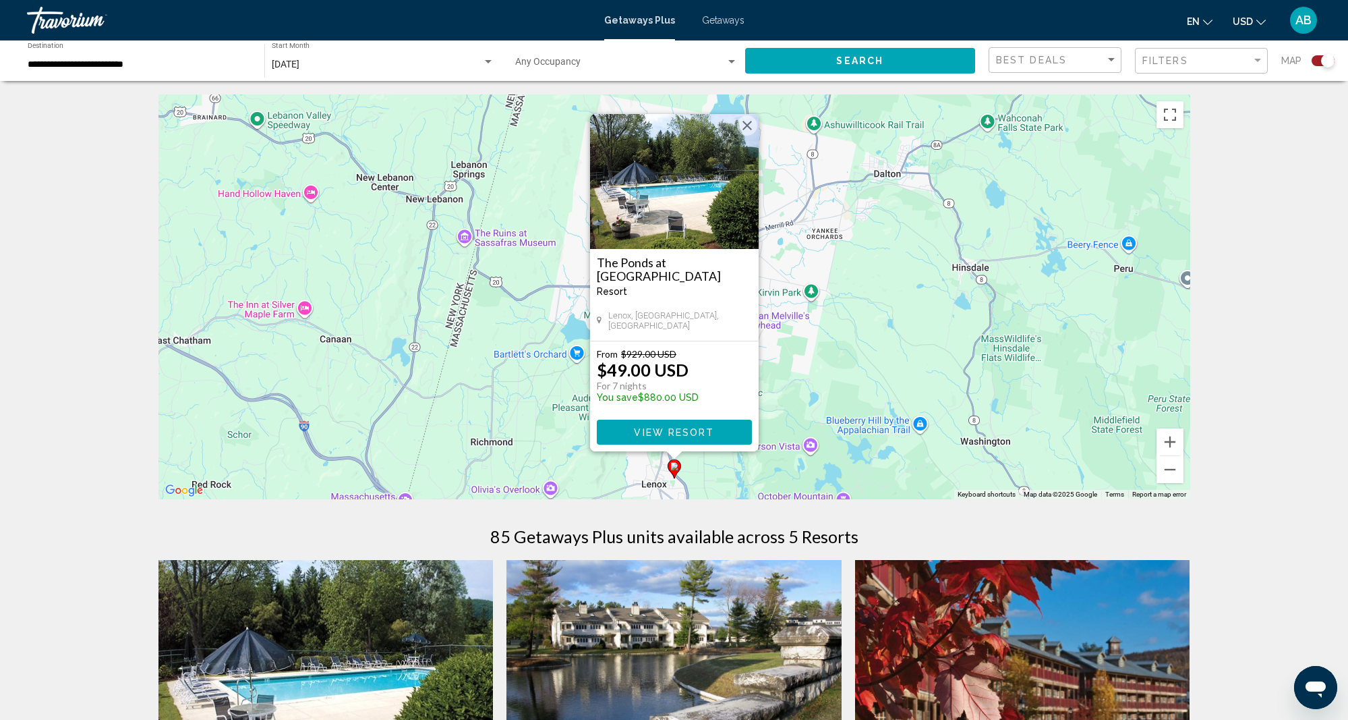
click at [1041, 382] on div "To activate drag with keyboard, press Alt + Enter. Once in keyboard drag state,…" at bounding box center [674, 296] width 1032 height 405
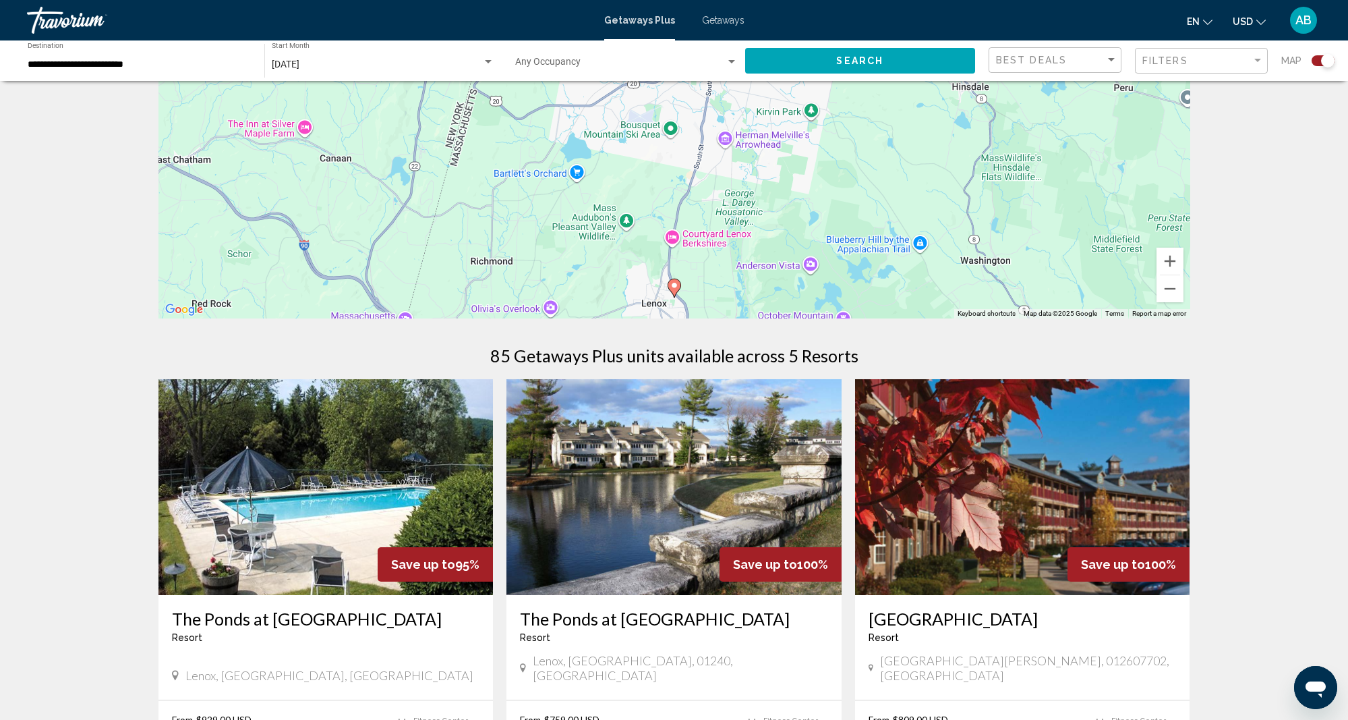
scroll to position [179, 0]
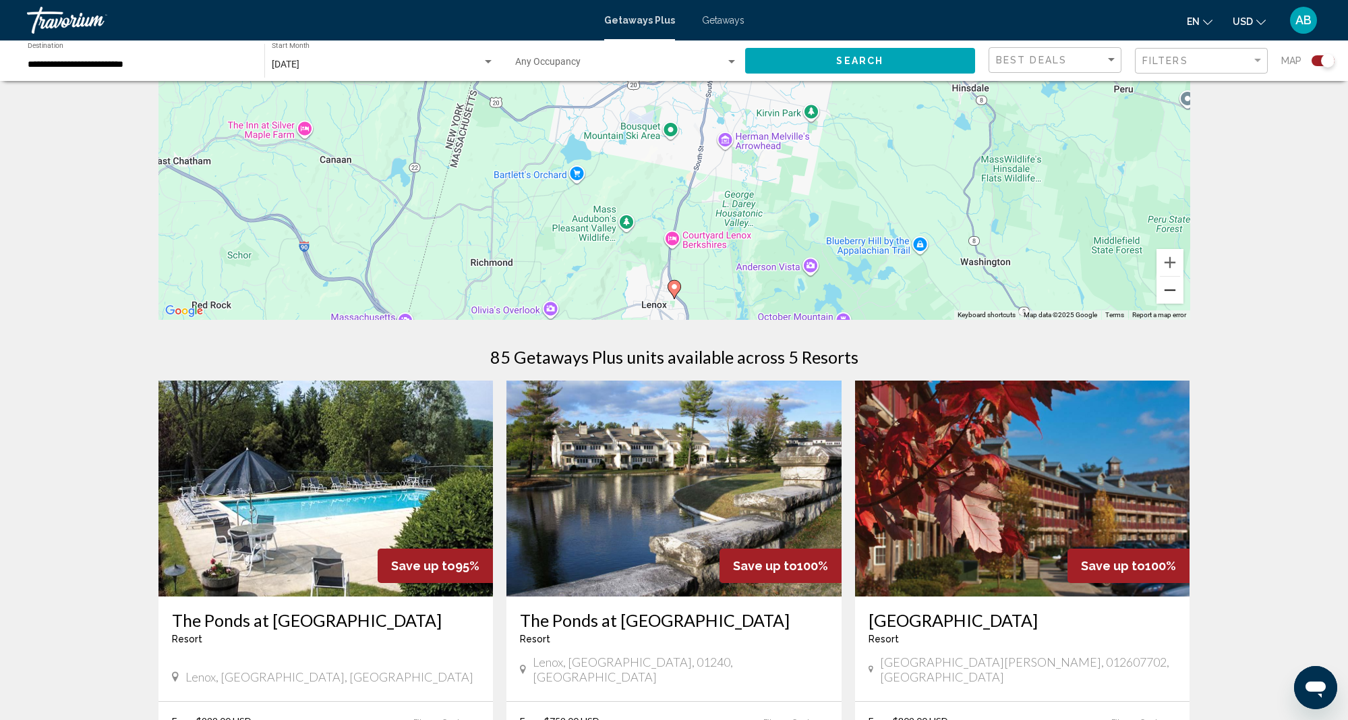
click at [1166, 287] on button "Zoom out" at bounding box center [1170, 290] width 27 height 27
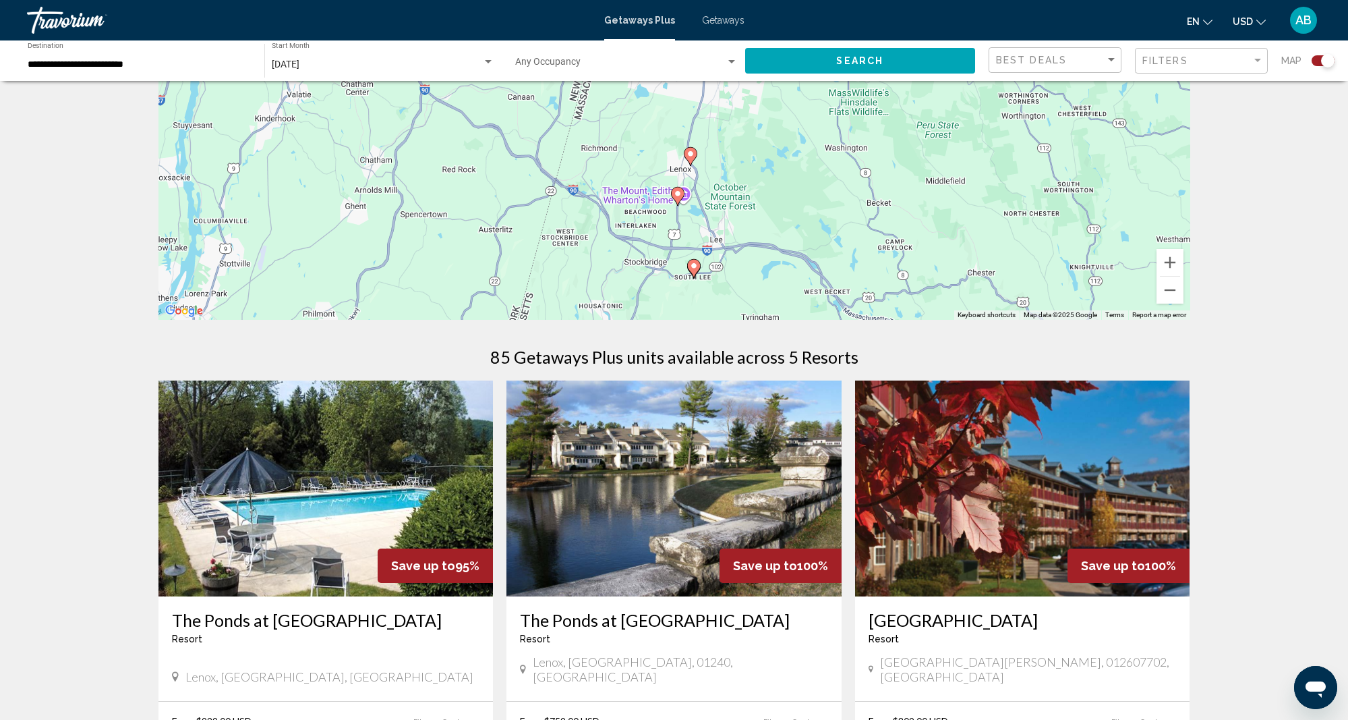
drag, startPoint x: 757, startPoint y: 240, endPoint x: 773, endPoint y: 194, distance: 48.4
click at [774, 194] on div "To activate drag with keyboard, press Alt + Enter. Once in keyboard drag state,…" at bounding box center [674, 117] width 1032 height 405
click at [676, 185] on image "Main content" at bounding box center [678, 189] width 8 height 8
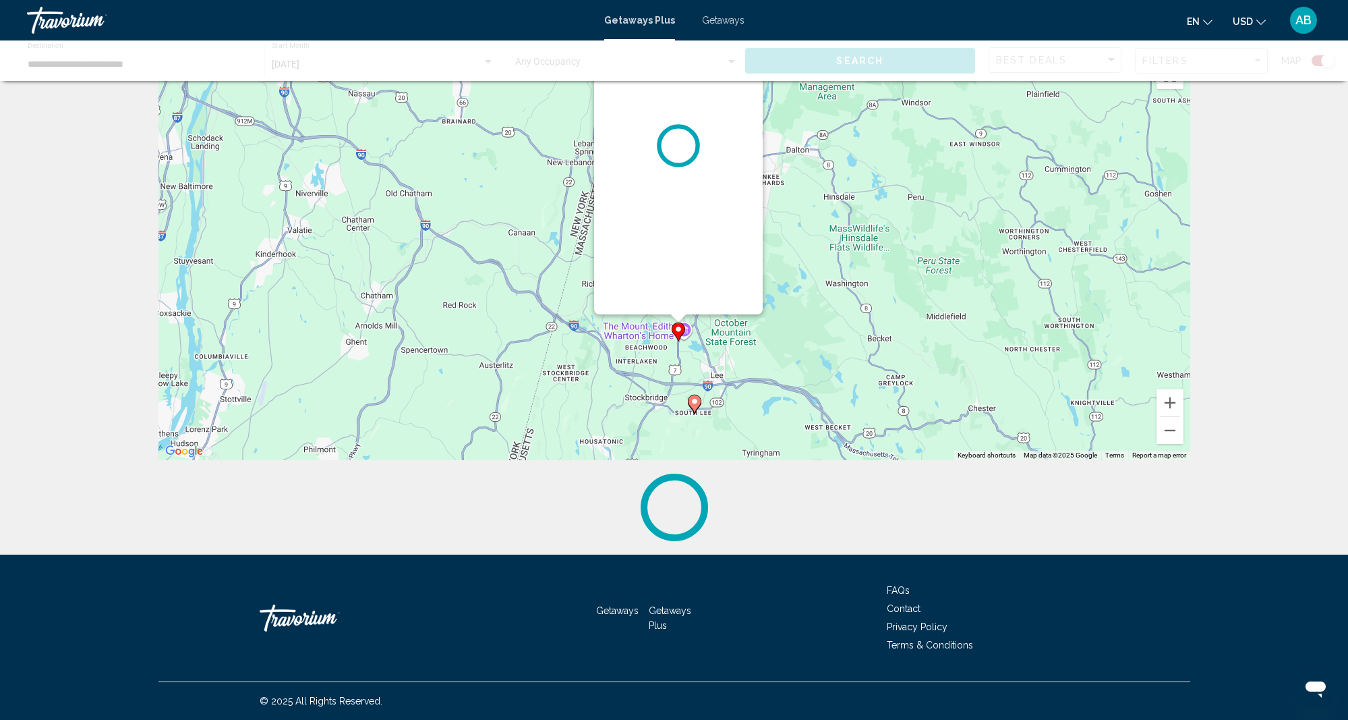
scroll to position [39, 0]
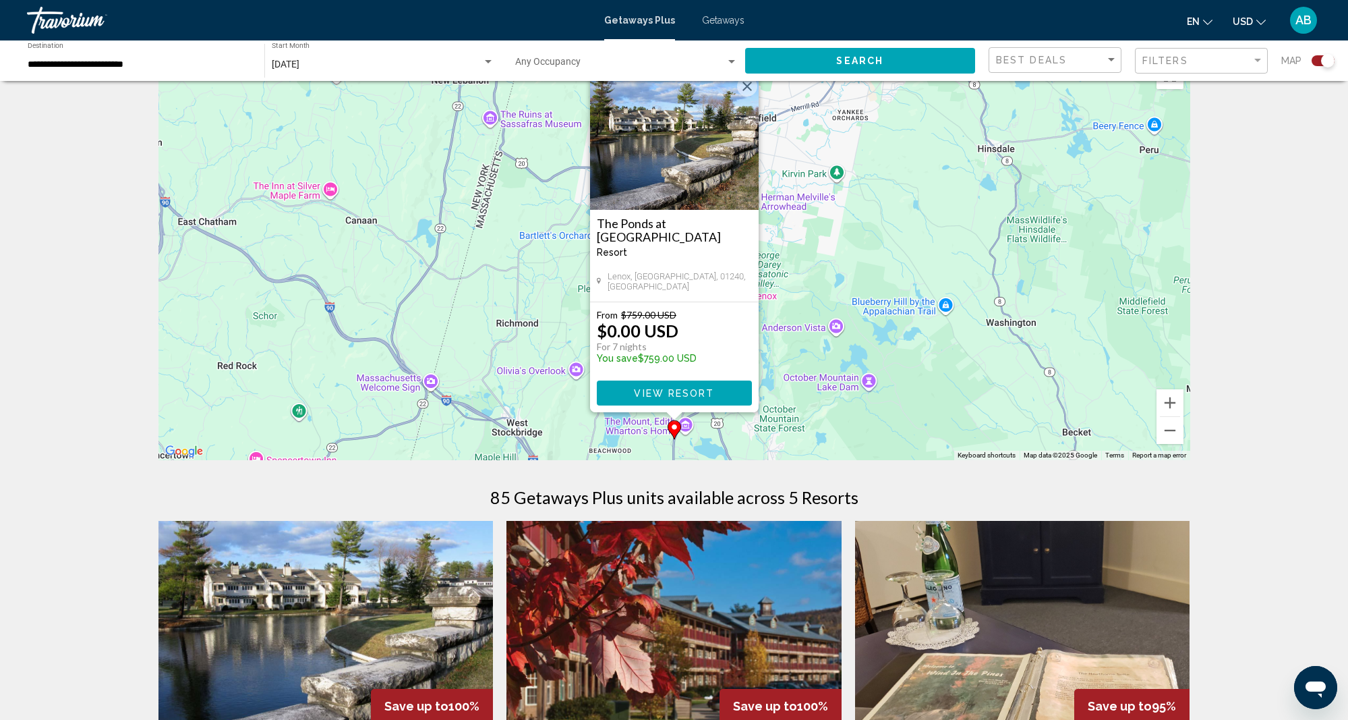
click at [963, 371] on div "To activate drag with keyboard, press Alt + Enter. Once in keyboard drag state,…" at bounding box center [674, 257] width 1032 height 405
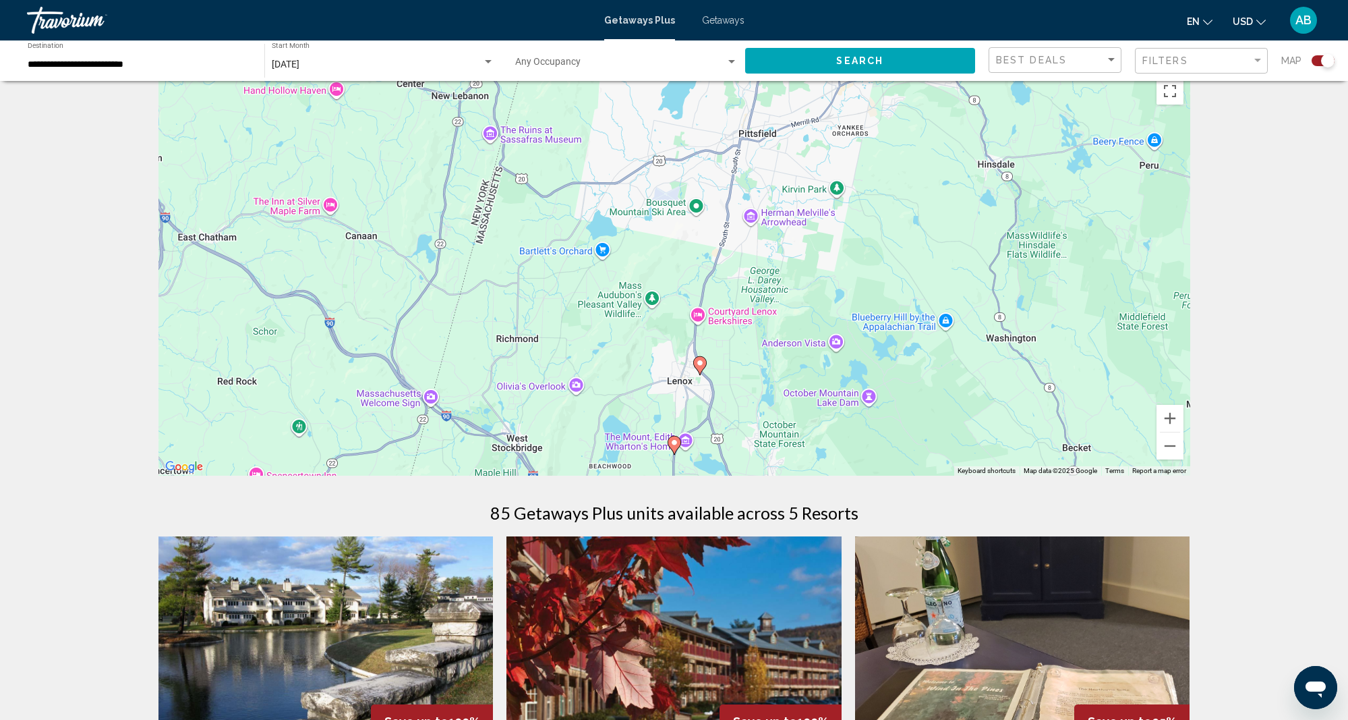
scroll to position [38, 0]
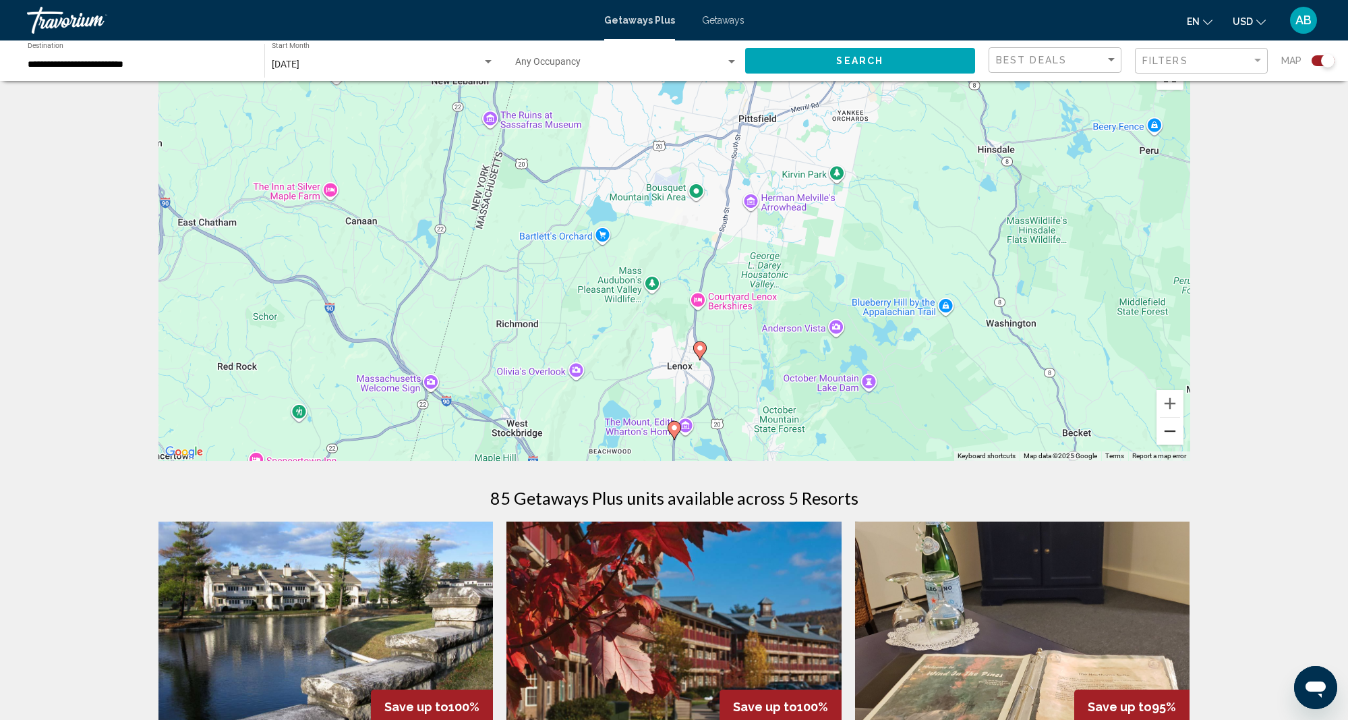
click at [1169, 432] on button "Zoom out" at bounding box center [1170, 430] width 27 height 27
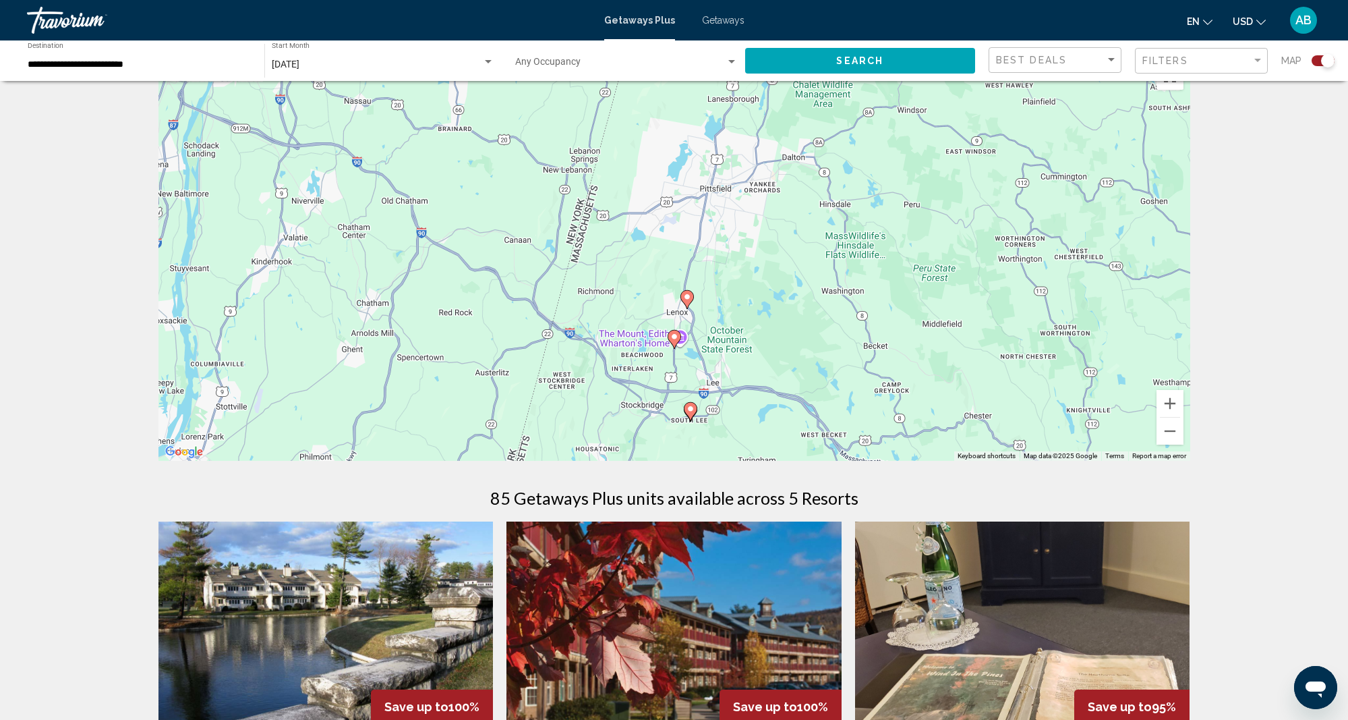
click at [689, 403] on icon "Main content" at bounding box center [690, 412] width 12 height 18
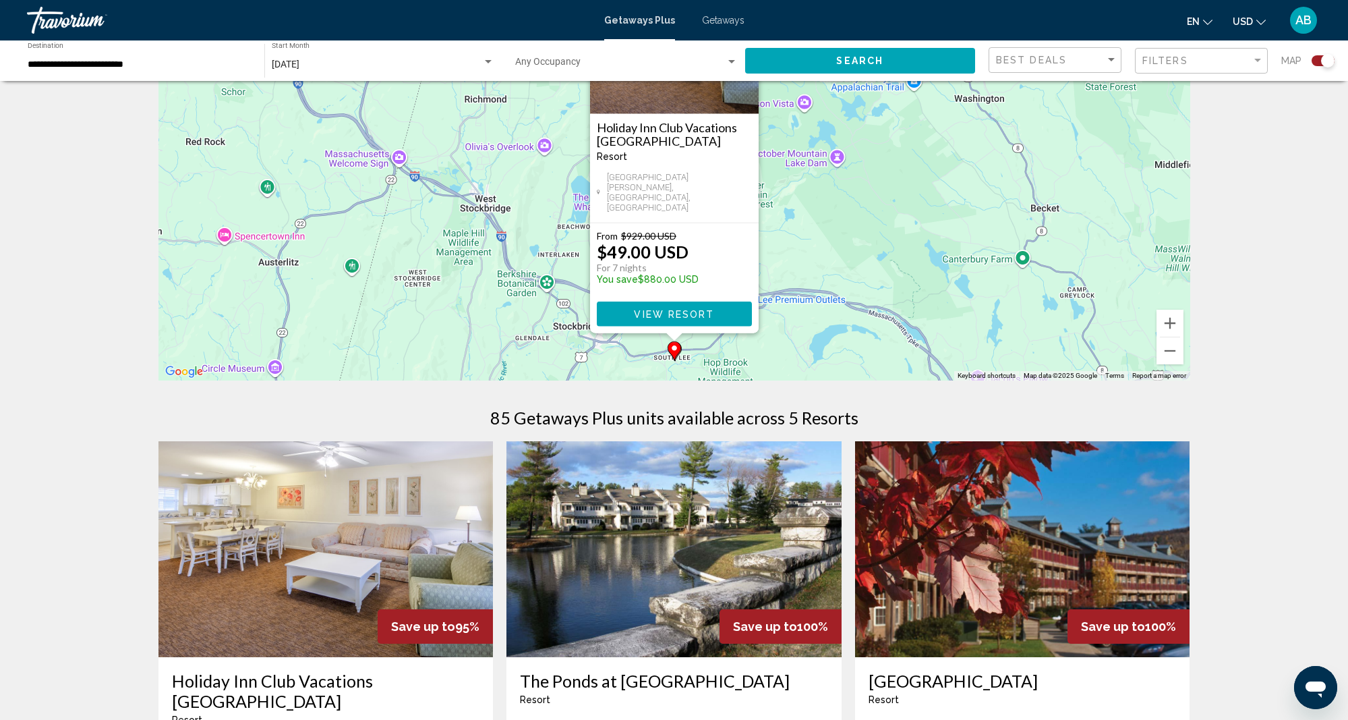
scroll to position [112, 0]
